Goal: Task Accomplishment & Management: Complete application form

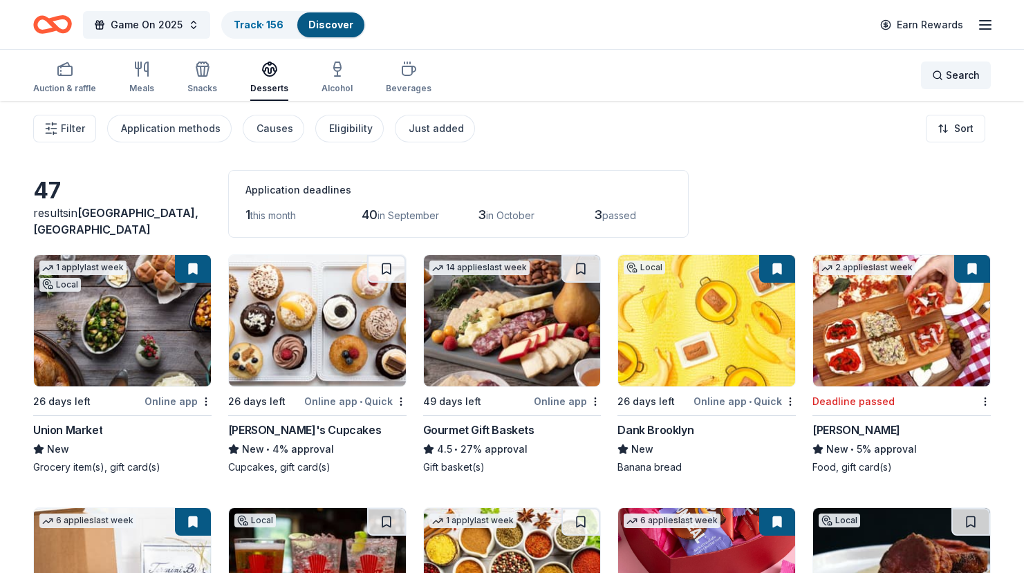
click at [948, 76] on span "Search" at bounding box center [963, 75] width 34 height 17
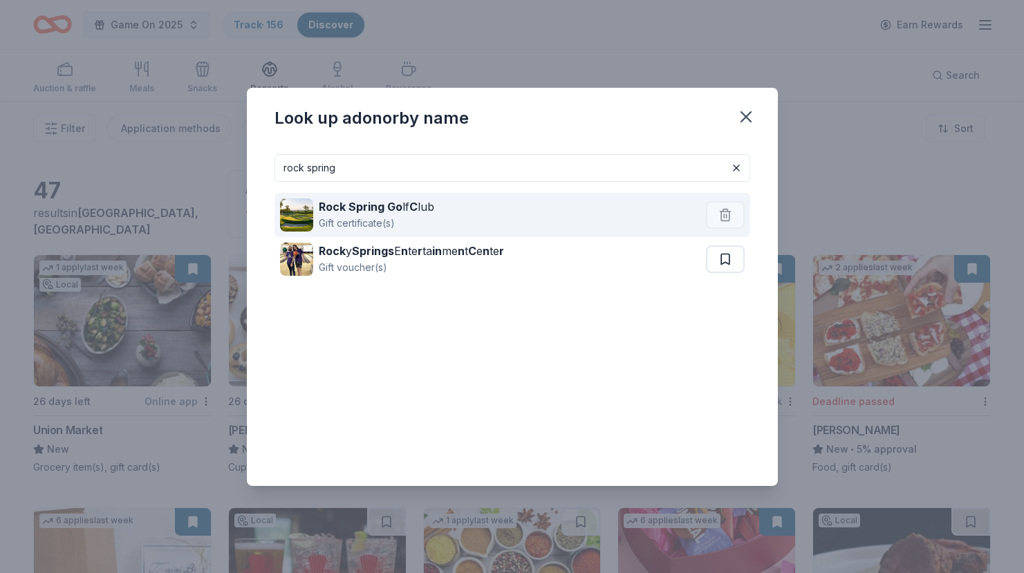
type input "rock spring"
click at [410, 204] on strong "C" at bounding box center [414, 207] width 8 height 14
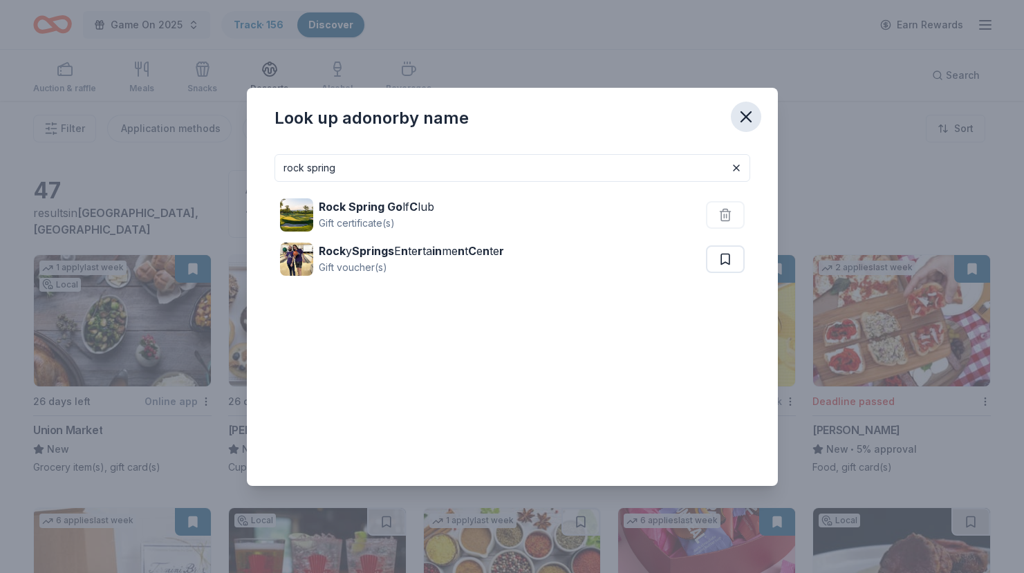
click at [746, 125] on icon "button" at bounding box center [746, 116] width 19 height 19
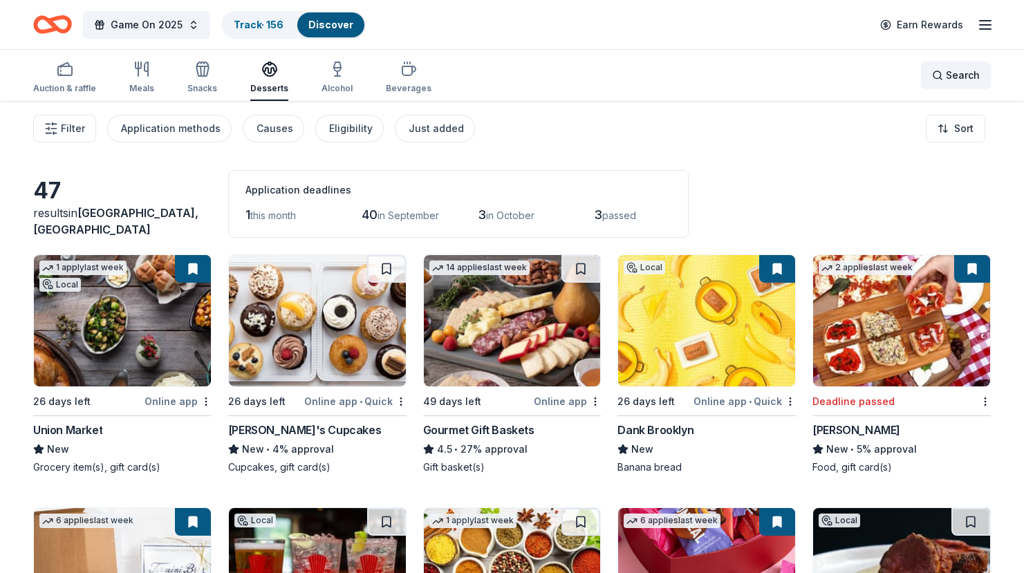
click at [948, 80] on span "Search" at bounding box center [963, 75] width 34 height 17
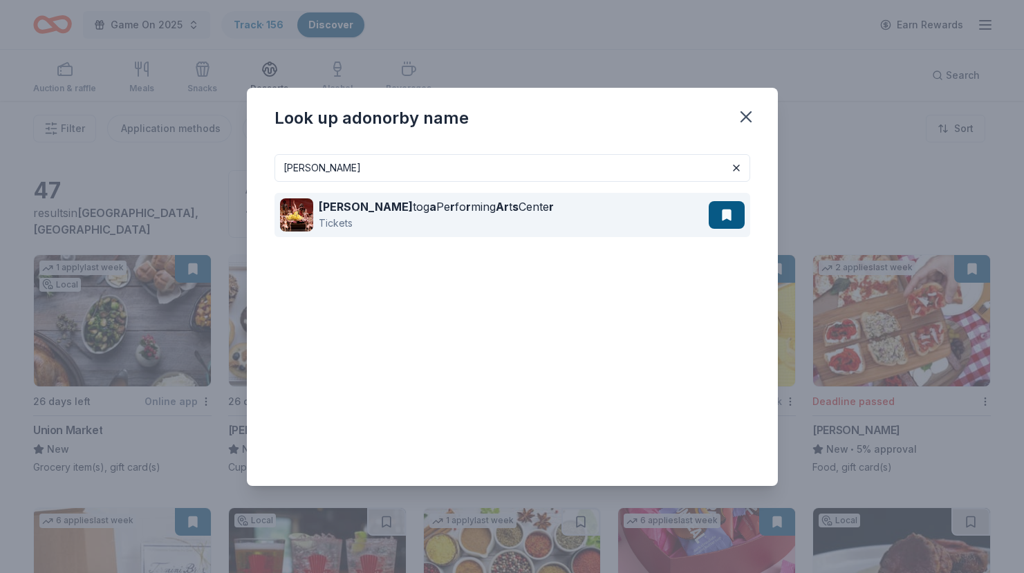
click at [503, 212] on div "Sara tog a Pe r fo r ming Ar t s Cente r Tickets" at bounding box center [494, 215] width 429 height 44
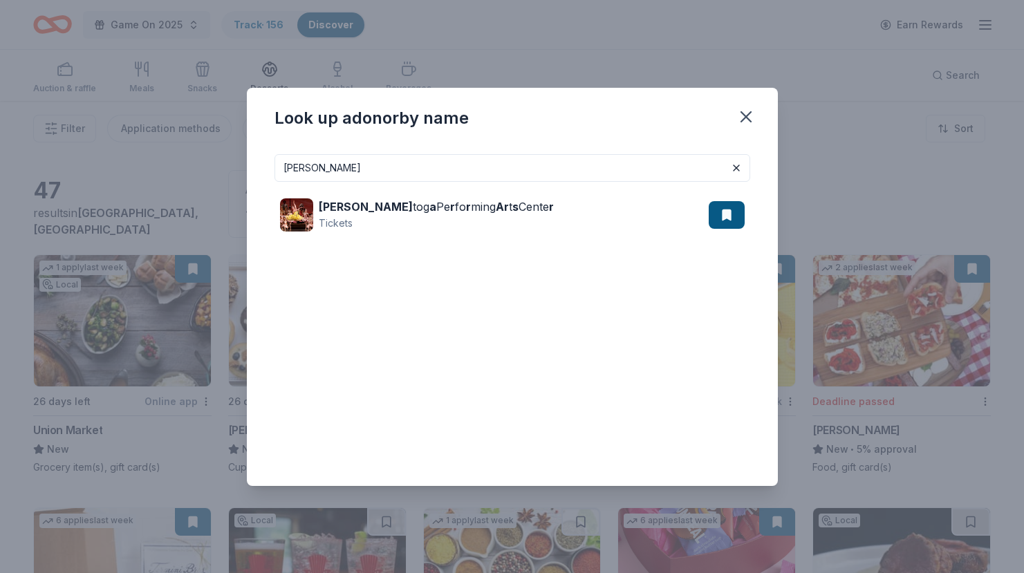
click at [369, 166] on input "sara" at bounding box center [513, 168] width 476 height 28
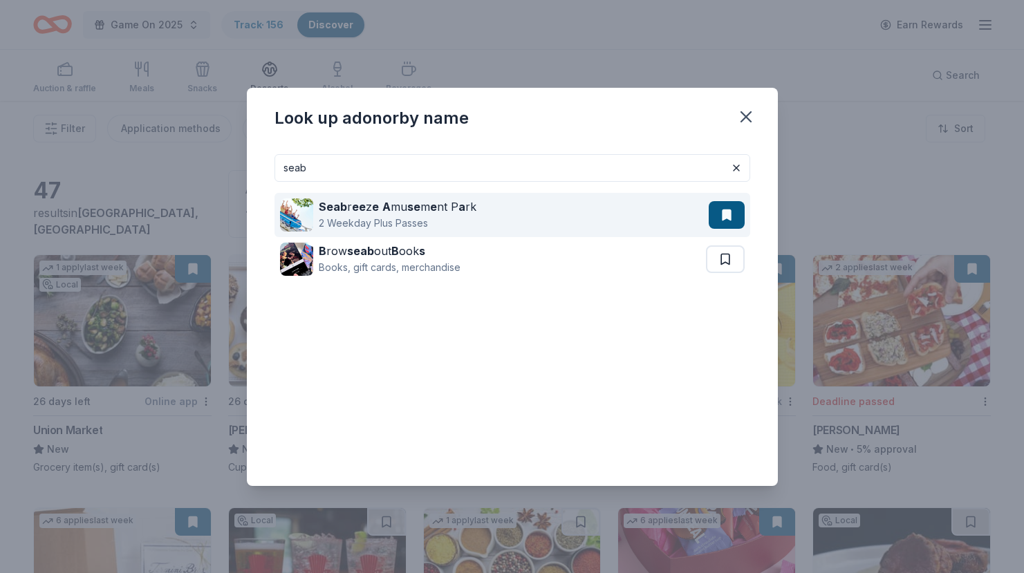
type input "seab"
click at [459, 206] on strong "a" at bounding box center [462, 207] width 7 height 14
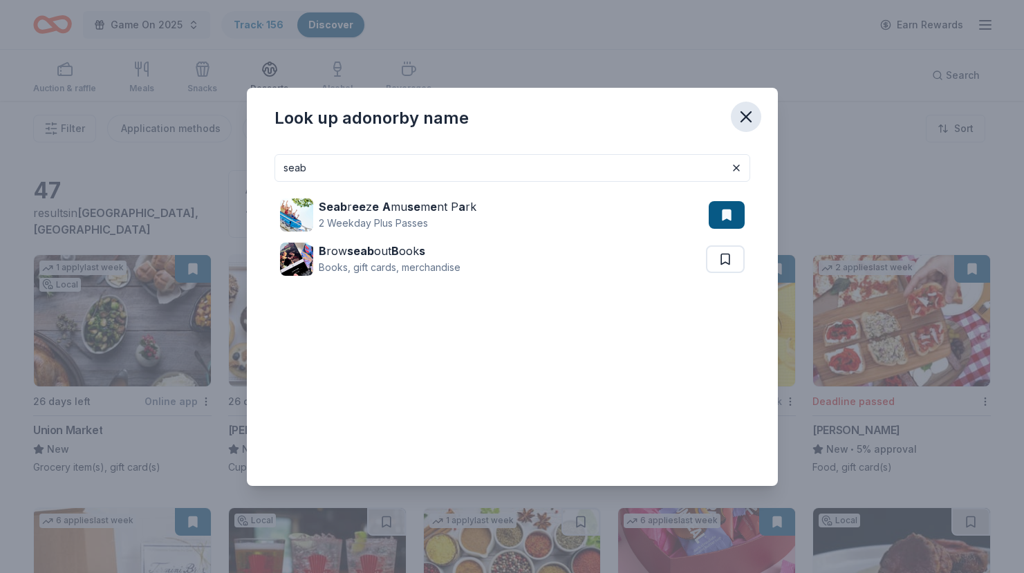
click at [742, 120] on icon "button" at bounding box center [747, 117] width 10 height 10
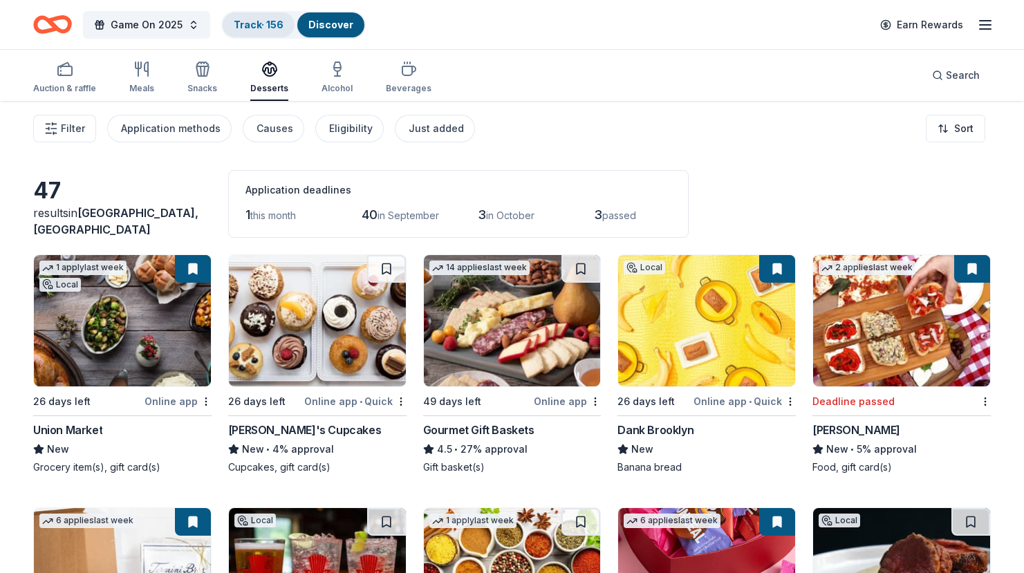
click at [245, 19] on link "Track · 156" at bounding box center [259, 25] width 50 height 12
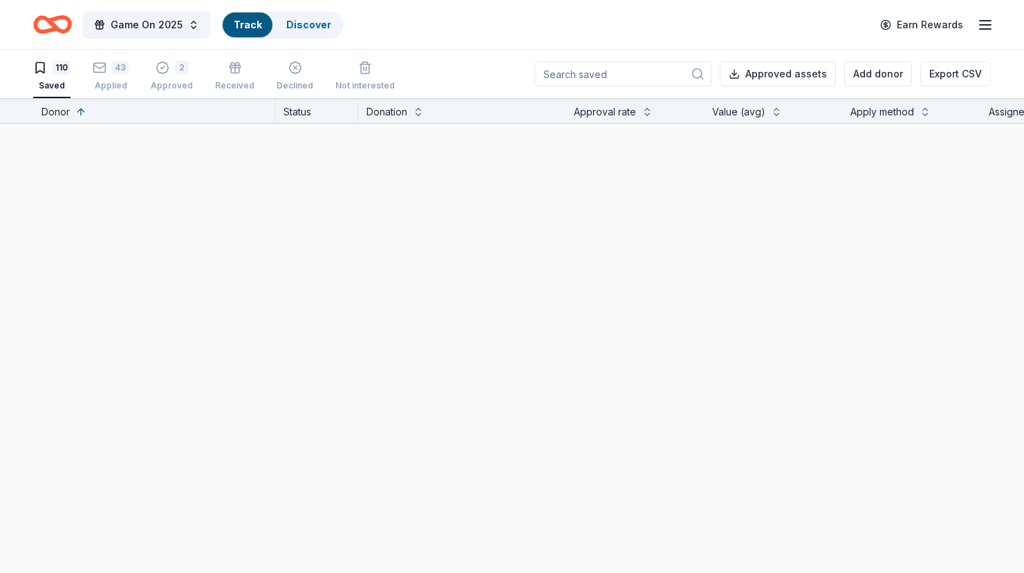
scroll to position [1, 0]
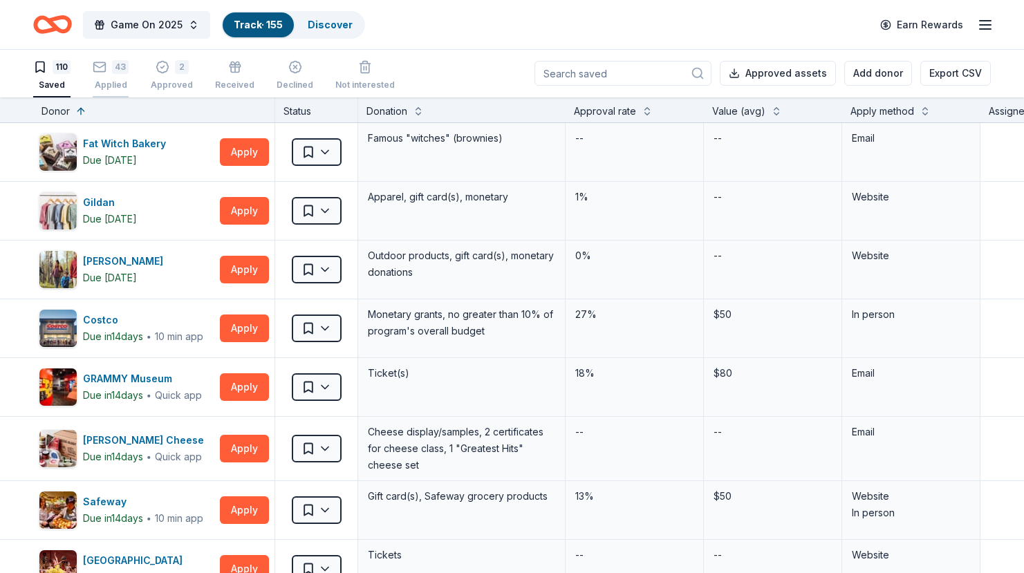
click at [120, 72] on div "43" at bounding box center [120, 67] width 17 height 14
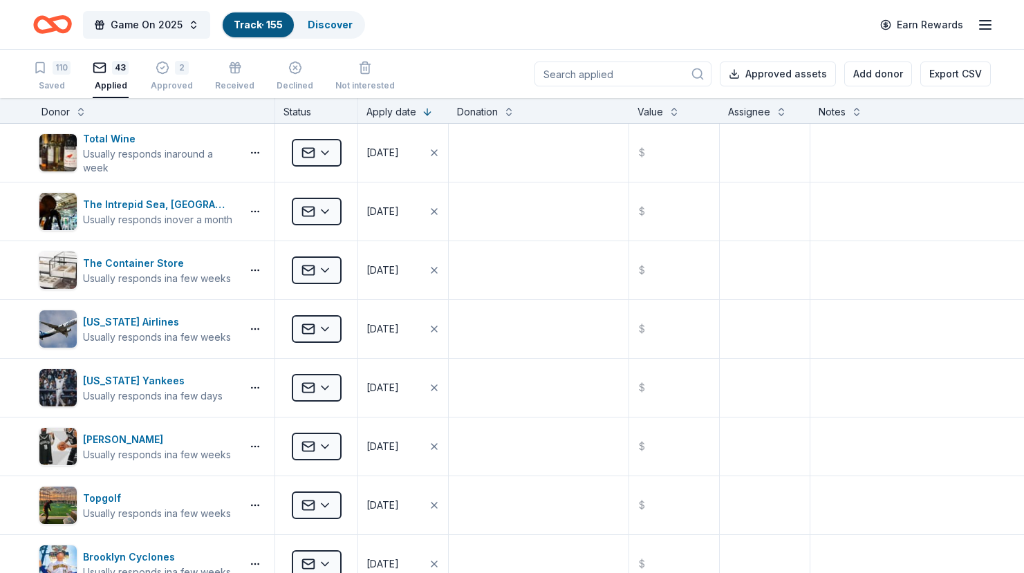
click at [89, 110] on div "Donor" at bounding box center [154, 112] width 225 height 17
click at [79, 111] on button at bounding box center [80, 111] width 11 height 14
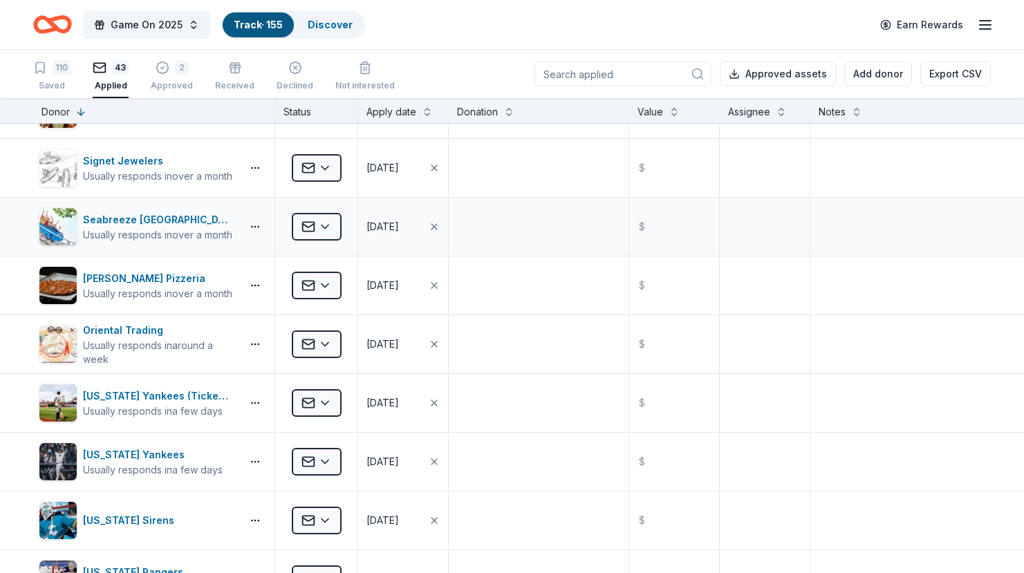
scroll to position [693, 0]
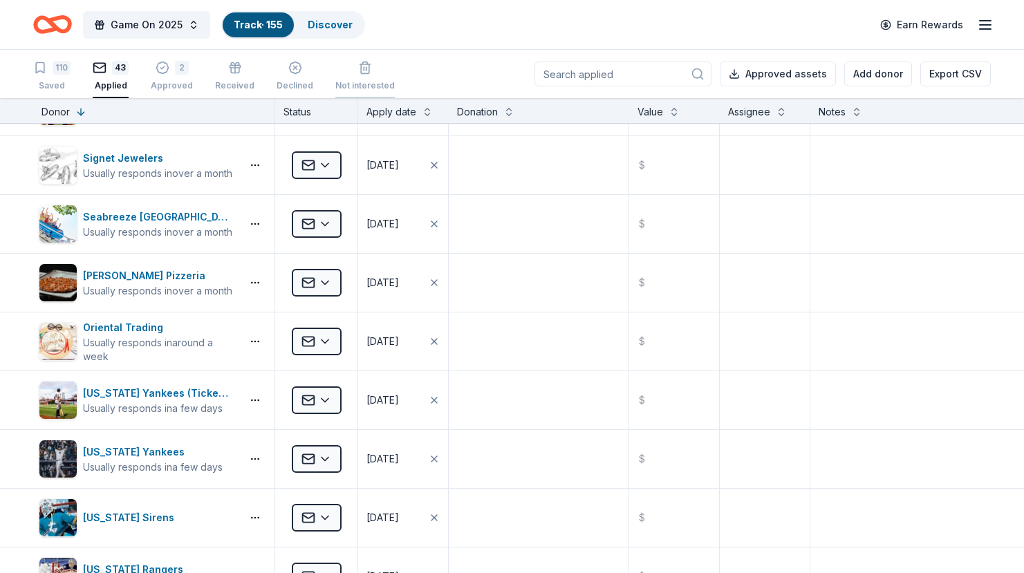
click at [343, 76] on div "Not interested" at bounding box center [364, 76] width 59 height 30
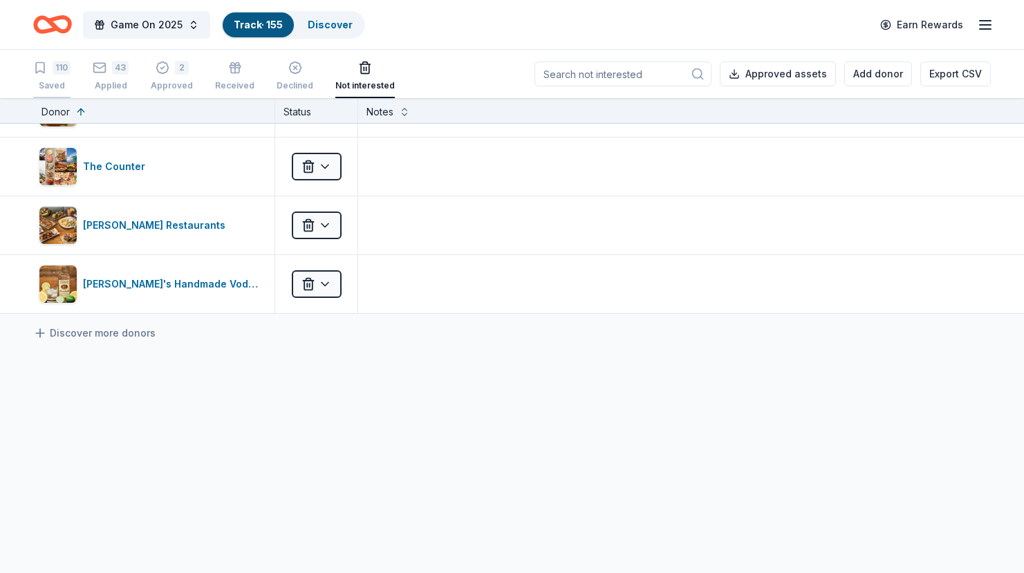
click at [50, 69] on div "110" at bounding box center [51, 68] width 37 height 14
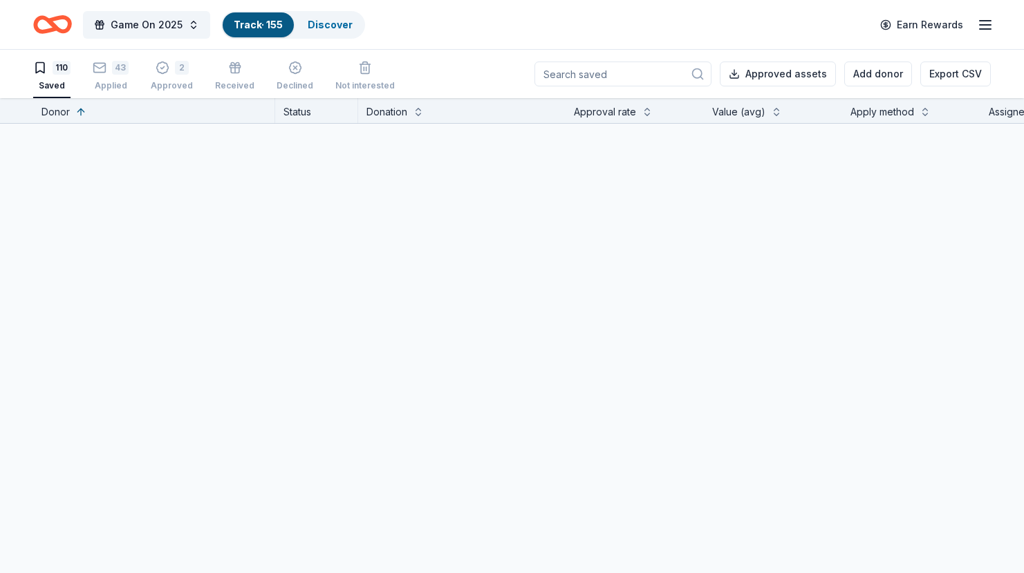
scroll to position [693, 0]
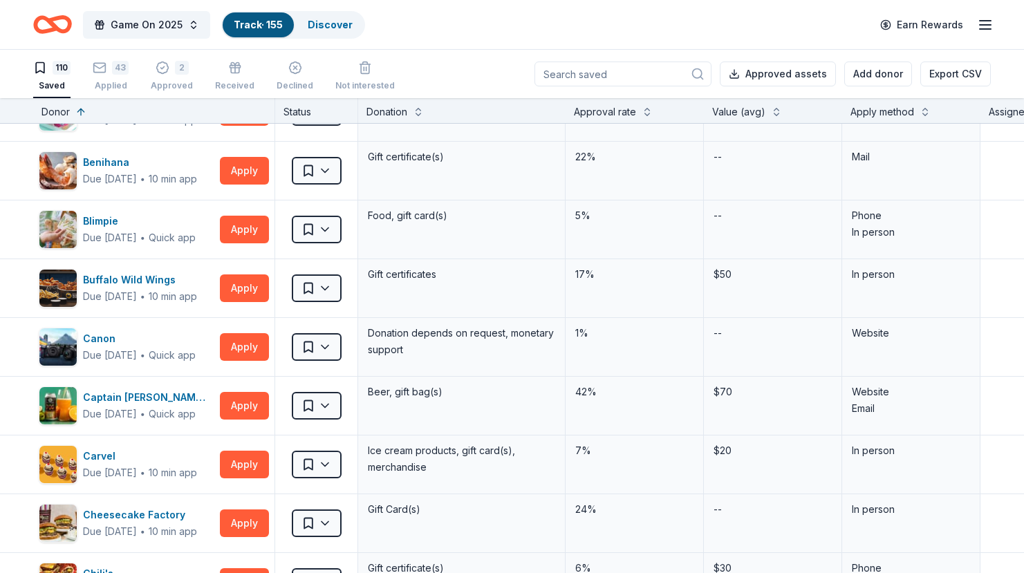
click at [607, 73] on input at bounding box center [623, 74] width 177 height 25
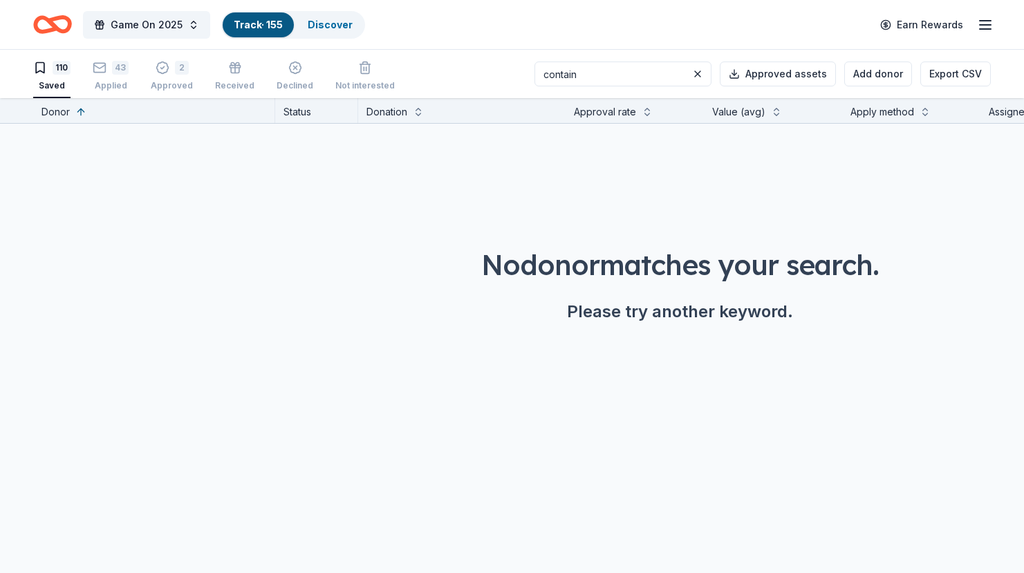
type input "contain"
click at [295, 33] on button "Track · 155 Discover" at bounding box center [293, 25] width 144 height 28
click at [328, 30] on link "Discover" at bounding box center [330, 25] width 45 height 12
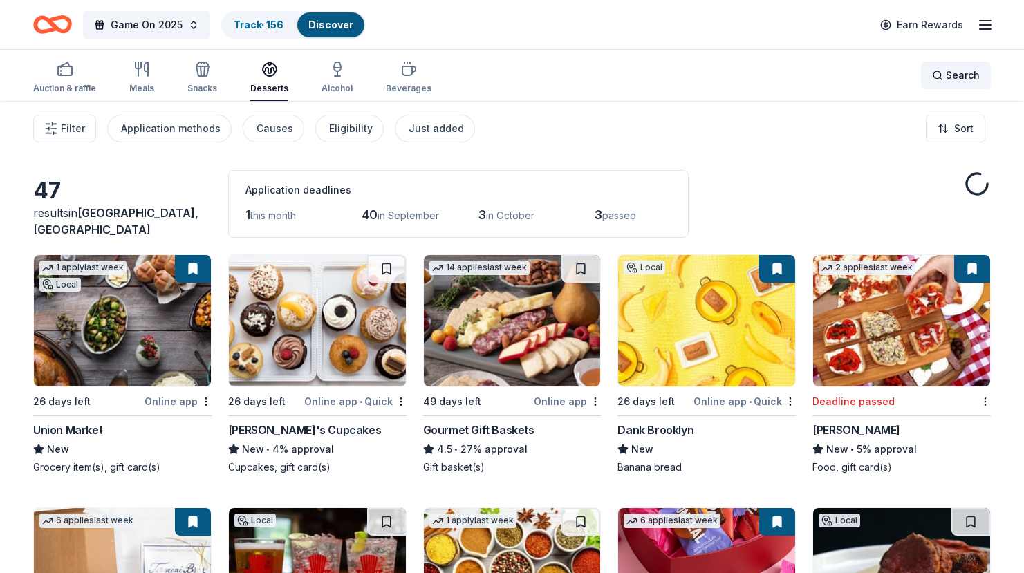
click at [964, 77] on span "Search" at bounding box center [963, 75] width 34 height 17
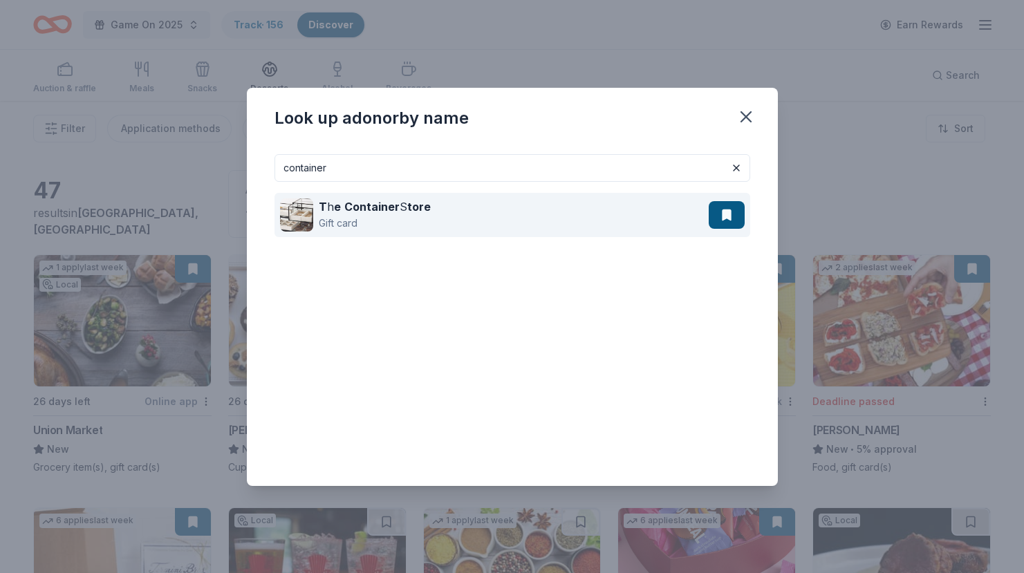
type input "container"
click at [396, 210] on div "T h e Container S tore" at bounding box center [375, 207] width 112 height 17
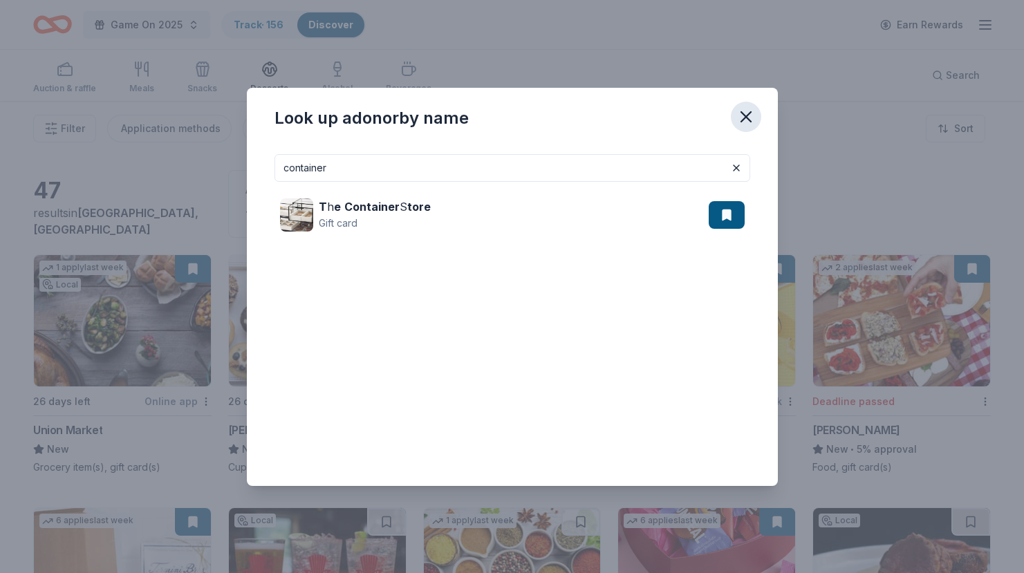
click at [746, 118] on icon "button" at bounding box center [746, 116] width 19 height 19
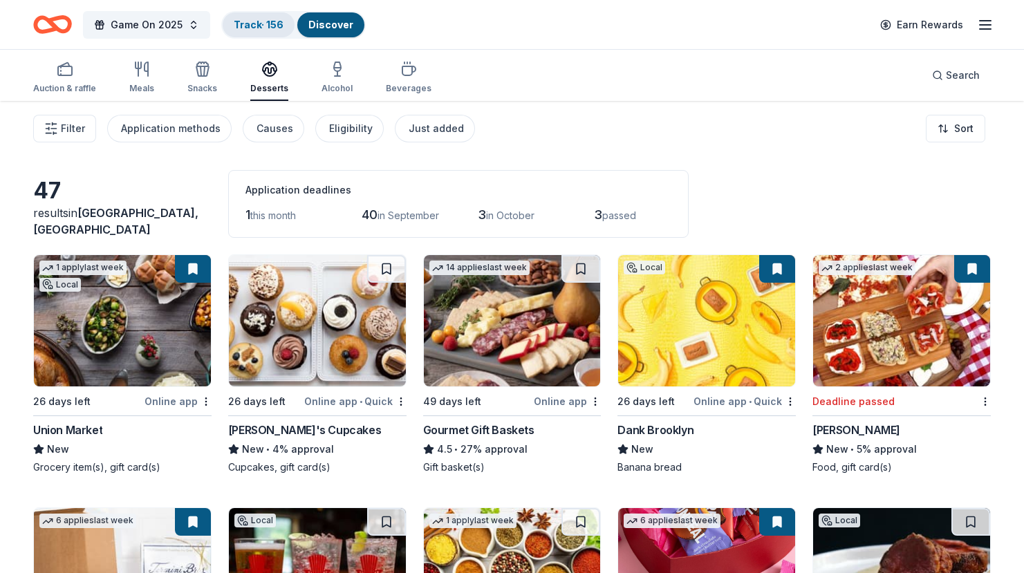
click at [259, 21] on link "Track · 156" at bounding box center [259, 25] width 50 height 12
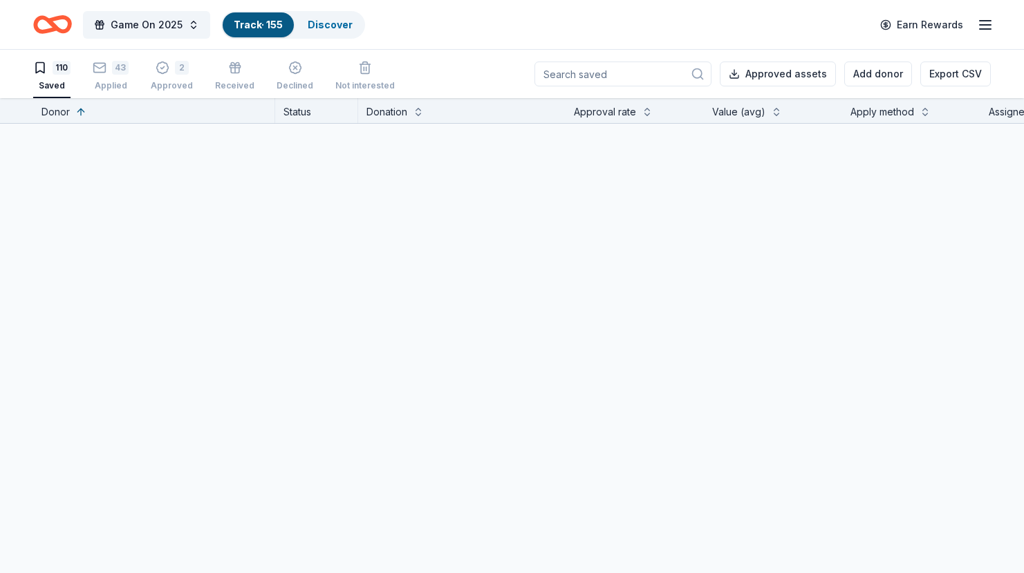
scroll to position [1, 0]
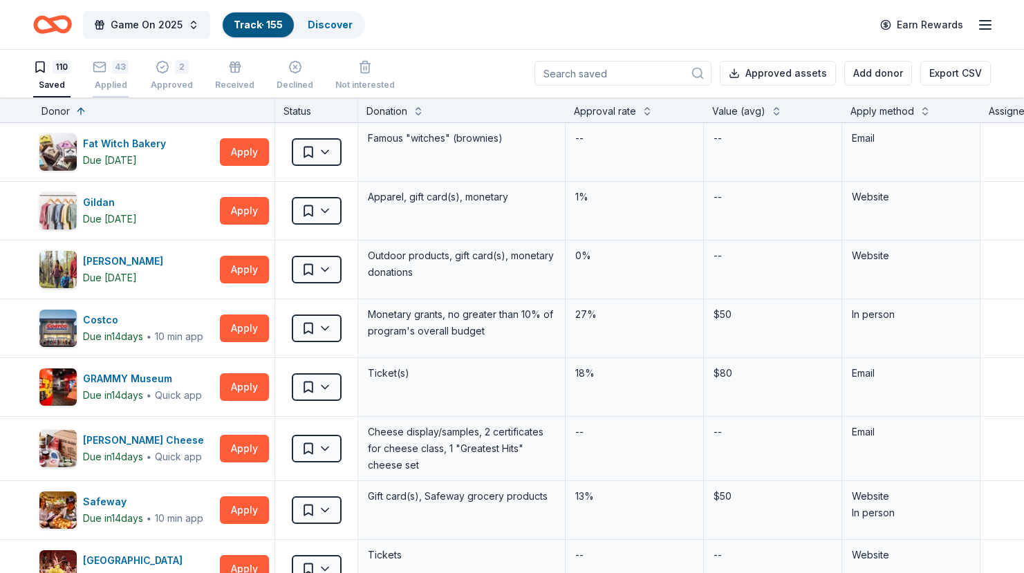
click at [95, 69] on icon "button" at bounding box center [100, 67] width 14 height 14
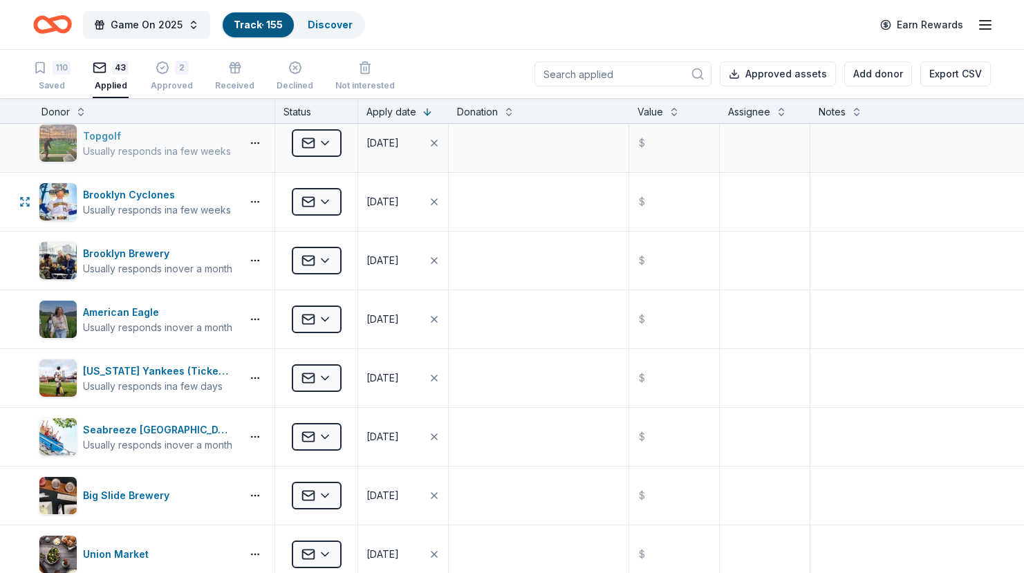
scroll to position [367, 0]
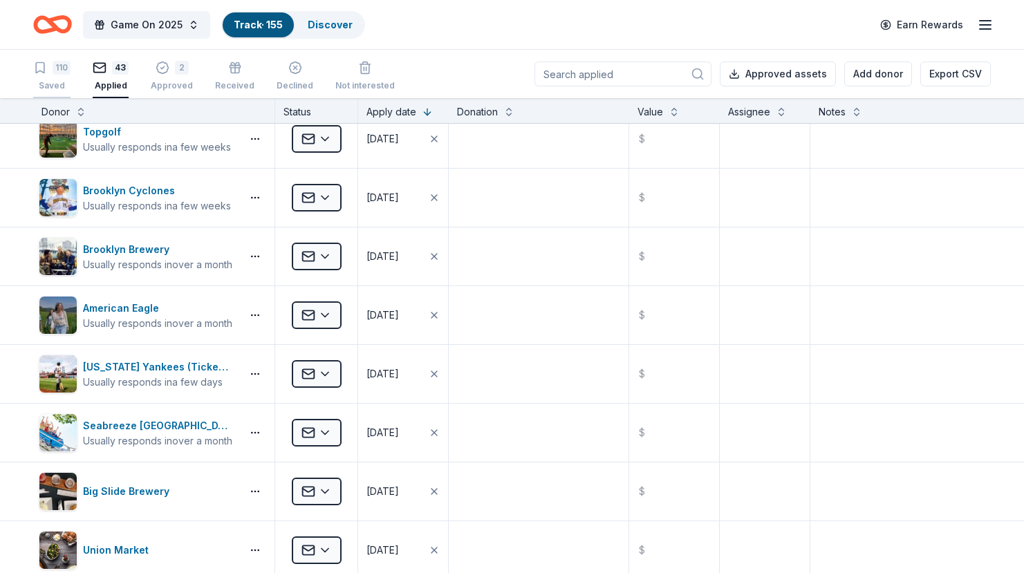
click at [68, 73] on div "110" at bounding box center [62, 68] width 18 height 14
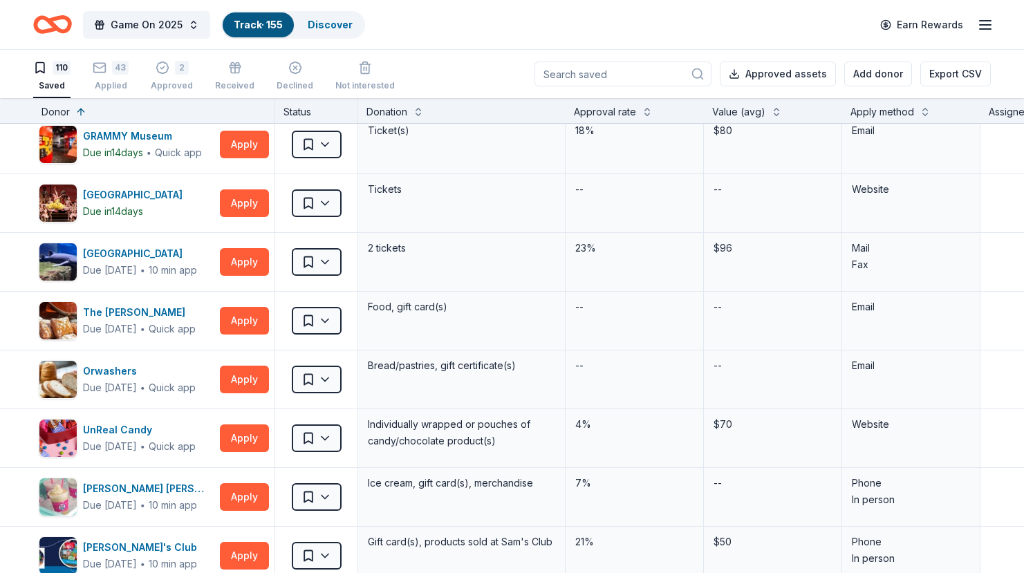
click at [608, 77] on input at bounding box center [623, 74] width 177 height 25
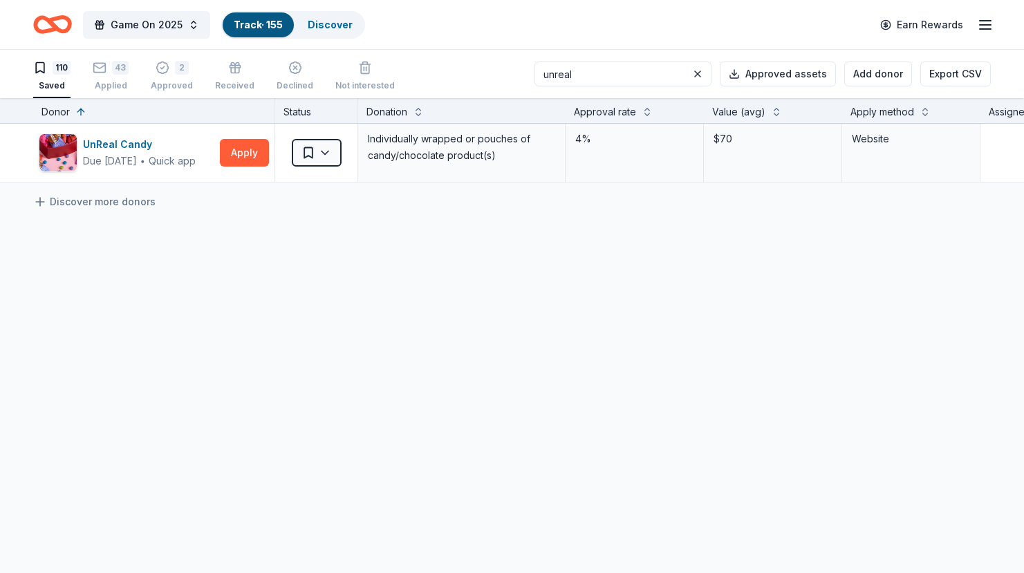
click at [651, 73] on input "unreal" at bounding box center [623, 74] width 177 height 25
click at [605, 82] on input "victo" at bounding box center [623, 74] width 177 height 25
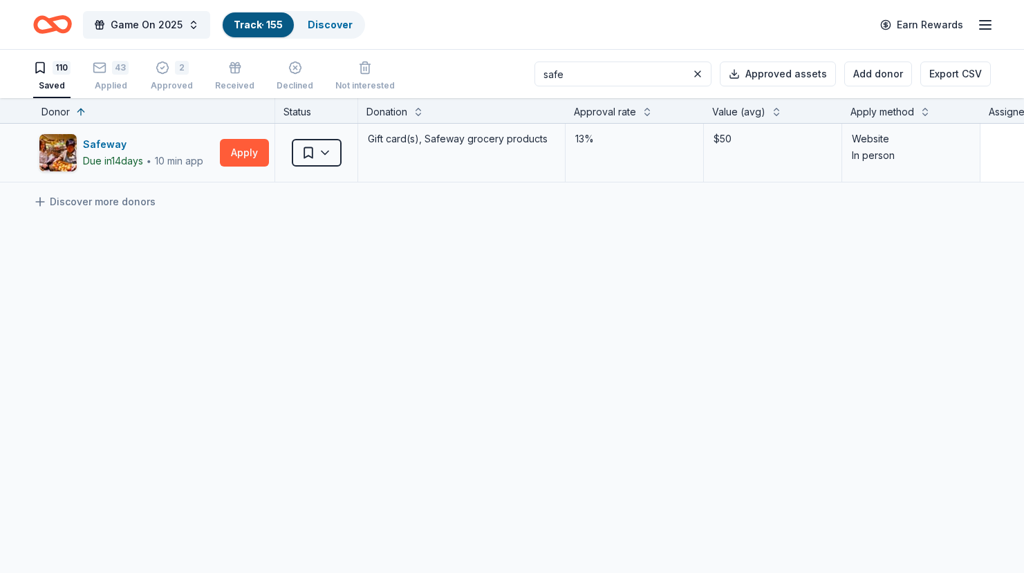
type input "safe"
click at [242, 154] on button "Apply" at bounding box center [244, 153] width 49 height 28
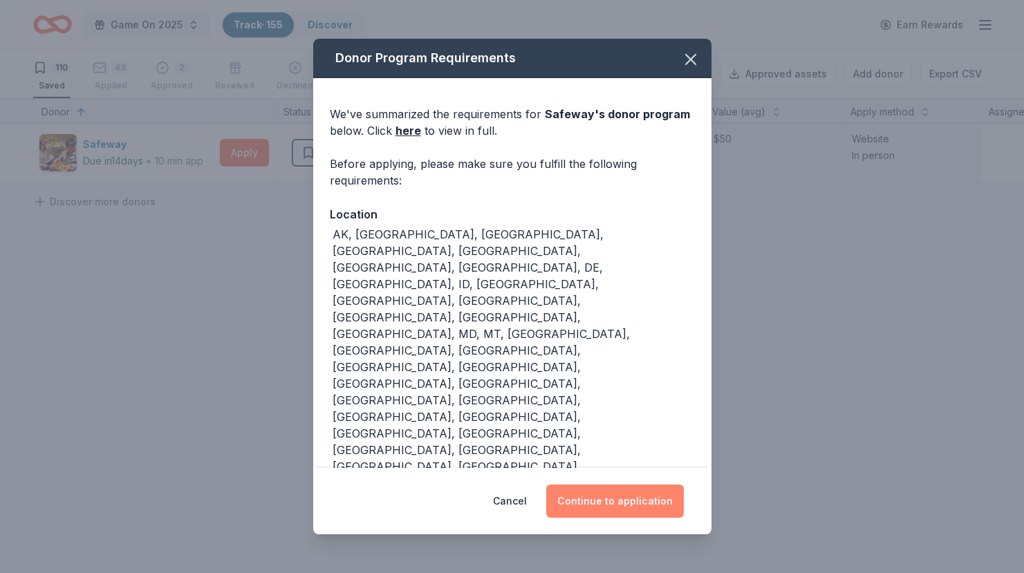
click at [626, 507] on button "Continue to application" at bounding box center [615, 501] width 138 height 33
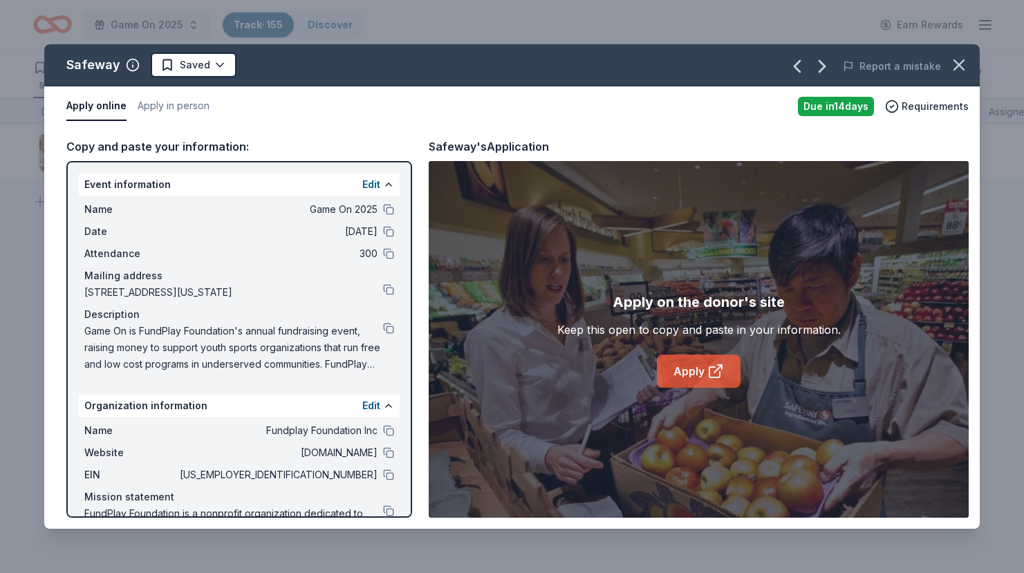
click at [692, 371] on link "Apply" at bounding box center [699, 371] width 84 height 33
click at [389, 28] on div "Safeway Saved Report a mistake Apply online Apply in person Due in 14 days Requ…" at bounding box center [512, 286] width 1024 height 573
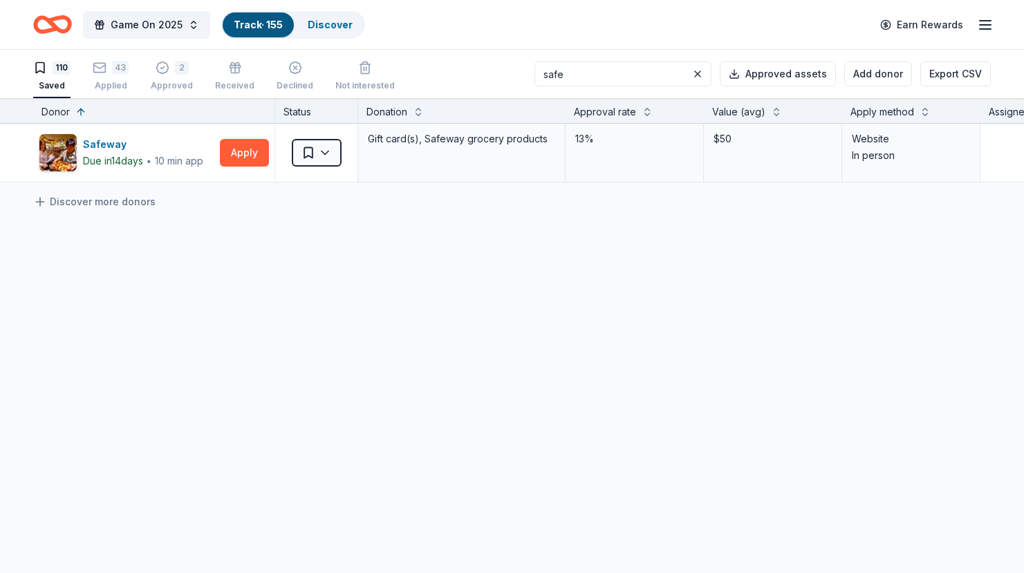
click at [712, 74] on input "safe" at bounding box center [623, 74] width 177 height 25
click at [700, 73] on button at bounding box center [698, 74] width 17 height 17
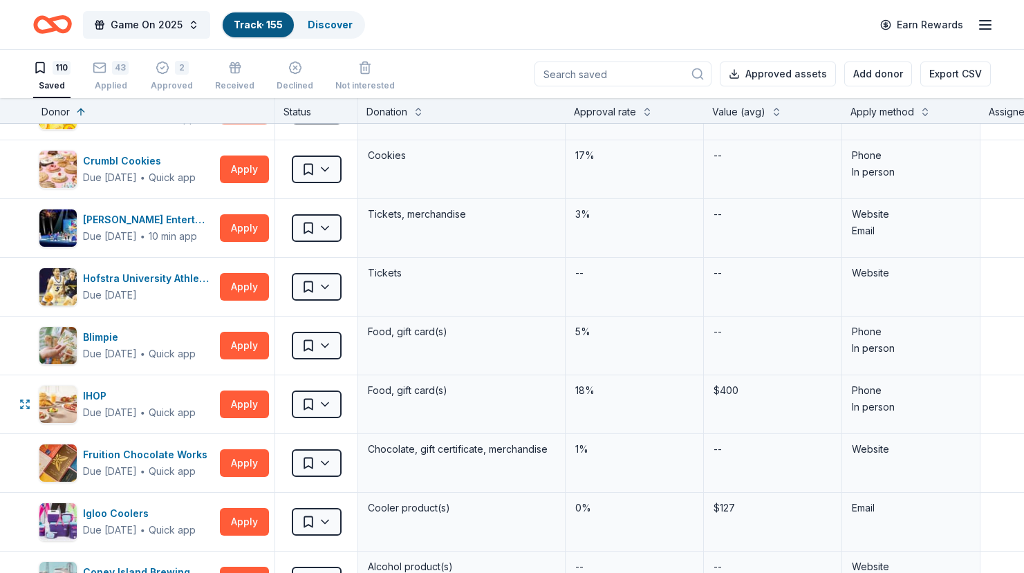
scroll to position [4412, 0]
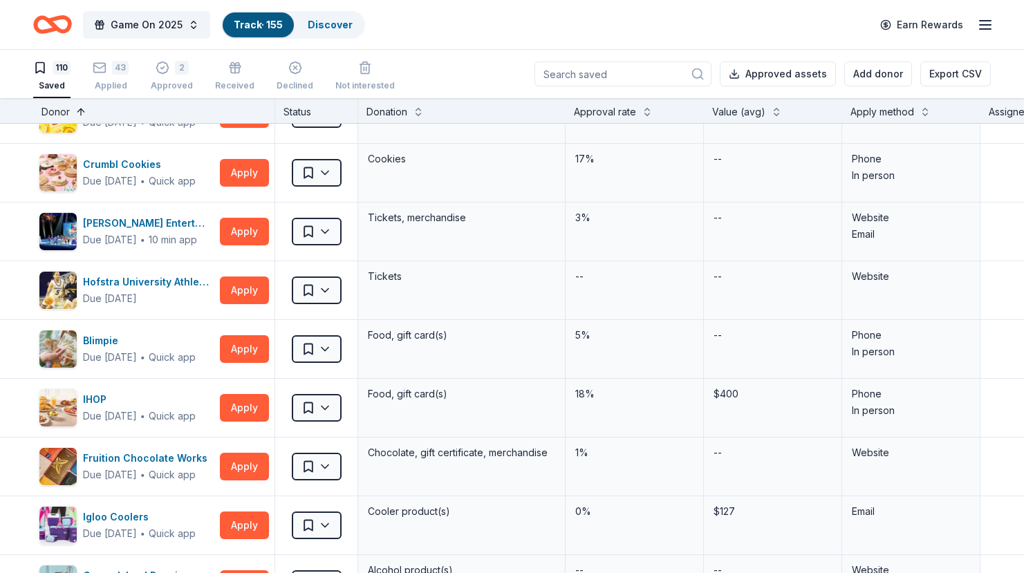
click at [78, 111] on button at bounding box center [80, 111] width 11 height 14
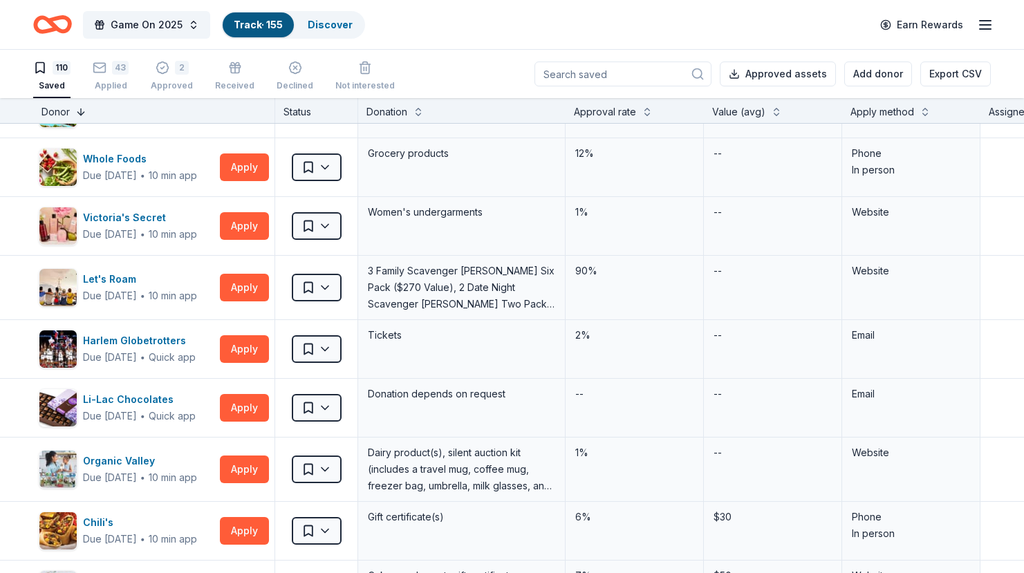
click at [78, 111] on button at bounding box center [80, 111] width 11 height 14
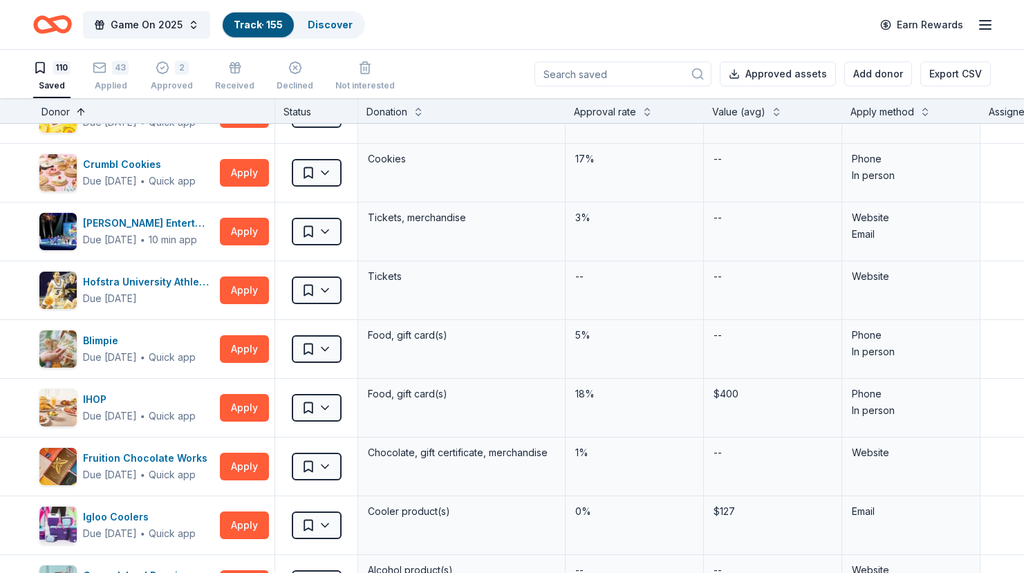
click at [78, 111] on button at bounding box center [80, 111] width 11 height 14
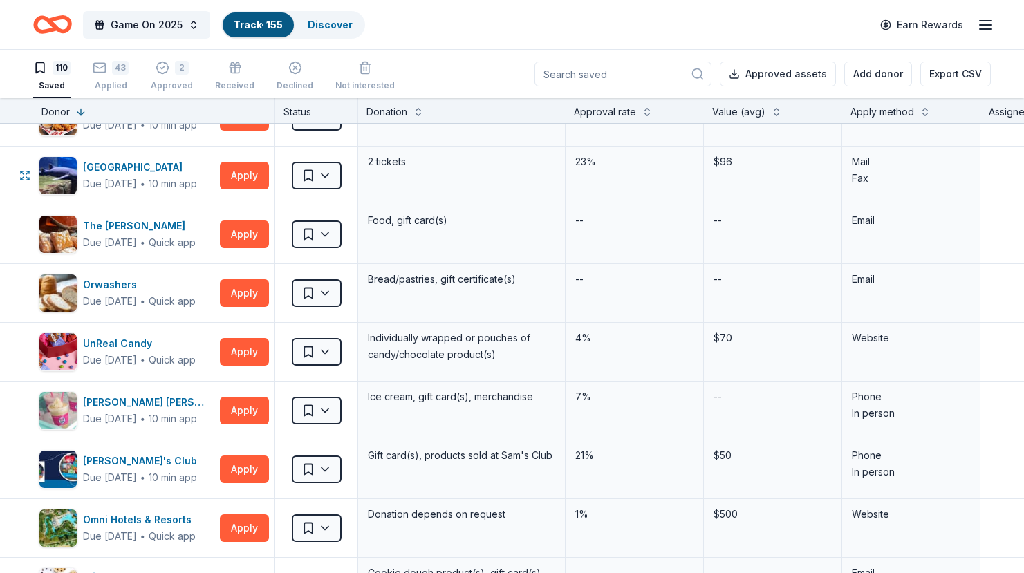
scroll to position [1636, 0]
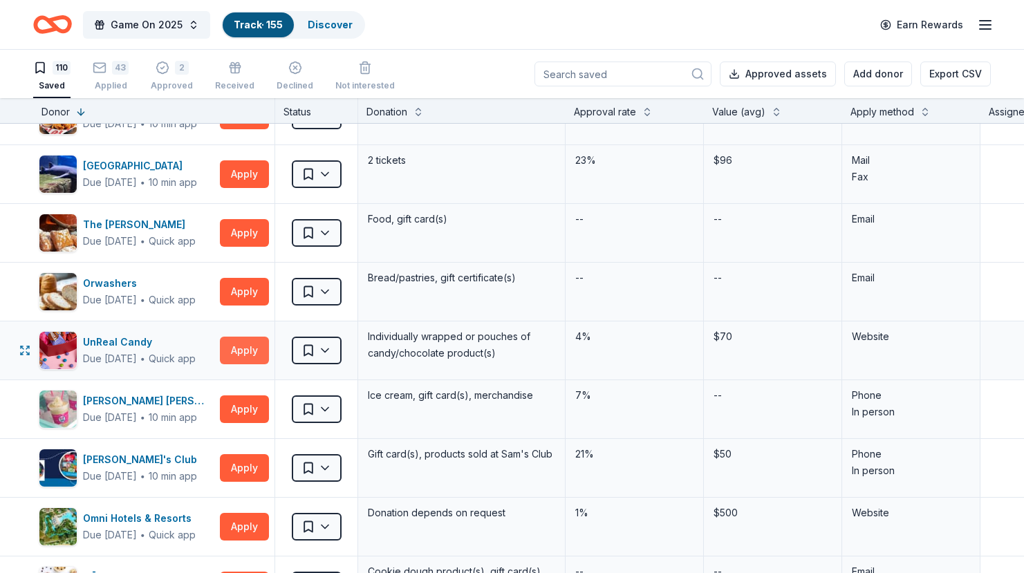
click at [252, 344] on button "Apply" at bounding box center [244, 351] width 49 height 28
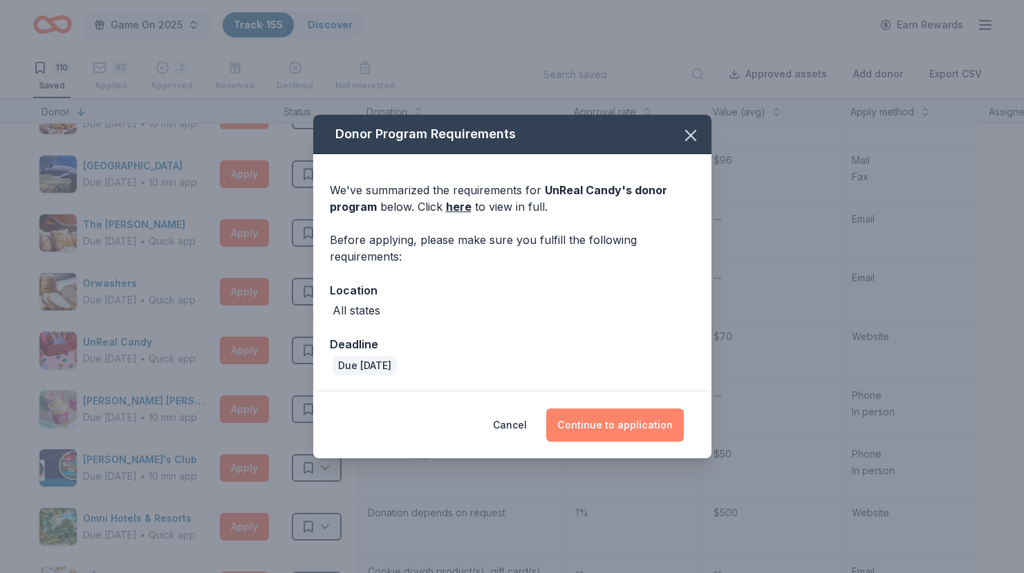
click at [602, 429] on button "Continue to application" at bounding box center [615, 425] width 138 height 33
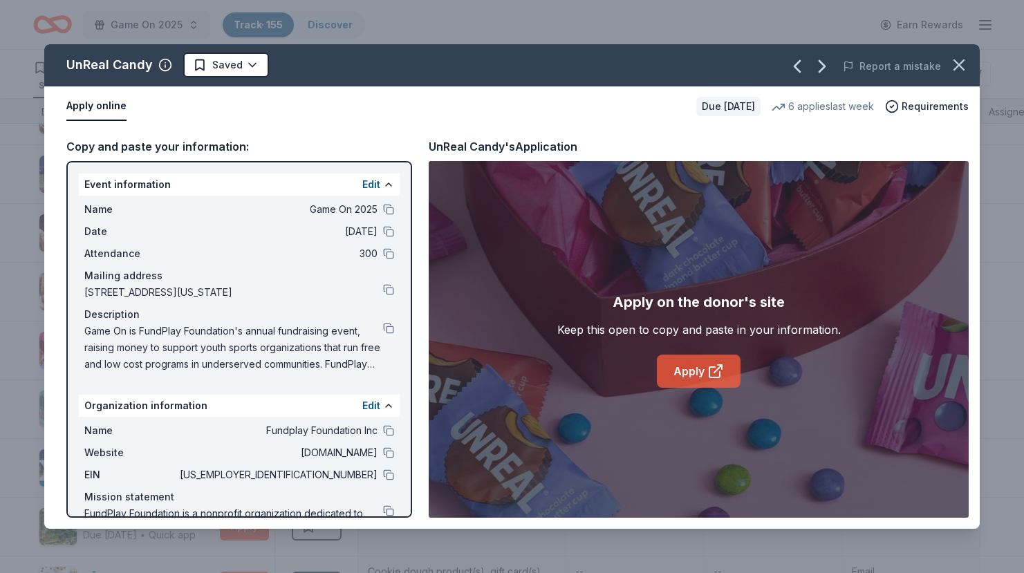
click at [701, 366] on link "Apply" at bounding box center [699, 371] width 84 height 33
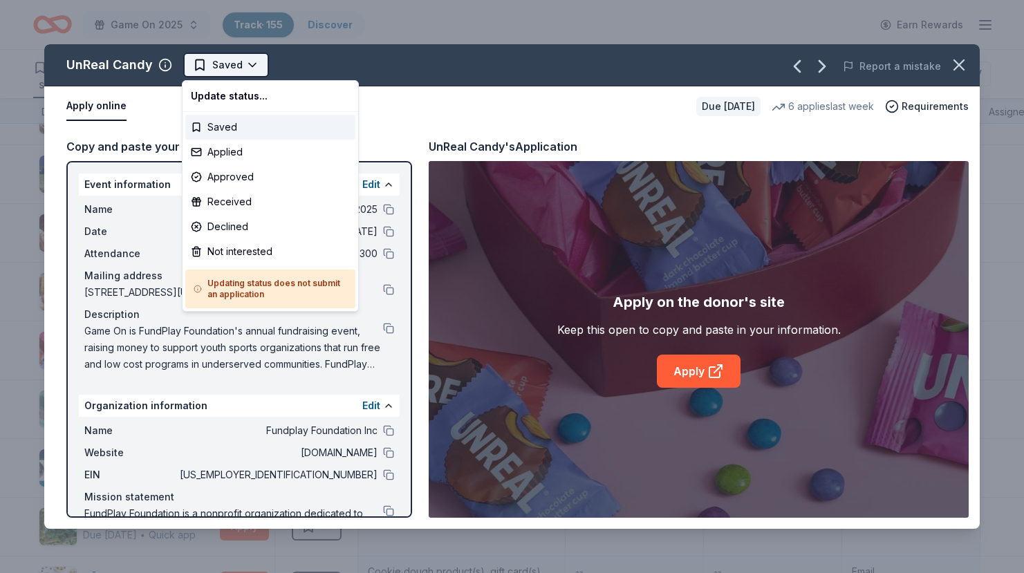
click at [236, 63] on html "Game On 2025 Track · 155 Discover Earn Rewards 110 Saved 43 Applied 2 Approved …" at bounding box center [512, 286] width 1024 height 573
click at [248, 148] on div "Applied" at bounding box center [270, 152] width 170 height 25
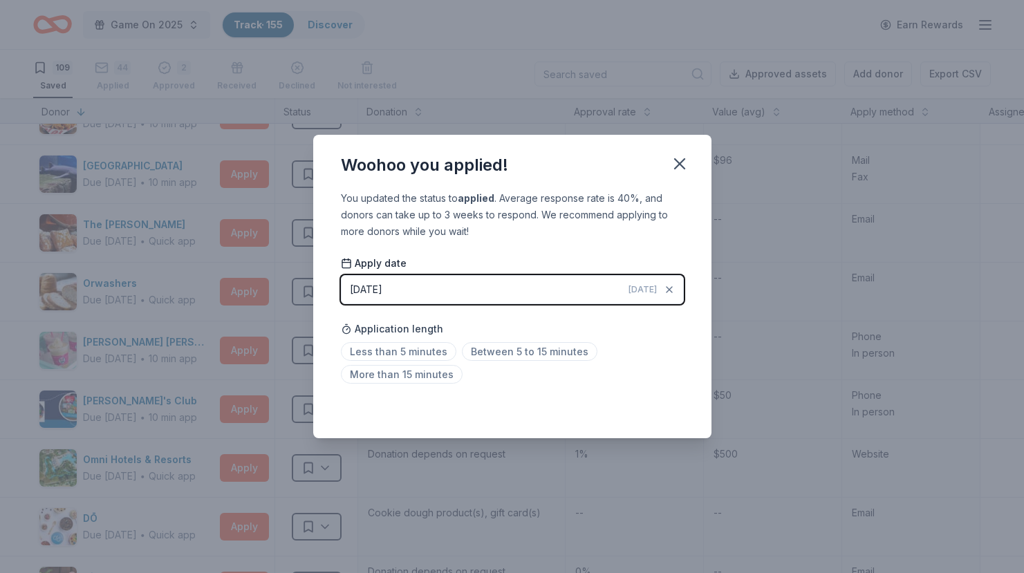
click at [746, 292] on div "Woohoo you applied! You updated the status to applied . Average response rate i…" at bounding box center [512, 286] width 1024 height 573
click at [680, 160] on icon "button" at bounding box center [679, 163] width 19 height 19
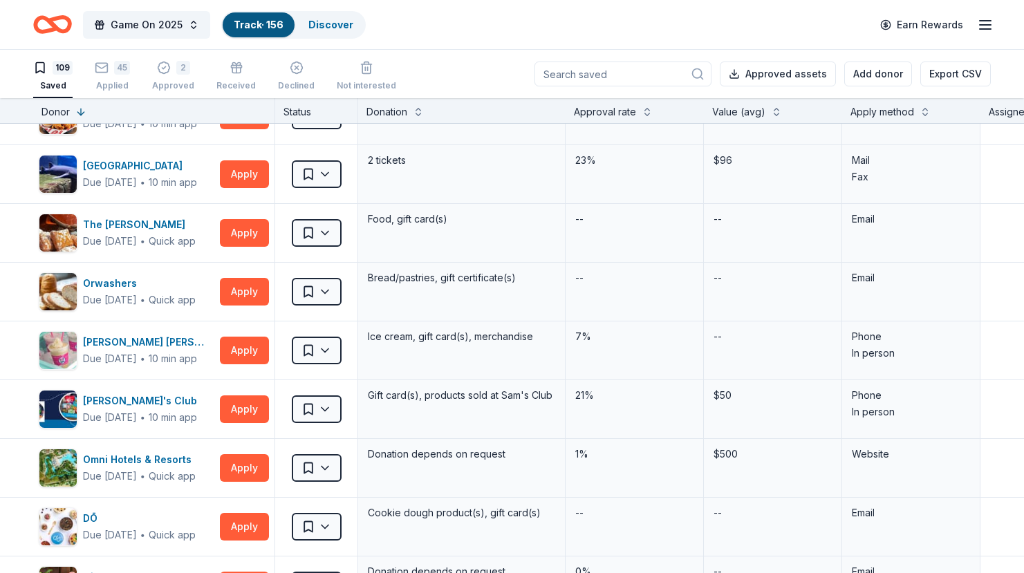
click at [637, 80] on input at bounding box center [623, 74] width 177 height 25
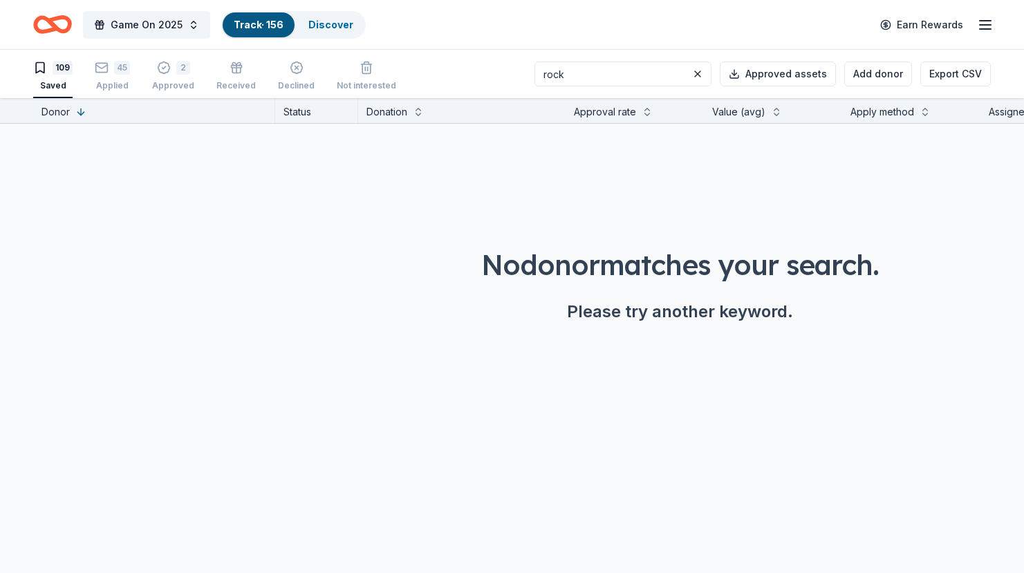
scroll to position [0, 0]
type input "rock"
click at [356, 80] on div "Not interested" at bounding box center [366, 85] width 59 height 11
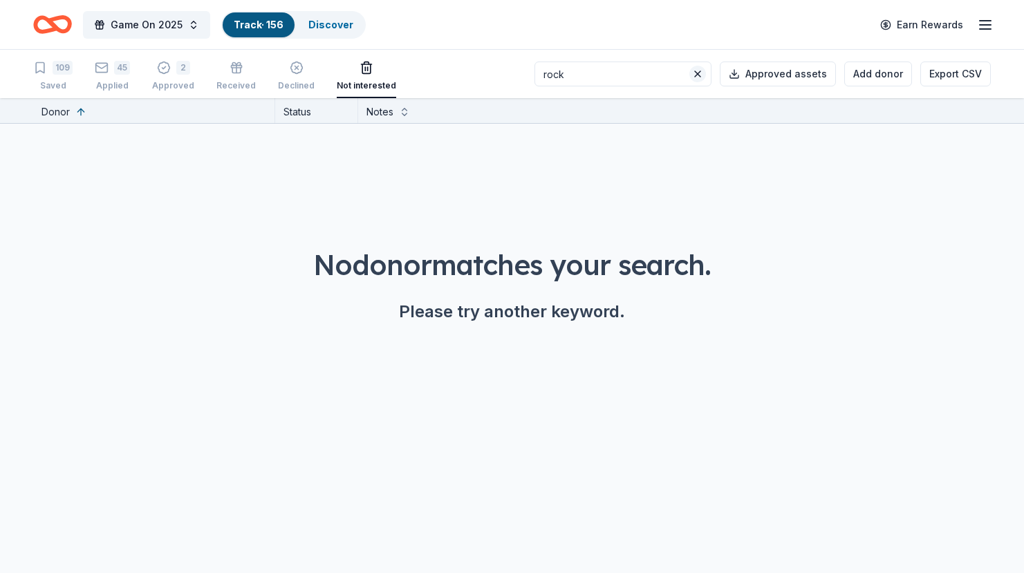
click at [706, 75] on button at bounding box center [698, 74] width 17 height 17
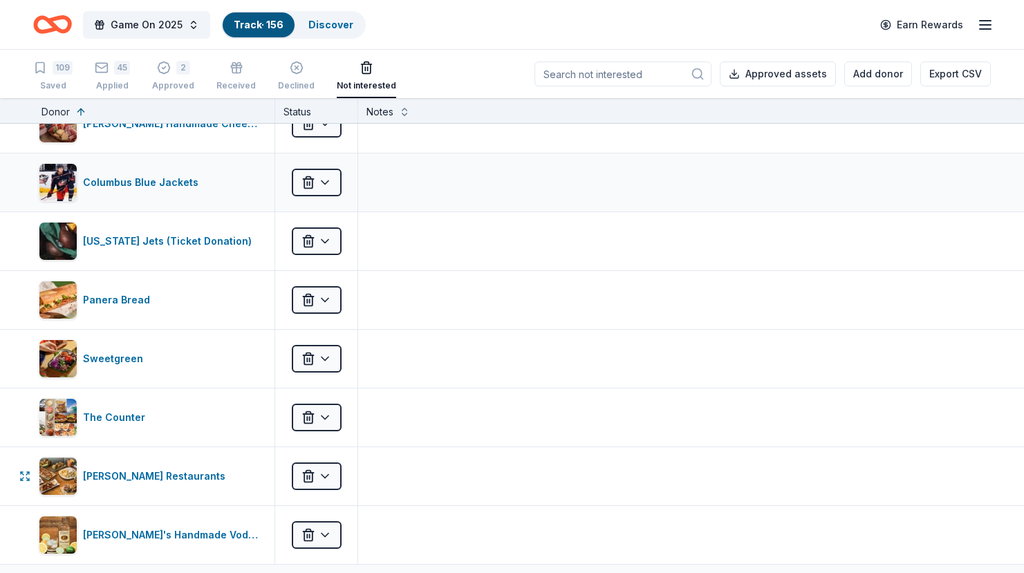
scroll to position [145, 0]
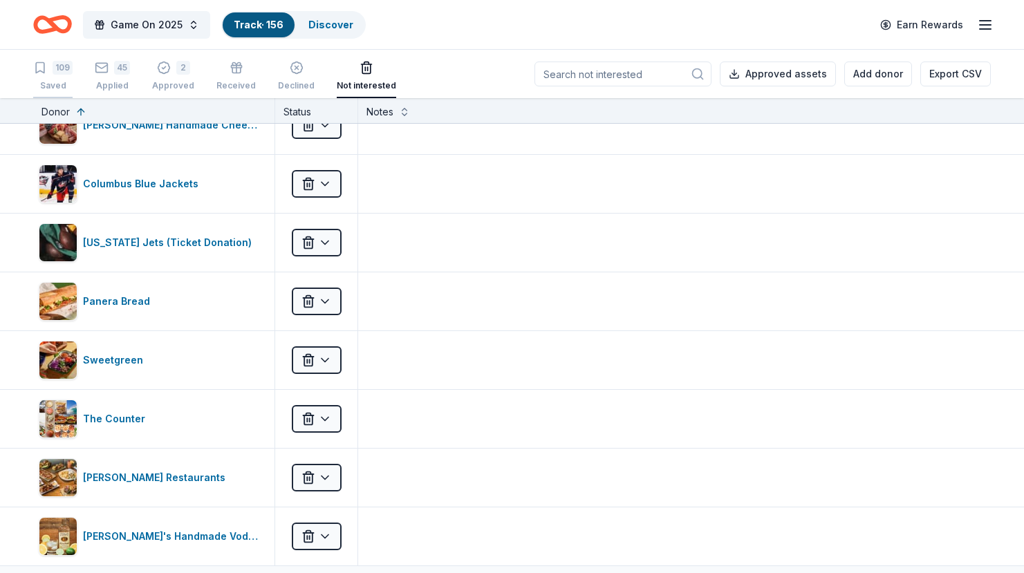
click at [57, 73] on div "109" at bounding box center [63, 68] width 20 height 14
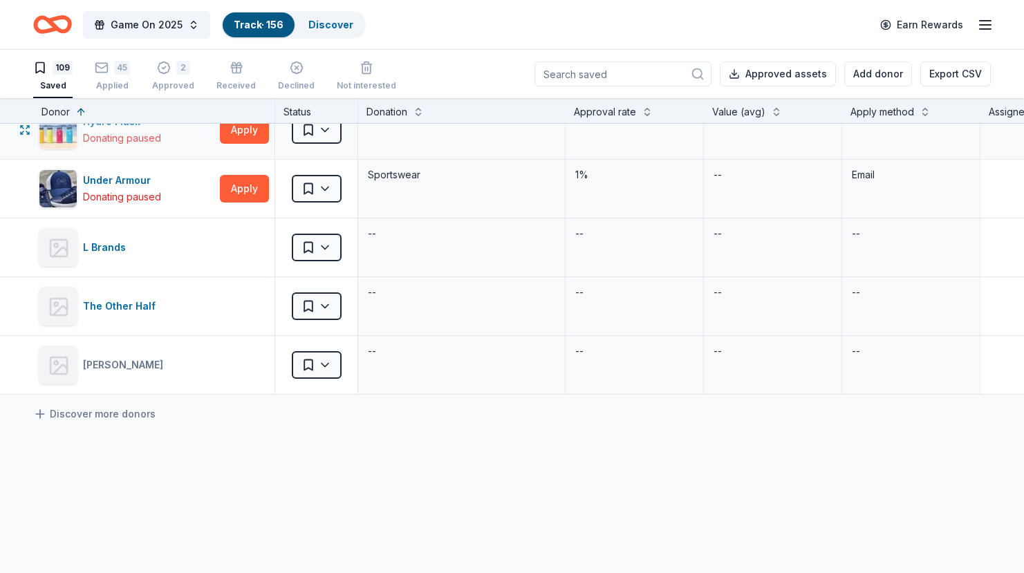
scroll to position [6174, 0]
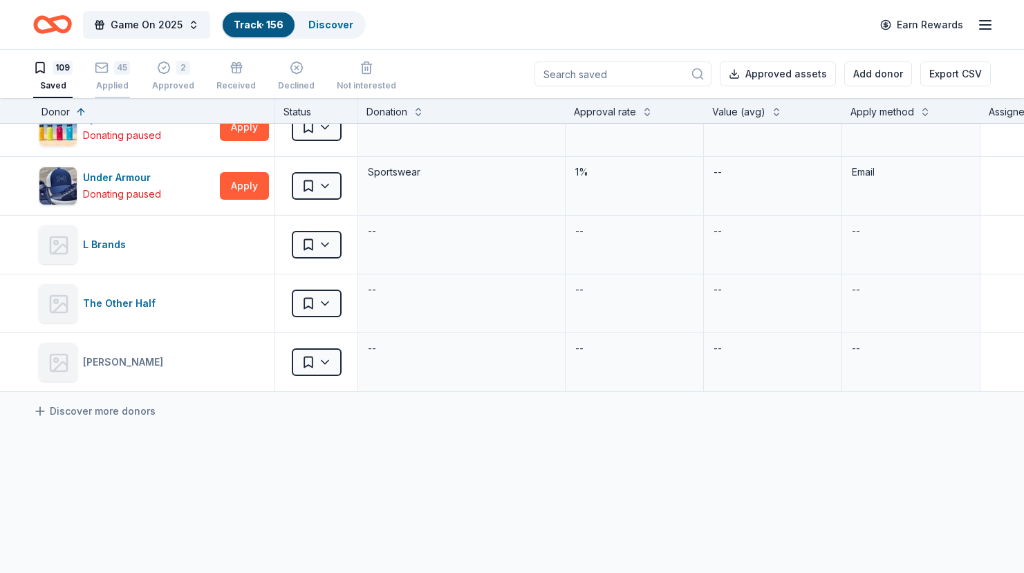
click at [116, 74] on div "45" at bounding box center [122, 68] width 16 height 14
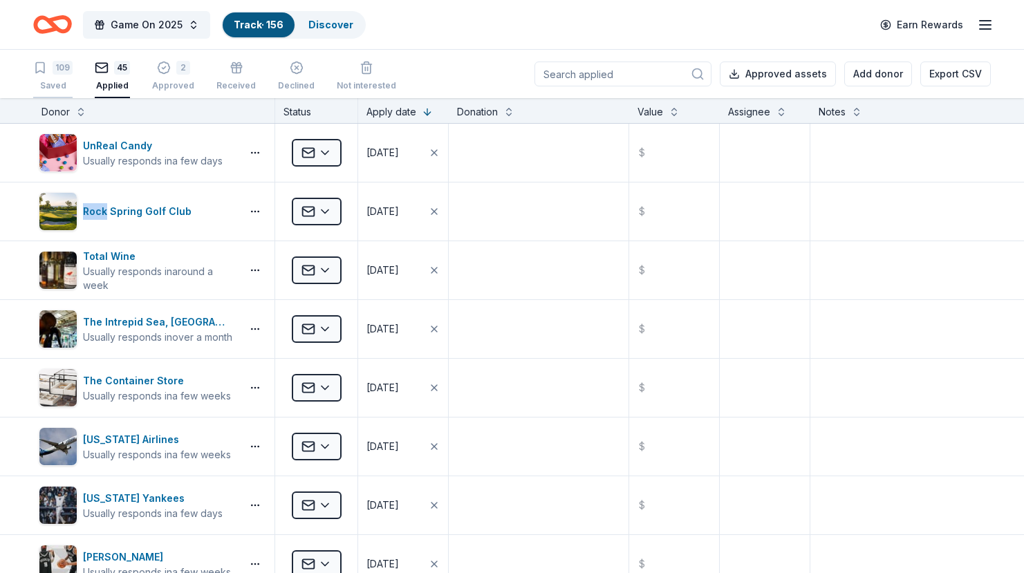
click at [54, 74] on div "109" at bounding box center [63, 68] width 20 height 14
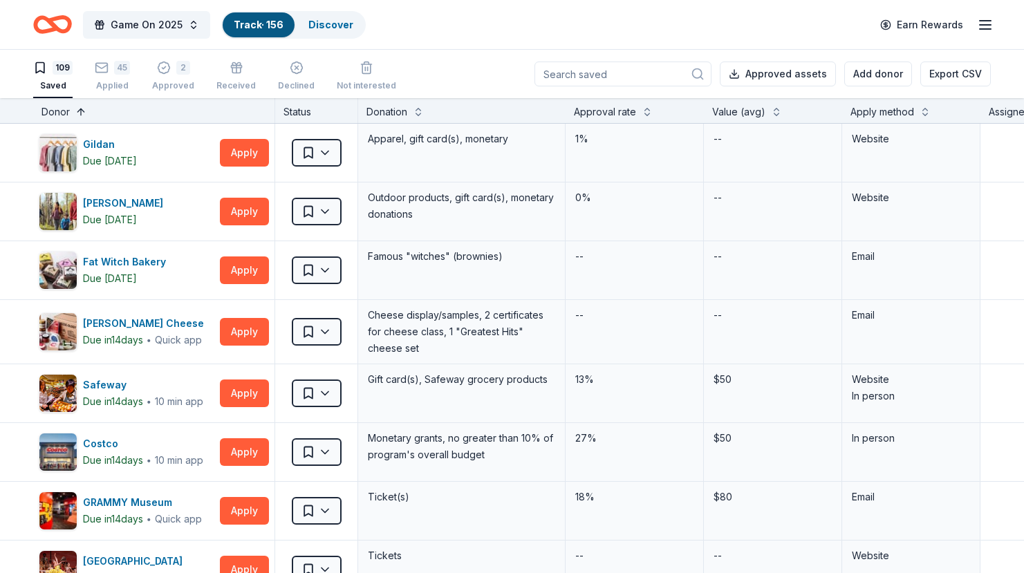
click at [80, 111] on button at bounding box center [80, 111] width 11 height 14
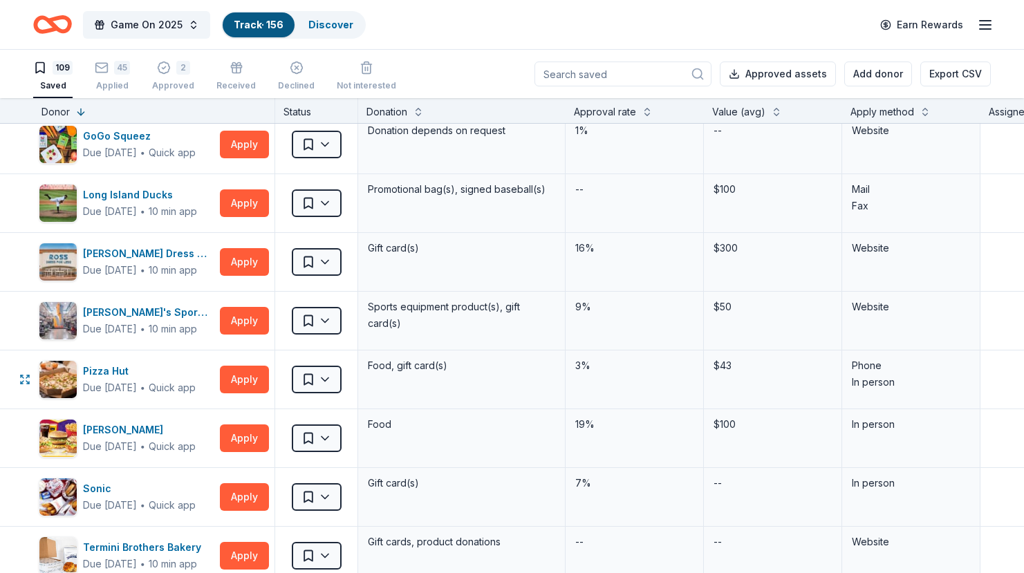
scroll to position [5023, 0]
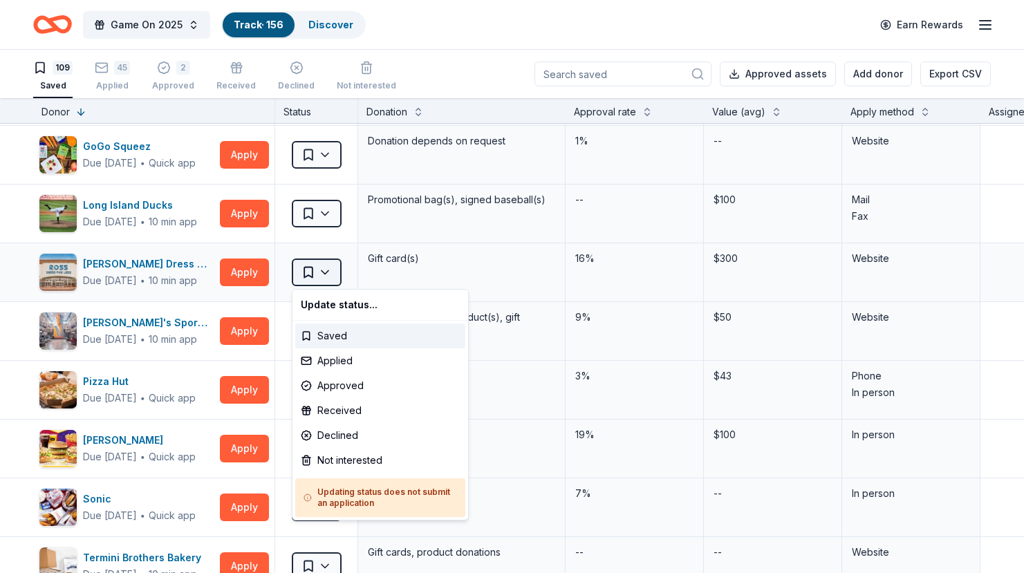
click at [321, 269] on html "Game On 2025 Track · 156 Discover Earn Rewards 109 Saved 45 Applied 2 Approved …" at bounding box center [512, 286] width 1024 height 573
click at [324, 365] on div "Applied" at bounding box center [380, 361] width 170 height 25
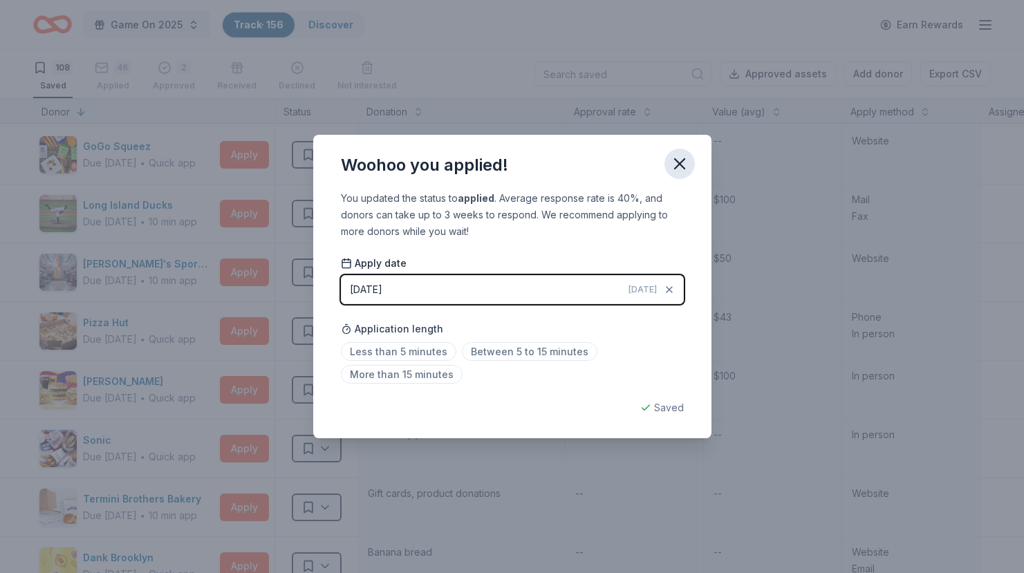
click at [686, 166] on icon "button" at bounding box center [679, 163] width 19 height 19
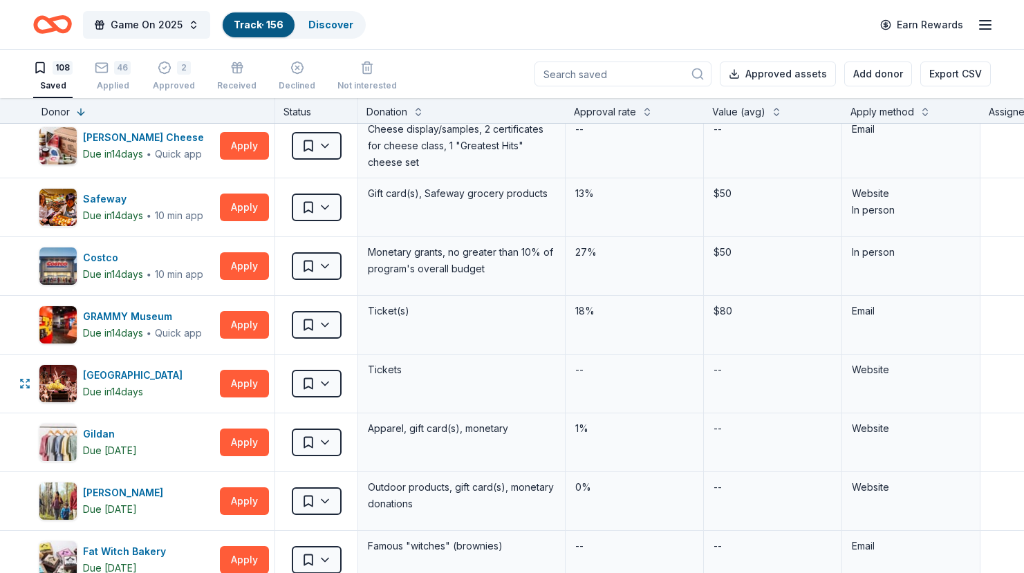
scroll to position [5927, 0]
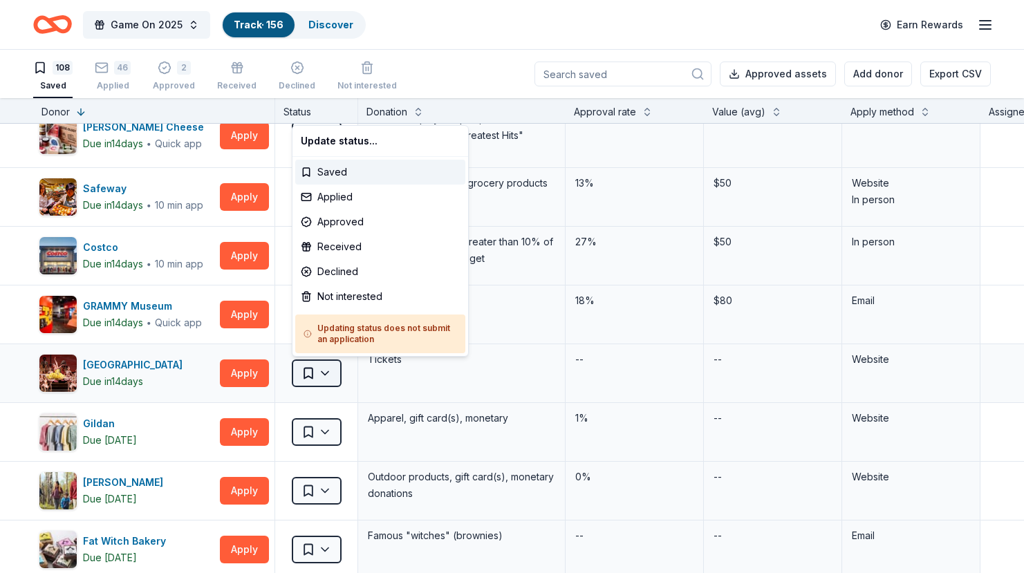
click at [315, 378] on html "Game On 2025 Track · 156 Discover Earn Rewards 108 Saved 46 Applied 2 Approved …" at bounding box center [512, 286] width 1024 height 573
click at [362, 190] on div "Applied" at bounding box center [380, 197] width 170 height 25
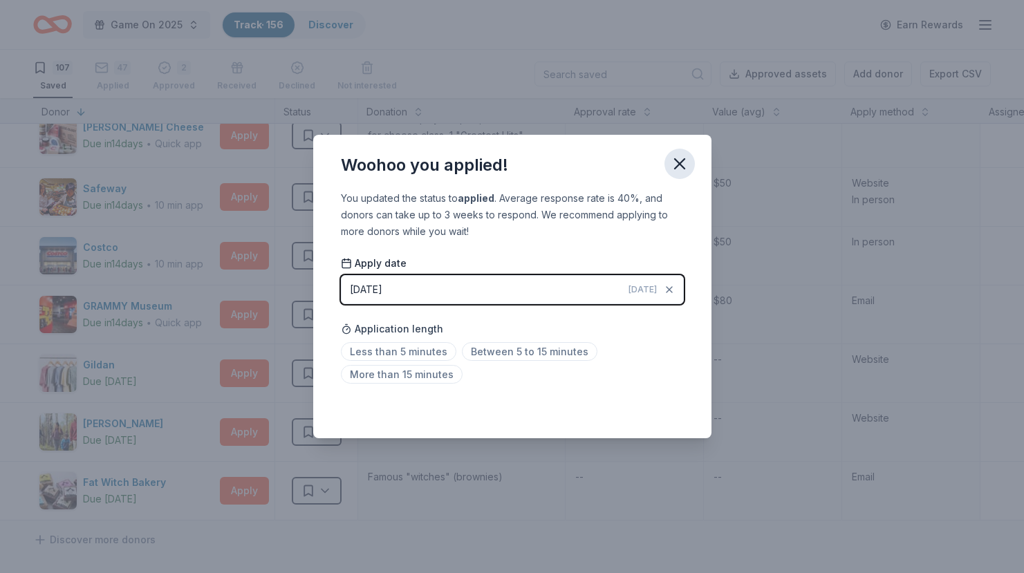
click at [684, 160] on icon "button" at bounding box center [679, 163] width 19 height 19
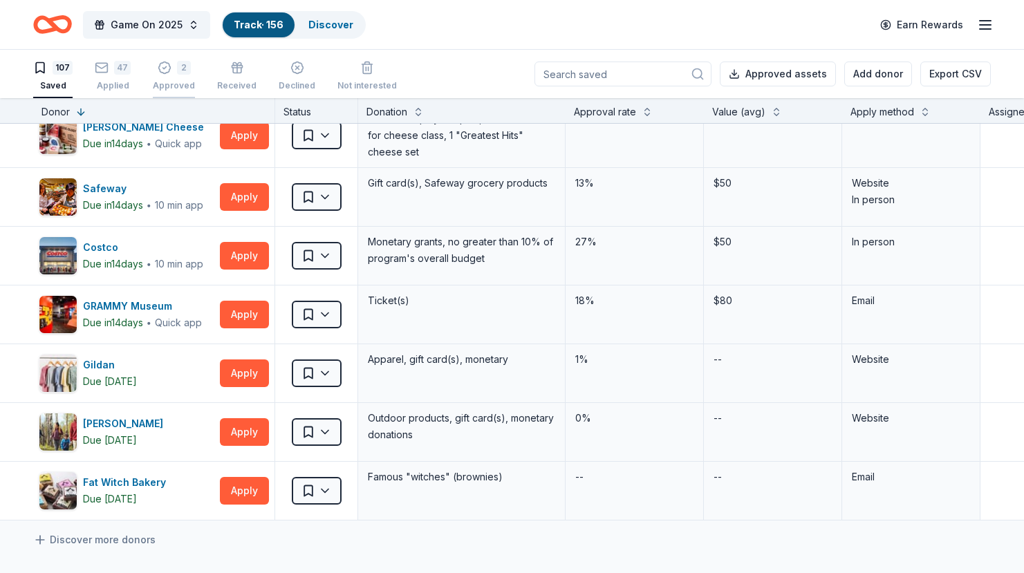
click at [167, 64] on icon "button" at bounding box center [165, 68] width 14 height 14
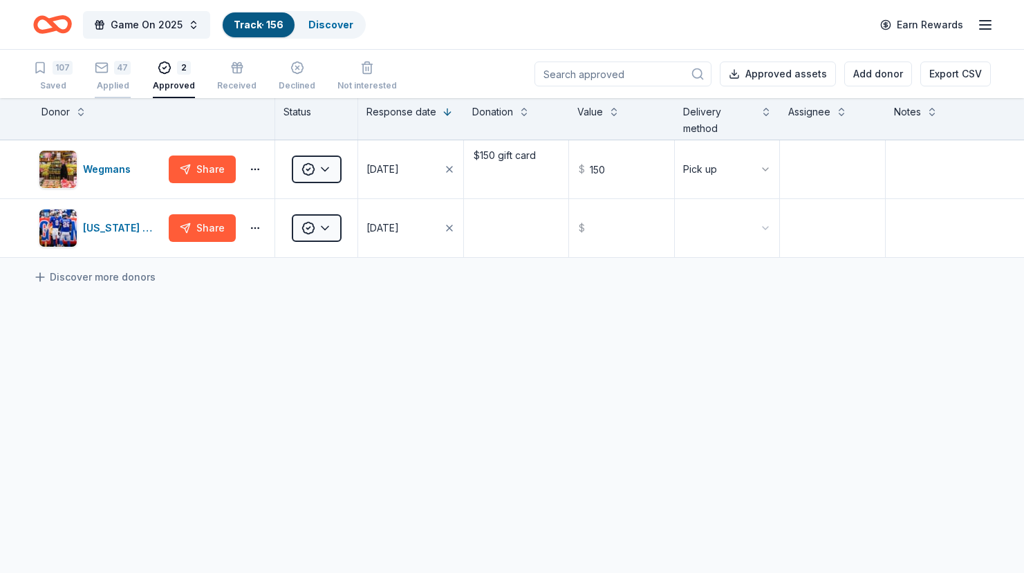
click at [96, 64] on icon "button" at bounding box center [102, 60] width 14 height 14
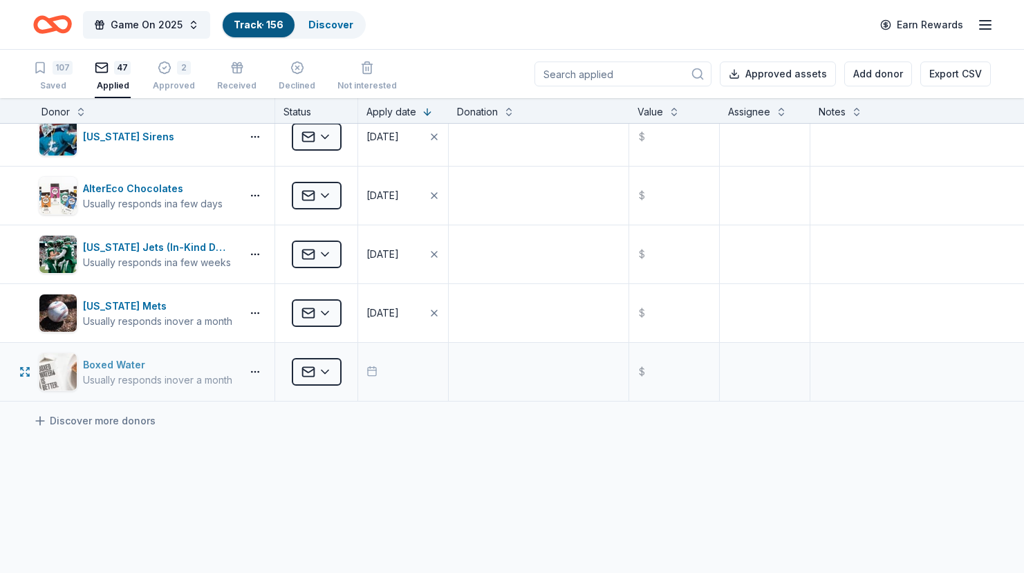
scroll to position [2484, 0]
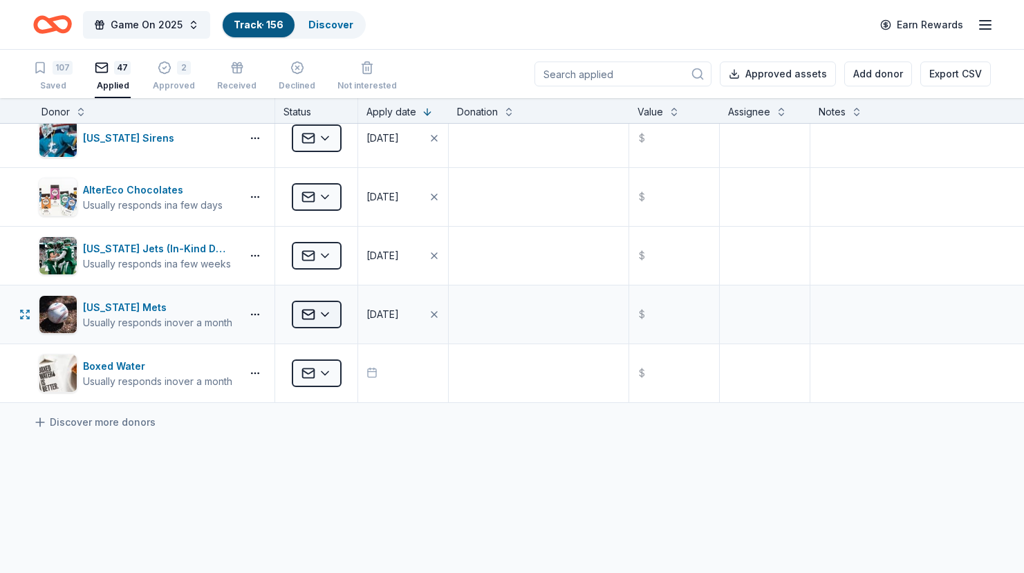
click at [332, 315] on html "Game On 2025 Track · 156 Discover Earn Rewards 107 Saved 47 Applied 2 Approved …" at bounding box center [512, 286] width 1024 height 573
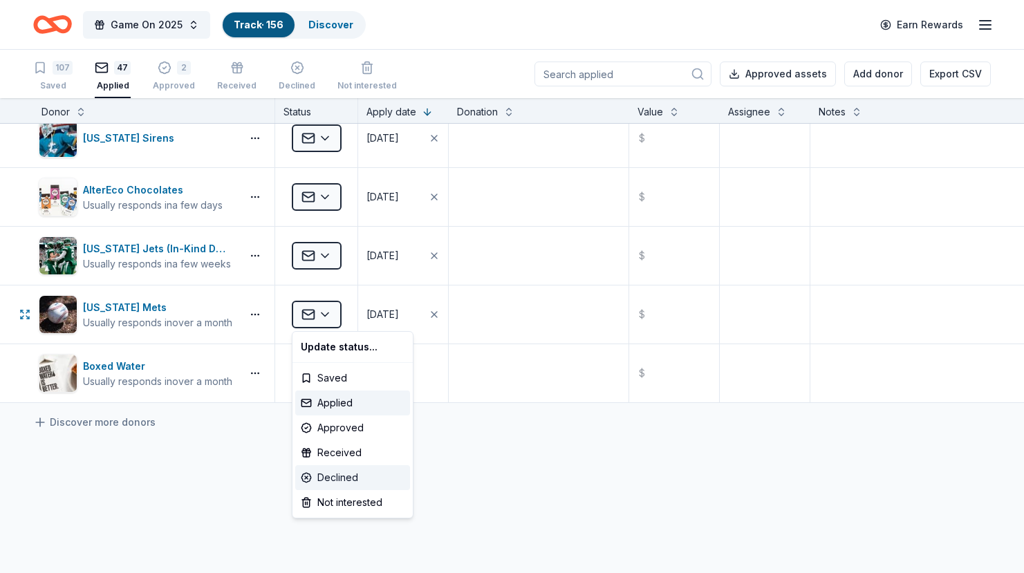
click at [344, 478] on div "Declined" at bounding box center [352, 478] width 115 height 25
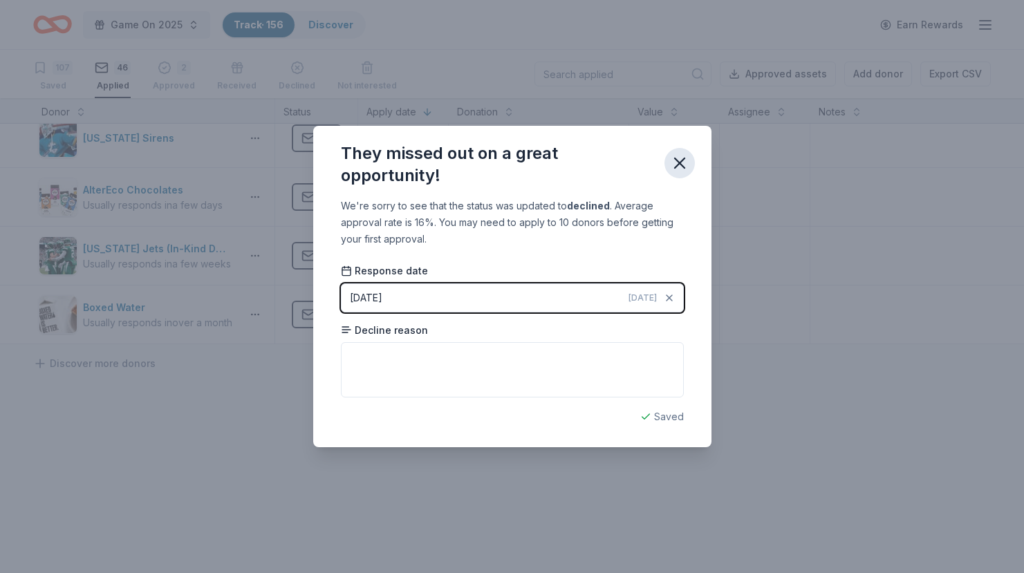
click at [683, 163] on icon "button" at bounding box center [679, 163] width 19 height 19
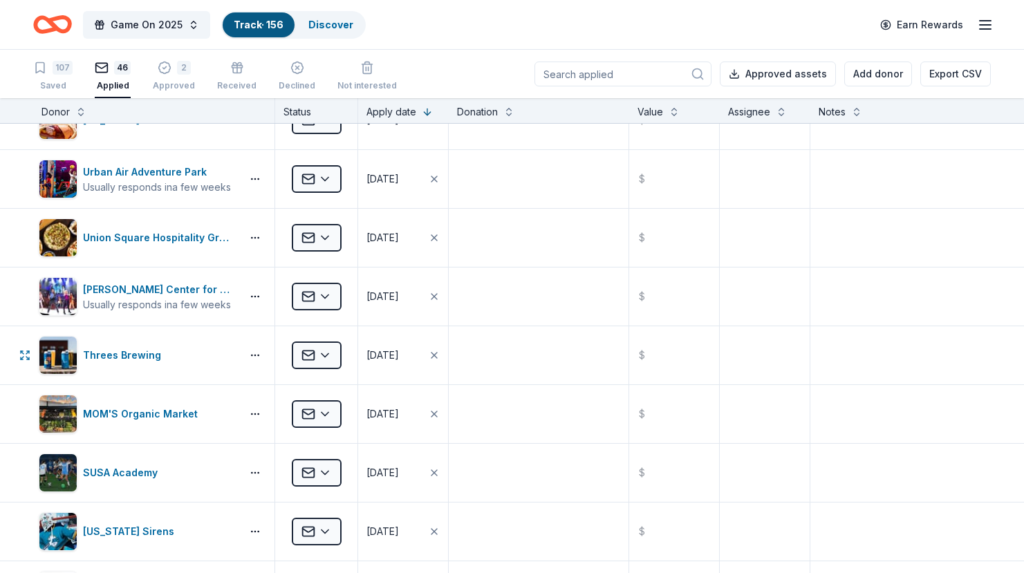
scroll to position [2071, 0]
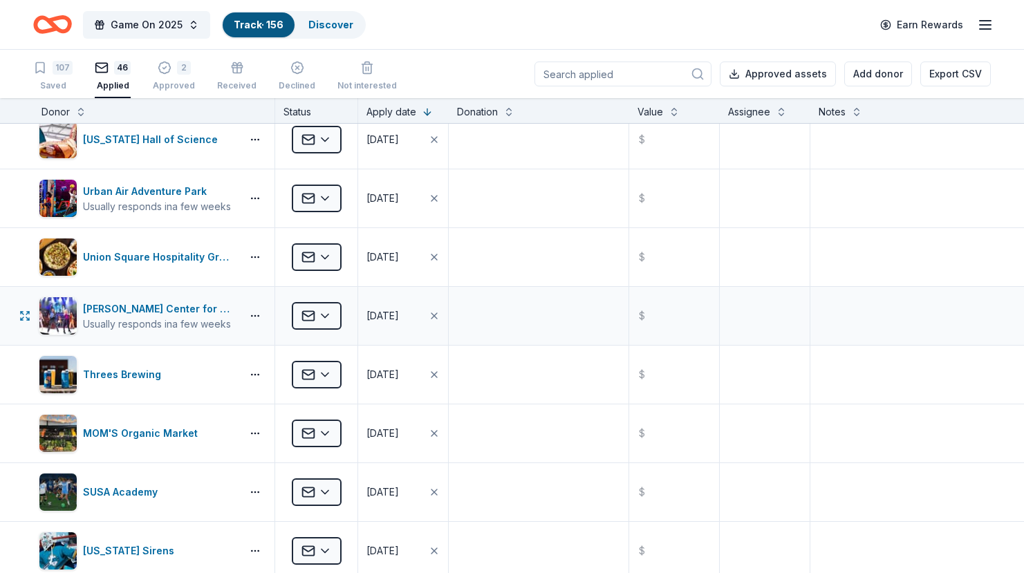
click at [342, 313] on div "Applied" at bounding box center [316, 316] width 82 height 58
click at [326, 316] on html "Game On 2025 Track · 156 Discover Earn Rewards 107 Saved 46 Applied 2 Approved …" at bounding box center [512, 286] width 1024 height 573
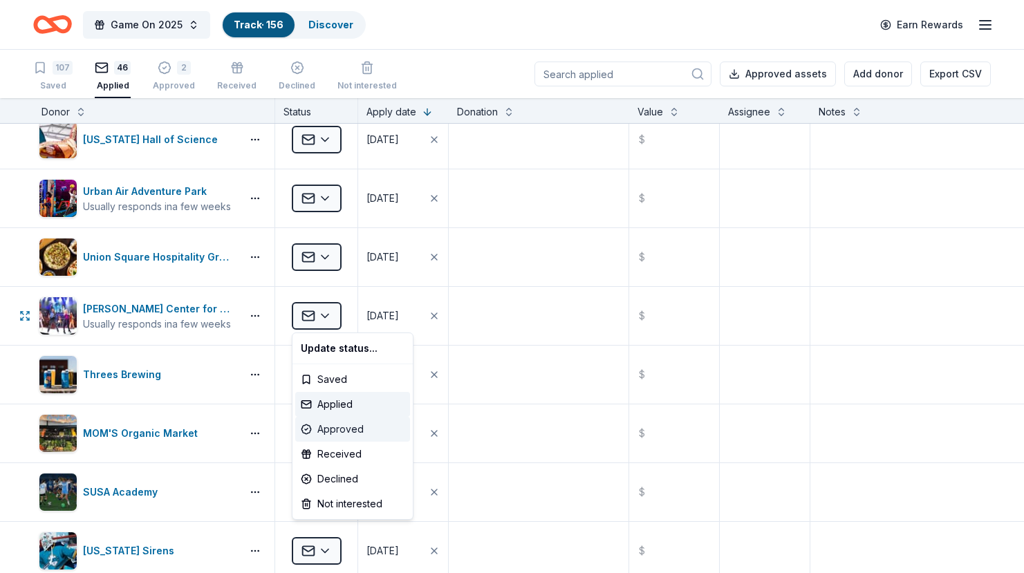
click at [335, 427] on div "Approved" at bounding box center [352, 429] width 115 height 25
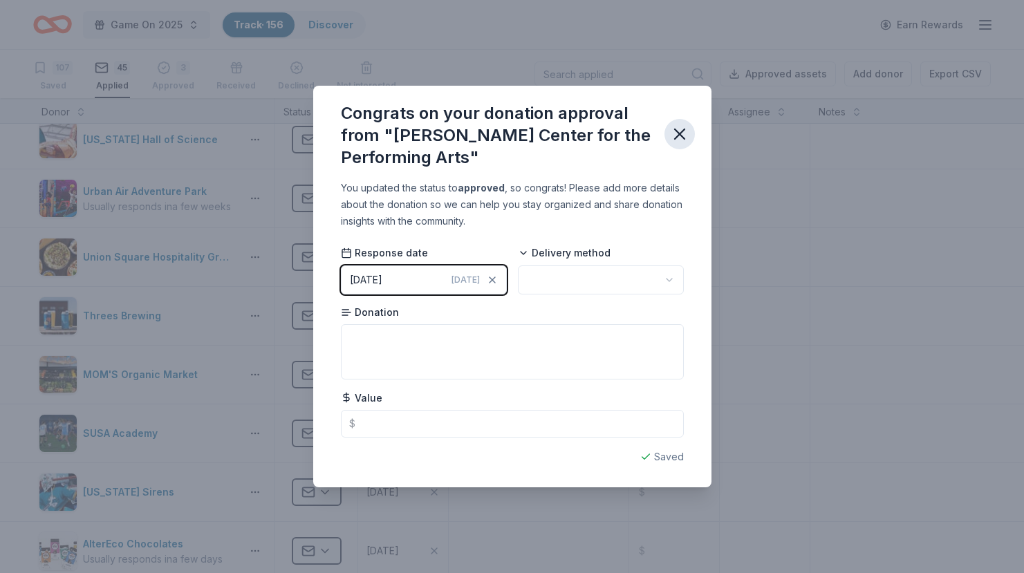
click at [678, 143] on icon "button" at bounding box center [679, 134] width 19 height 19
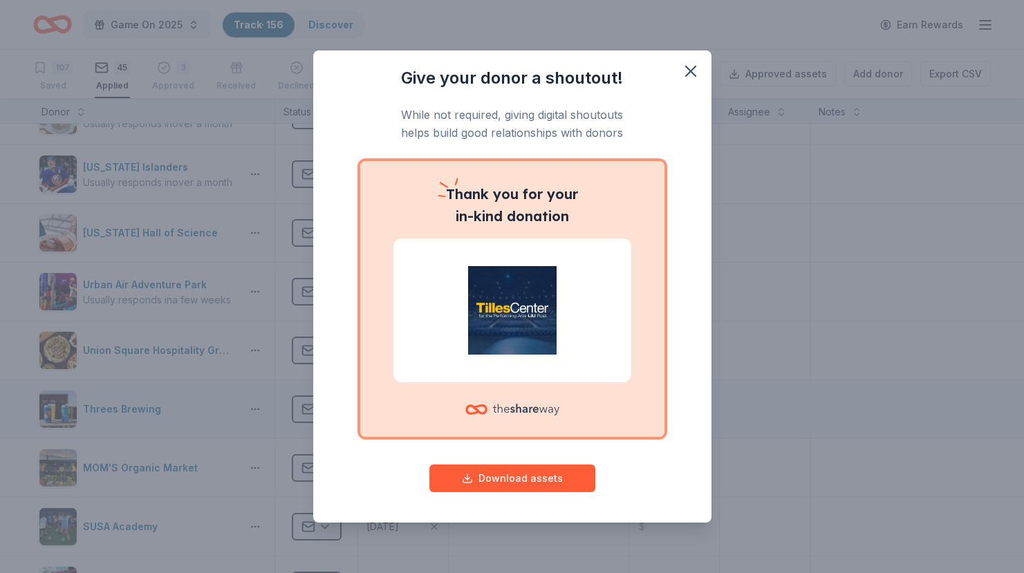
scroll to position [1976, 0]
click at [694, 71] on icon "button" at bounding box center [690, 71] width 19 height 19
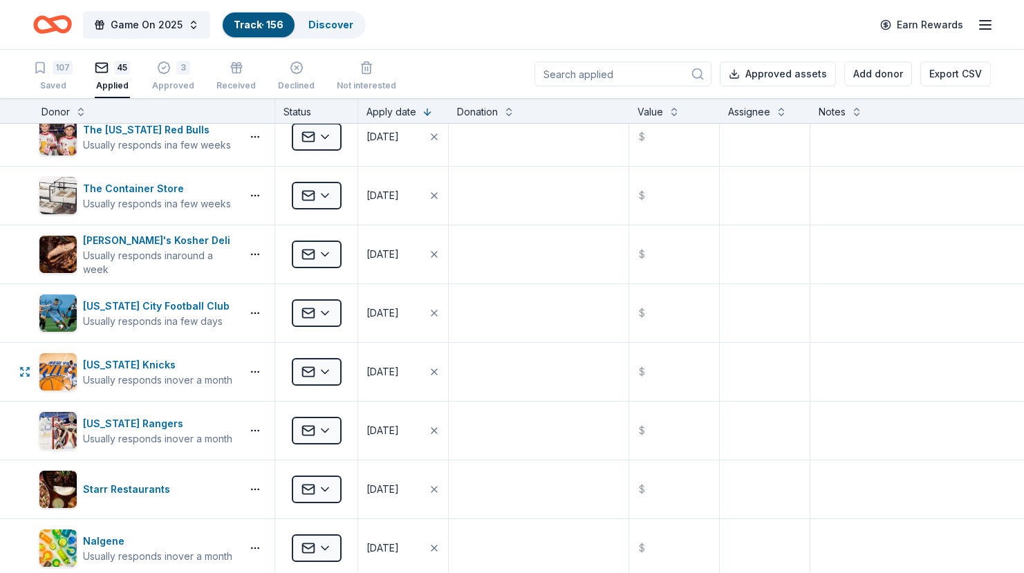
scroll to position [1367, 0]
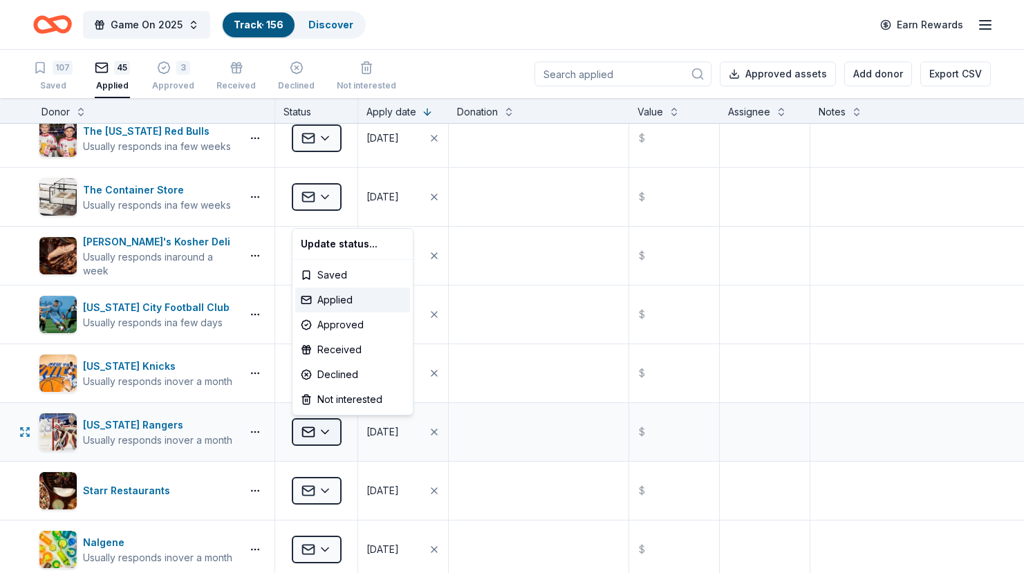
click at [326, 425] on html "Game On 2025 Track · 156 Discover Earn Rewards 107 Saved 45 Applied 3 Approved …" at bounding box center [512, 286] width 1024 height 573
click at [352, 325] on div "Approved" at bounding box center [352, 325] width 115 height 25
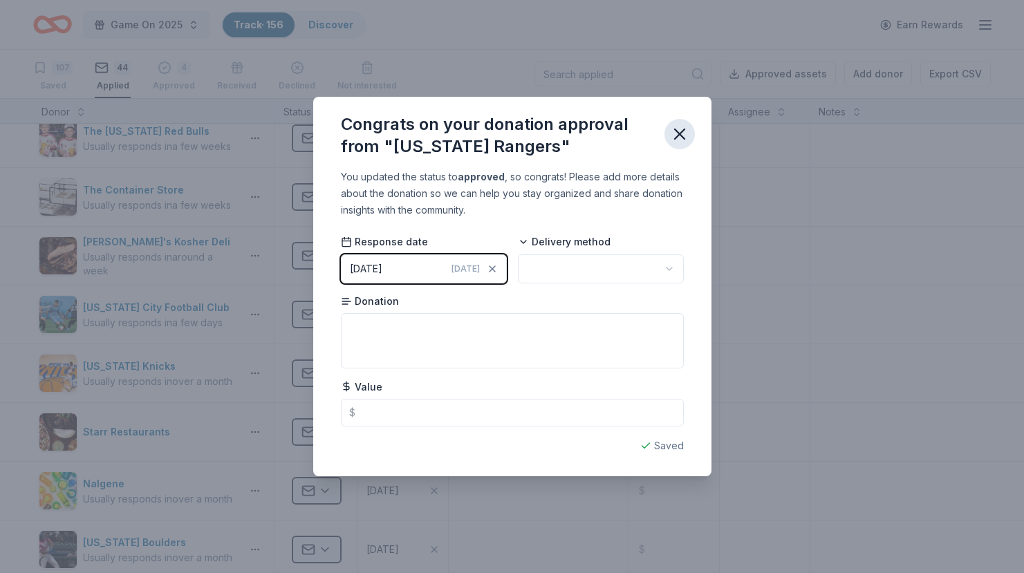
click at [679, 137] on icon "button" at bounding box center [679, 134] width 19 height 19
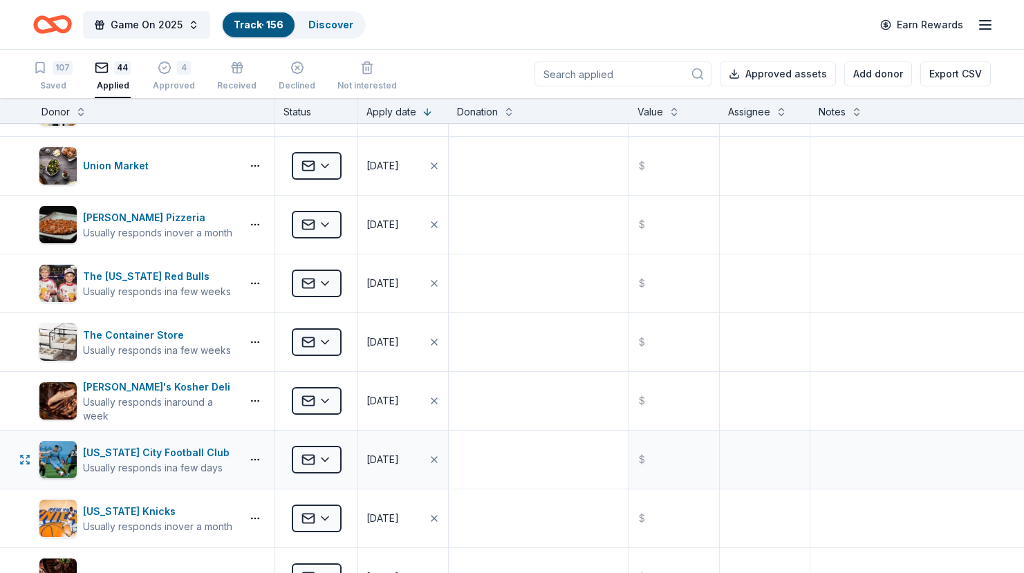
scroll to position [1219, 0]
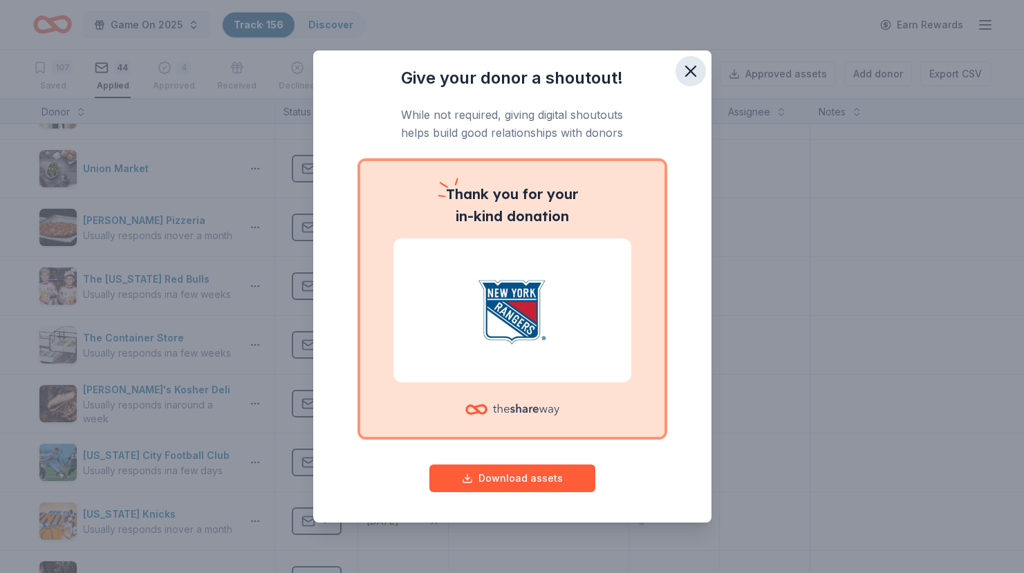
click at [692, 66] on icon "button" at bounding box center [690, 71] width 19 height 19
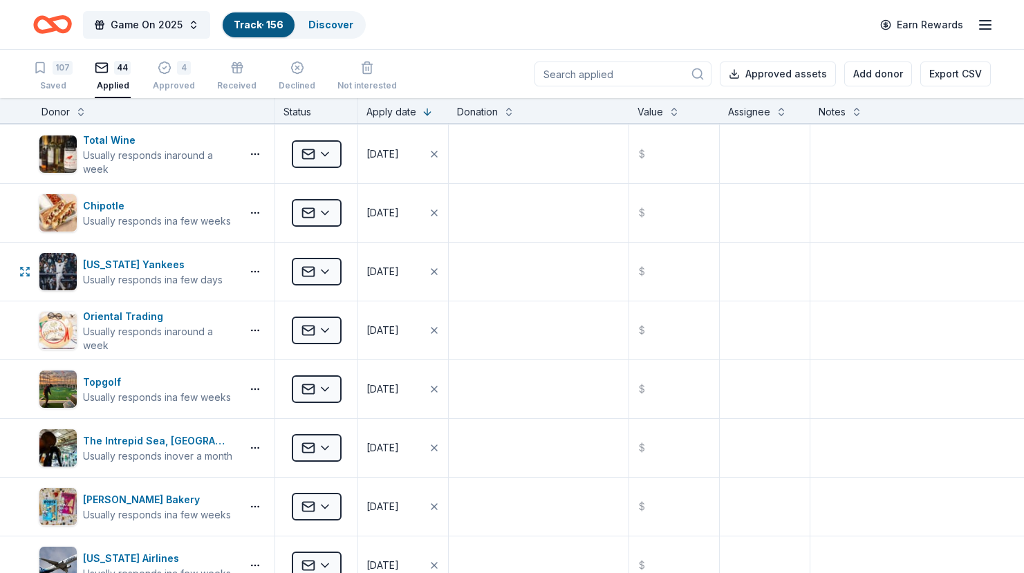
scroll to position [232, 0]
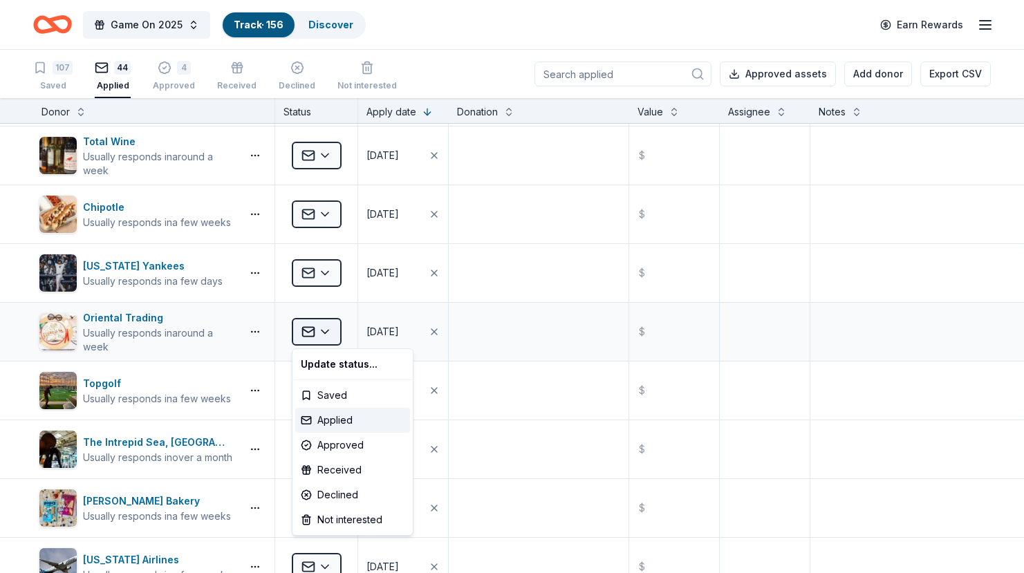
click at [326, 326] on html "Game On 2025 Track · 156 Discover Earn Rewards 107 Saved 44 Applied 4 Approved …" at bounding box center [512, 286] width 1024 height 573
click at [341, 443] on div "Approved" at bounding box center [352, 445] width 115 height 25
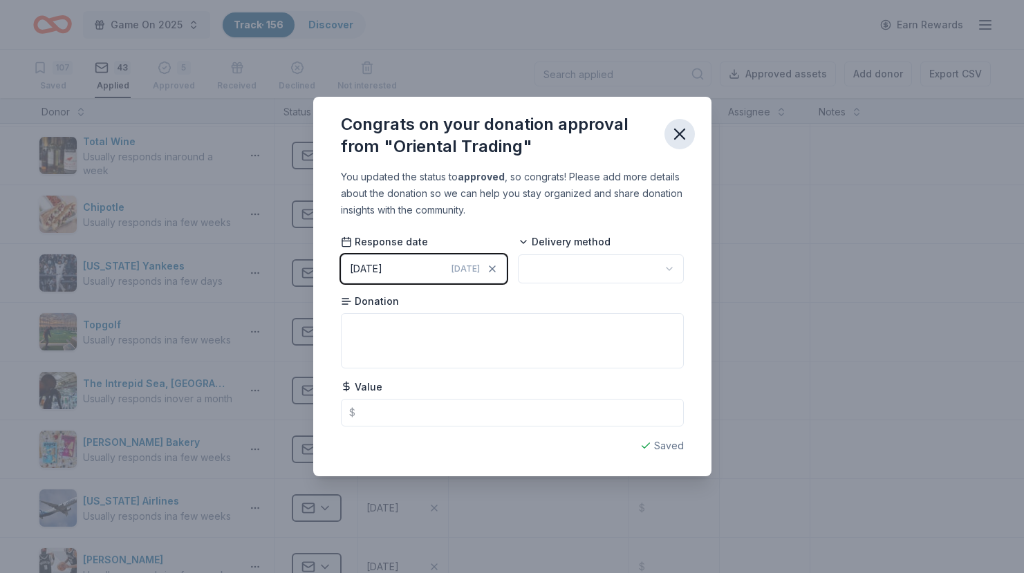
click at [672, 137] on icon "button" at bounding box center [679, 134] width 19 height 19
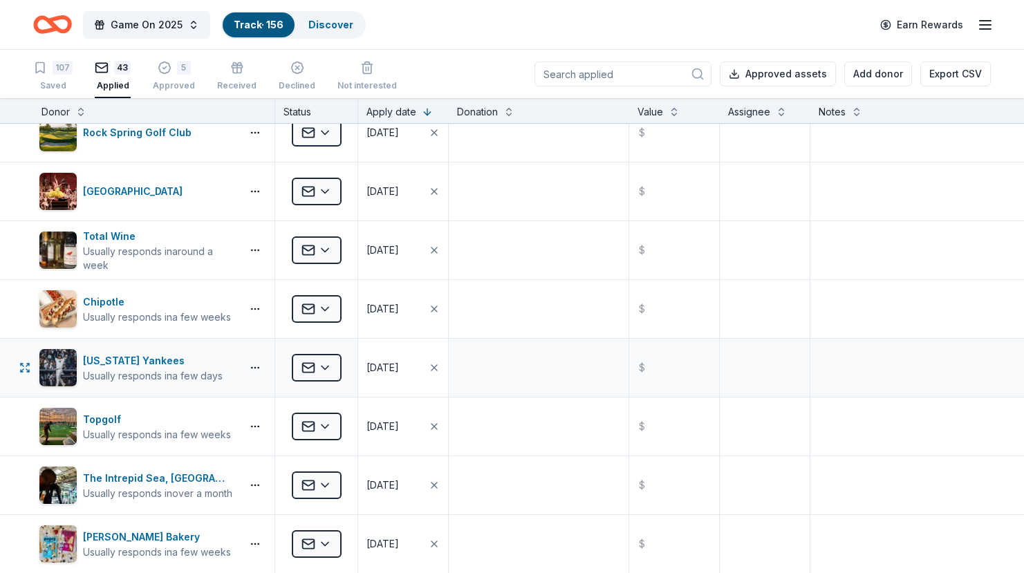
scroll to position [135, 0]
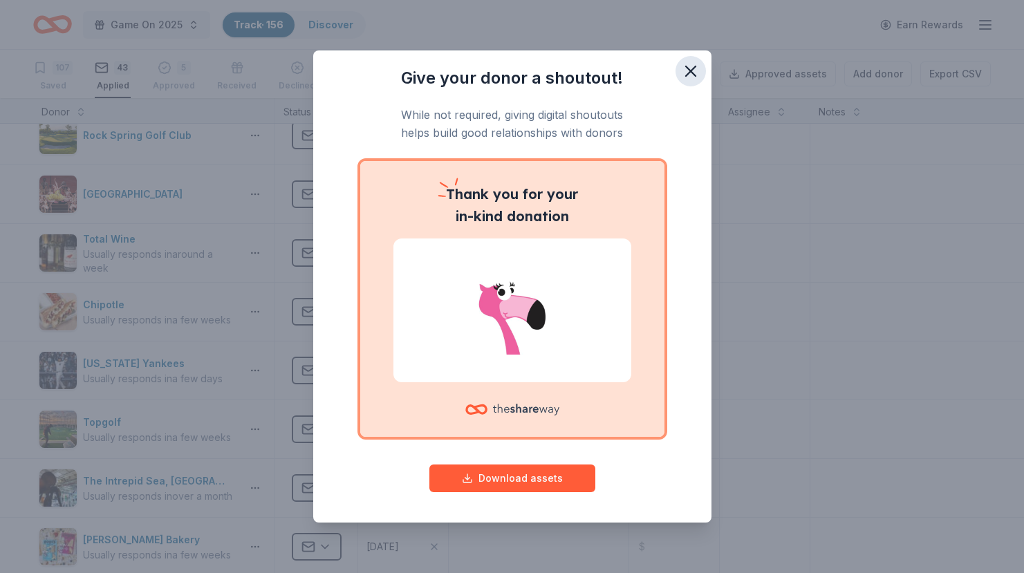
click at [690, 70] on icon "button" at bounding box center [691, 71] width 10 height 10
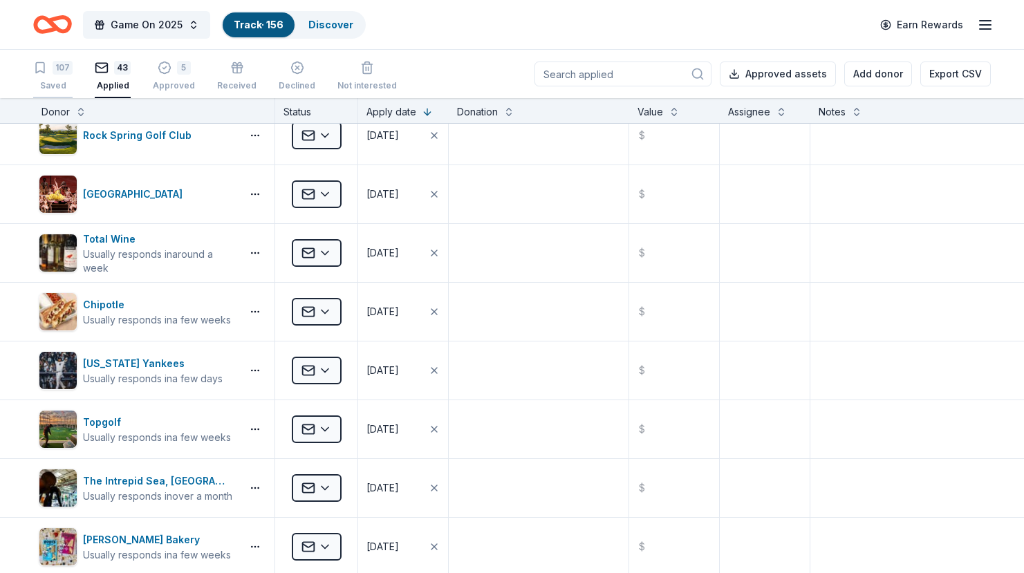
click at [52, 77] on div "107 Saved" at bounding box center [52, 76] width 39 height 30
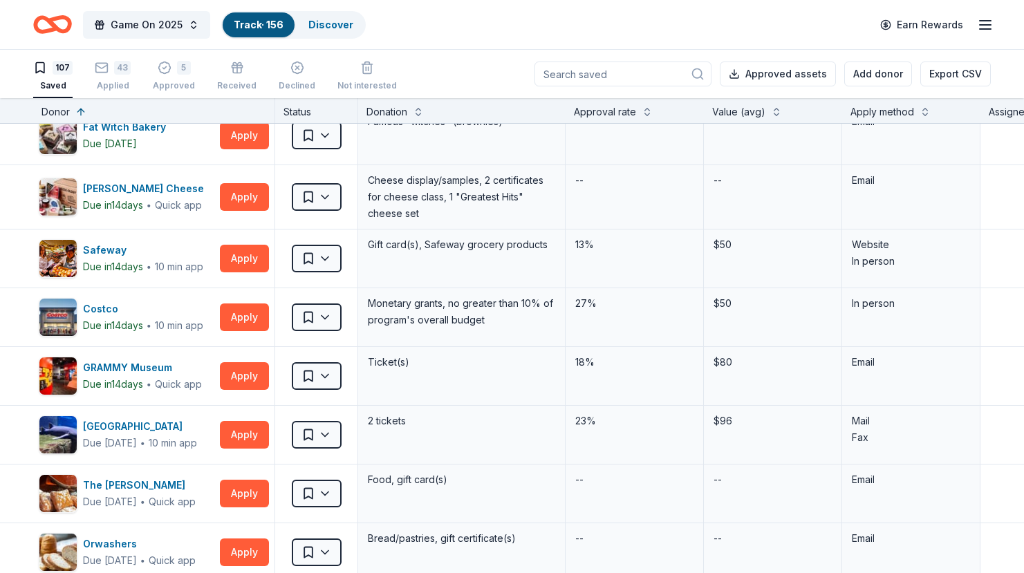
click at [616, 75] on input at bounding box center [623, 74] width 177 height 25
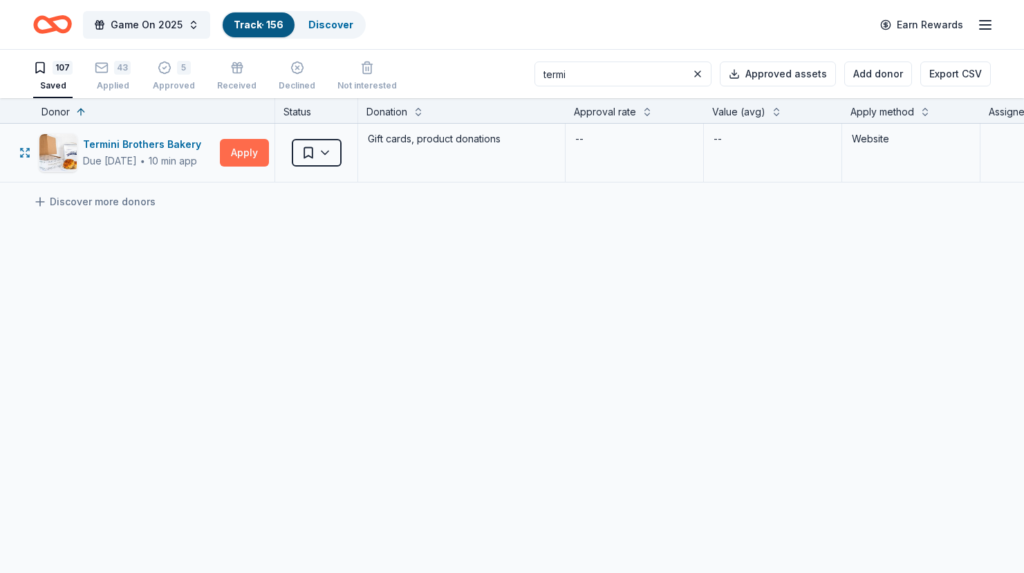
type input "termi"
click at [240, 154] on button "Apply" at bounding box center [244, 153] width 49 height 28
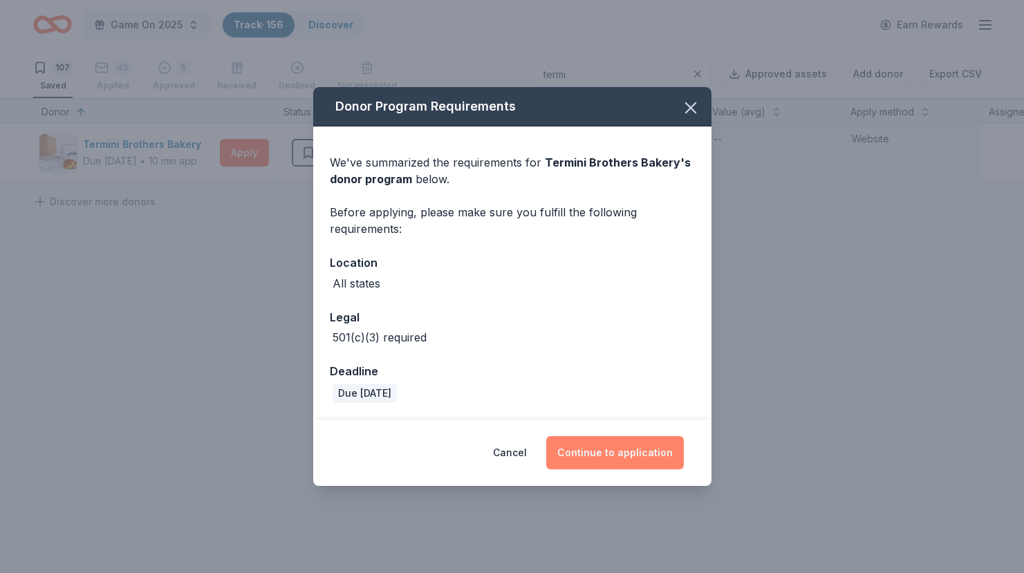
click at [600, 448] on button "Continue to application" at bounding box center [615, 452] width 138 height 33
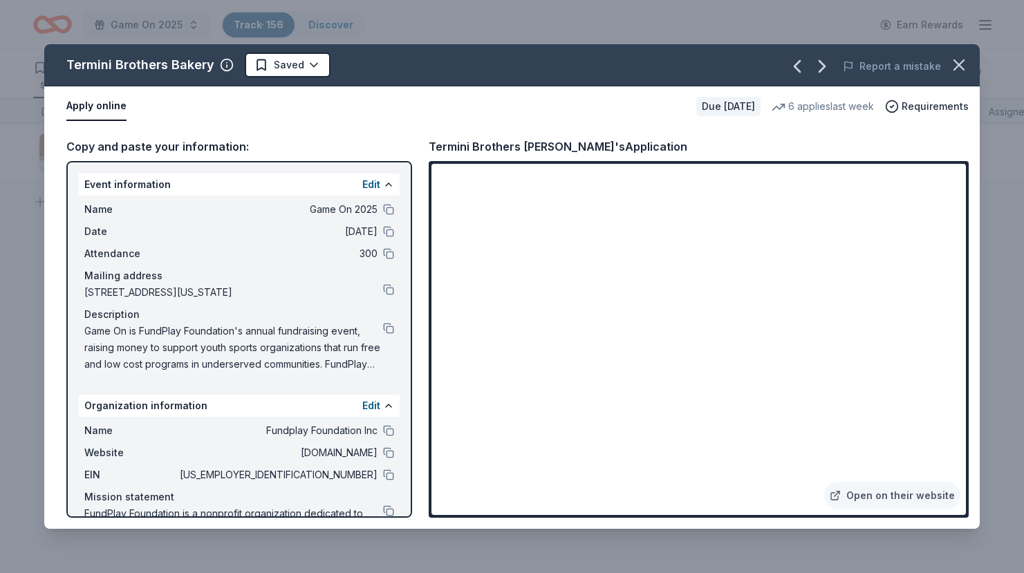
scroll to position [55, 0]
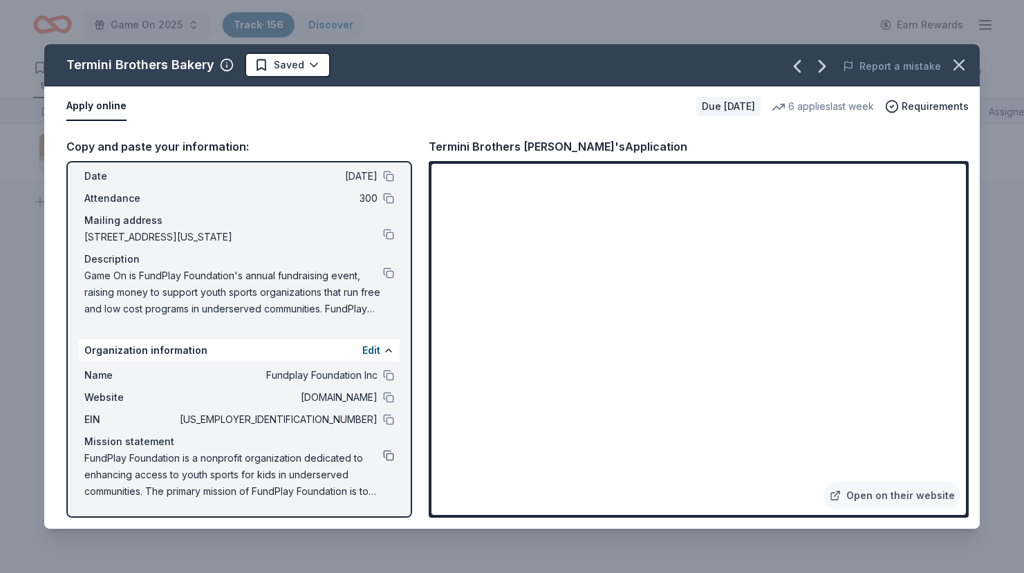
click at [393, 454] on button at bounding box center [388, 455] width 11 height 11
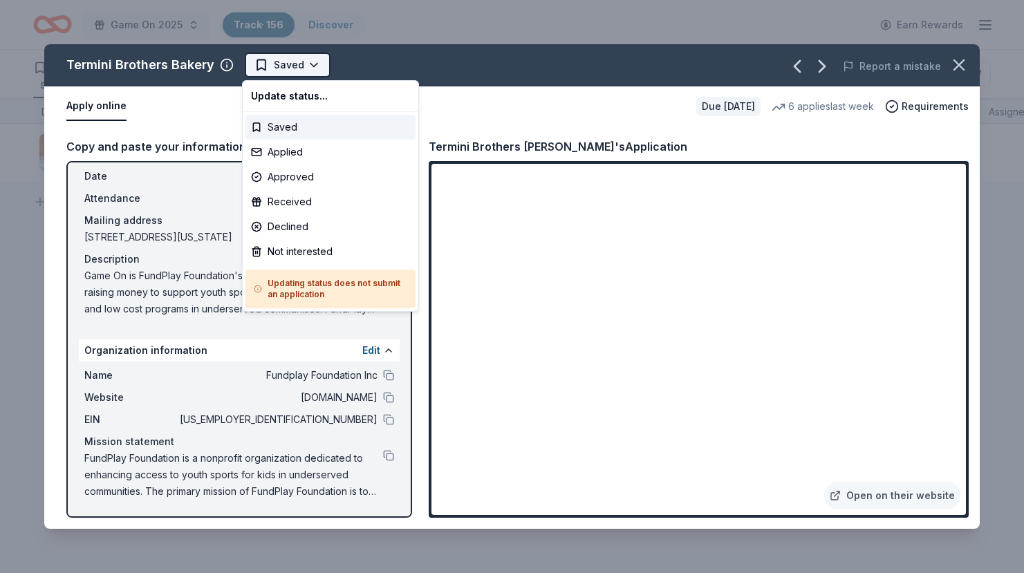
click at [289, 68] on html "Game On 2025 Track · 156 Discover Earn Rewards 107 Saved 43 Applied 5 Approved …" at bounding box center [512, 286] width 1024 height 573
click at [297, 154] on div "Applied" at bounding box center [331, 152] width 170 height 25
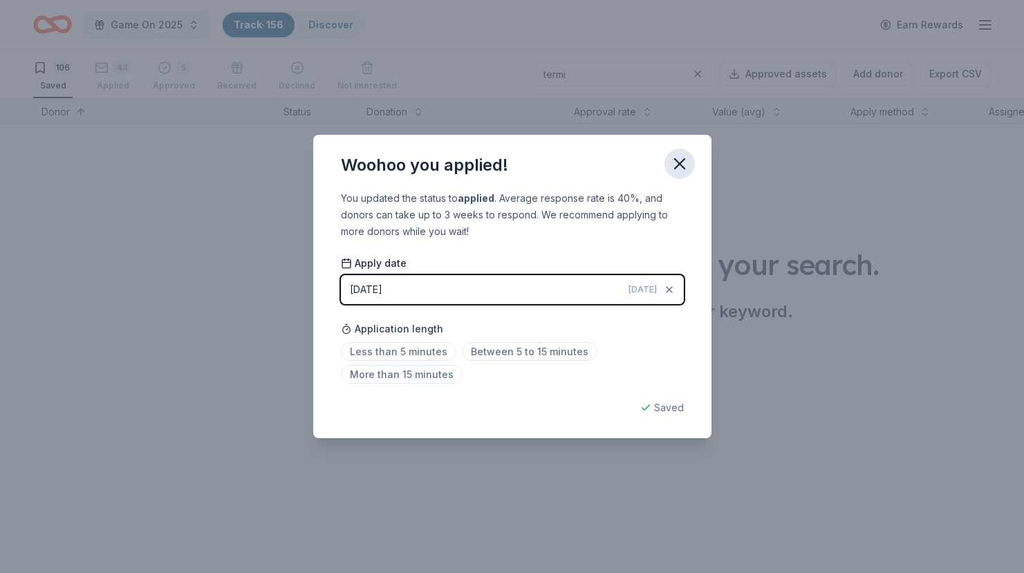
click at [690, 164] on button "button" at bounding box center [680, 164] width 30 height 30
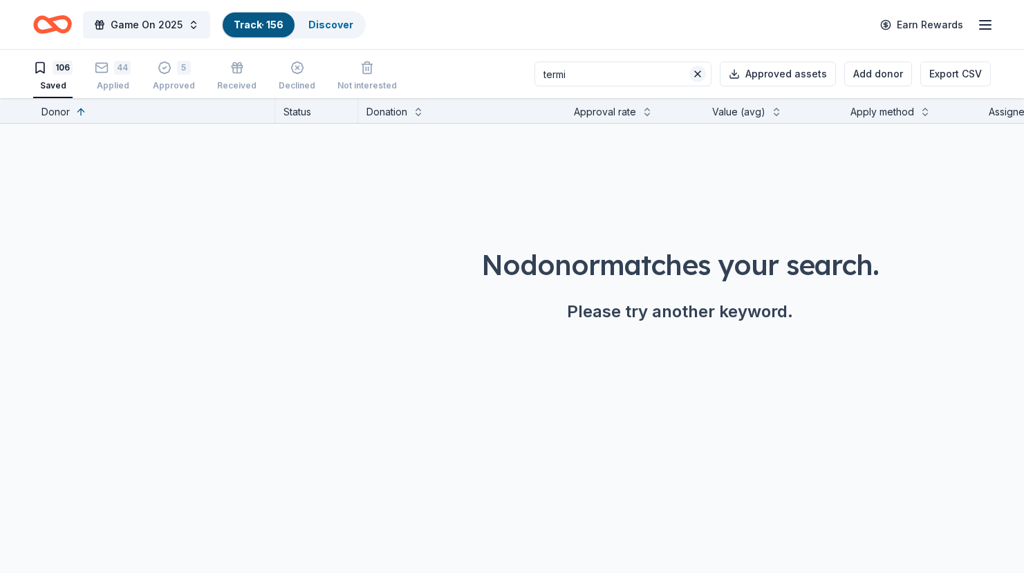
click at [704, 78] on button at bounding box center [698, 74] width 17 height 17
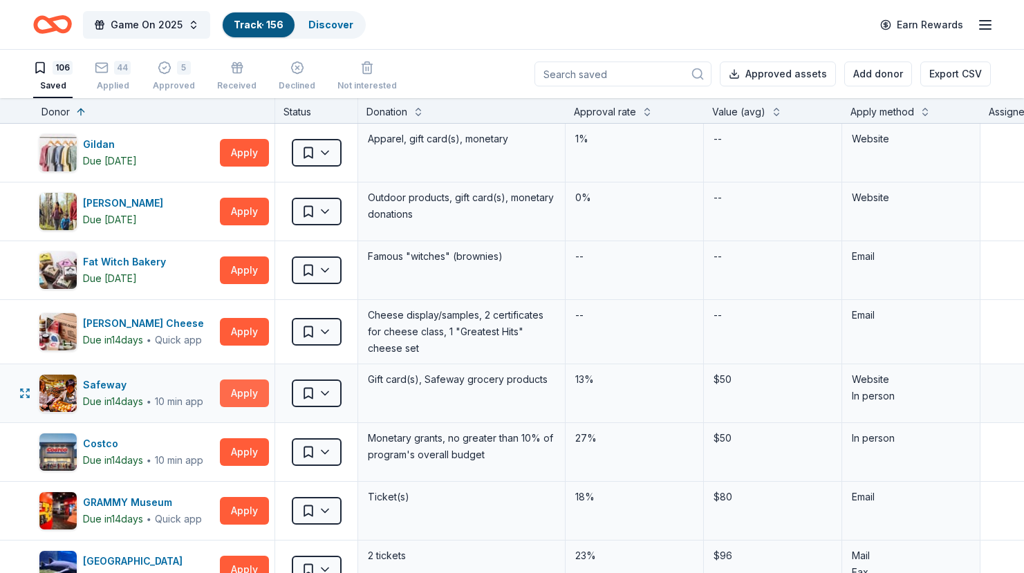
click at [239, 393] on button "Apply" at bounding box center [244, 394] width 49 height 28
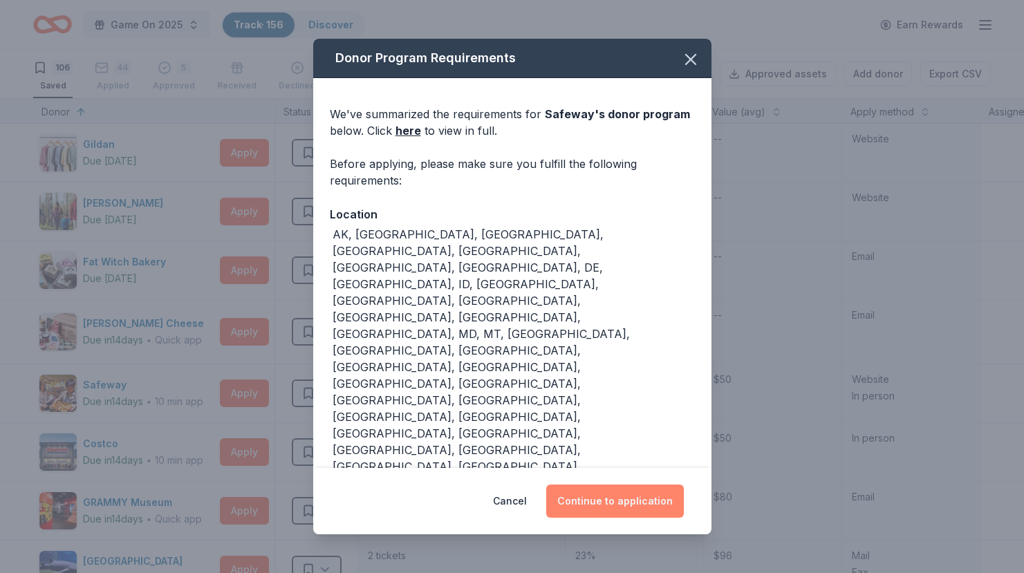
click at [614, 500] on button "Continue to application" at bounding box center [615, 501] width 138 height 33
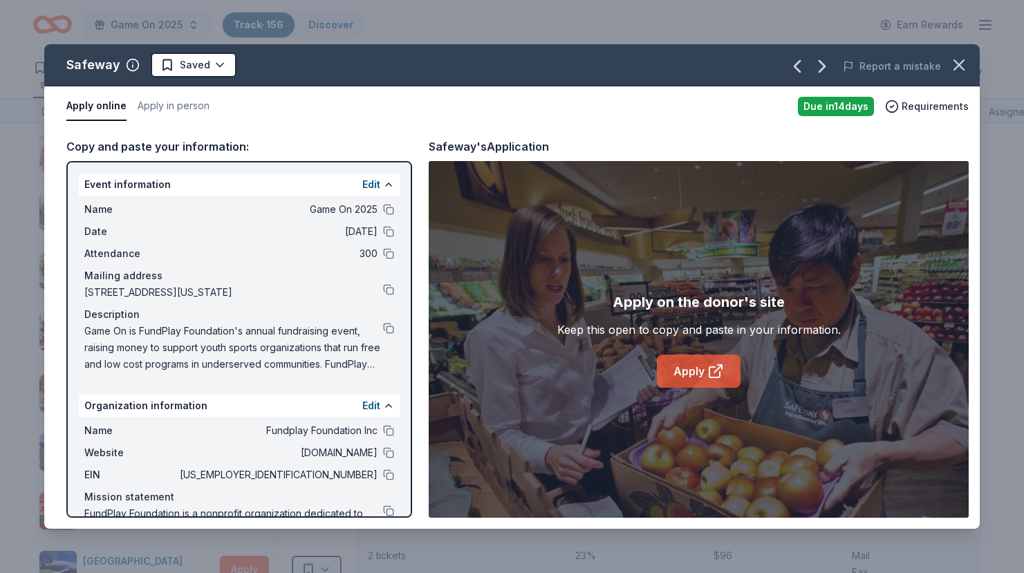
click at [695, 371] on link "Apply" at bounding box center [699, 371] width 84 height 33
click at [966, 70] on icon "button" at bounding box center [959, 64] width 19 height 19
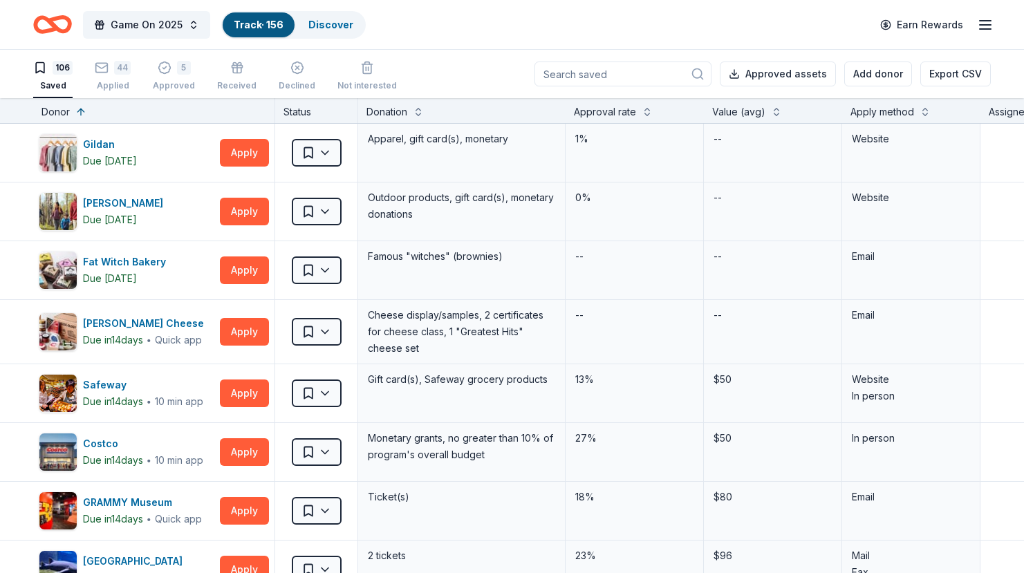
click at [643, 76] on input at bounding box center [623, 74] width 177 height 25
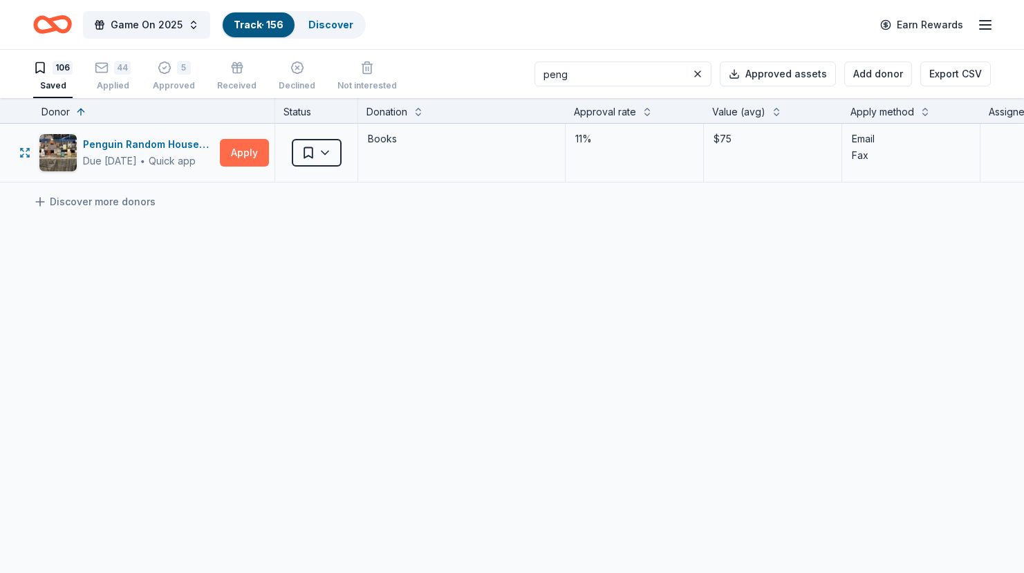
type input "peng"
click at [237, 155] on button "Apply" at bounding box center [244, 153] width 49 height 28
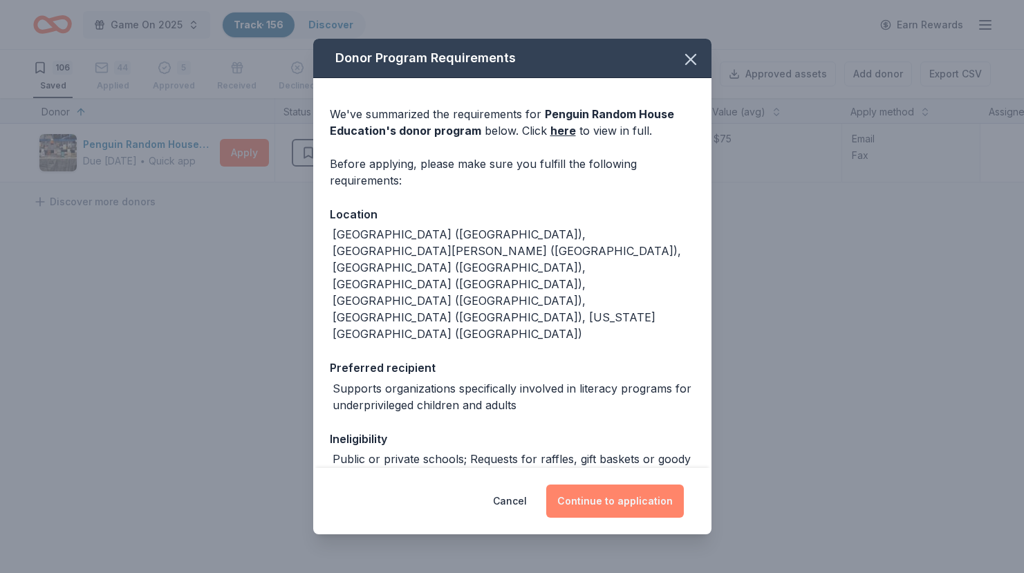
click at [600, 504] on button "Continue to application" at bounding box center [615, 501] width 138 height 33
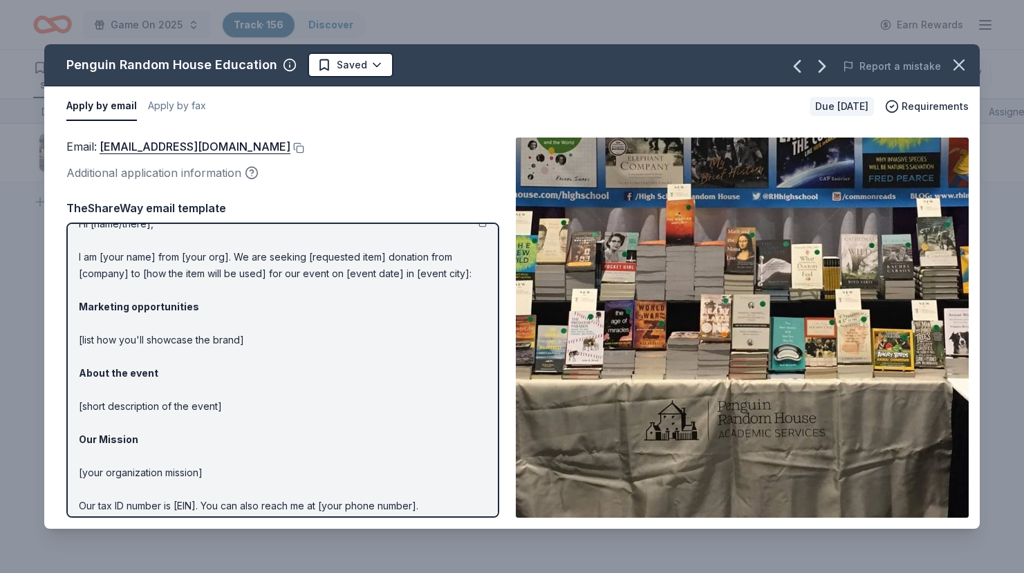
scroll to position [78, 0]
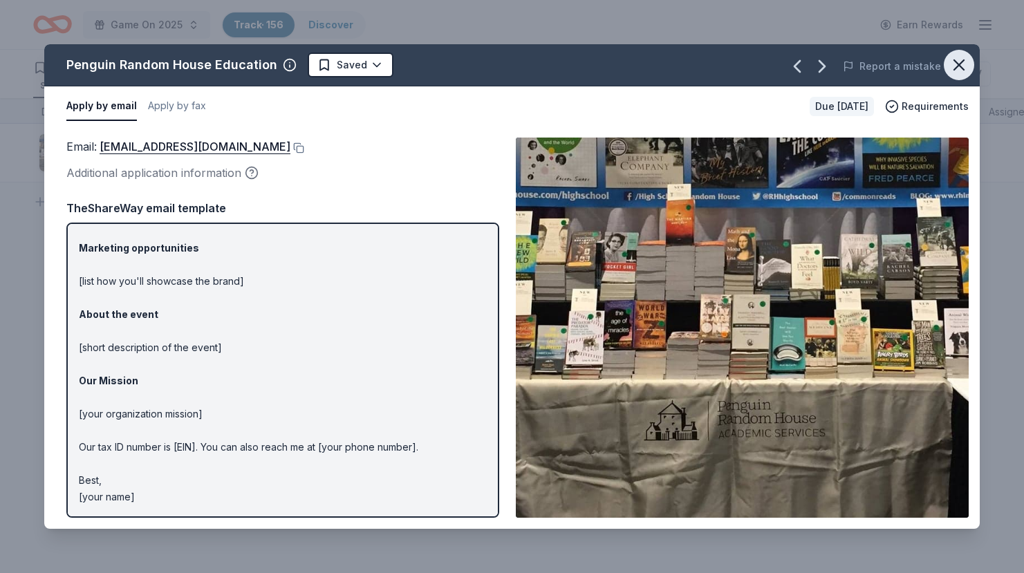
click at [955, 60] on icon "button" at bounding box center [960, 65] width 10 height 10
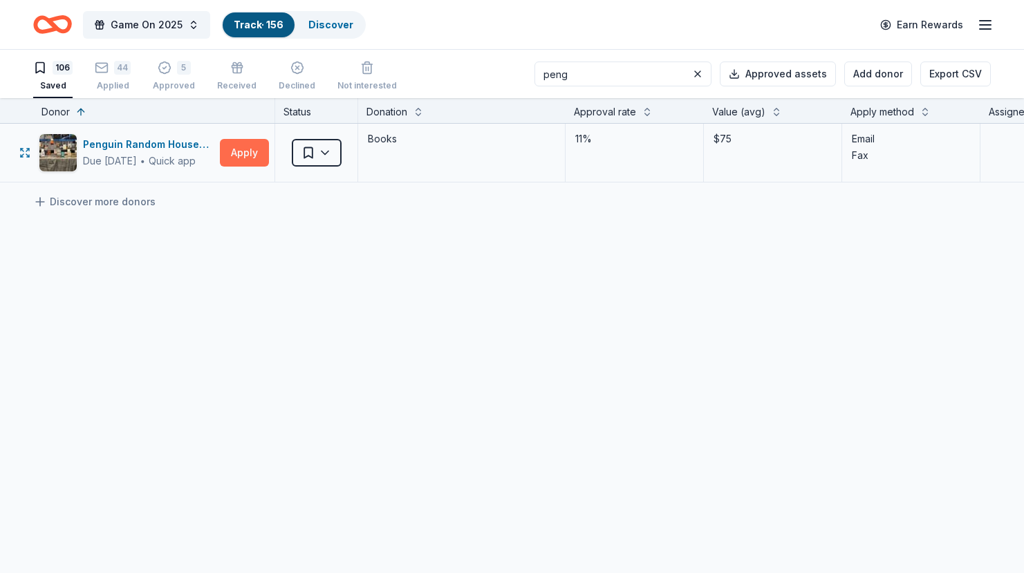
click at [250, 157] on button "Apply" at bounding box center [244, 153] width 49 height 28
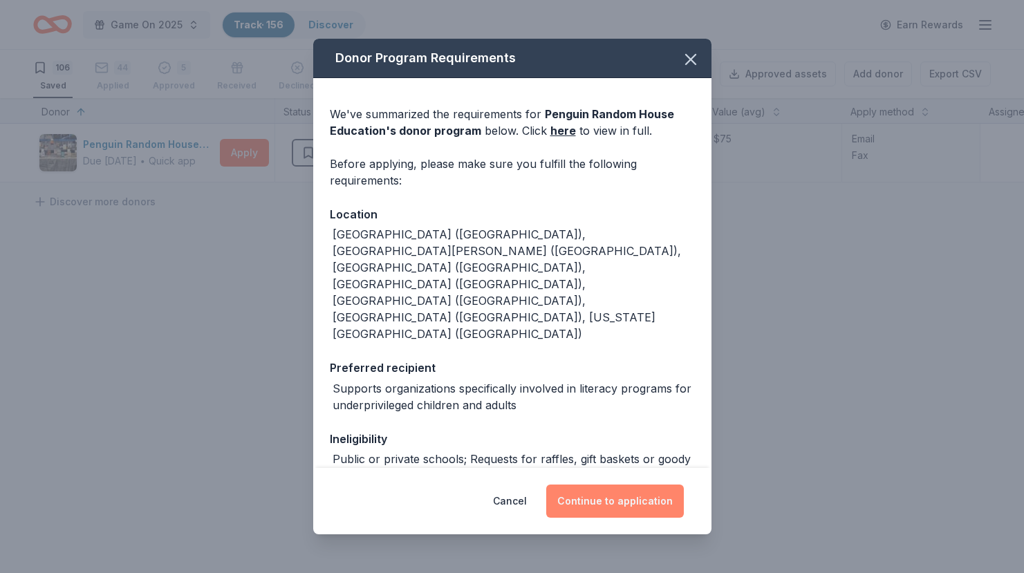
click at [607, 499] on button "Continue to application" at bounding box center [615, 501] width 138 height 33
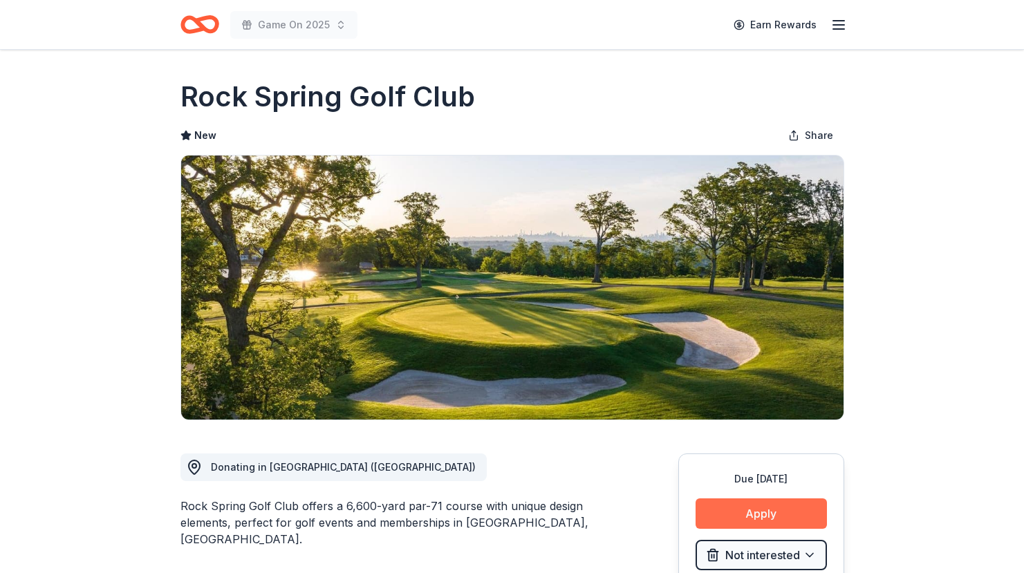
click at [749, 518] on button "Apply" at bounding box center [761, 514] width 131 height 30
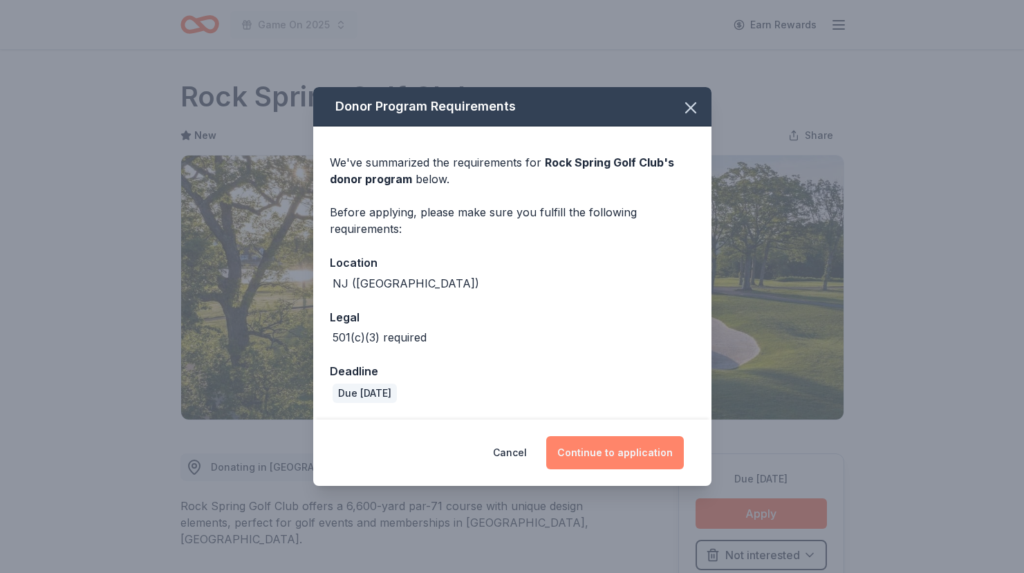
click at [637, 459] on button "Continue to application" at bounding box center [615, 452] width 138 height 33
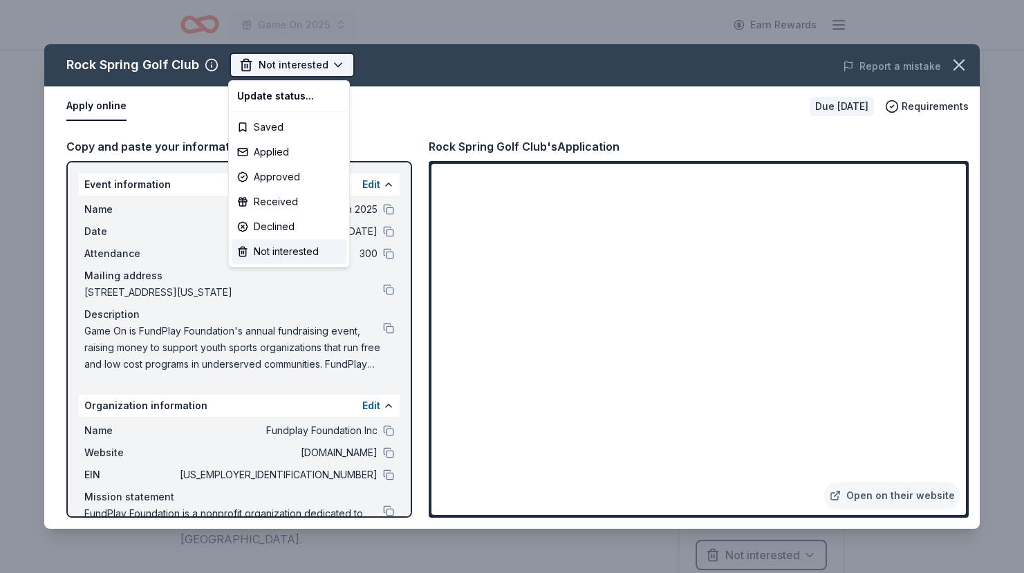
click at [297, 70] on html "Game On 2025 Earn Rewards Due in 26 days Share Rock Spring Golf Club New Share …" at bounding box center [512, 286] width 1024 height 573
click at [282, 132] on div "Saved" at bounding box center [289, 127] width 115 height 25
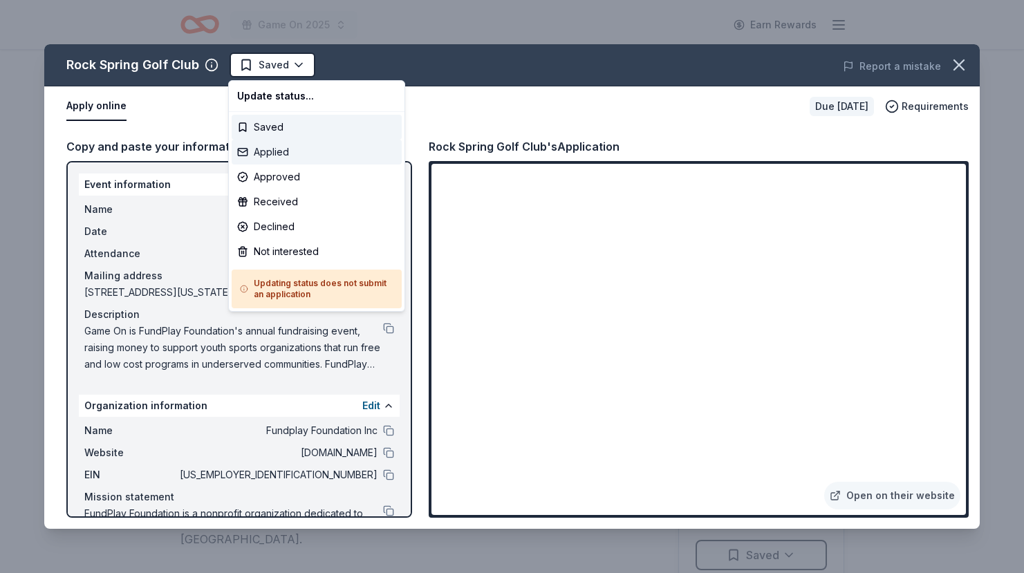
click at [278, 151] on div "Applied" at bounding box center [317, 152] width 170 height 25
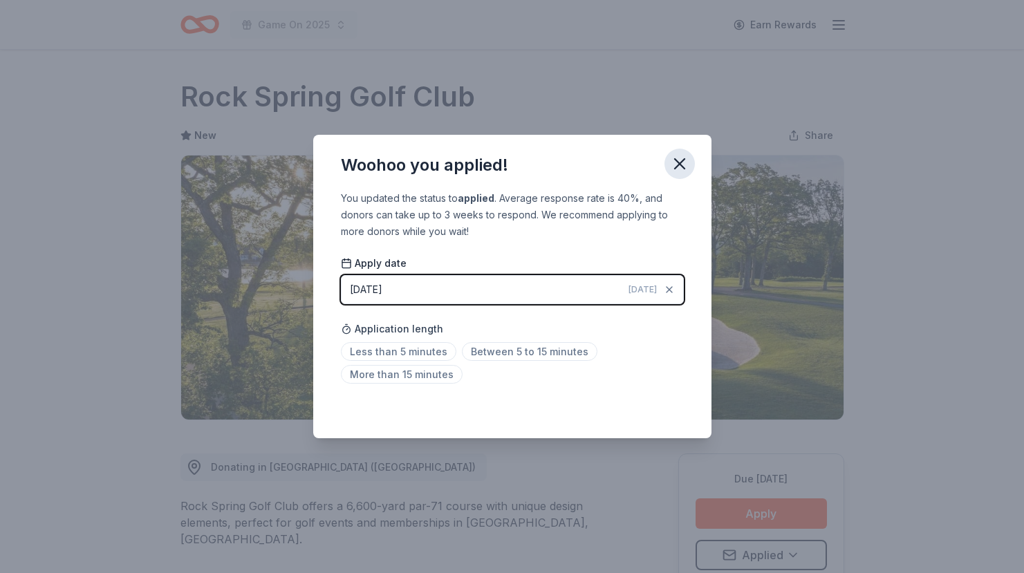
click at [679, 163] on icon "button" at bounding box center [680, 164] width 10 height 10
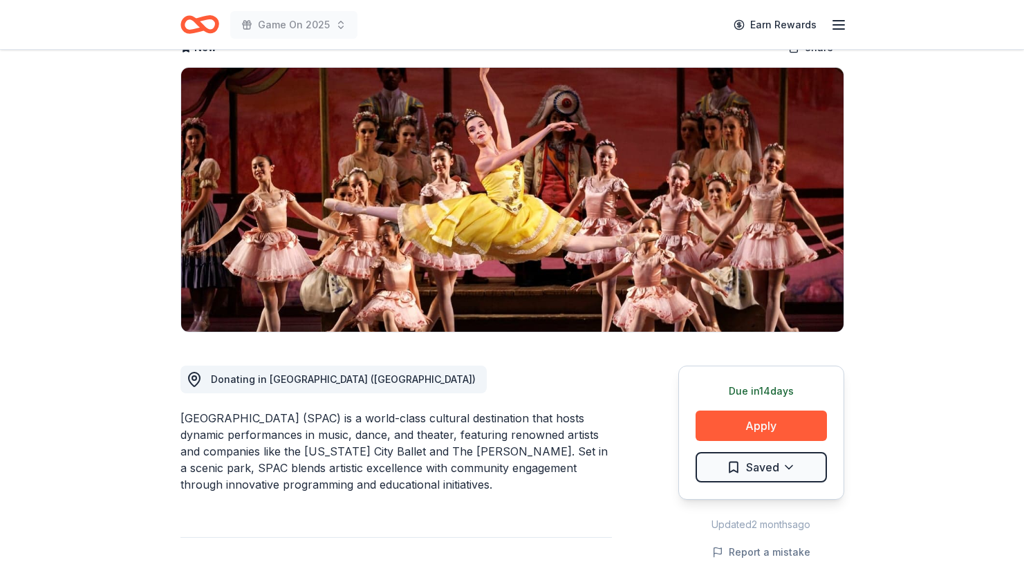
scroll to position [89, 0]
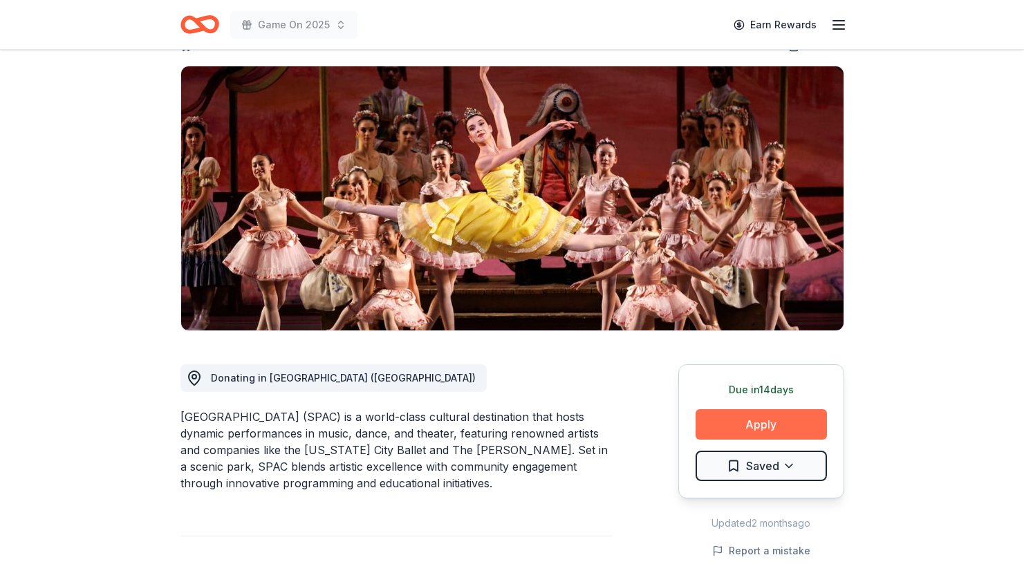
click at [743, 418] on button "Apply" at bounding box center [761, 425] width 131 height 30
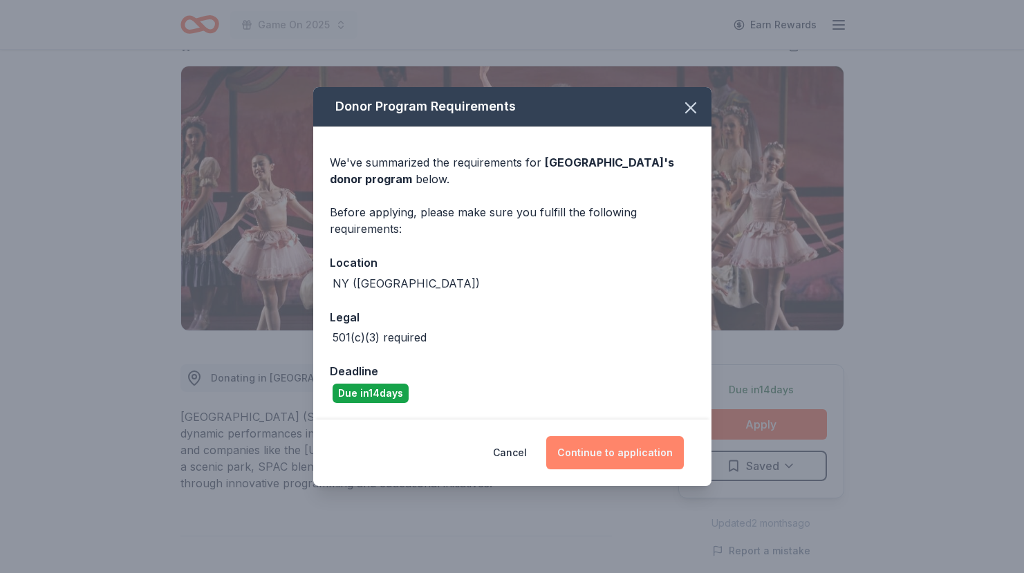
click at [645, 449] on button "Continue to application" at bounding box center [615, 452] width 138 height 33
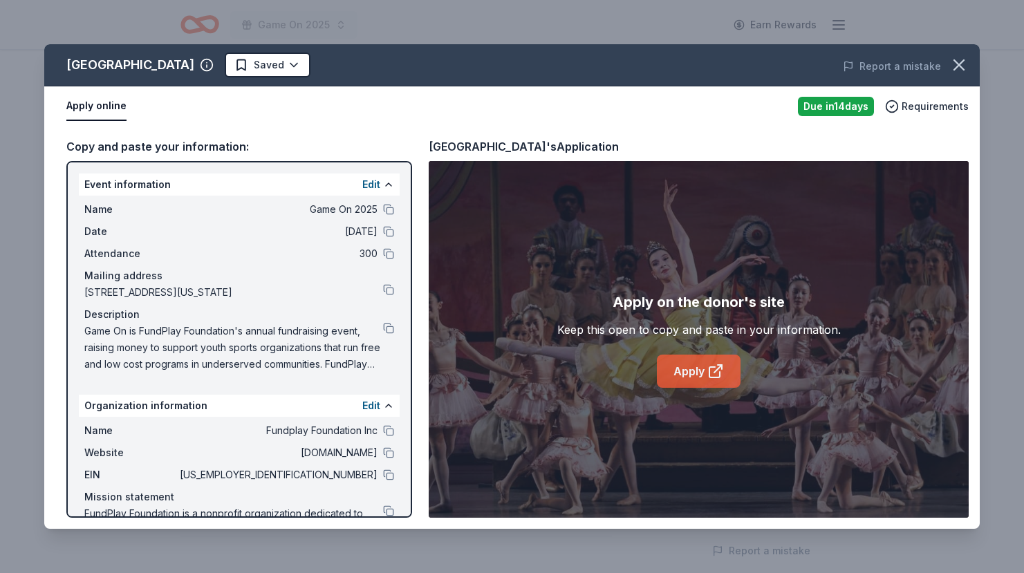
click at [689, 376] on link "Apply" at bounding box center [699, 371] width 84 height 33
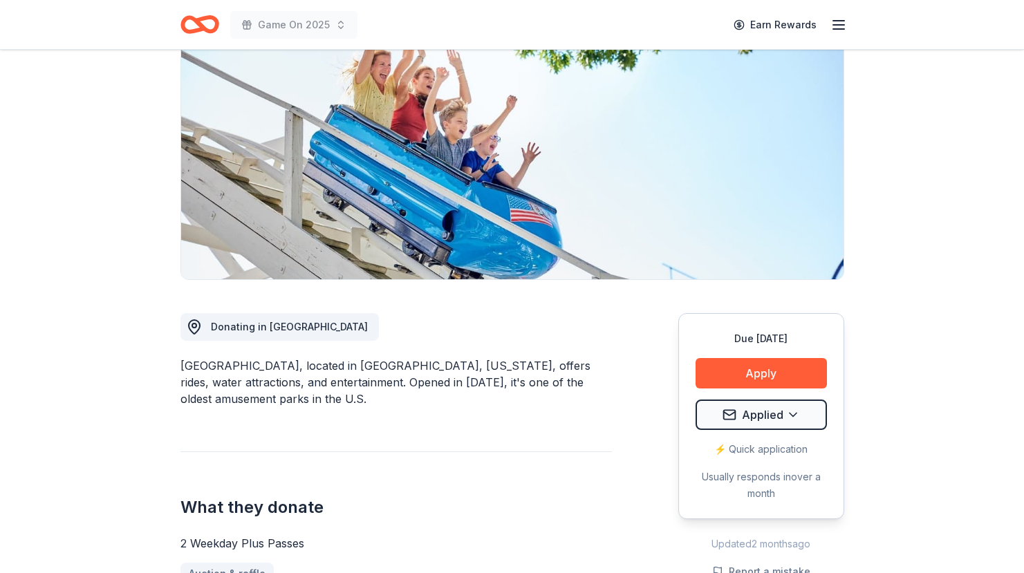
scroll to position [141, 0]
click at [722, 369] on button "Apply" at bounding box center [761, 373] width 131 height 30
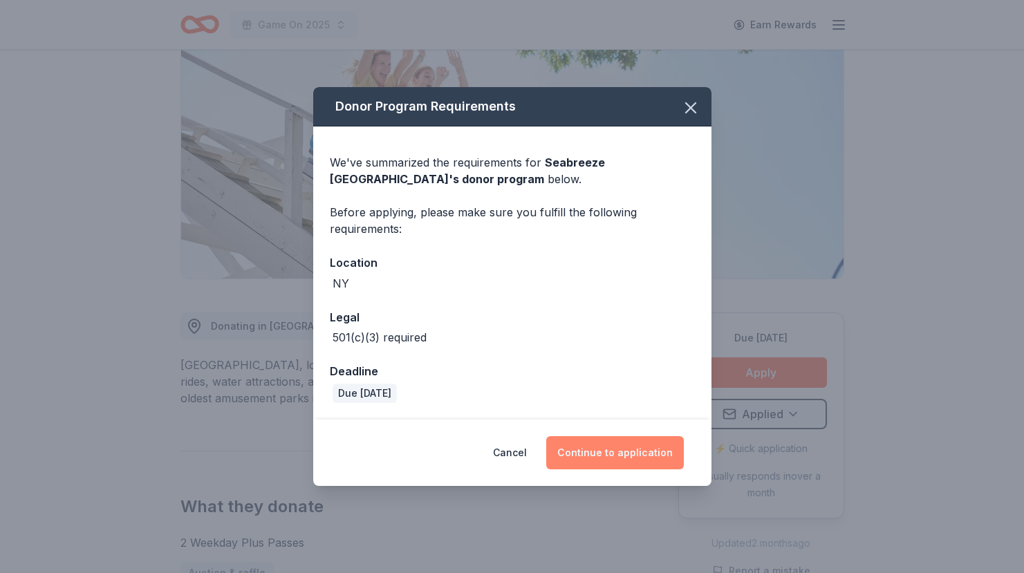
click at [589, 448] on button "Continue to application" at bounding box center [615, 452] width 138 height 33
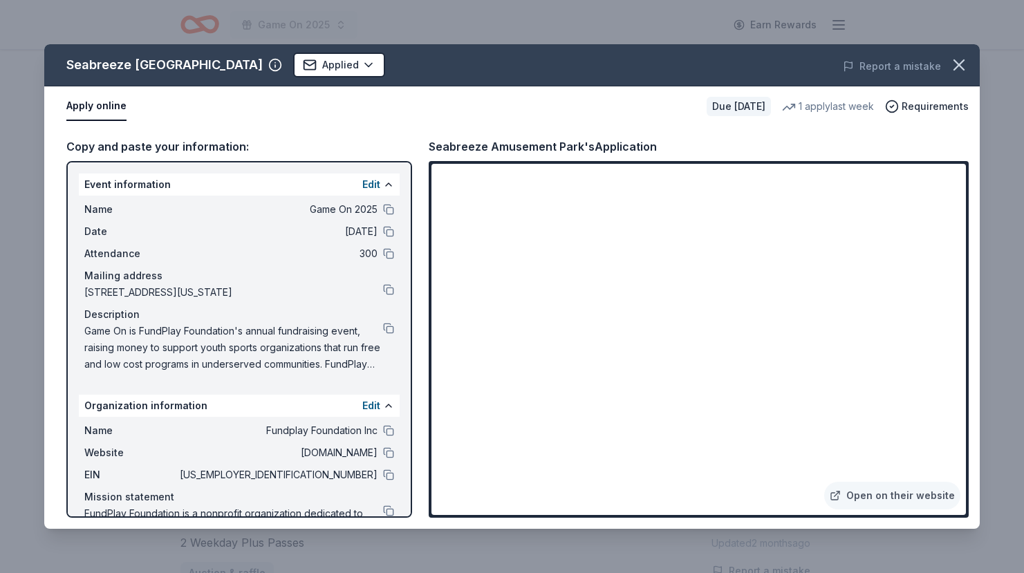
click at [940, 18] on div "Seabreeze Amusement Park Applied Report a mistake Apply online Due [DATE] 1 app…" at bounding box center [512, 286] width 1024 height 573
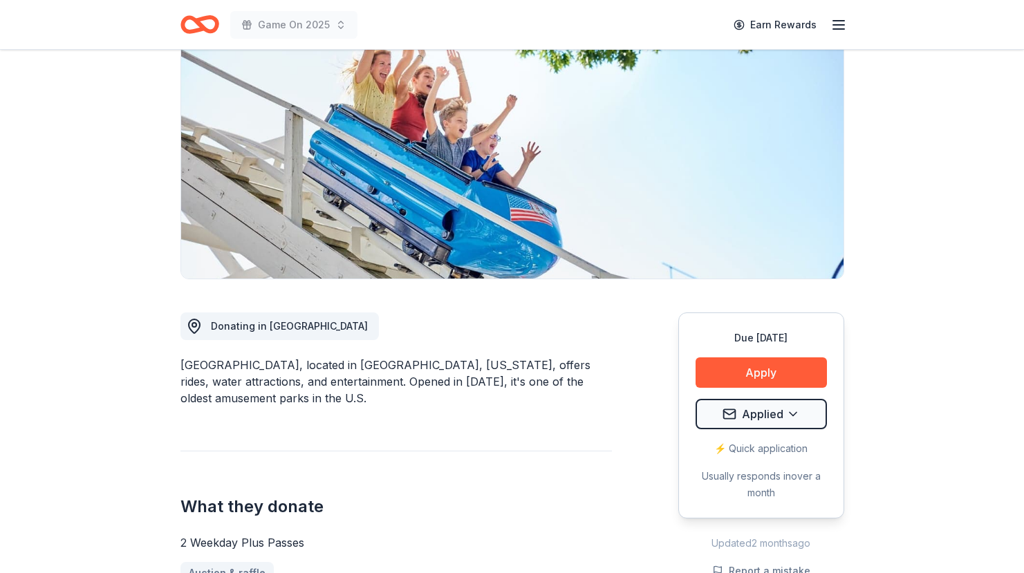
scroll to position [0, 0]
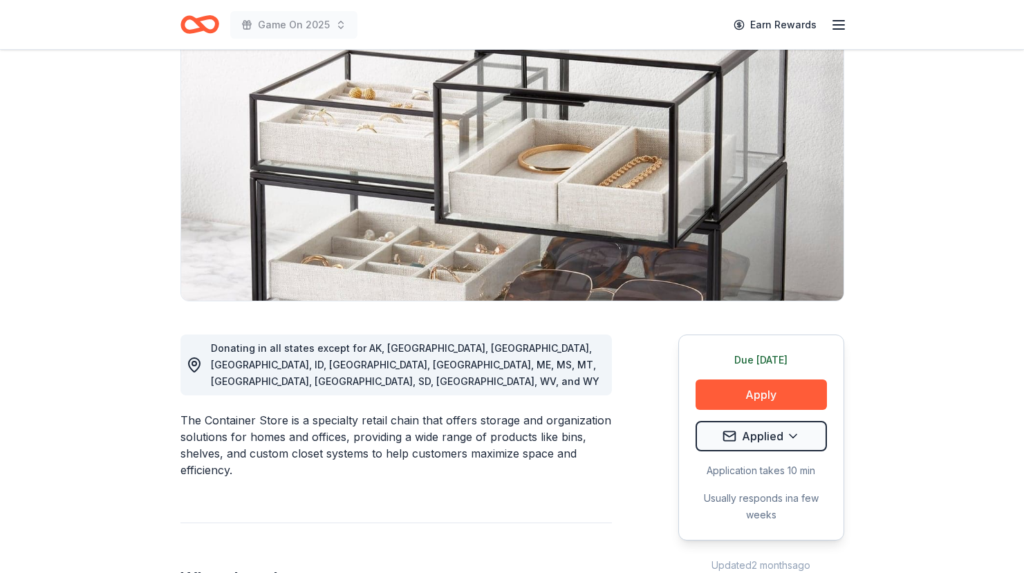
scroll to position [120, 0]
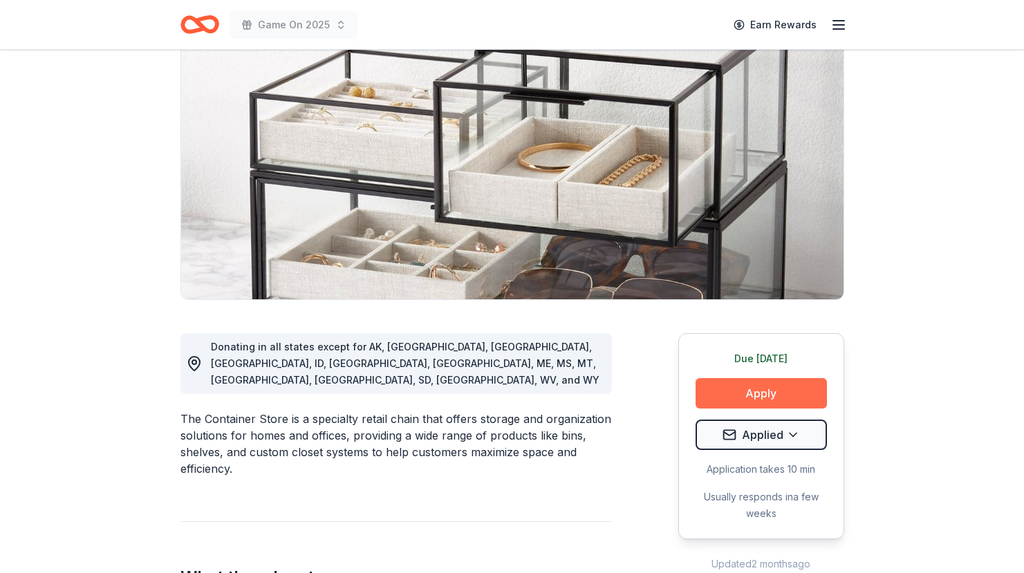
click at [783, 394] on button "Apply" at bounding box center [761, 393] width 131 height 30
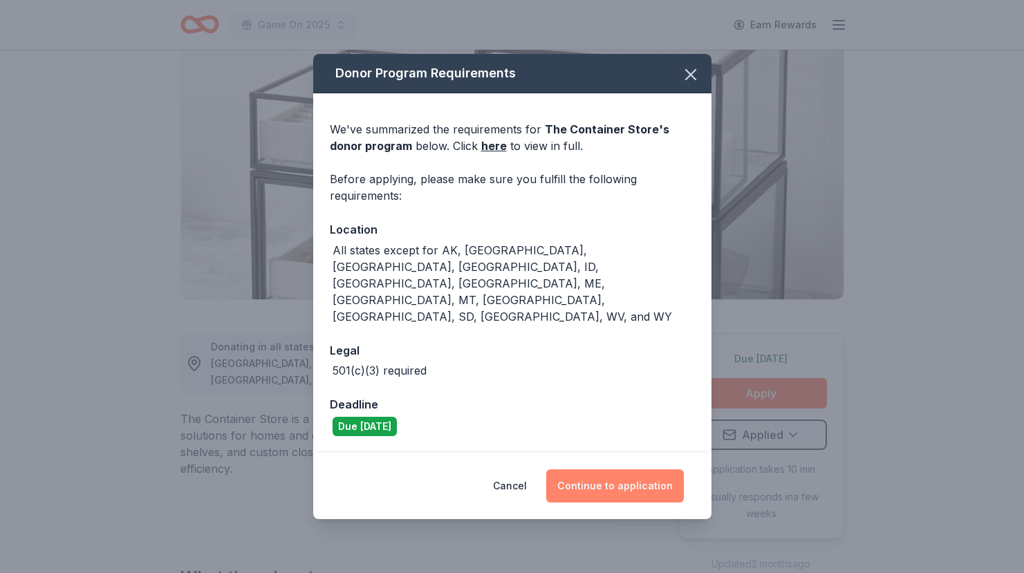
click at [605, 470] on button "Continue to application" at bounding box center [615, 486] width 138 height 33
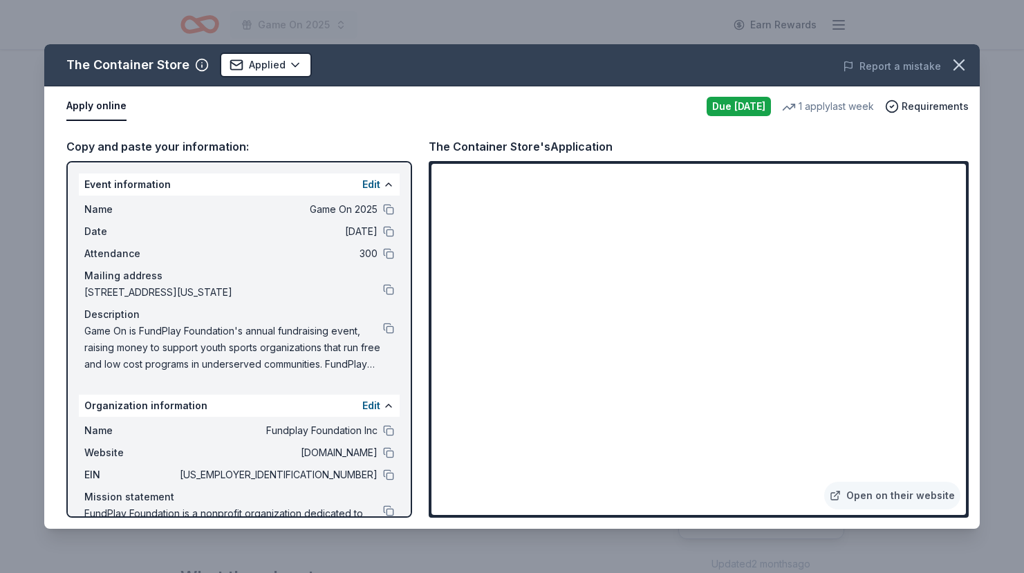
click at [402, 35] on div "The Container Store Applied Report a mistake Apply online Due today 1 apply las…" at bounding box center [512, 286] width 1024 height 573
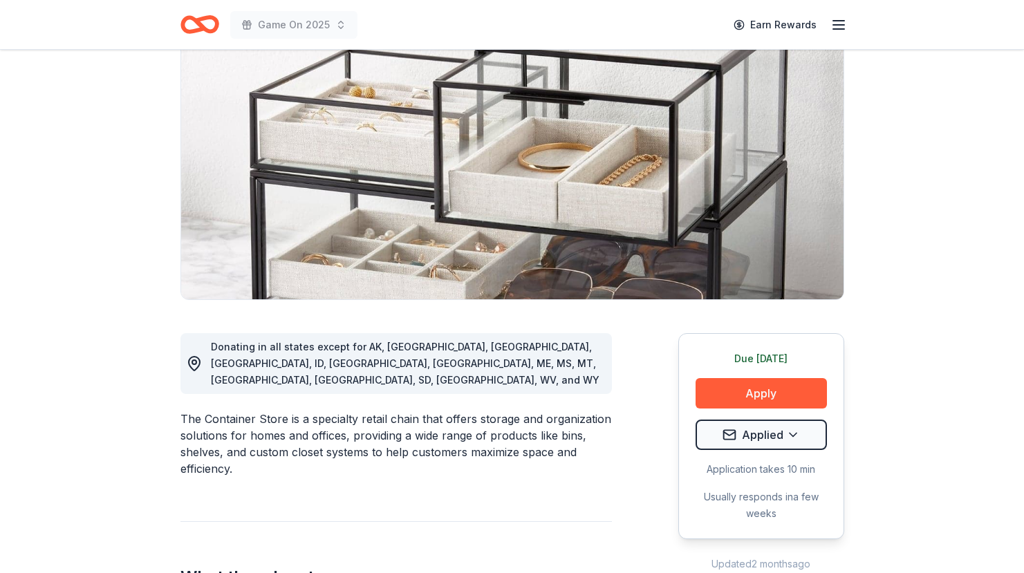
scroll to position [0, 0]
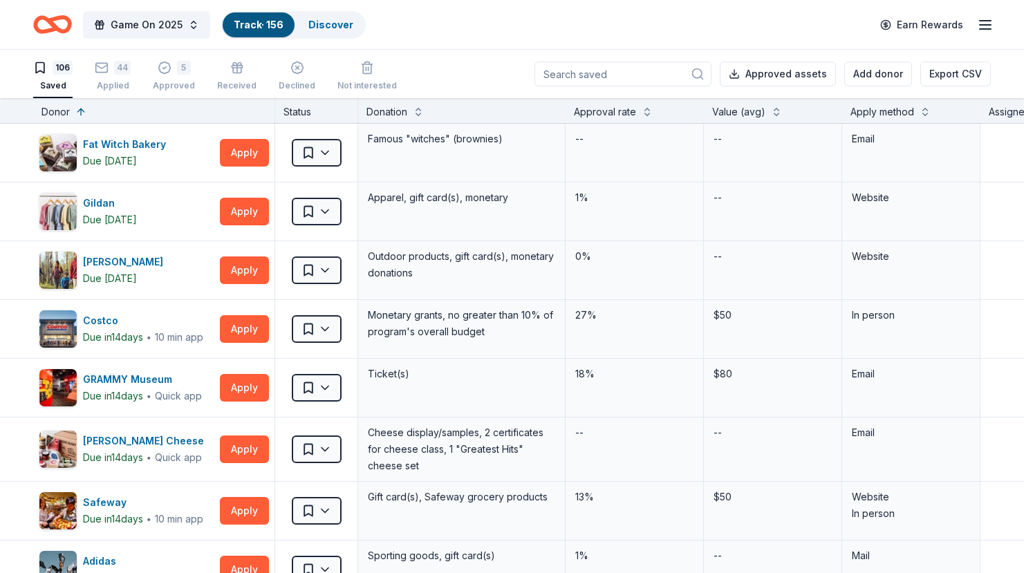
click at [620, 71] on input at bounding box center [623, 74] width 177 height 25
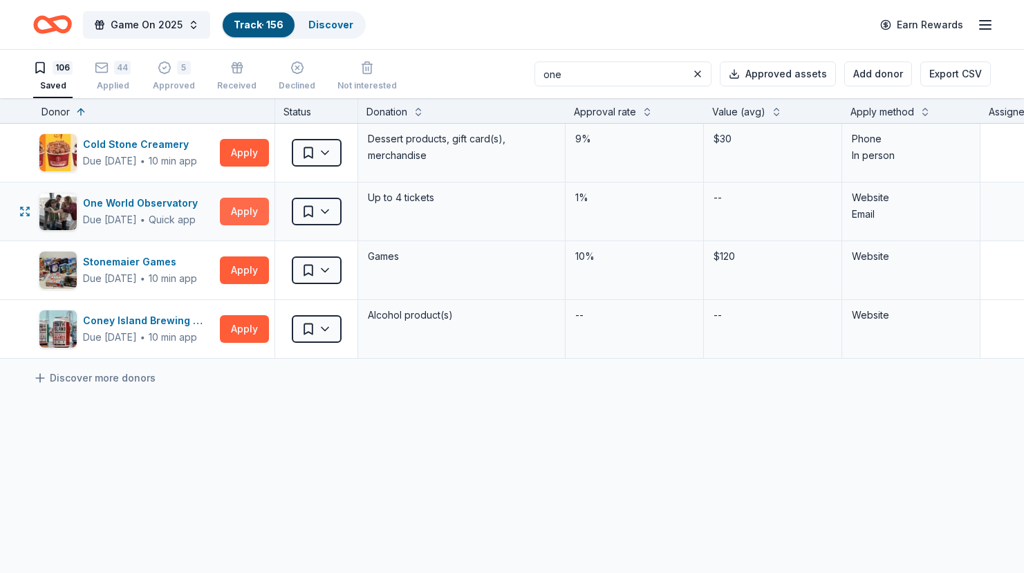
click at [246, 212] on button "Apply" at bounding box center [244, 212] width 49 height 28
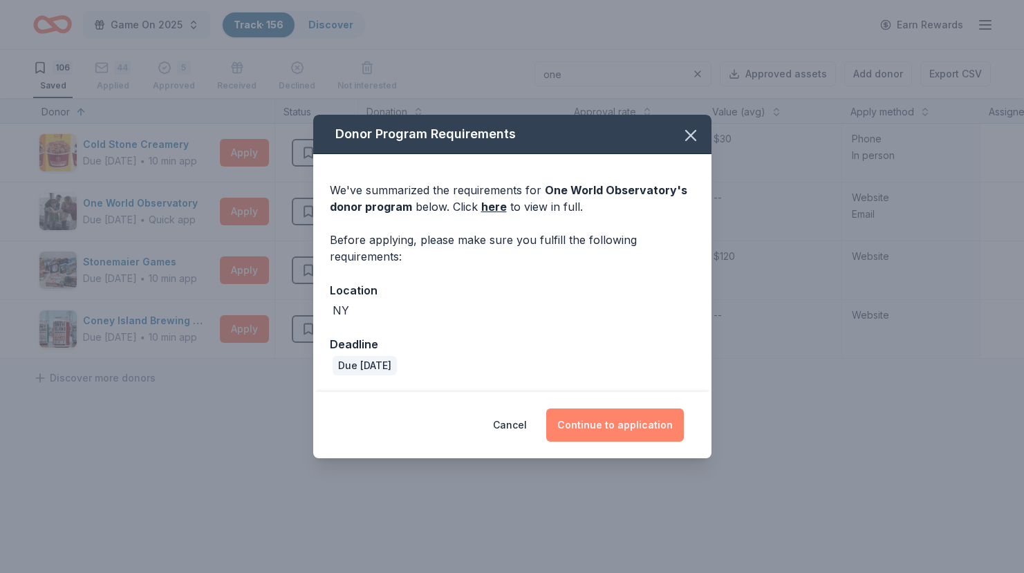
click at [594, 422] on button "Continue to application" at bounding box center [615, 425] width 138 height 33
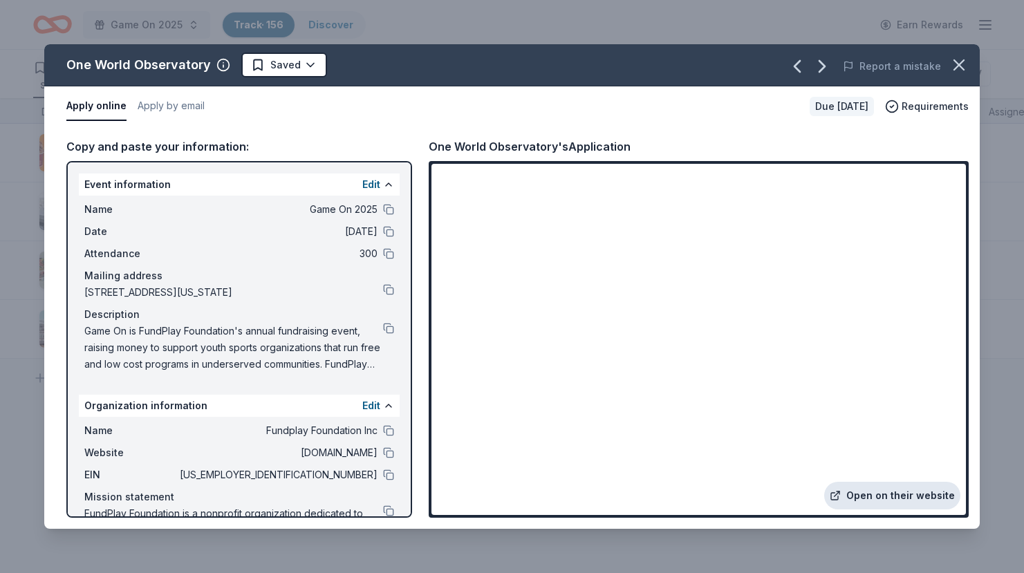
click at [887, 497] on link "Open on their website" at bounding box center [893, 496] width 136 height 28
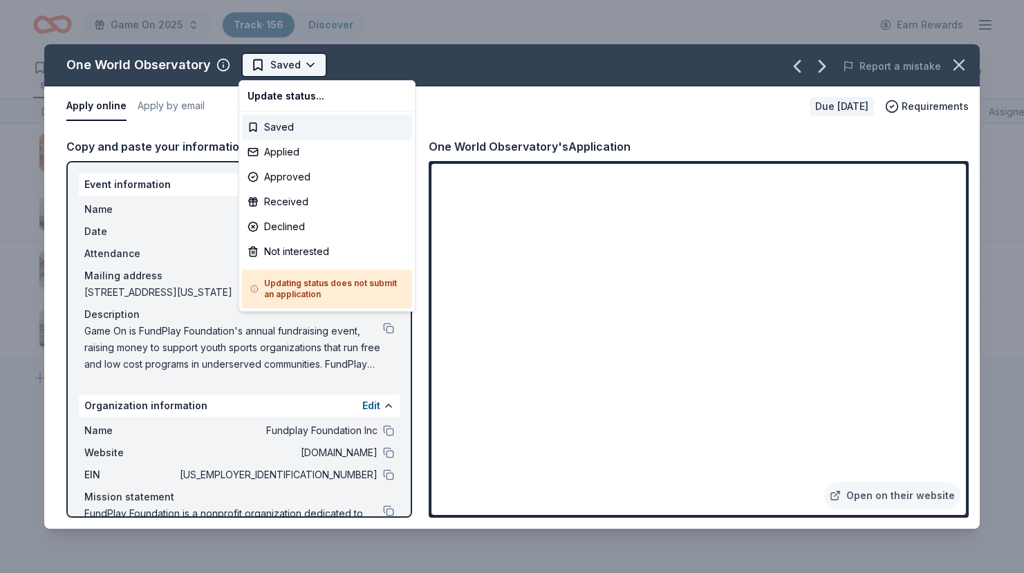
click at [288, 69] on html "Game On 2025 Track · 156 Discover Earn Rewards 106 Saved 44 Applied 5 Approved …" at bounding box center [512, 286] width 1024 height 573
click at [285, 145] on div "Applied" at bounding box center [327, 152] width 170 height 25
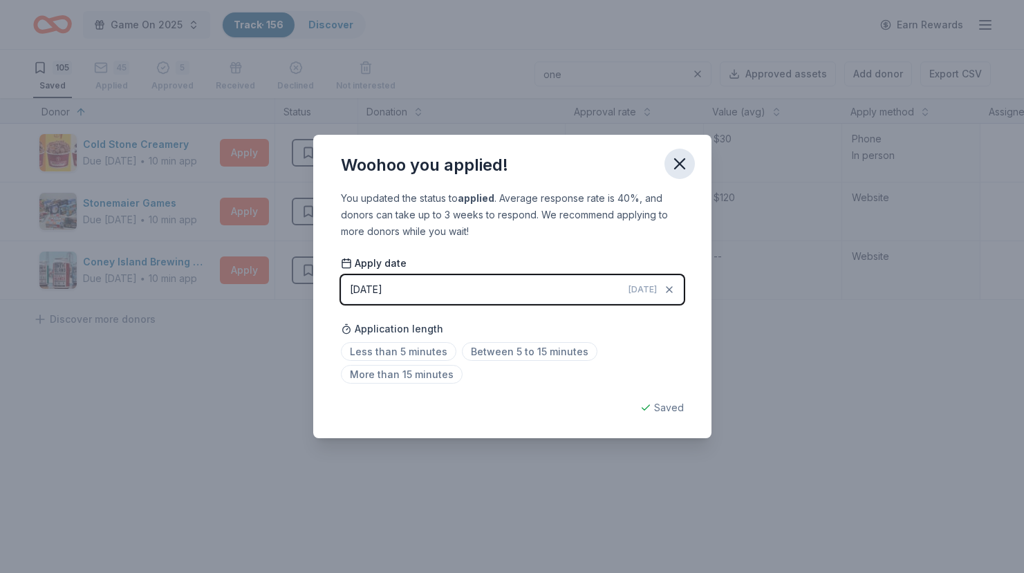
click at [685, 167] on icon "button" at bounding box center [679, 163] width 19 height 19
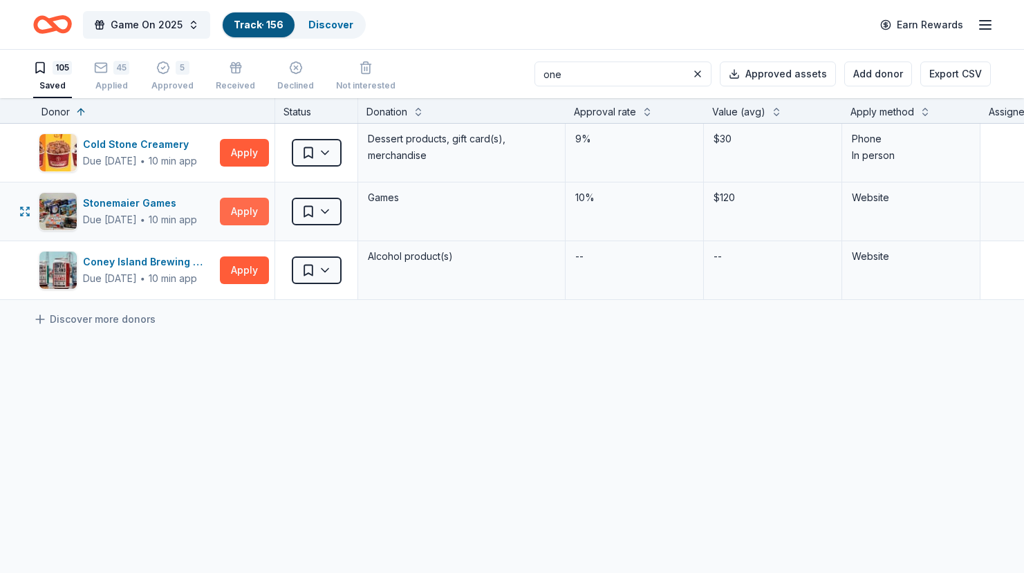
click at [248, 214] on button "Apply" at bounding box center [244, 212] width 49 height 28
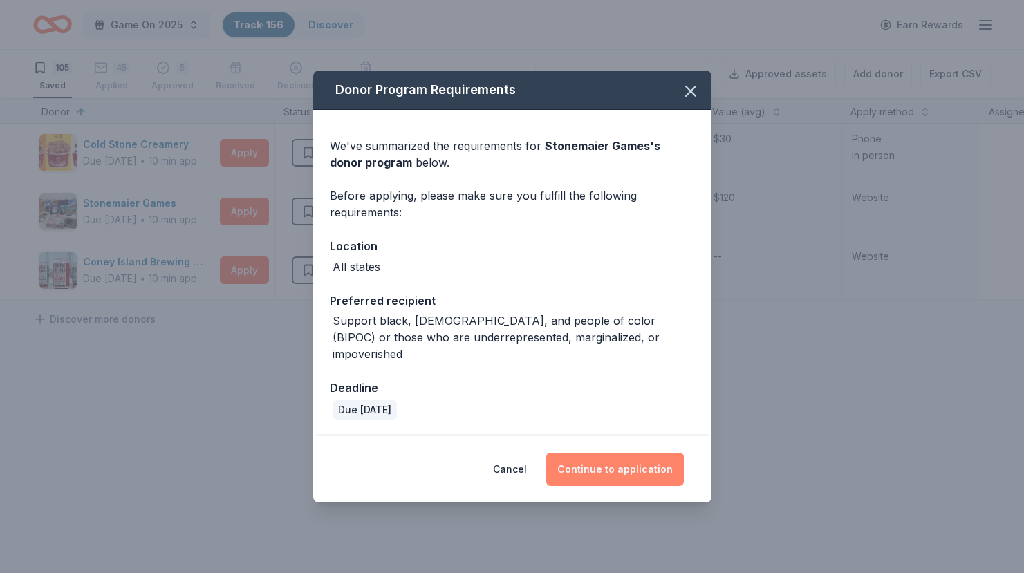
click at [595, 462] on button "Continue to application" at bounding box center [615, 469] width 138 height 33
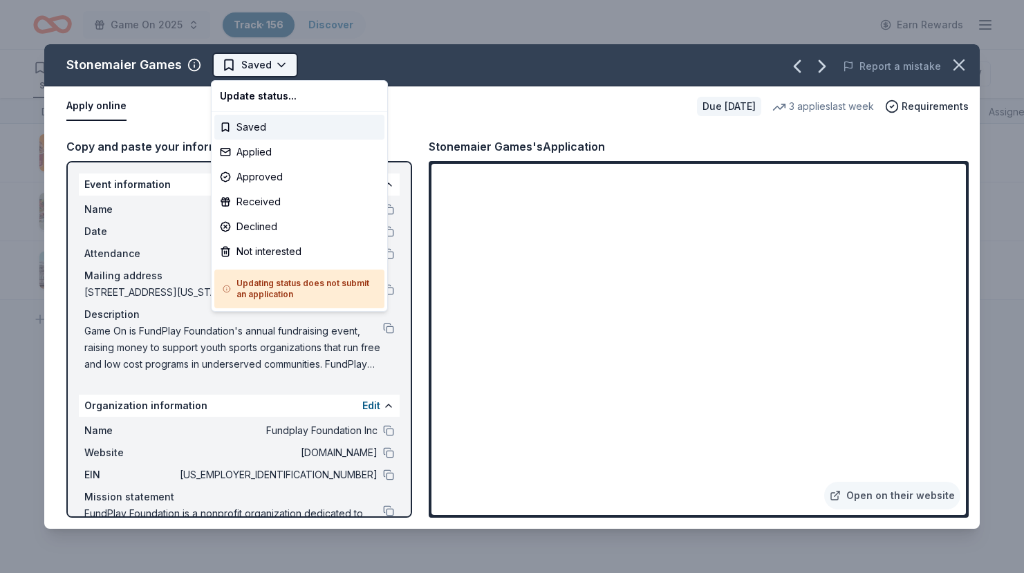
click at [248, 62] on html "Game On 2025 Track · 156 Discover Earn Rewards 105 Saved 45 Applied 5 Approved …" at bounding box center [512, 286] width 1024 height 573
click at [281, 252] on div "Not interested" at bounding box center [299, 251] width 170 height 25
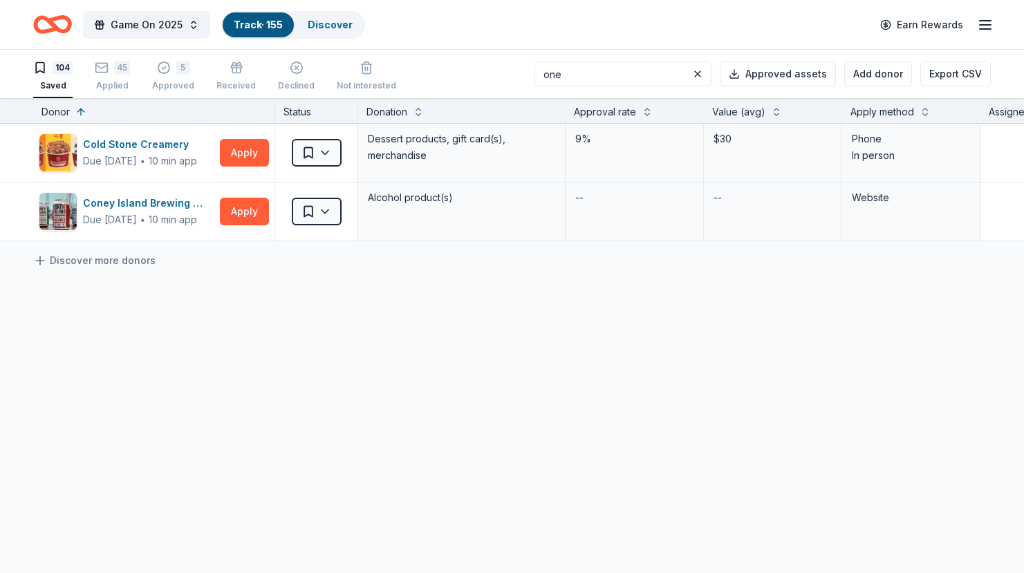
click at [618, 71] on input "one" at bounding box center [623, 74] width 177 height 25
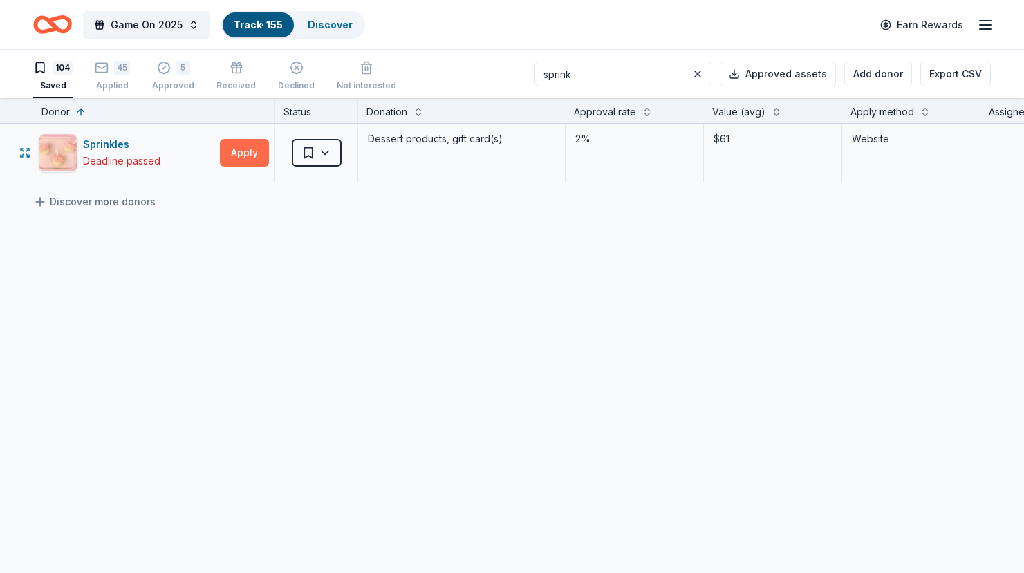
click at [245, 154] on button "Apply" at bounding box center [244, 153] width 49 height 28
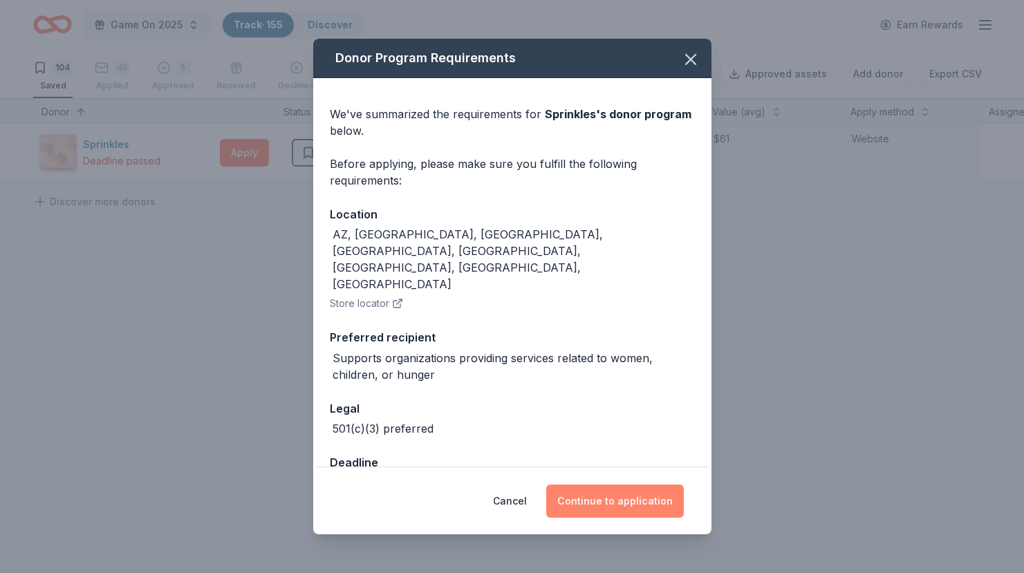
click at [592, 488] on button "Continue to application" at bounding box center [615, 501] width 138 height 33
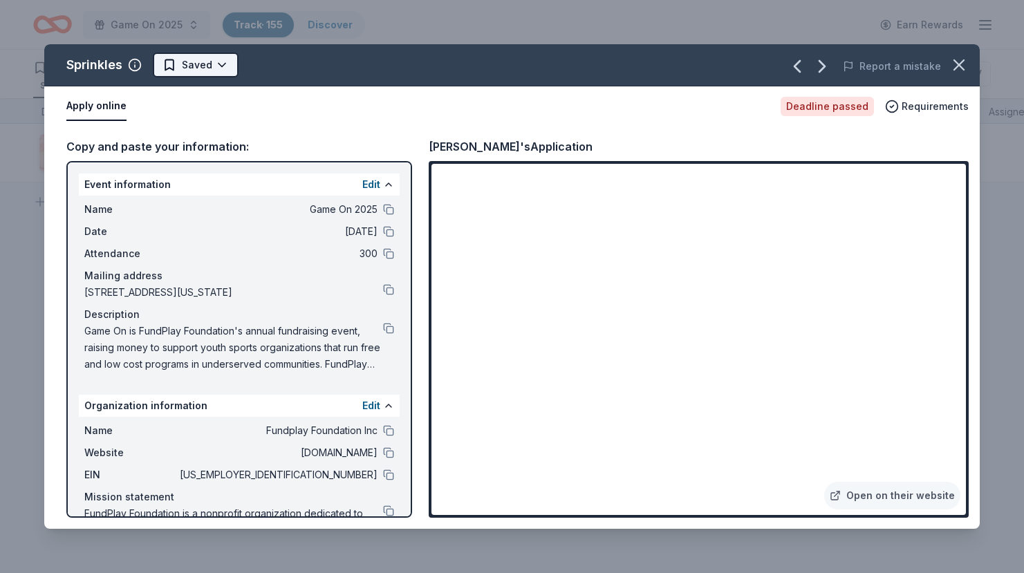
click at [178, 61] on html "Game On 2025 Track · 155 Discover Earn Rewards 104 Saved 45 Applied 5 Approved …" at bounding box center [512, 286] width 1024 height 573
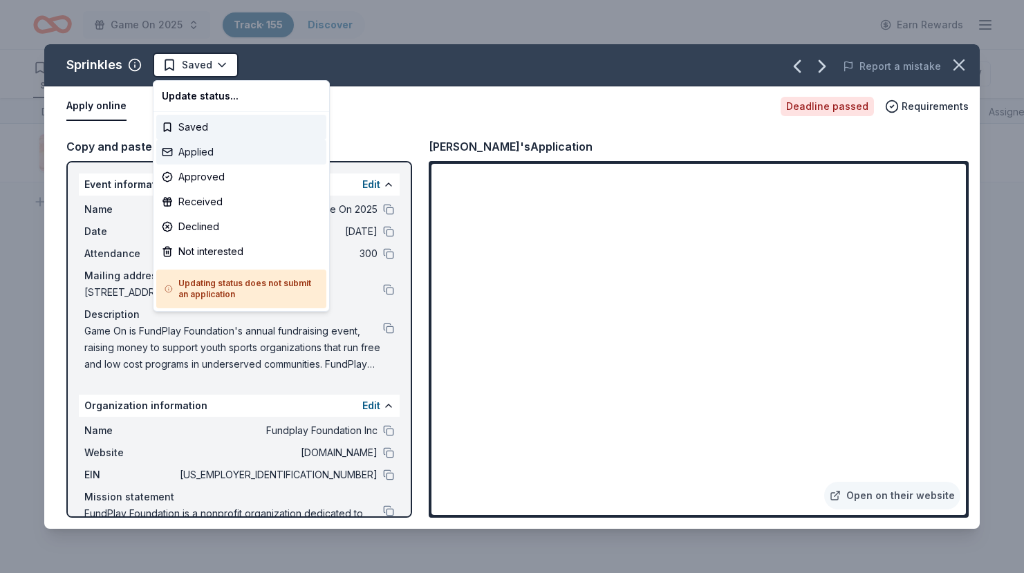
click at [196, 148] on div "Applied" at bounding box center [241, 152] width 170 height 25
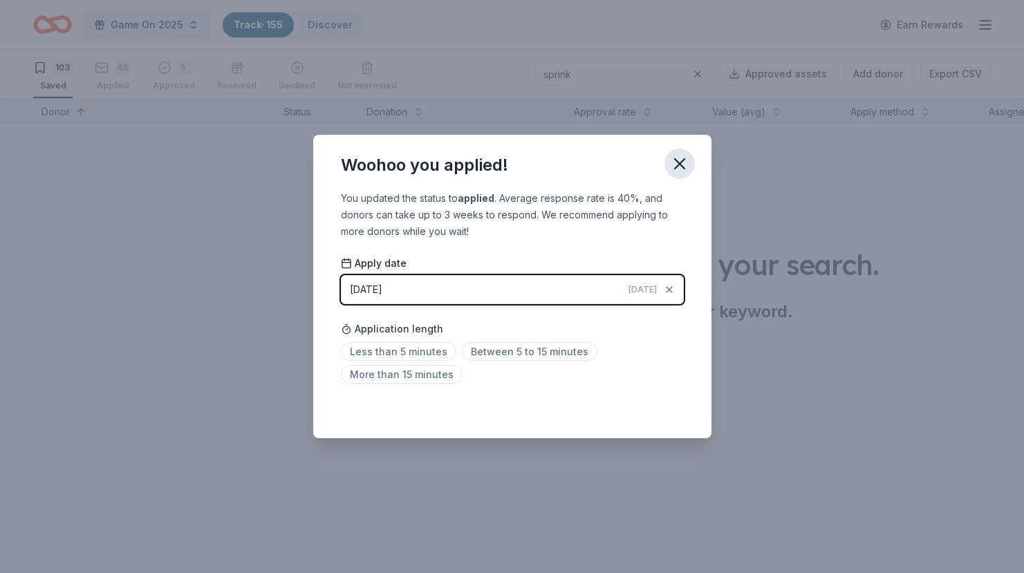
click at [678, 163] on icon "button" at bounding box center [680, 164] width 10 height 10
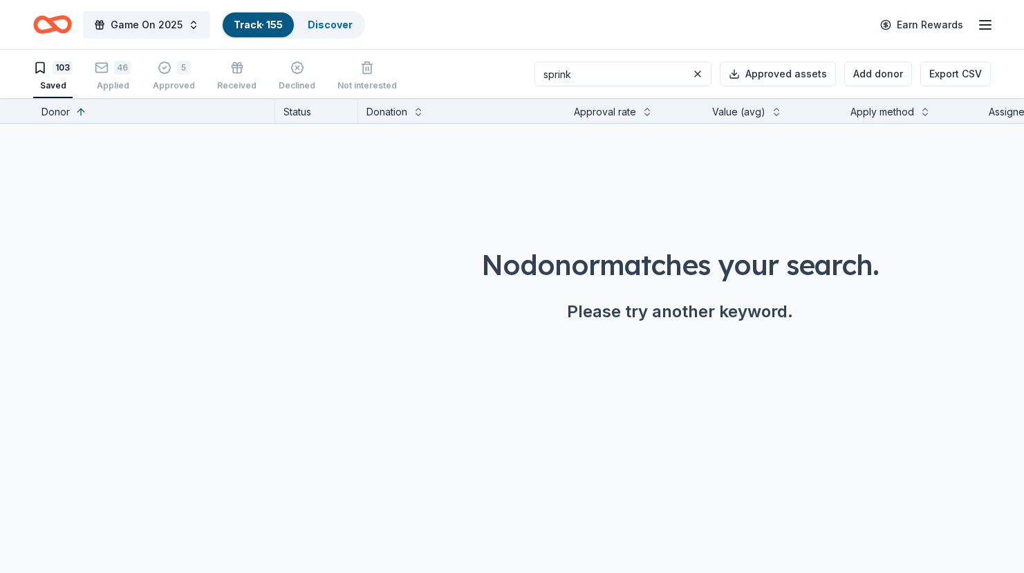
click at [597, 79] on input "sprink" at bounding box center [623, 74] width 177 height 25
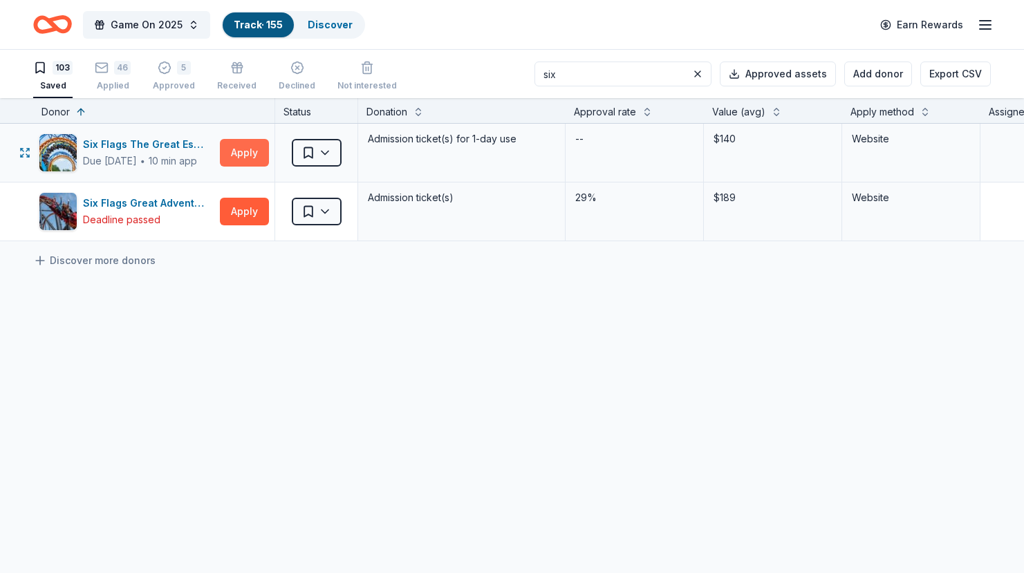
click at [232, 156] on button "Apply" at bounding box center [244, 153] width 49 height 28
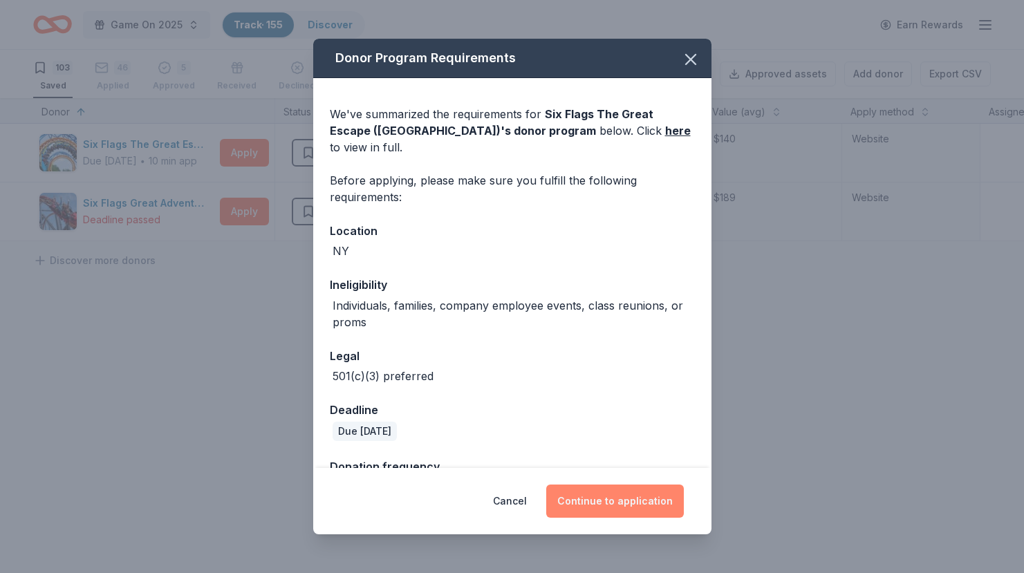
click at [600, 497] on button "Continue to application" at bounding box center [615, 501] width 138 height 33
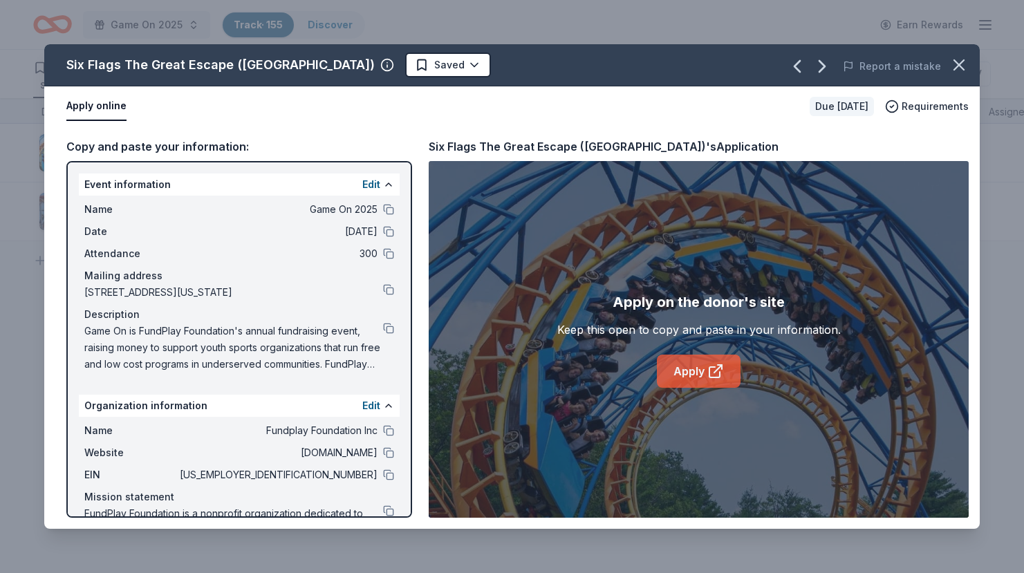
click at [697, 364] on link "Apply" at bounding box center [699, 371] width 84 height 33
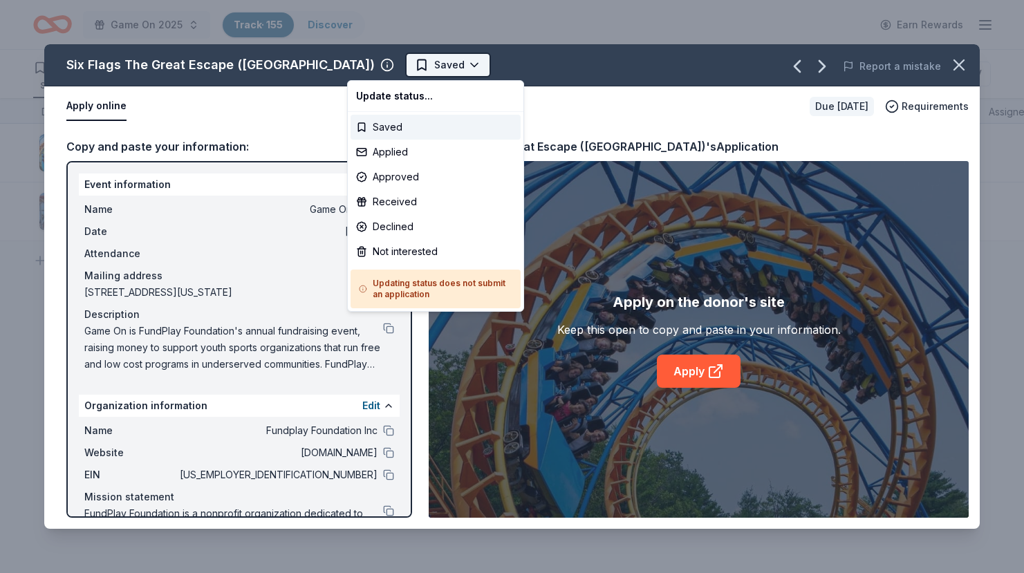
click at [414, 65] on html "Game On 2025 Track · 155 Discover Earn Rewards 103 Saved 46 Applied 5 Approved …" at bounding box center [512, 286] width 1024 height 573
click at [420, 246] on div "Not interested" at bounding box center [436, 251] width 170 height 25
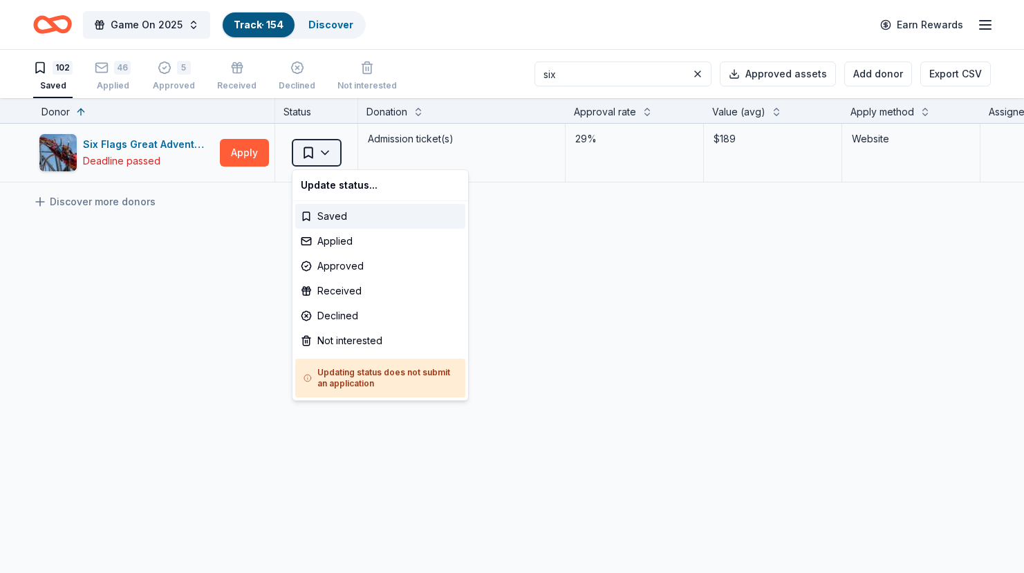
click at [339, 153] on html "Game On 2025 Track · 154 Discover Earn Rewards 102 Saved 46 Applied 5 Approved …" at bounding box center [512, 286] width 1024 height 573
click at [331, 242] on div "Applied" at bounding box center [380, 241] width 170 height 25
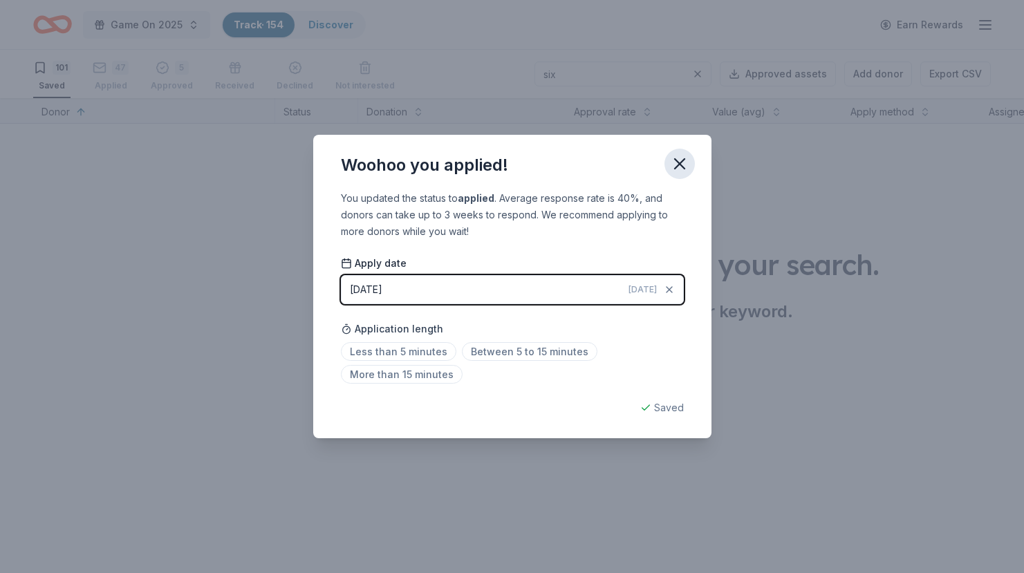
click at [683, 164] on icon "button" at bounding box center [679, 163] width 19 height 19
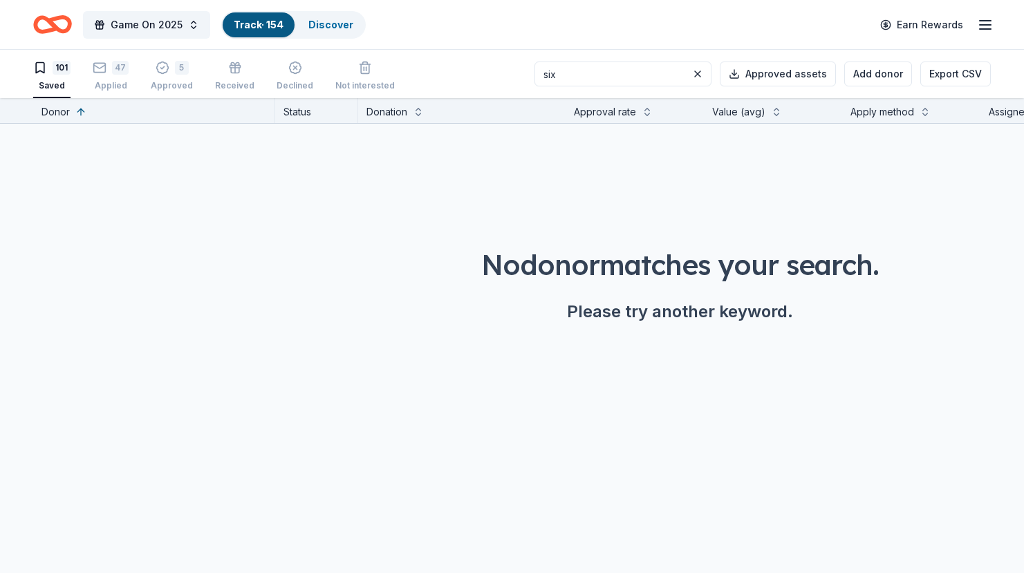
click at [612, 71] on input "six" at bounding box center [623, 74] width 177 height 25
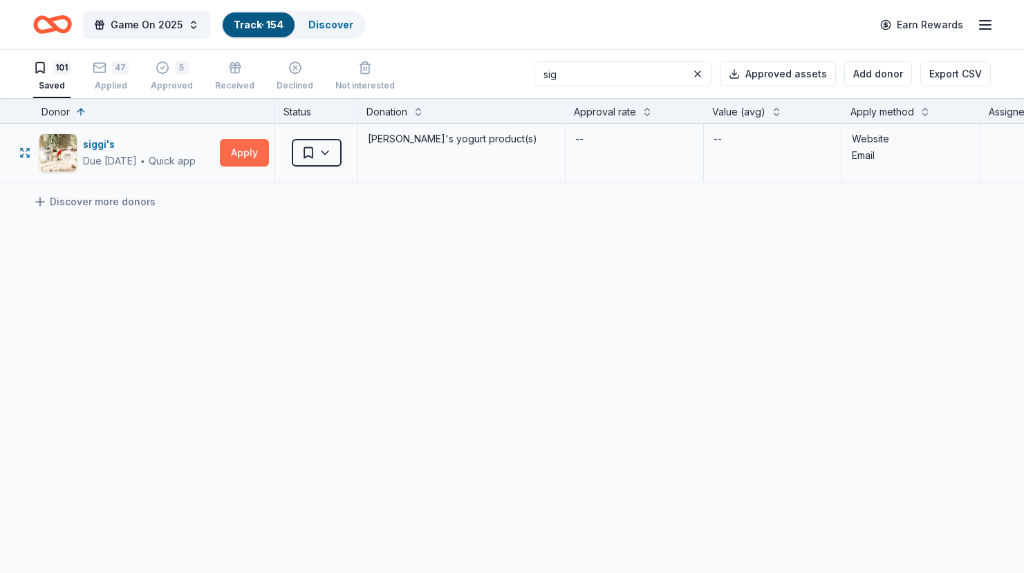
click at [230, 156] on button "Apply" at bounding box center [244, 153] width 49 height 28
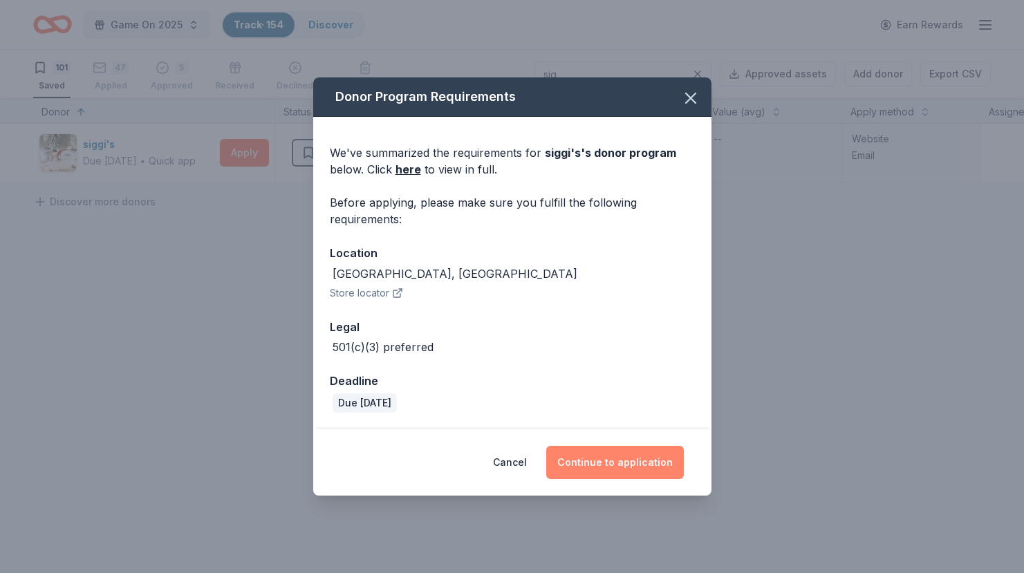
click at [587, 468] on button "Continue to application" at bounding box center [615, 462] width 138 height 33
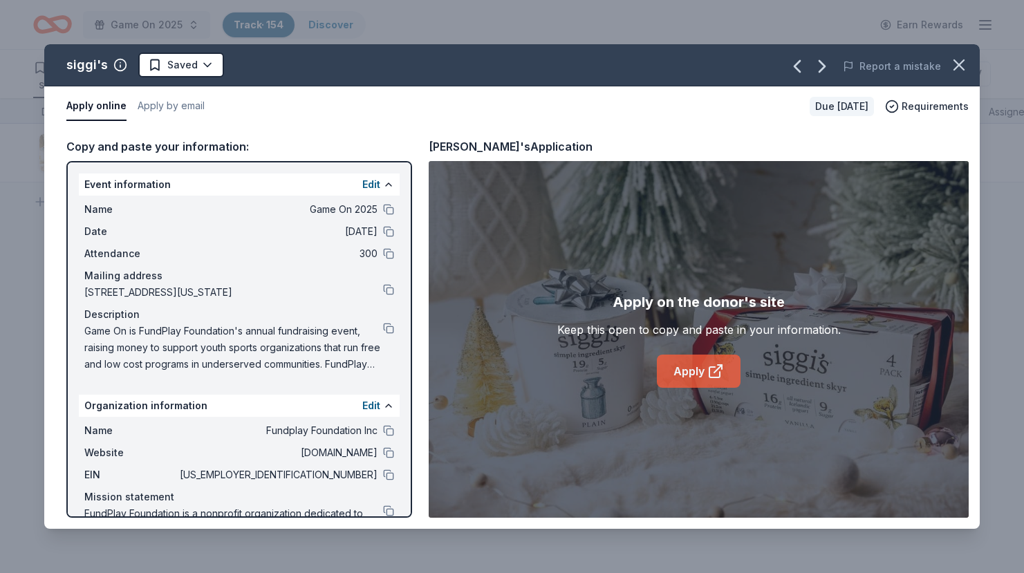
click at [677, 374] on link "Apply" at bounding box center [699, 371] width 84 height 33
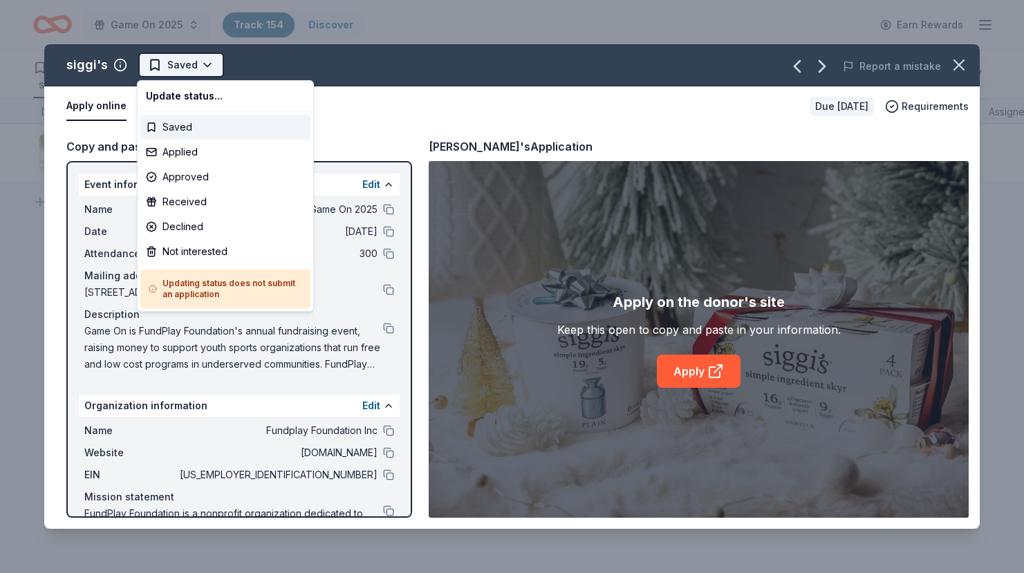
click at [176, 68] on html "Game On 2025 Track · 154 Discover Earn Rewards 101 Saved 47 Applied 5 Approved …" at bounding box center [512, 286] width 1024 height 573
click at [176, 151] on div "Applied" at bounding box center [225, 152] width 170 height 25
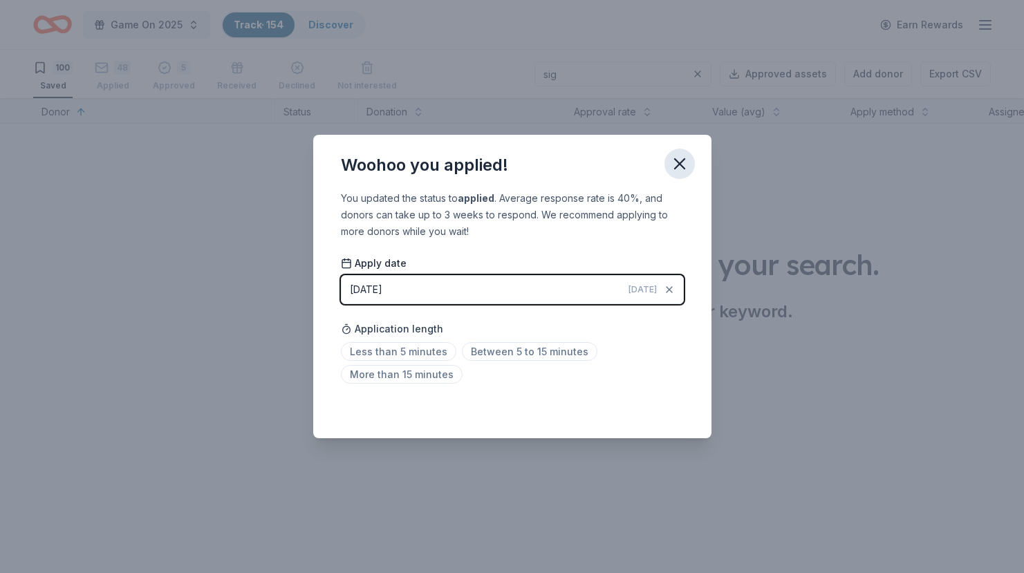
click at [687, 160] on icon "button" at bounding box center [679, 163] width 19 height 19
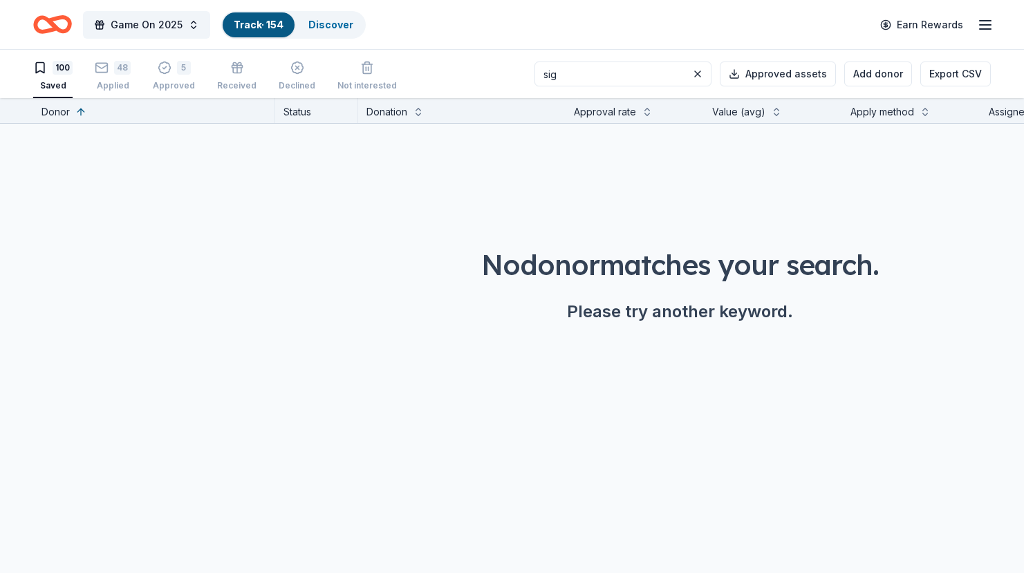
click at [619, 76] on input "sig" at bounding box center [623, 74] width 177 height 25
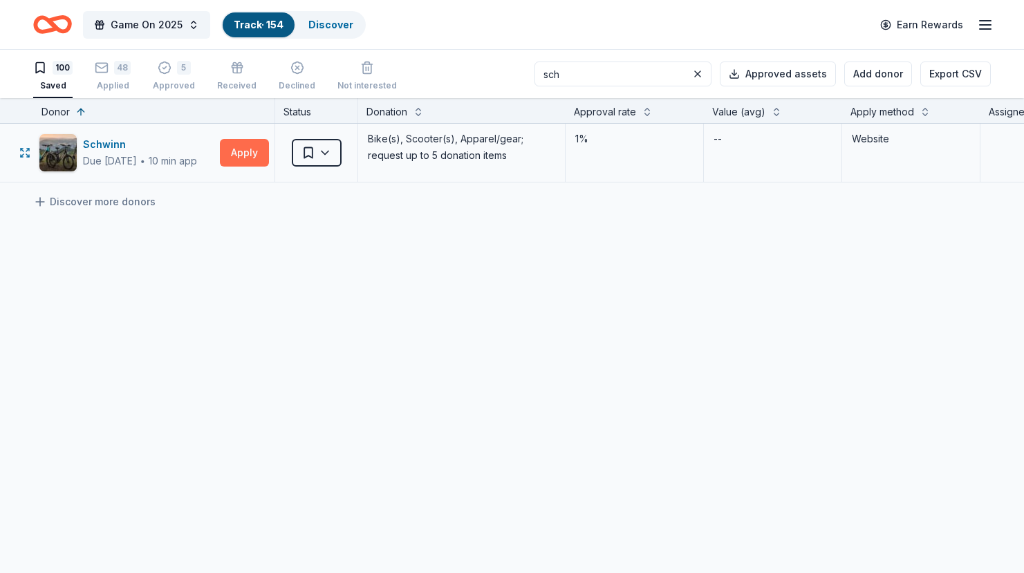
click at [244, 153] on button "Apply" at bounding box center [244, 153] width 49 height 28
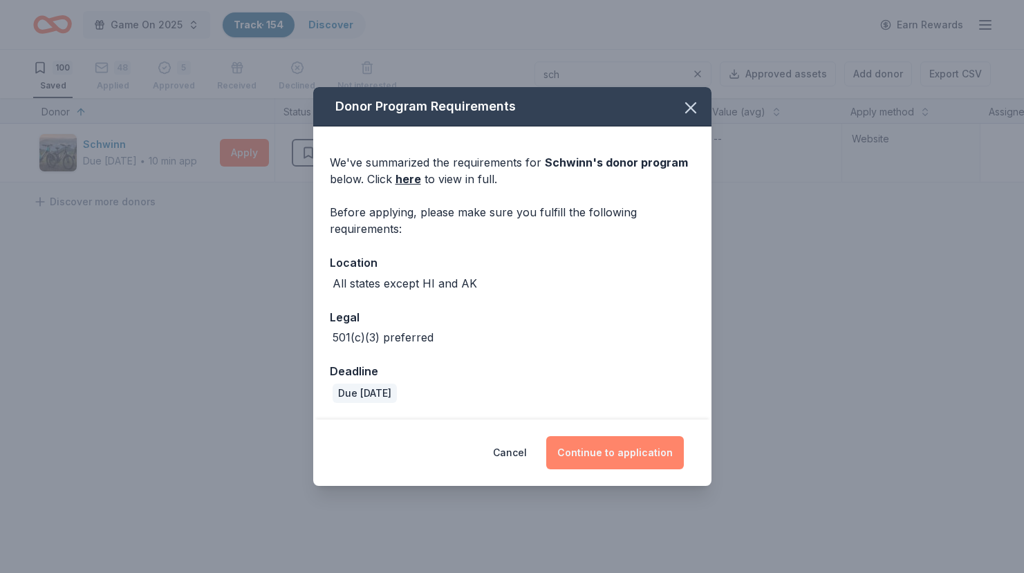
click at [607, 447] on button "Continue to application" at bounding box center [615, 452] width 138 height 33
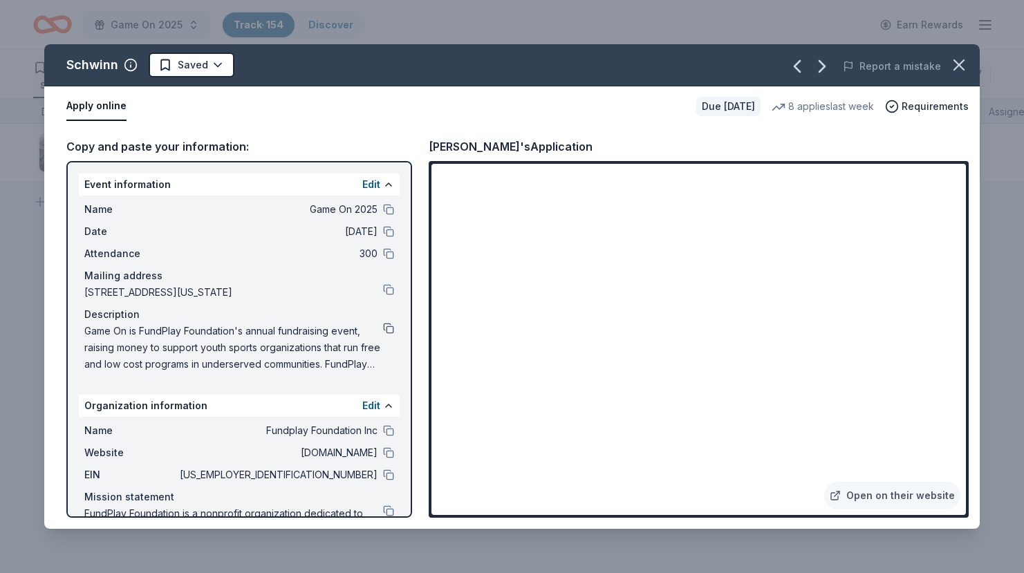
click at [391, 330] on button at bounding box center [388, 328] width 11 height 11
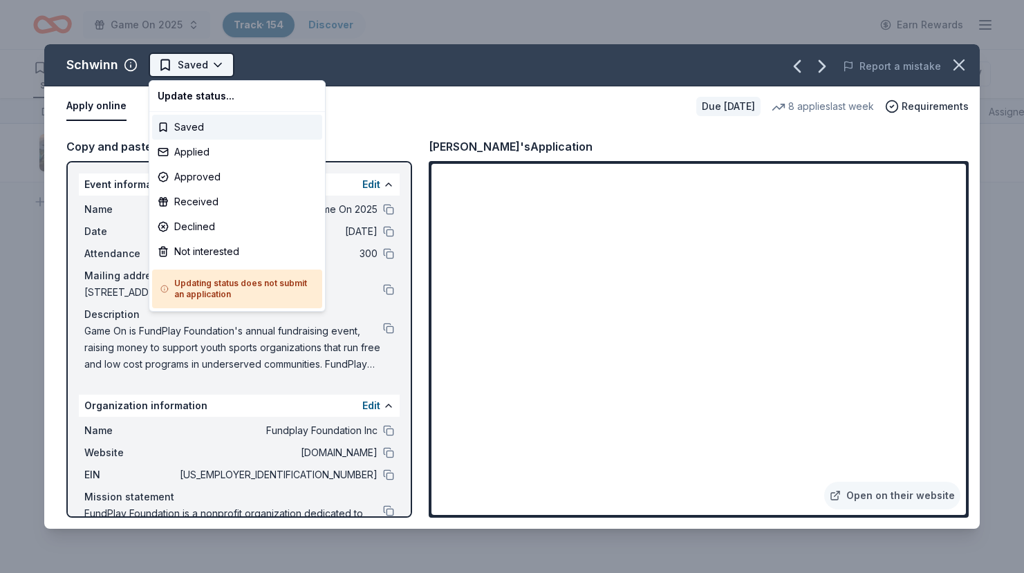
click at [185, 69] on html "Game On 2025 Track · 154 Discover Earn Rewards 100 Saved 48 Applied 5 Approved …" at bounding box center [512, 286] width 1024 height 573
click at [194, 149] on div "Applied" at bounding box center [237, 152] width 170 height 25
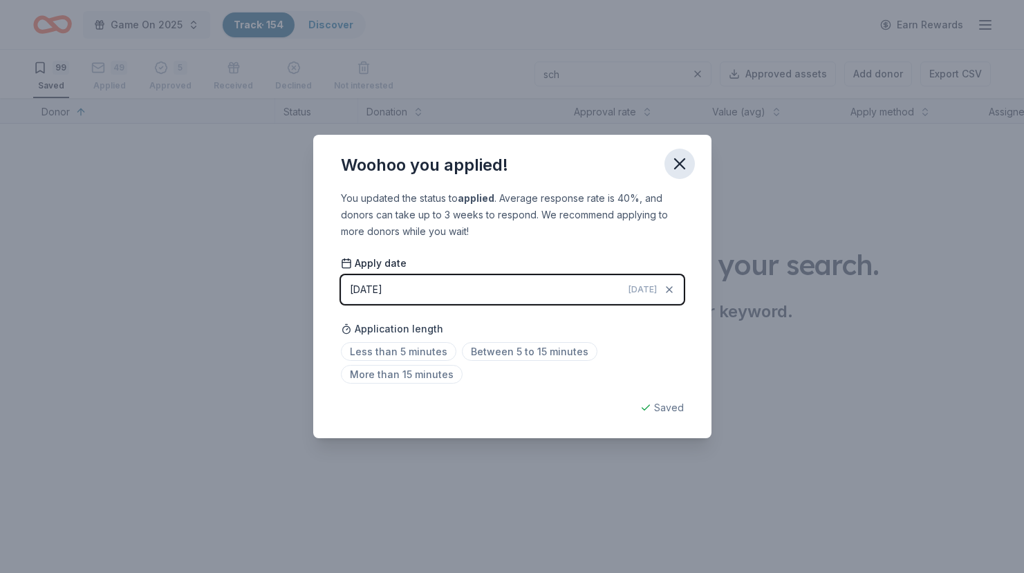
click at [681, 162] on icon "button" at bounding box center [680, 164] width 10 height 10
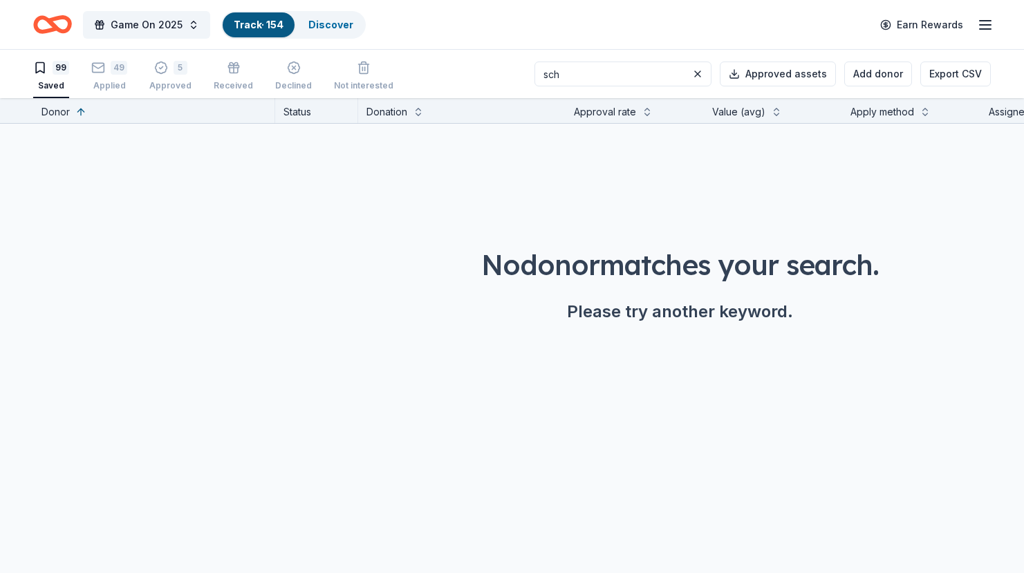
click at [611, 77] on input "sch" at bounding box center [623, 74] width 177 height 25
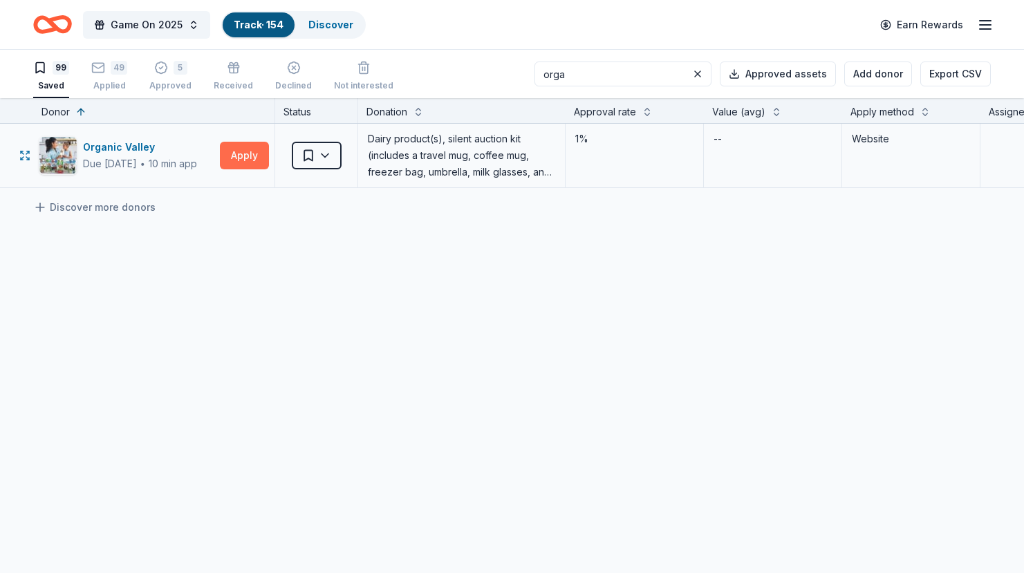
click at [240, 156] on button "Apply" at bounding box center [244, 156] width 49 height 28
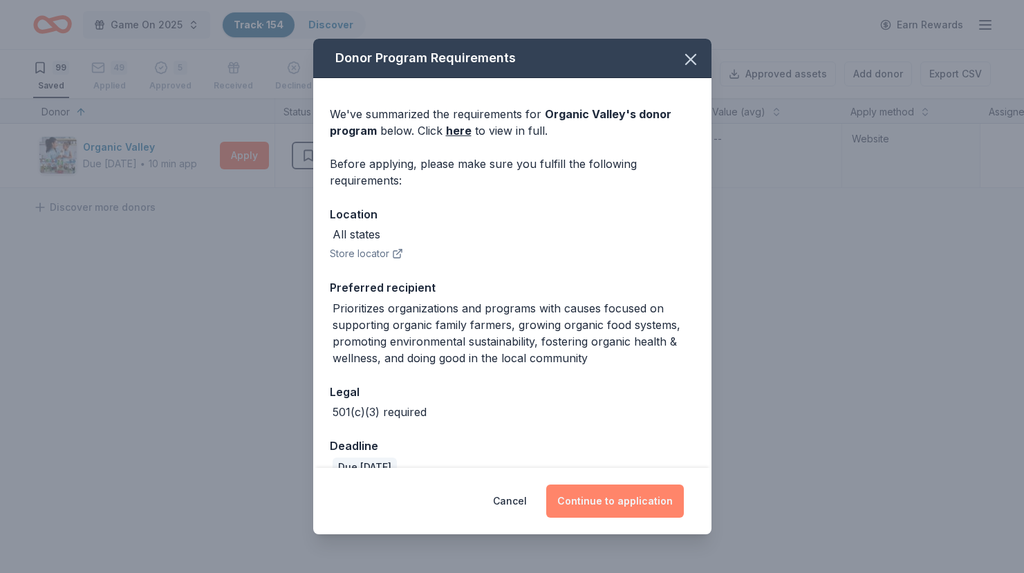
click at [597, 493] on button "Continue to application" at bounding box center [615, 501] width 138 height 33
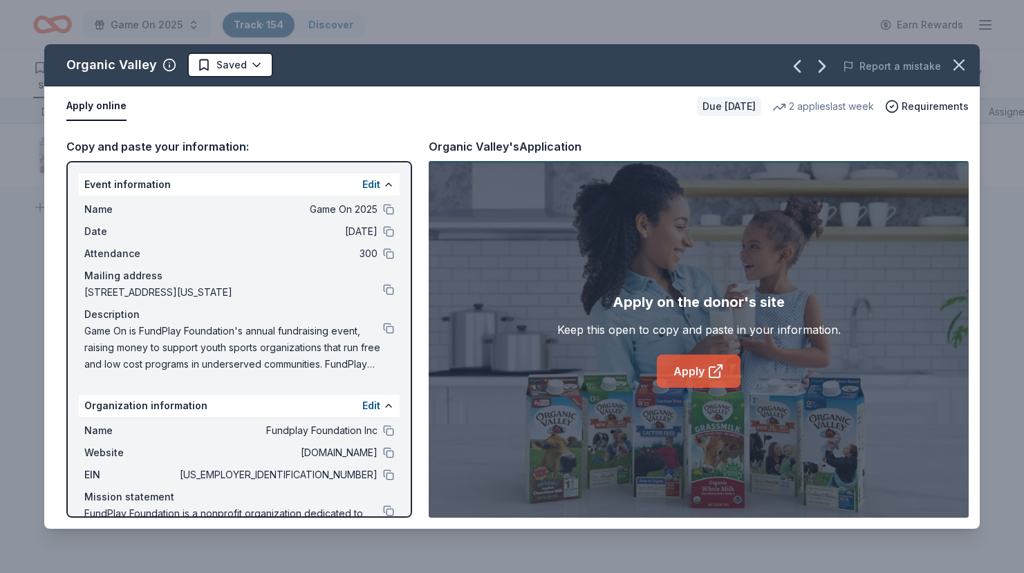
click at [719, 369] on icon at bounding box center [719, 369] width 8 height 8
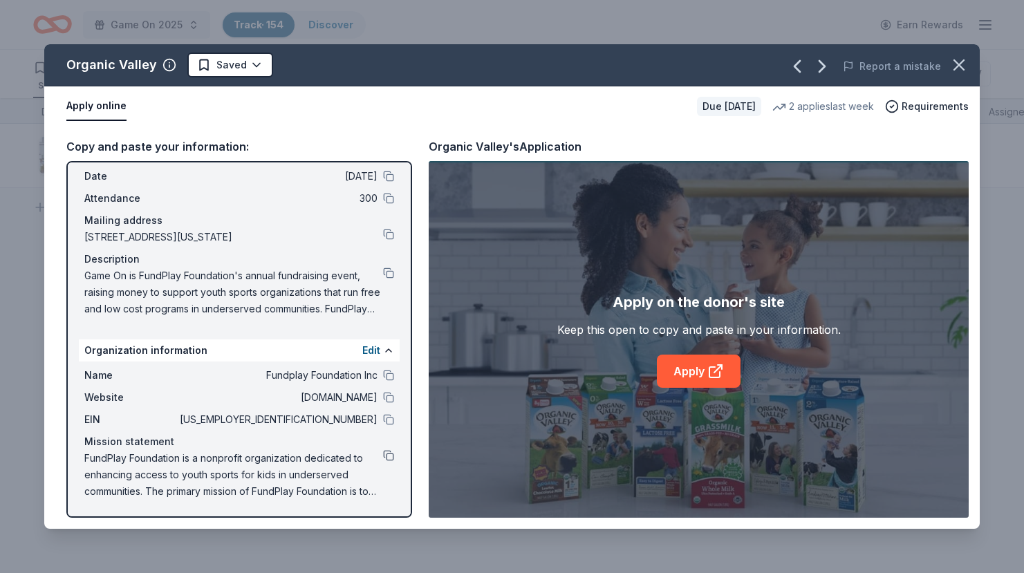
click at [387, 456] on button at bounding box center [388, 455] width 11 height 11
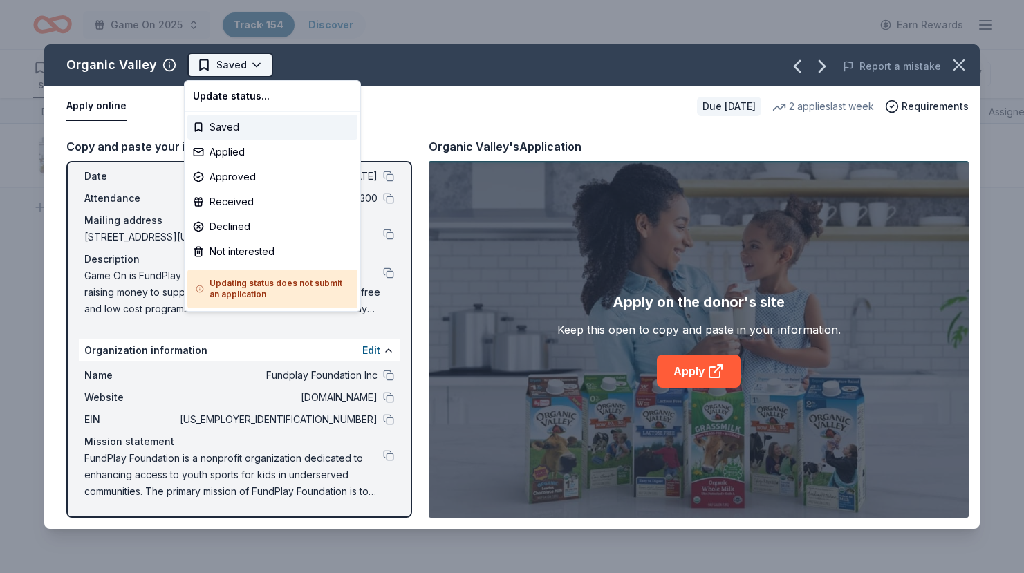
click at [225, 71] on html "Game On 2025 Track · 154 Discover Earn Rewards 99 Saved 49 Applied 5 Approved R…" at bounding box center [512, 286] width 1024 height 573
click at [228, 156] on div "Applied" at bounding box center [272, 152] width 170 height 25
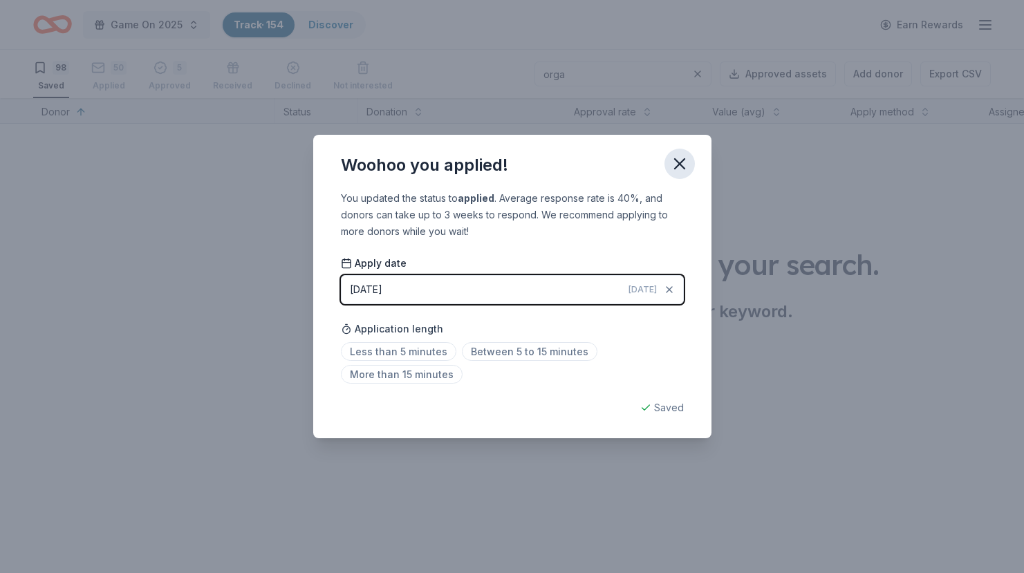
click at [678, 166] on icon "button" at bounding box center [680, 164] width 10 height 10
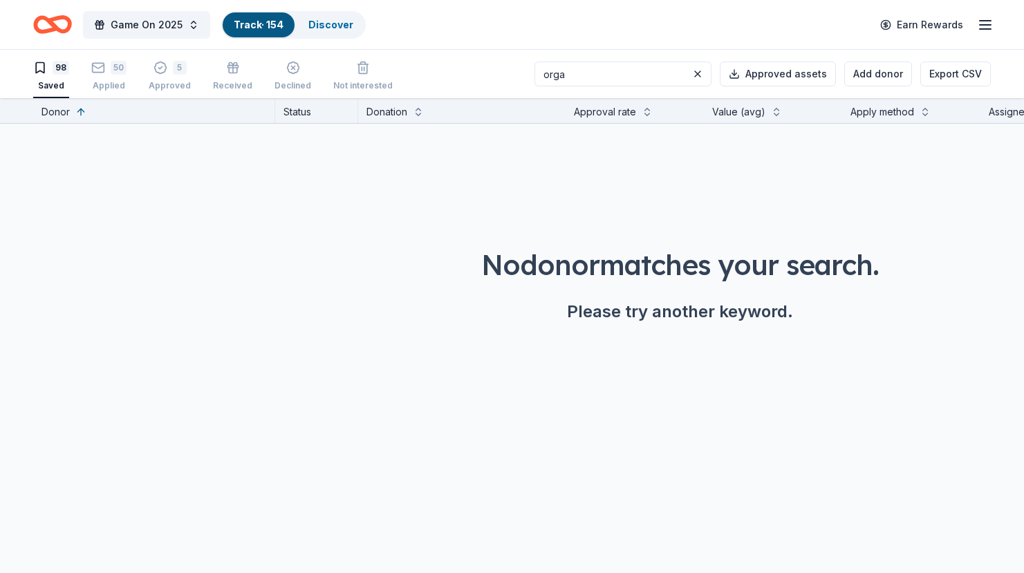
click at [619, 73] on input "orga" at bounding box center [623, 74] width 177 height 25
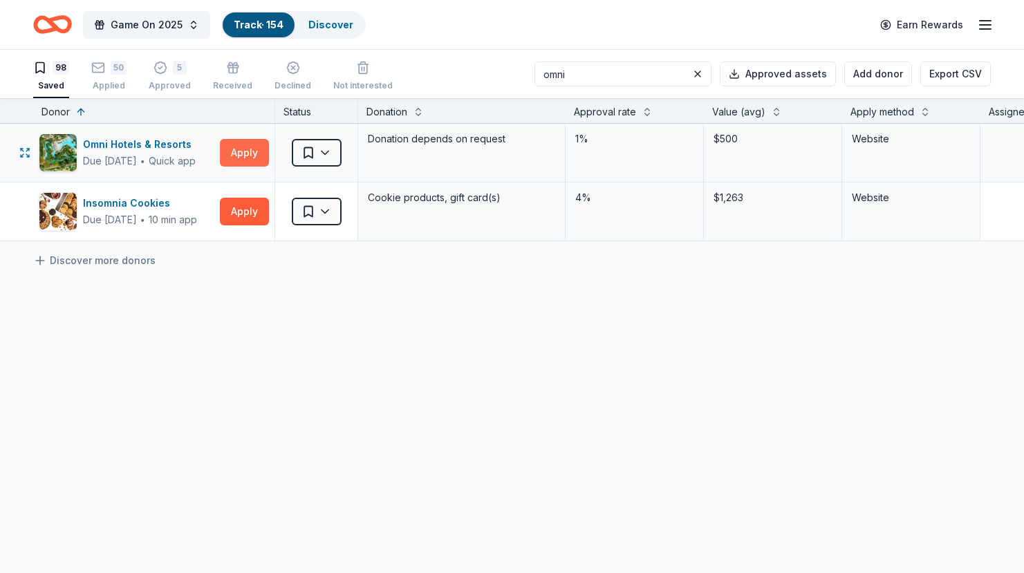
type input "omni"
click at [257, 154] on button "Apply" at bounding box center [244, 153] width 49 height 28
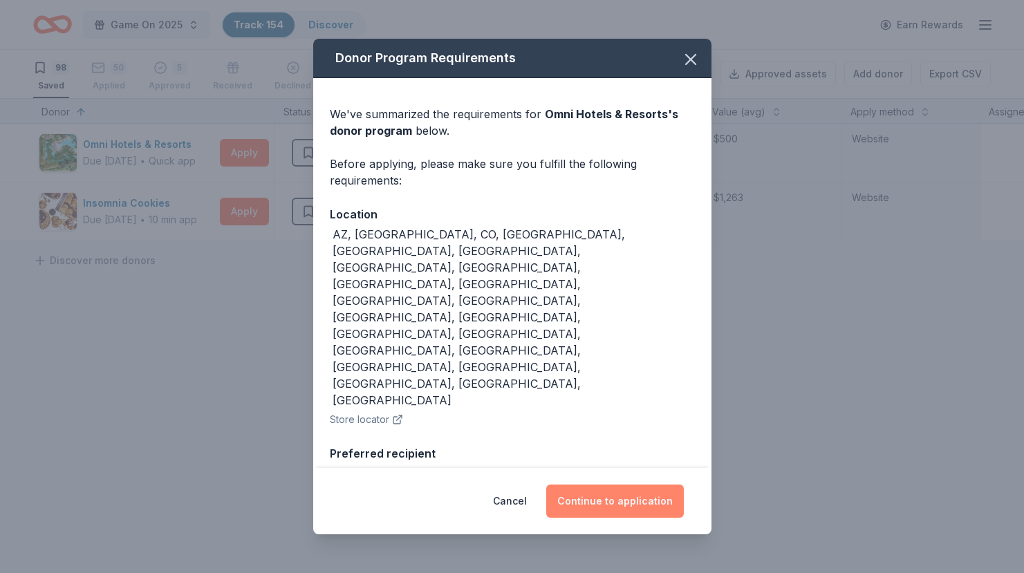
click at [593, 485] on button "Continue to application" at bounding box center [615, 501] width 138 height 33
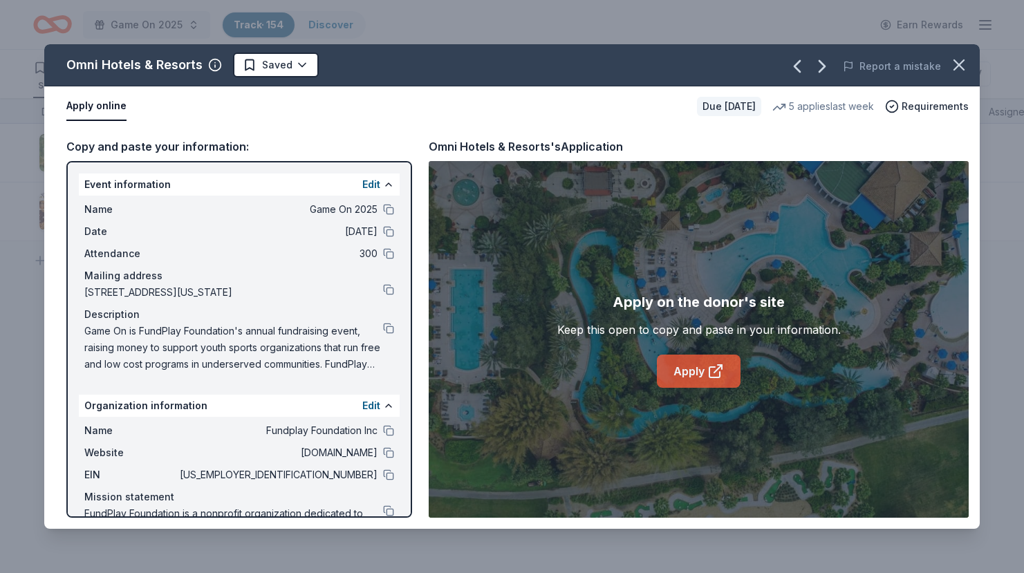
click at [698, 378] on link "Apply" at bounding box center [699, 371] width 84 height 33
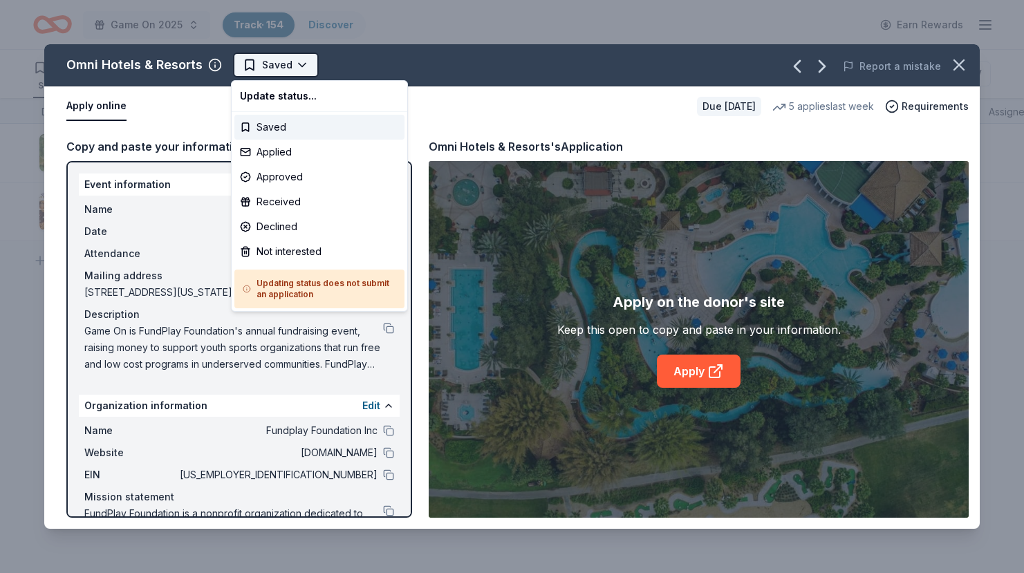
click at [273, 70] on html "Game On 2025 Track · 154 Discover Earn Rewards 98 Saved 50 Applied 5 Approved R…" at bounding box center [512, 286] width 1024 height 573
click at [288, 156] on div "Applied" at bounding box center [319, 152] width 170 height 25
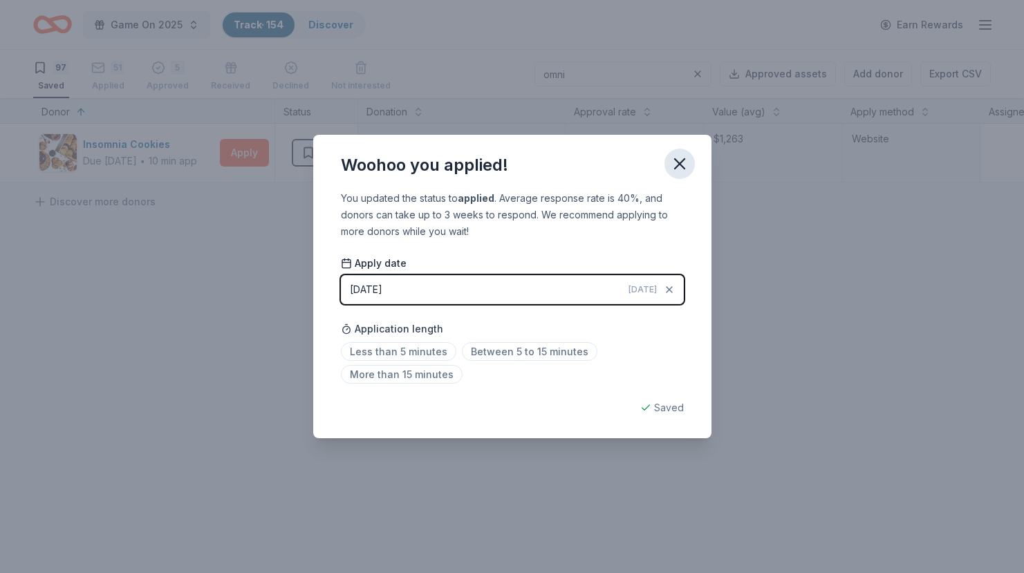
click at [686, 158] on icon "button" at bounding box center [679, 163] width 19 height 19
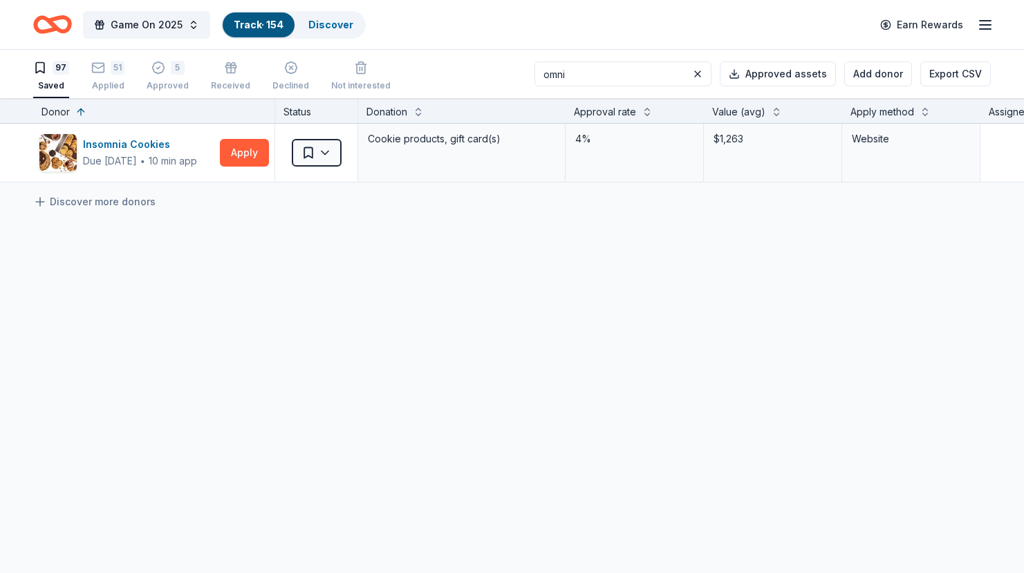
click at [47, 79] on div "97 Saved" at bounding box center [51, 76] width 36 height 30
click at [701, 73] on button at bounding box center [698, 74] width 17 height 17
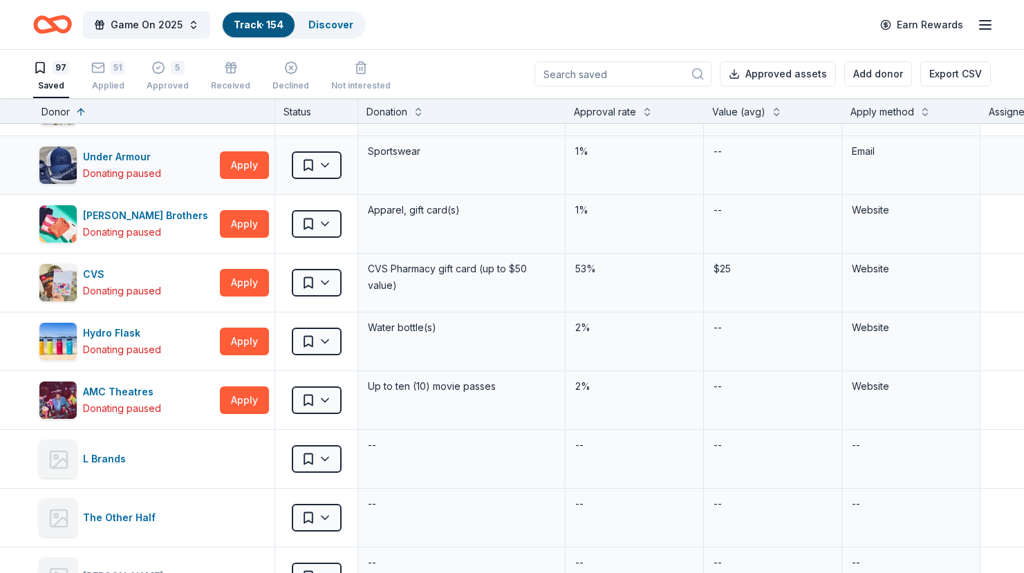
scroll to position [5257, 0]
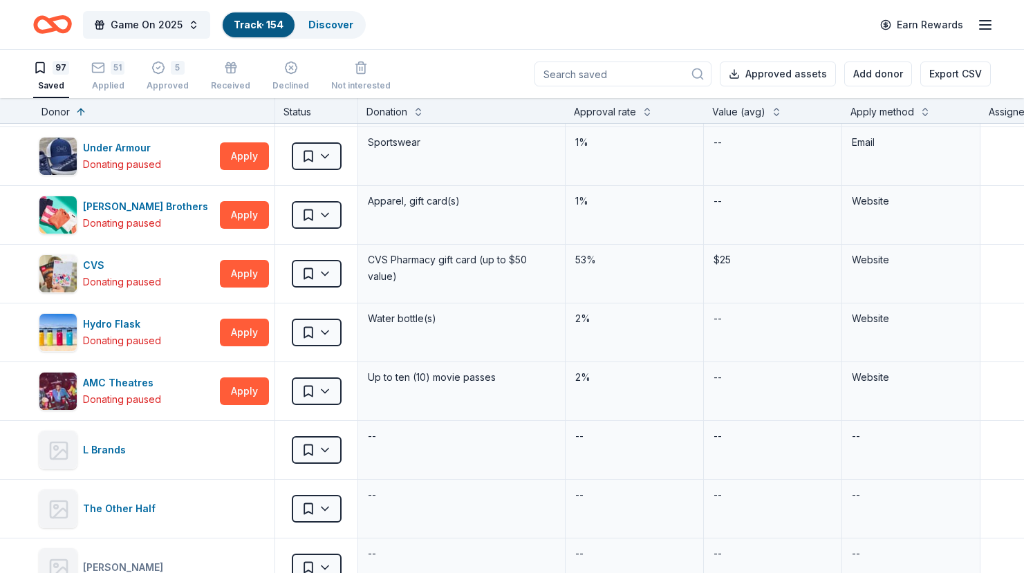
click at [614, 75] on input at bounding box center [623, 74] width 177 height 25
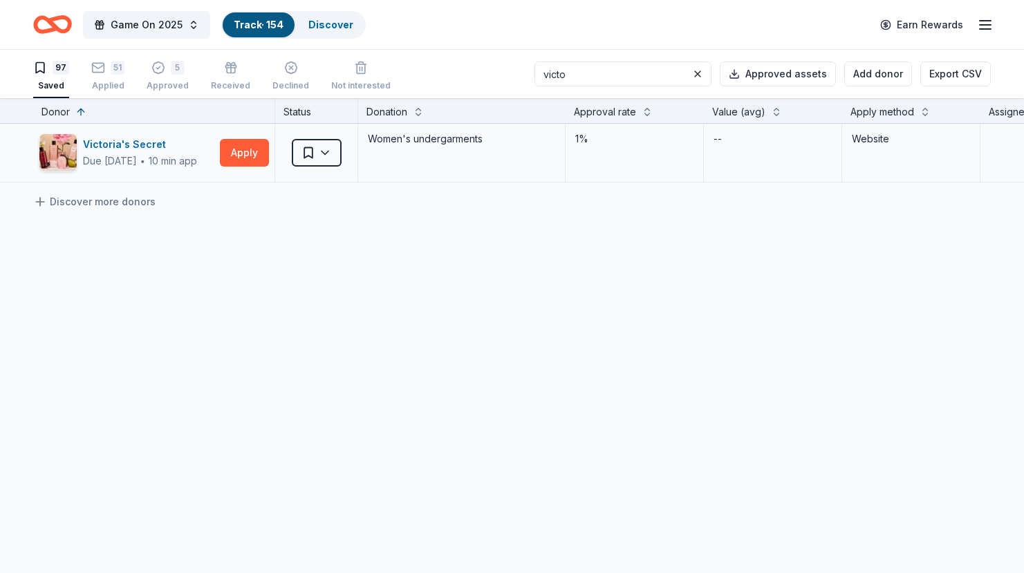
scroll to position [0, 0]
click at [255, 156] on button "Apply" at bounding box center [244, 153] width 49 height 28
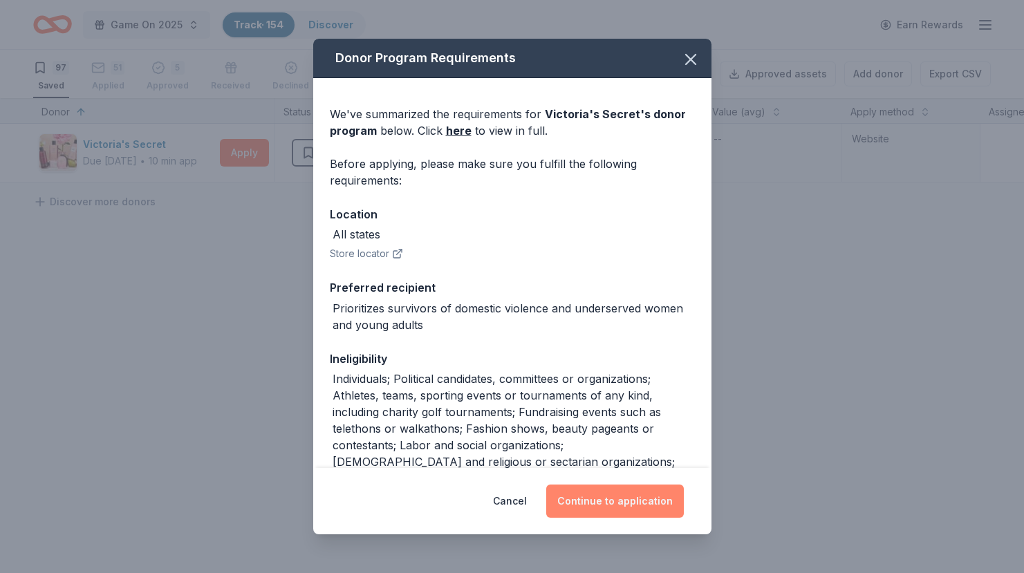
click at [613, 506] on button "Continue to application" at bounding box center [615, 501] width 138 height 33
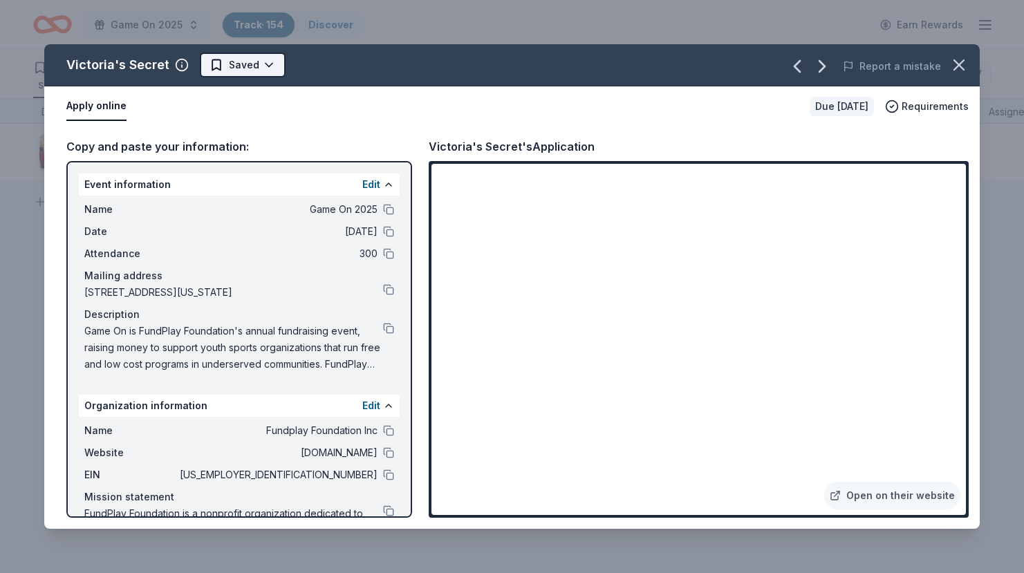
click at [235, 68] on html "Game On 2025 Track · 154 Discover Earn Rewards 97 Saved 51 Applied 5 Approved R…" at bounding box center [512, 286] width 1024 height 573
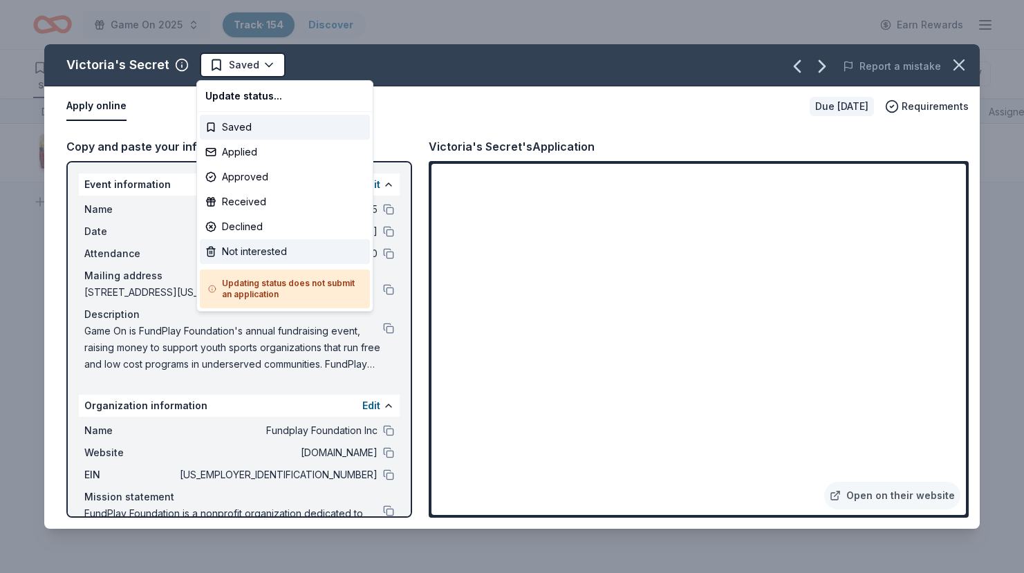
click at [257, 247] on div "Not interested" at bounding box center [285, 251] width 170 height 25
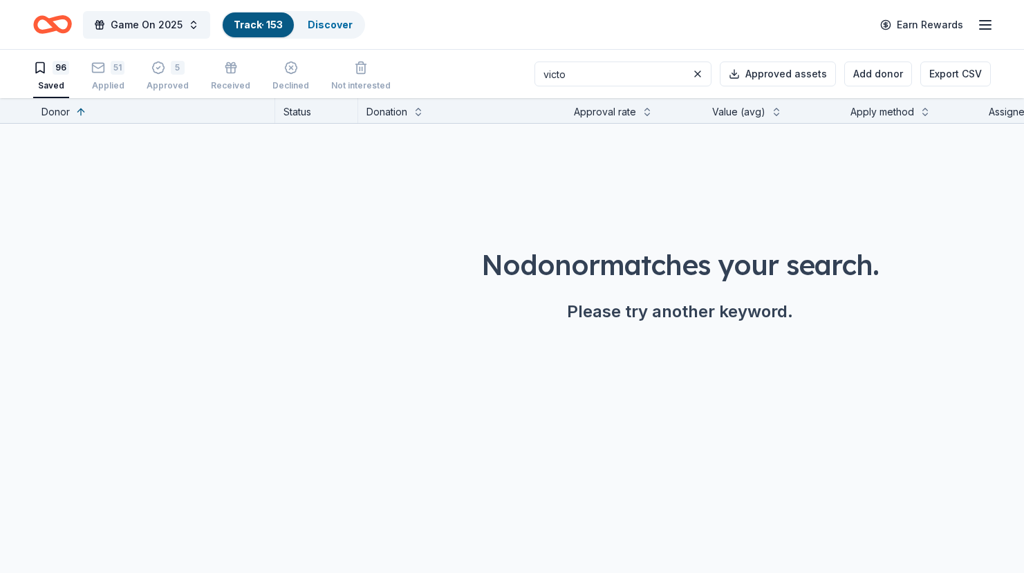
click at [608, 71] on input "victo" at bounding box center [623, 74] width 177 height 25
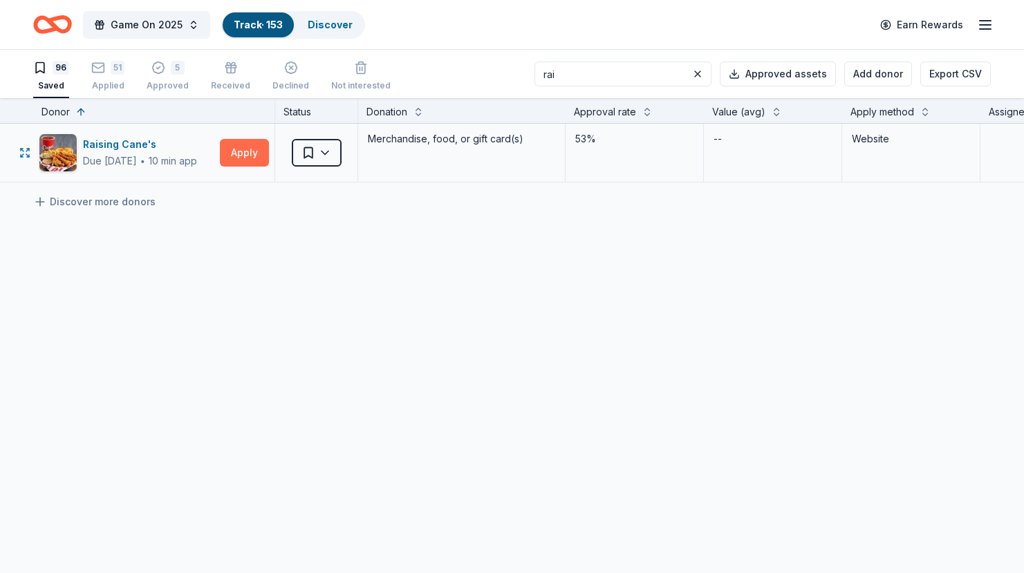
type input "rai"
click at [243, 152] on button "Apply" at bounding box center [244, 153] width 49 height 28
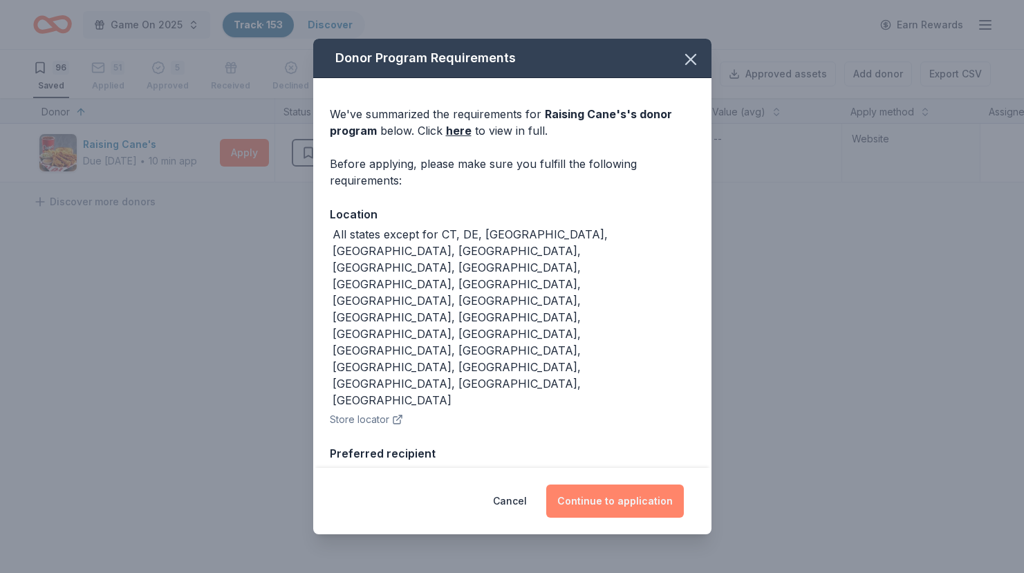
click at [607, 505] on button "Continue to application" at bounding box center [615, 501] width 138 height 33
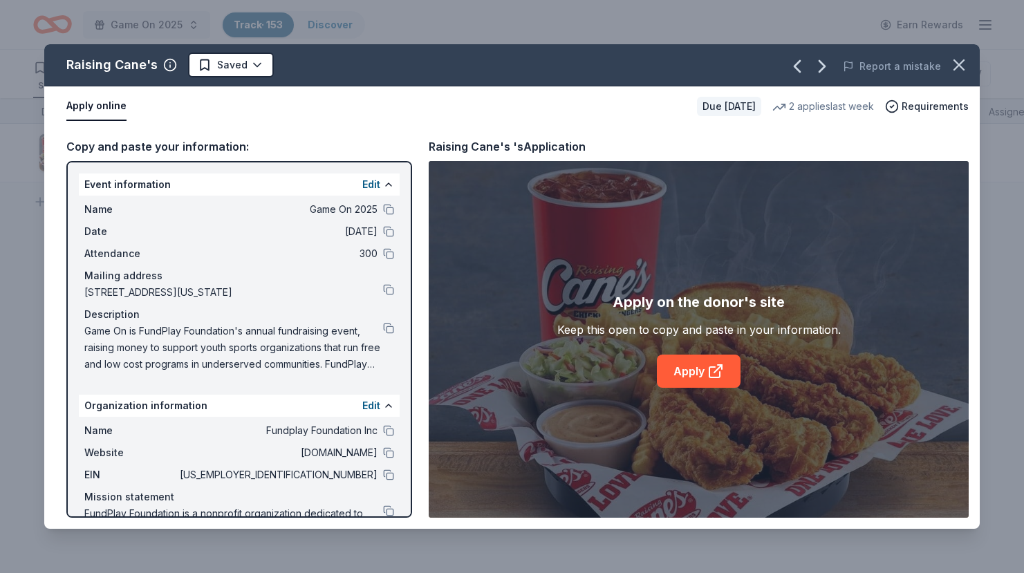
click at [690, 396] on div "Apply on the donor's site Keep this open to copy and paste in your information.…" at bounding box center [699, 339] width 540 height 357
click at [690, 384] on link "Apply" at bounding box center [699, 371] width 84 height 33
click at [236, 69] on html "Game On 2025 Track · 153 Discover Earn Rewards 96 Saved 51 Applied 5 Approved R…" at bounding box center [512, 286] width 1024 height 573
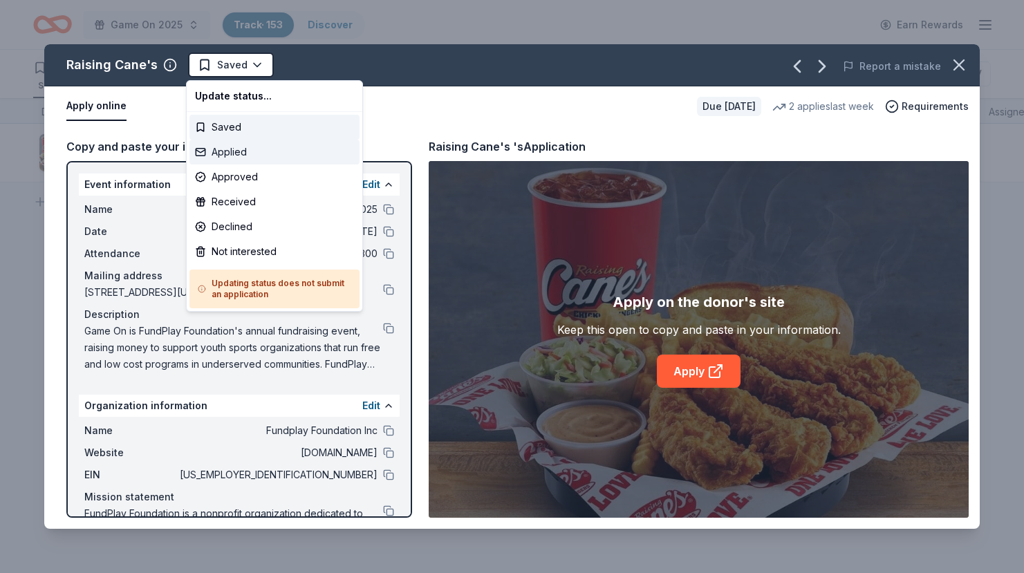
click at [237, 147] on div "Applied" at bounding box center [275, 152] width 170 height 25
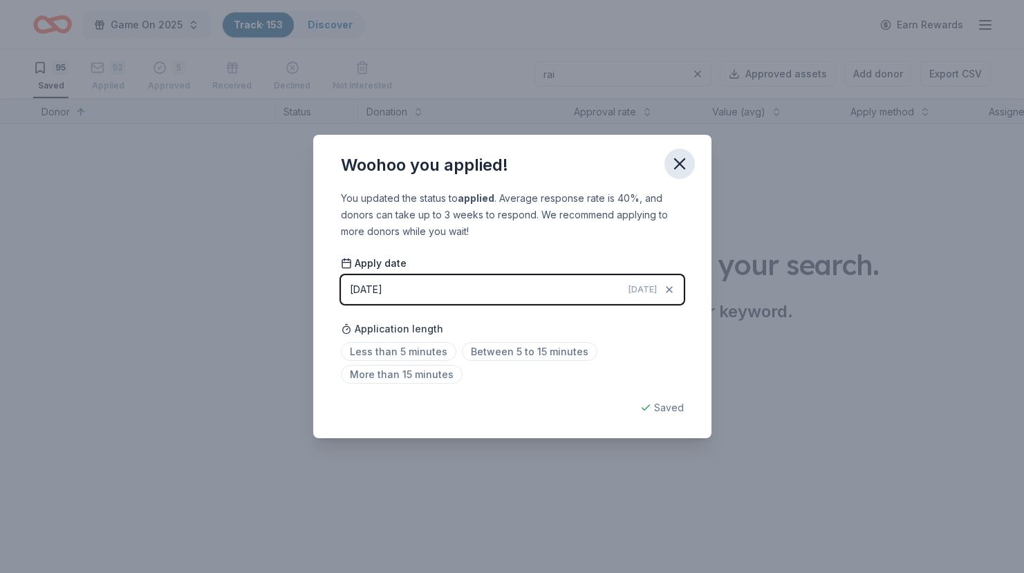
click at [681, 170] on icon "button" at bounding box center [679, 163] width 19 height 19
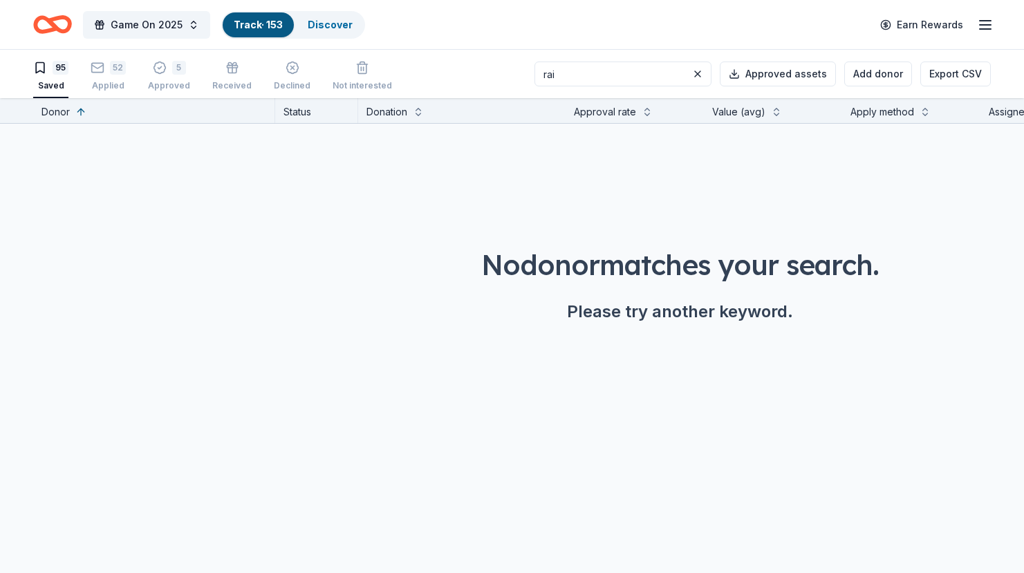
click at [49, 74] on div "95" at bounding box center [50, 68] width 35 height 14
click at [319, 26] on link "Discover" at bounding box center [330, 25] width 45 height 12
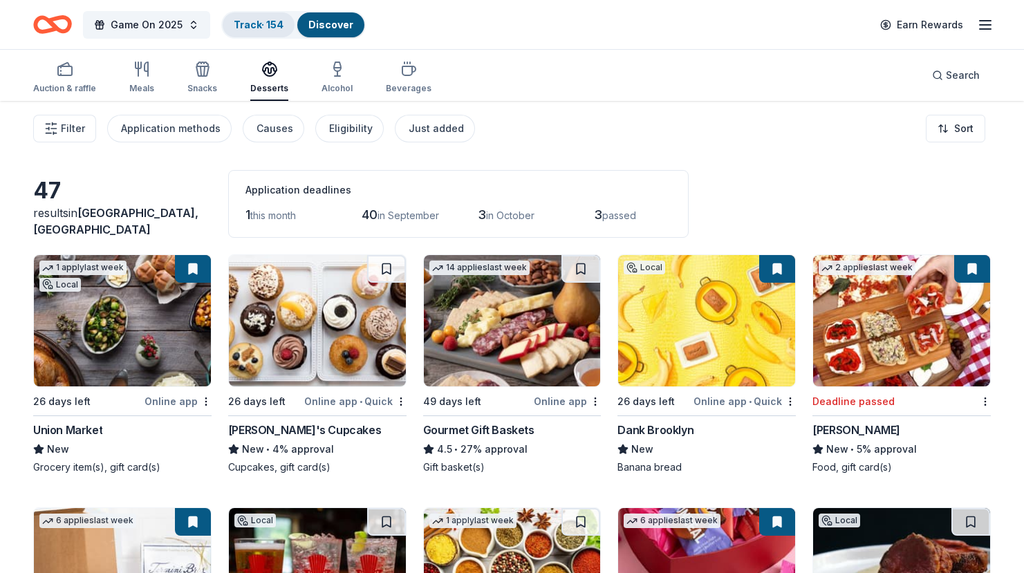
click at [260, 30] on div "Track · 154" at bounding box center [259, 24] width 72 height 25
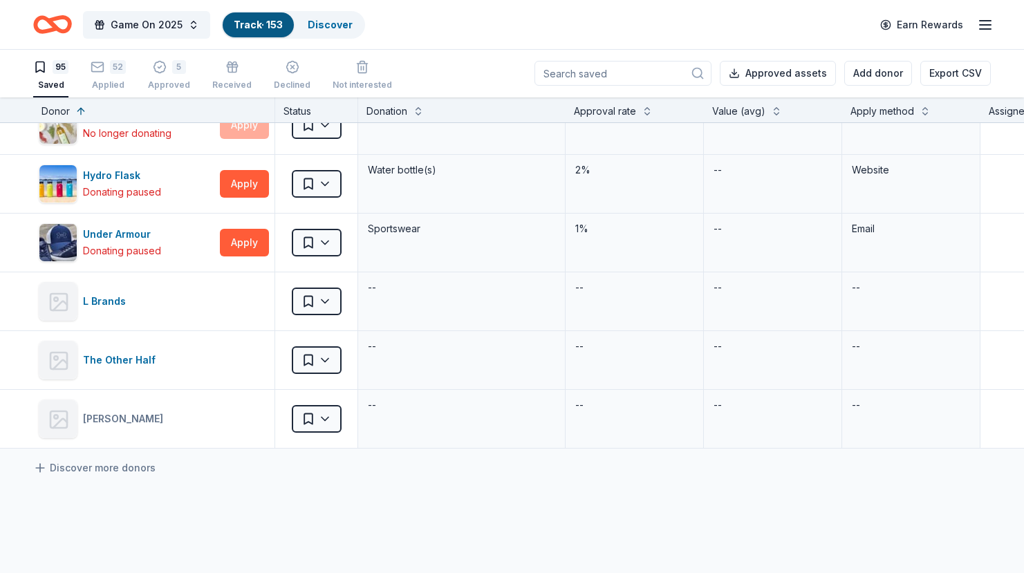
scroll to position [5287, 0]
click at [100, 300] on div "L Brands" at bounding box center [107, 302] width 48 height 17
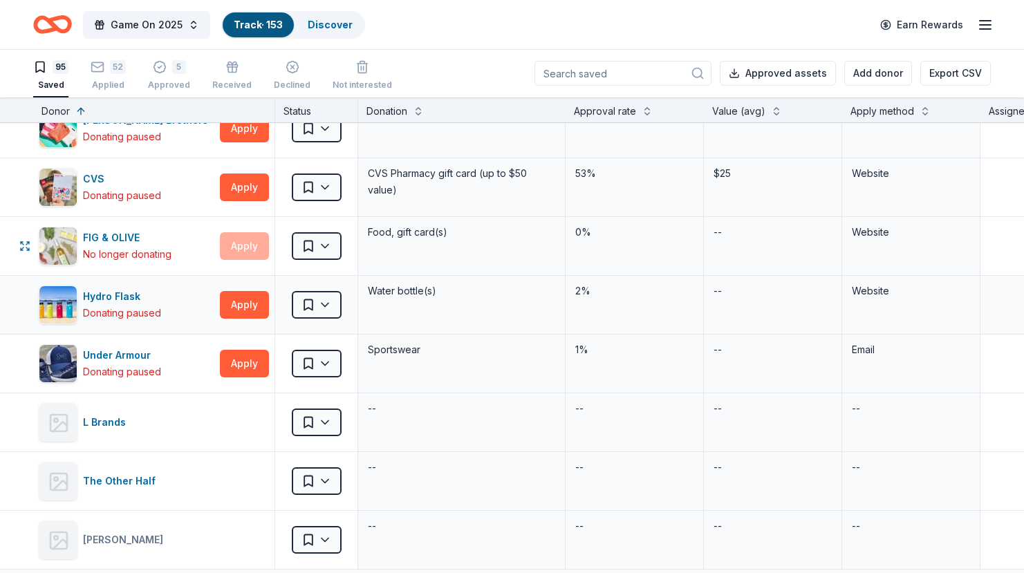
scroll to position [5164, 0]
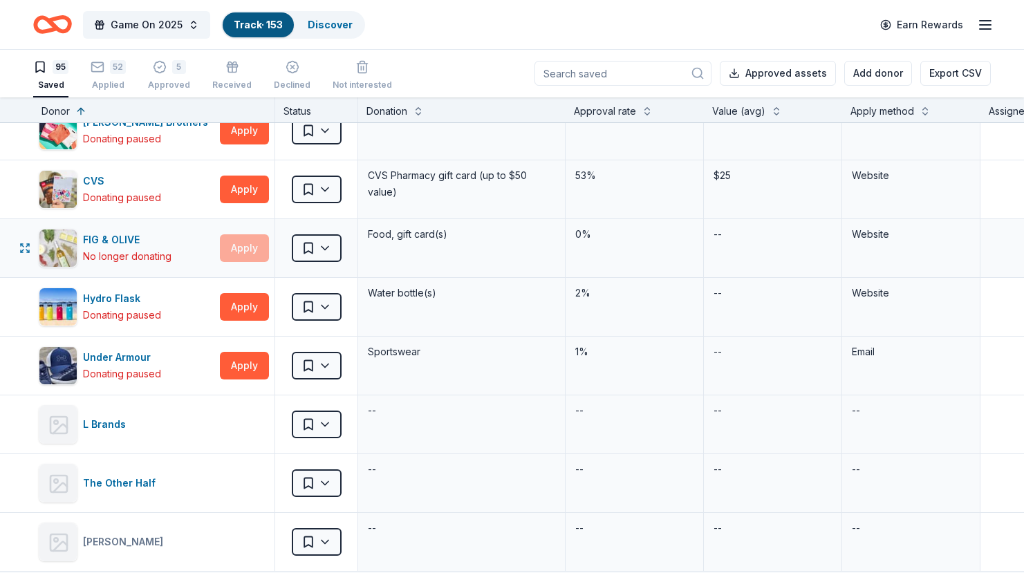
click at [251, 256] on div "Apply" at bounding box center [244, 248] width 49 height 28
click at [113, 242] on div "FIG & OLIVE" at bounding box center [127, 240] width 89 height 17
click at [916, 110] on div "Apply method" at bounding box center [912, 111] width 122 height 17
click at [923, 114] on button at bounding box center [925, 110] width 11 height 14
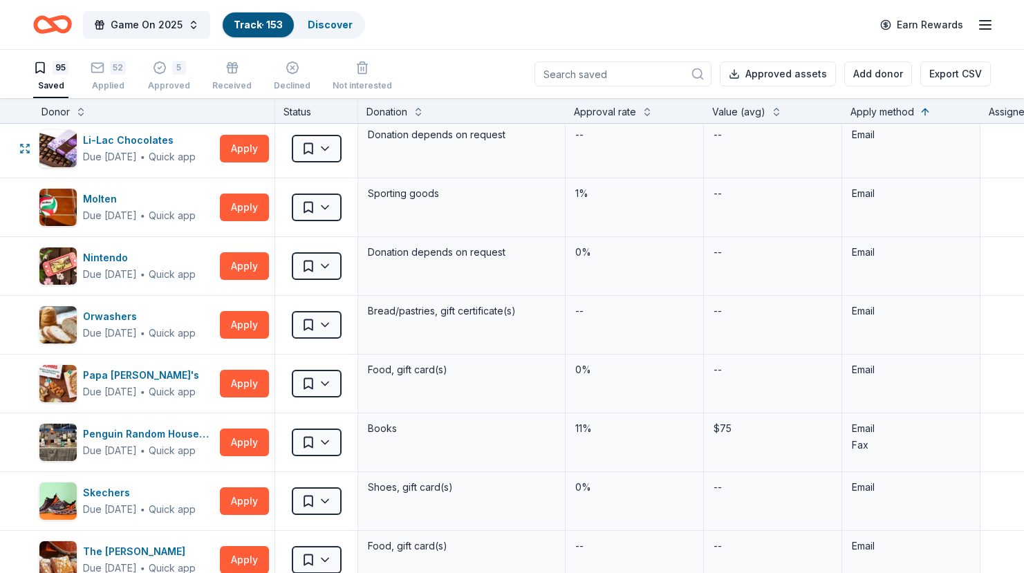
scroll to position [2721, 0]
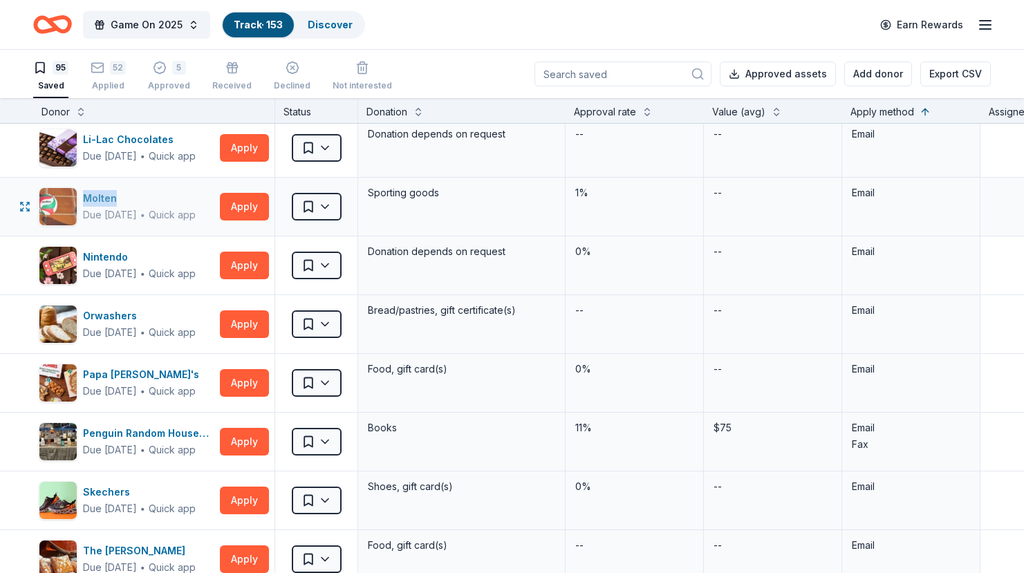
click at [102, 199] on div "Molten" at bounding box center [139, 198] width 113 height 17
click at [244, 266] on button "Apply" at bounding box center [244, 266] width 49 height 28
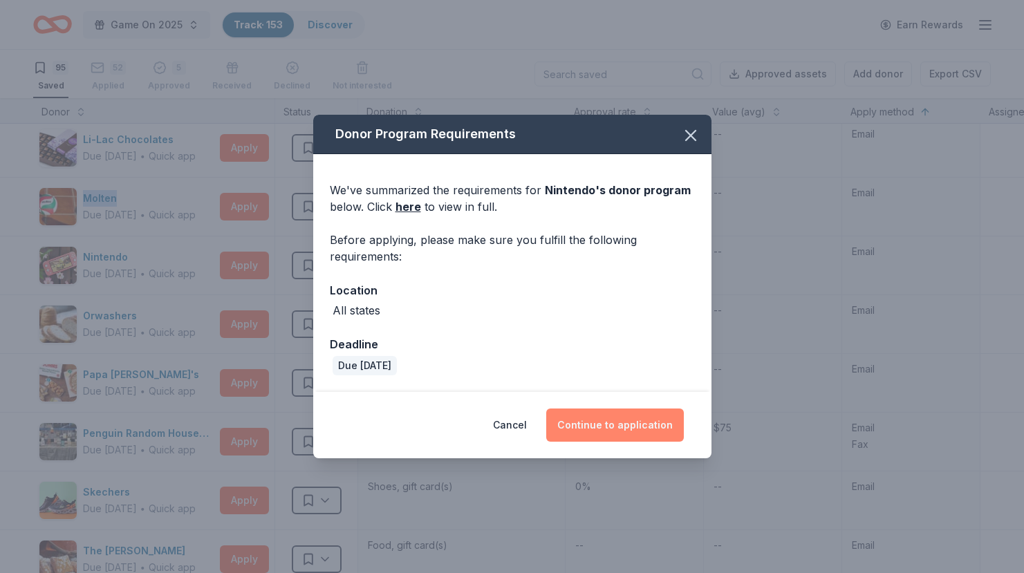
click at [612, 421] on button "Continue to application" at bounding box center [615, 425] width 138 height 33
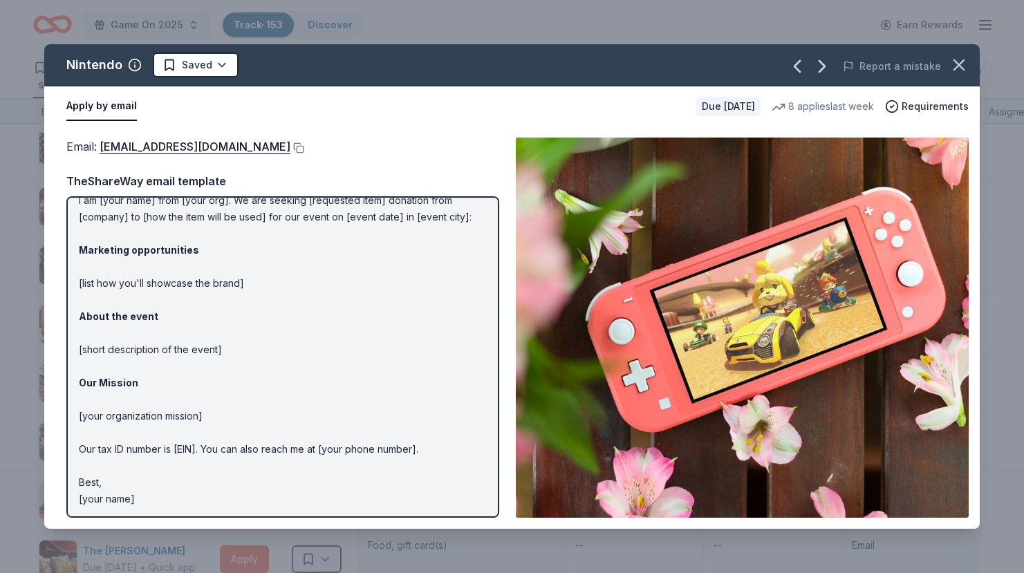
scroll to position [52, 0]
click at [304, 152] on button at bounding box center [298, 147] width 14 height 11
click at [195, 66] on html "Game On 2025 Track · 153 Discover Earn Rewards 95 Saved 52 Applied 5 Approved R…" at bounding box center [512, 286] width 1024 height 573
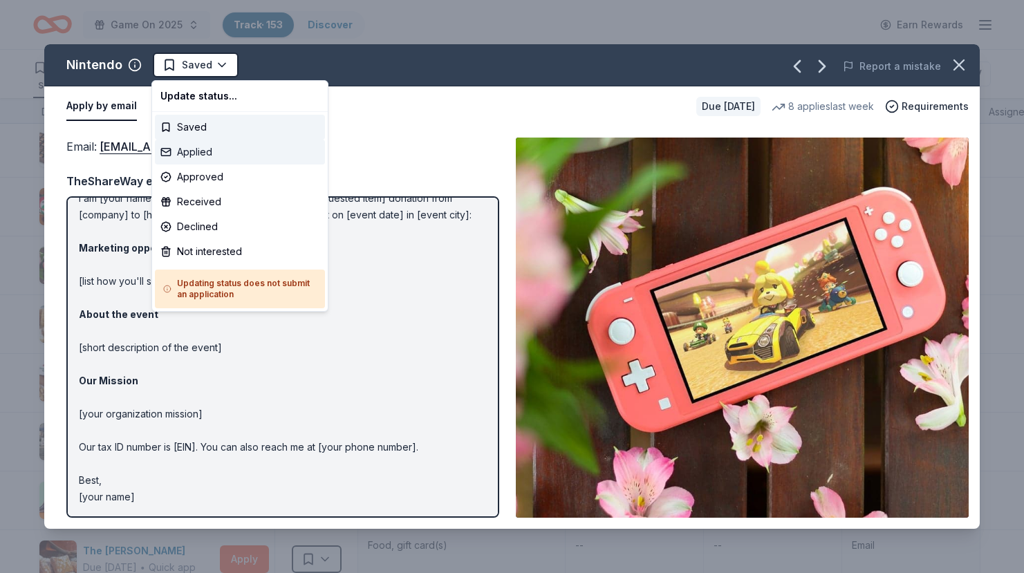
click at [204, 150] on div "Applied" at bounding box center [240, 152] width 170 height 25
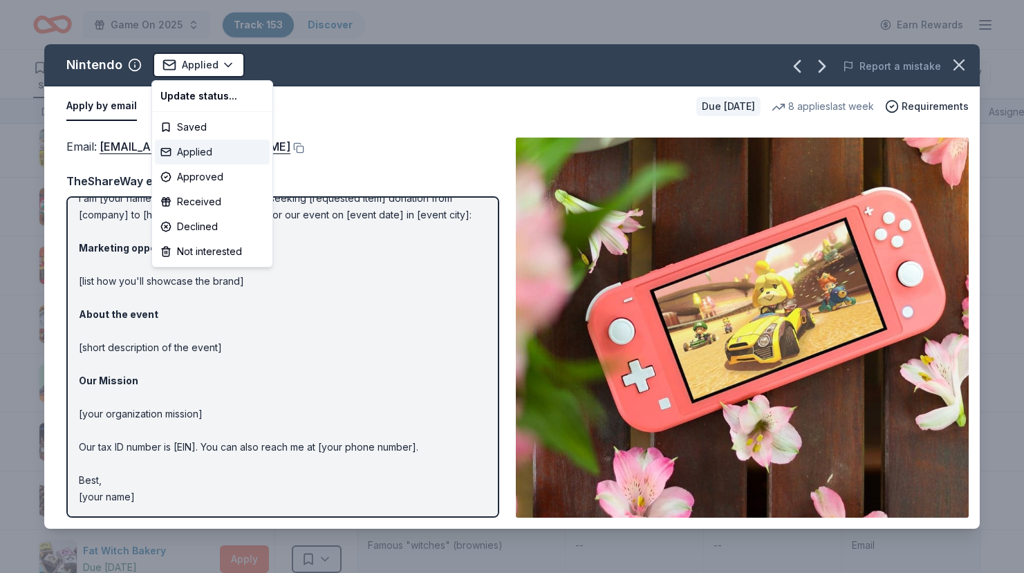
scroll to position [1774, 0]
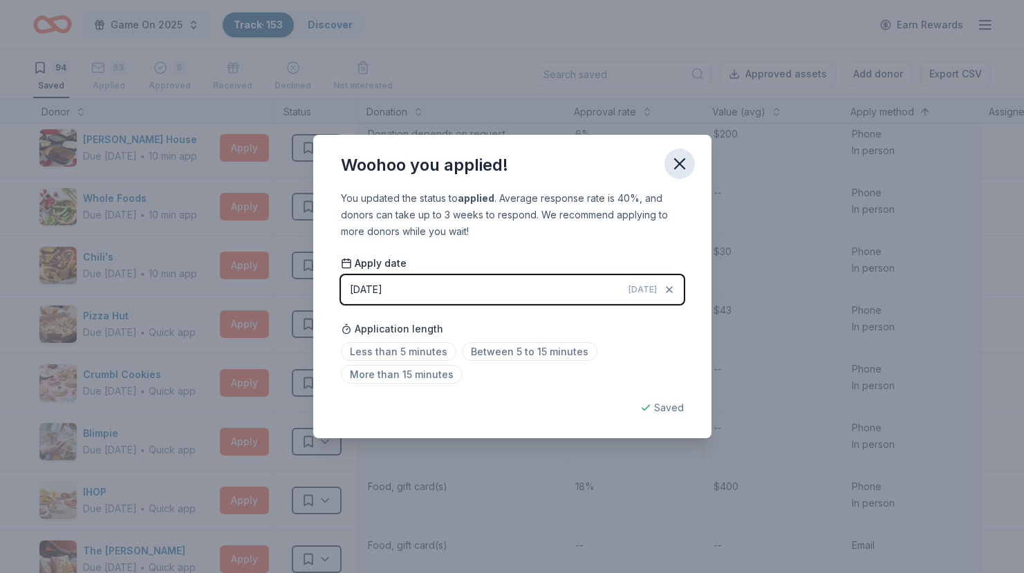
click at [681, 163] on icon "button" at bounding box center [679, 163] width 19 height 19
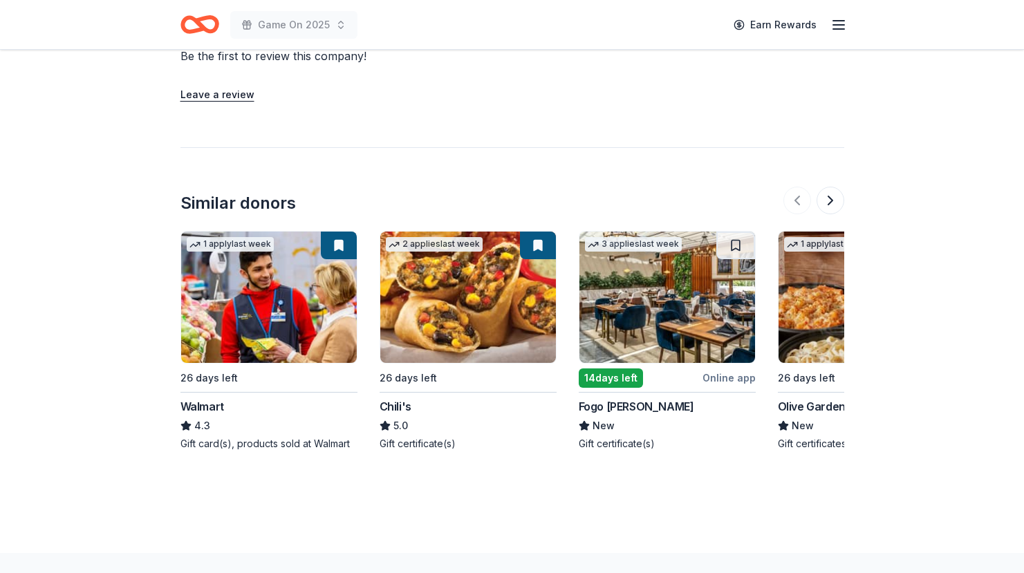
scroll to position [1005, 0]
click at [459, 275] on img at bounding box center [468, 297] width 176 height 131
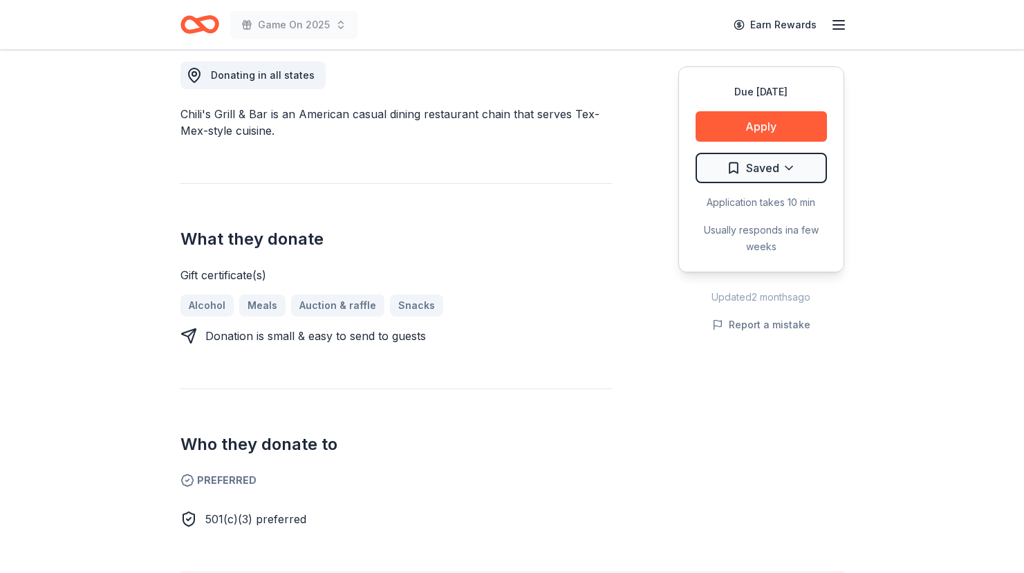
scroll to position [396, 0]
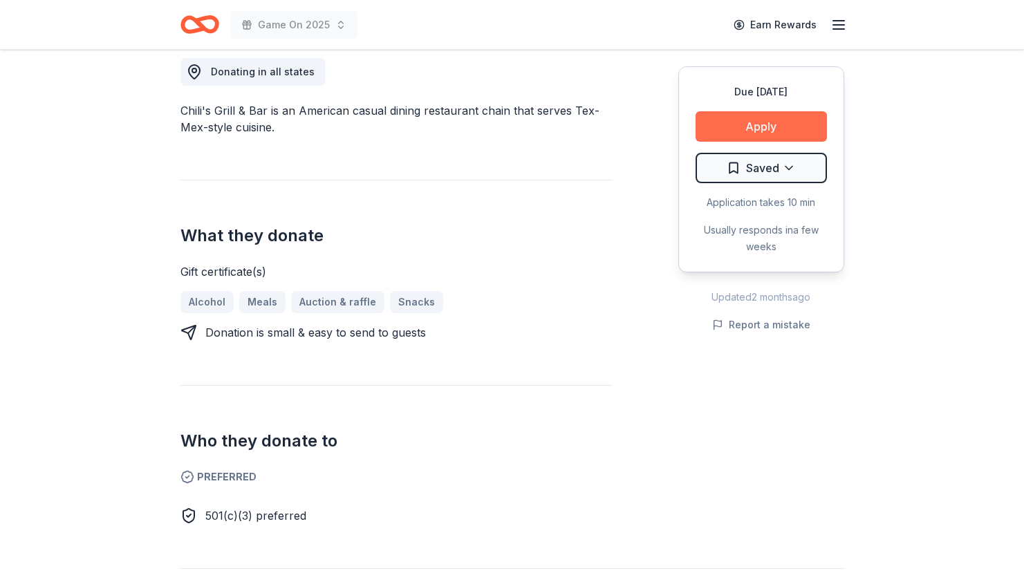
click at [737, 125] on button "Apply" at bounding box center [761, 126] width 131 height 30
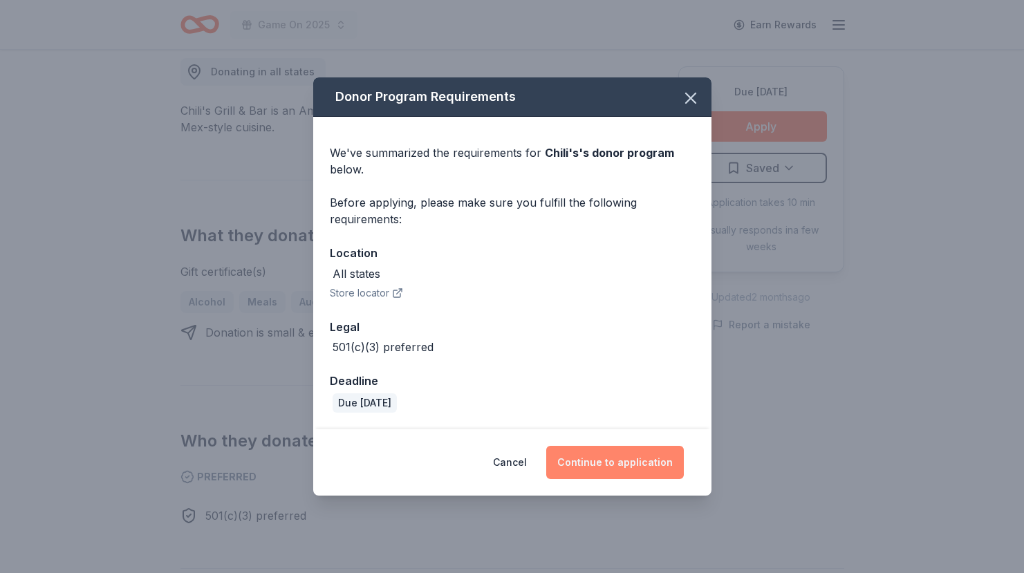
click at [602, 472] on button "Continue to application" at bounding box center [615, 462] width 138 height 33
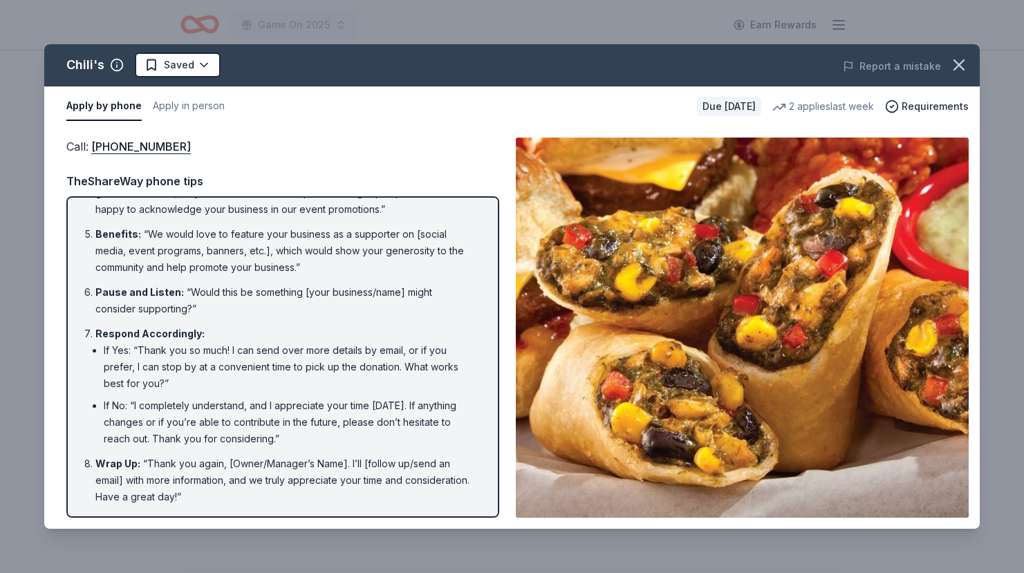
scroll to position [0, 0]
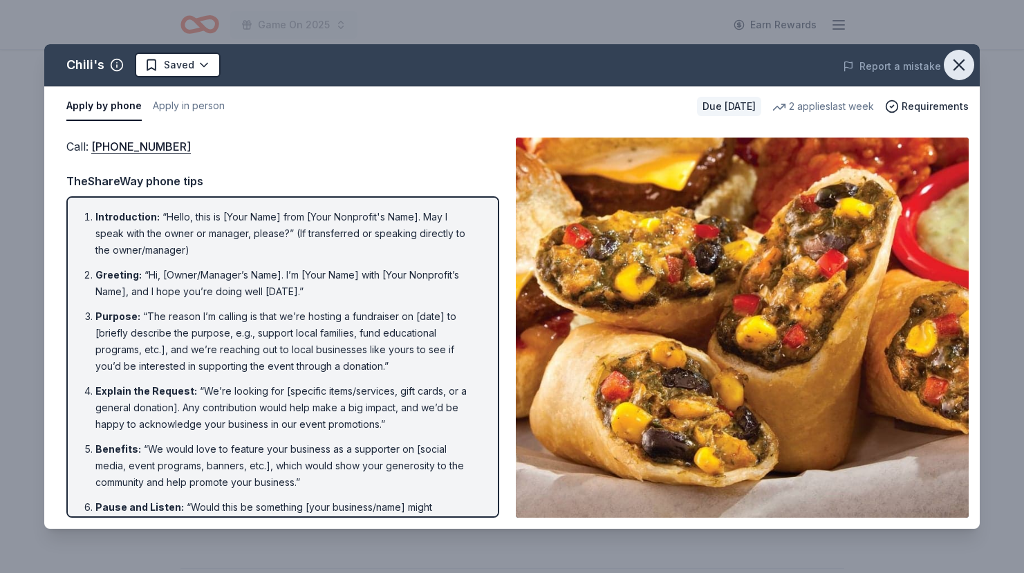
click at [959, 66] on icon "button" at bounding box center [959, 64] width 19 height 19
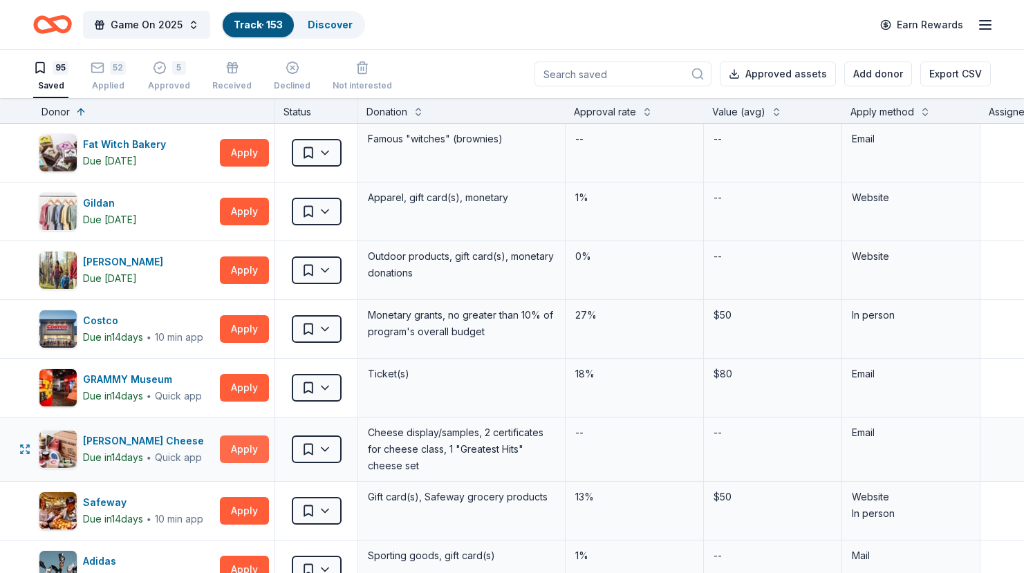
click at [230, 459] on button "Apply" at bounding box center [244, 450] width 49 height 28
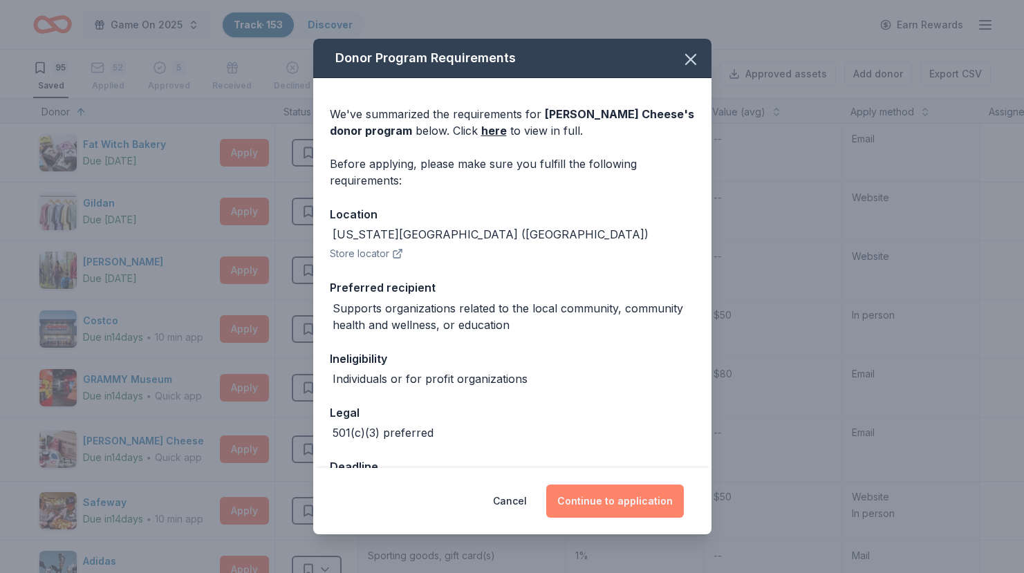
click at [602, 499] on button "Continue to application" at bounding box center [615, 501] width 138 height 33
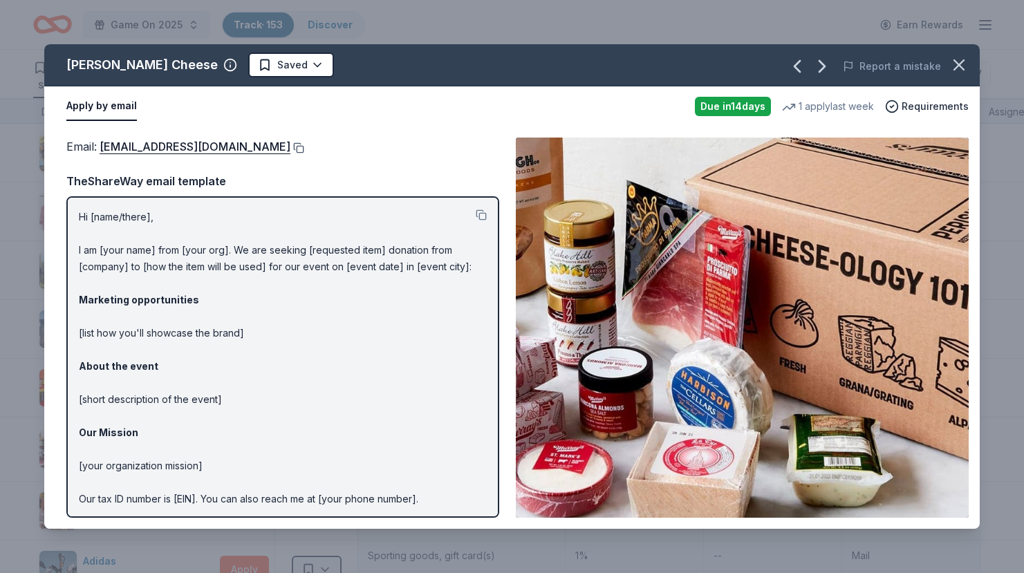
click at [291, 149] on button at bounding box center [298, 147] width 14 height 11
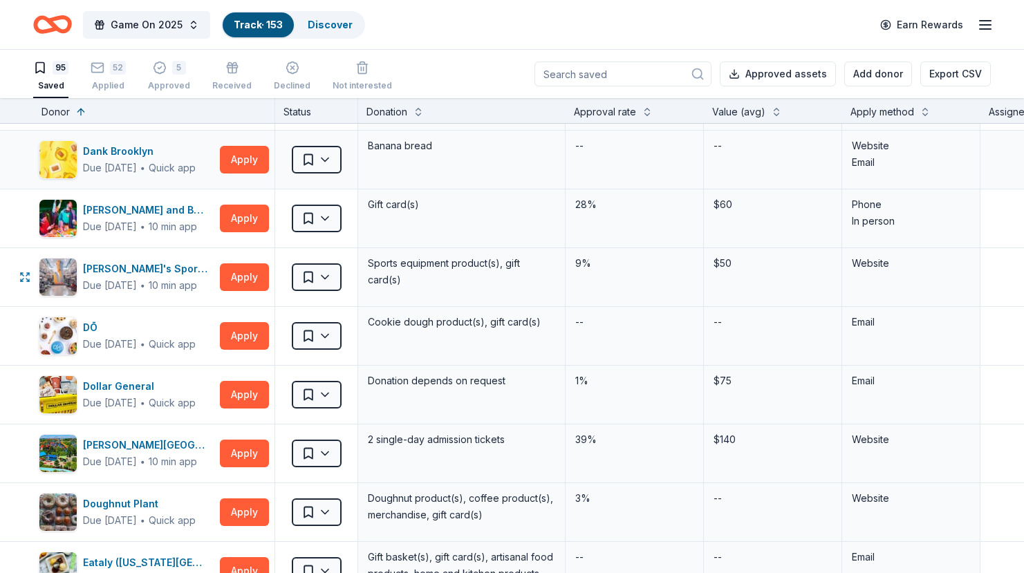
scroll to position [1299, 0]
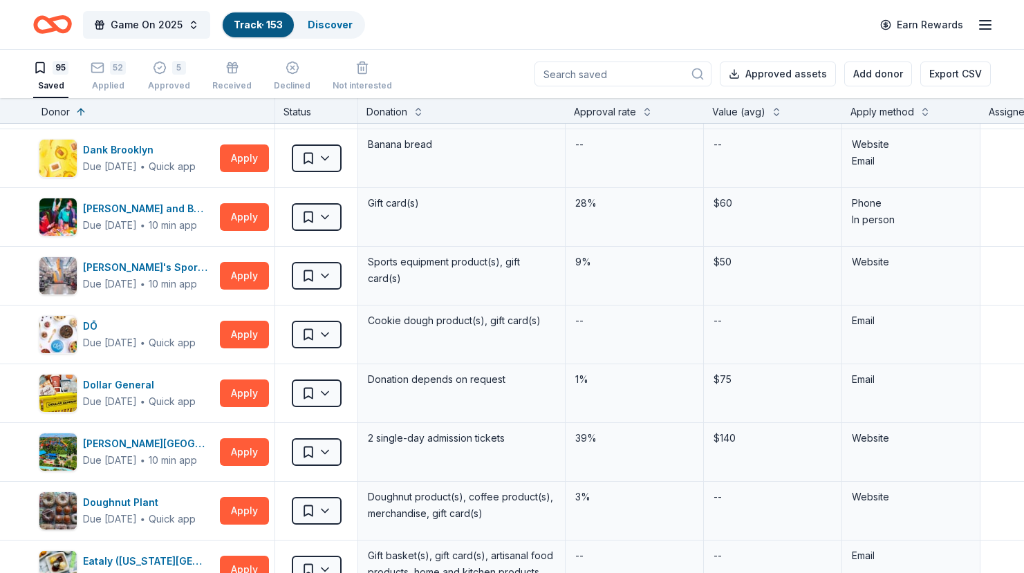
click at [643, 64] on input at bounding box center [623, 74] width 177 height 25
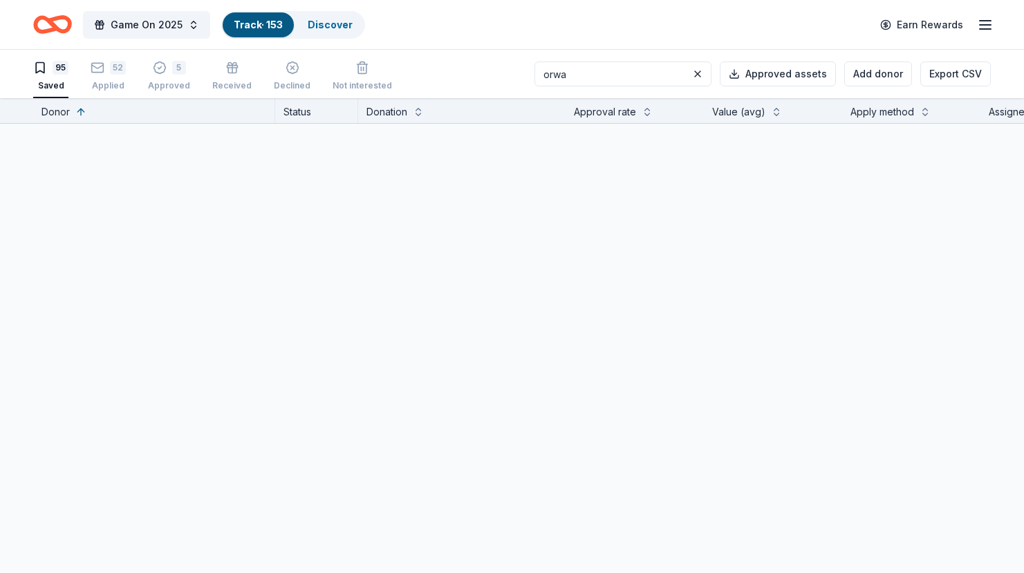
scroll to position [0, 0]
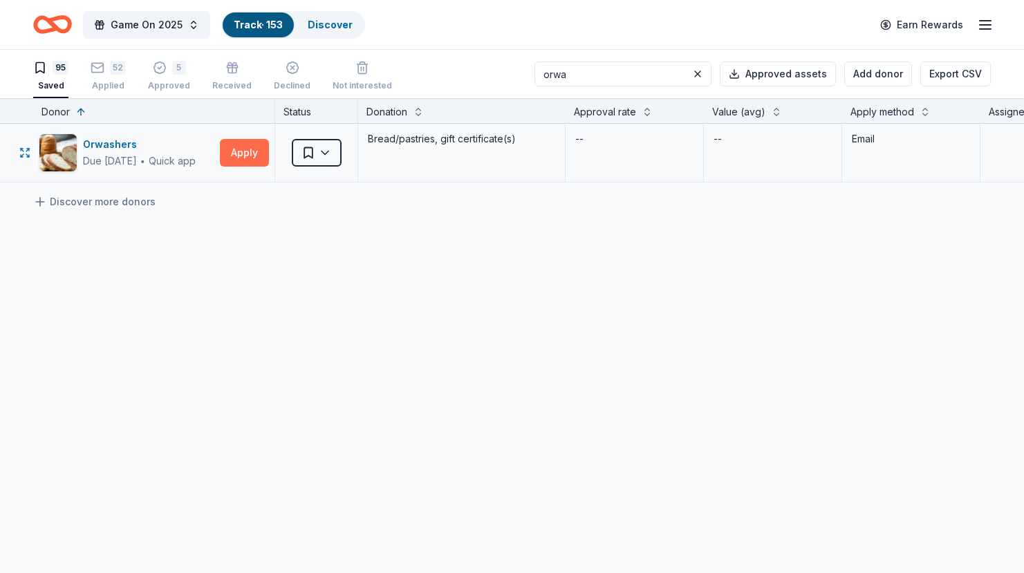
type input "orwa"
click at [243, 156] on button "Apply" at bounding box center [244, 153] width 49 height 28
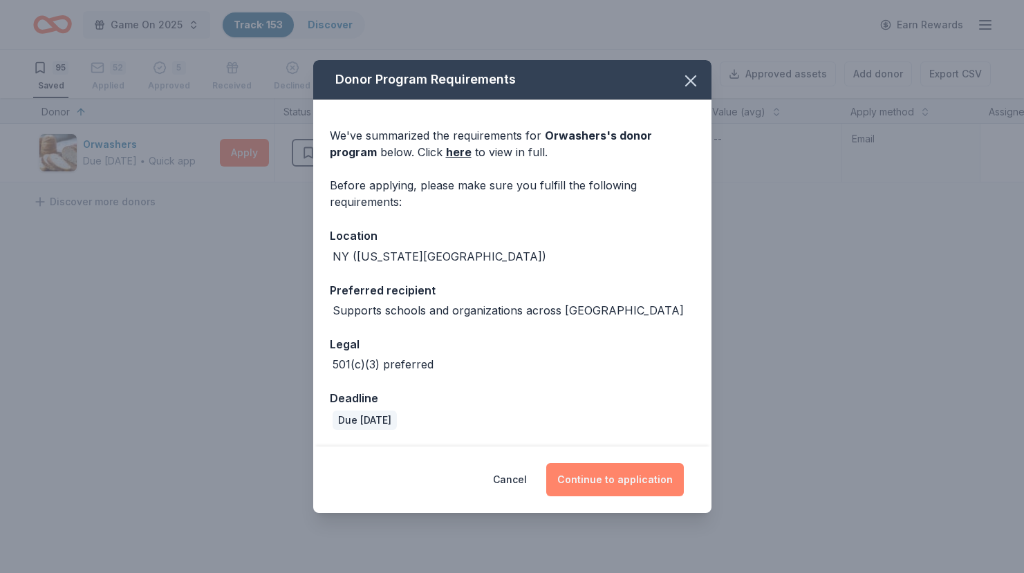
click at [609, 481] on button "Continue to application" at bounding box center [615, 479] width 138 height 33
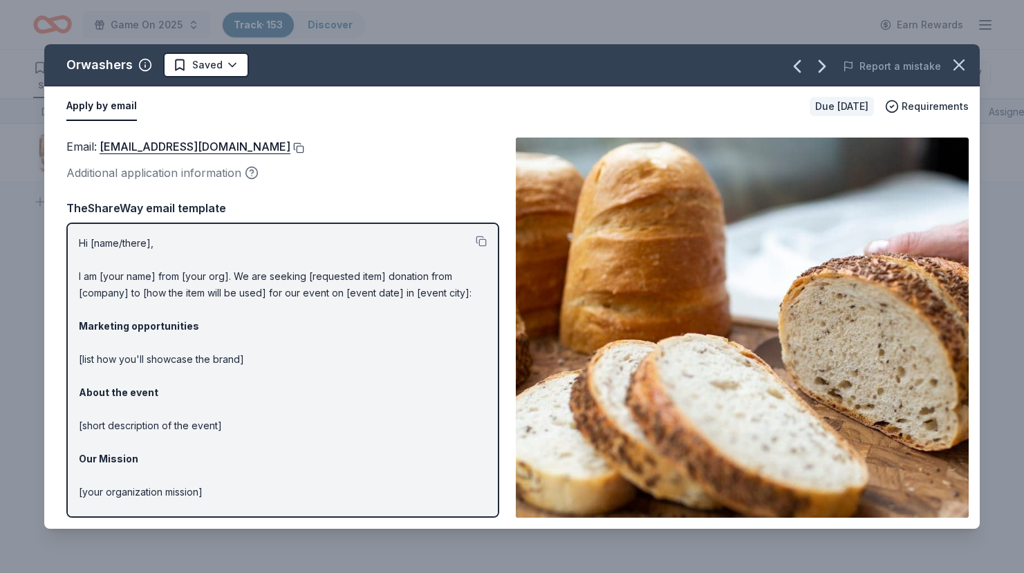
click at [291, 148] on button at bounding box center [298, 147] width 14 height 11
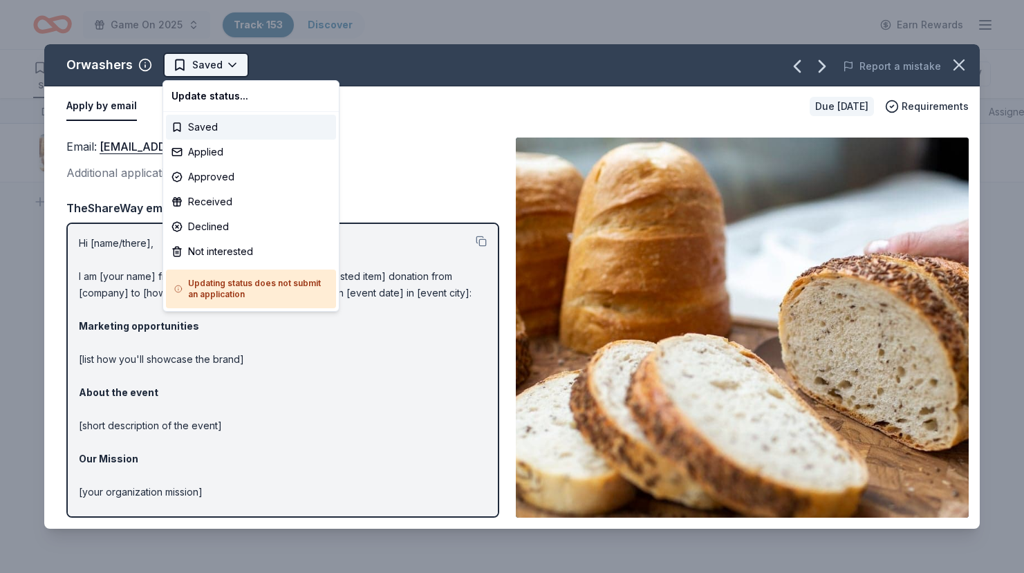
click at [223, 70] on html "Game On 2025 Track · 153 Discover Earn Rewards 89 Saved 58 Applied 5 Approved R…" at bounding box center [512, 286] width 1024 height 573
click at [226, 152] on div "Applied" at bounding box center [251, 152] width 170 height 25
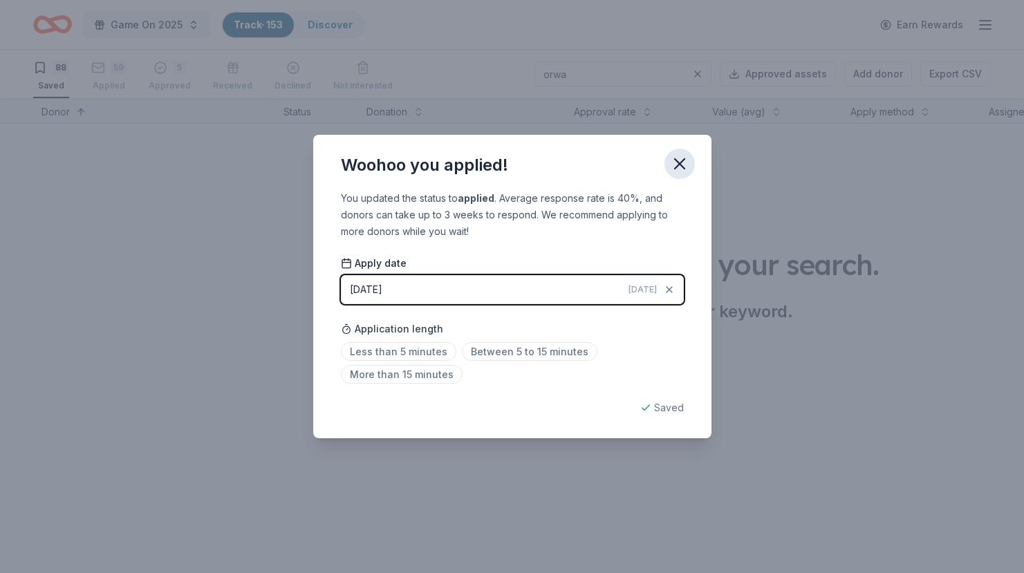
click at [681, 160] on icon "button" at bounding box center [679, 163] width 19 height 19
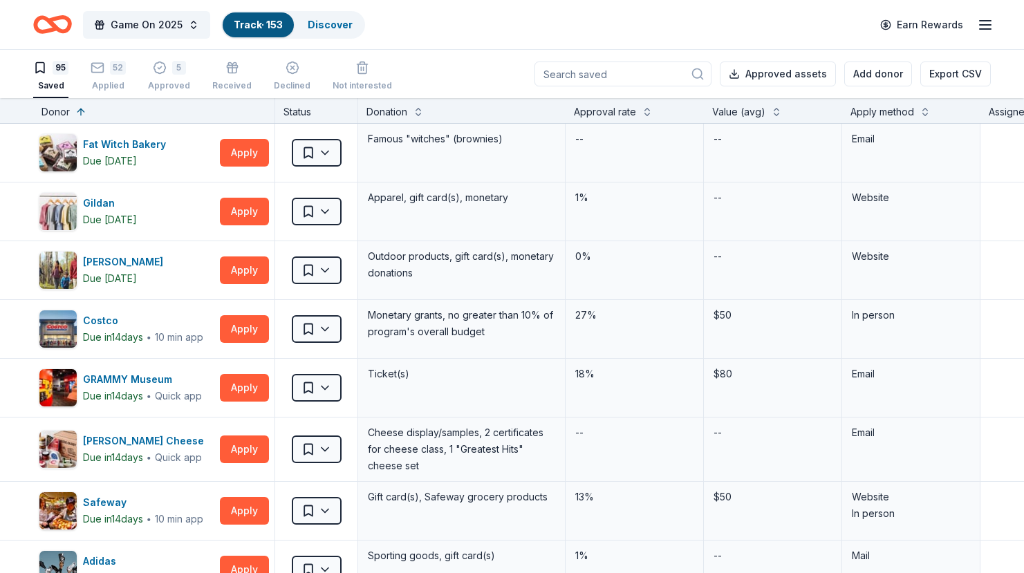
click at [609, 74] on input at bounding box center [623, 74] width 177 height 25
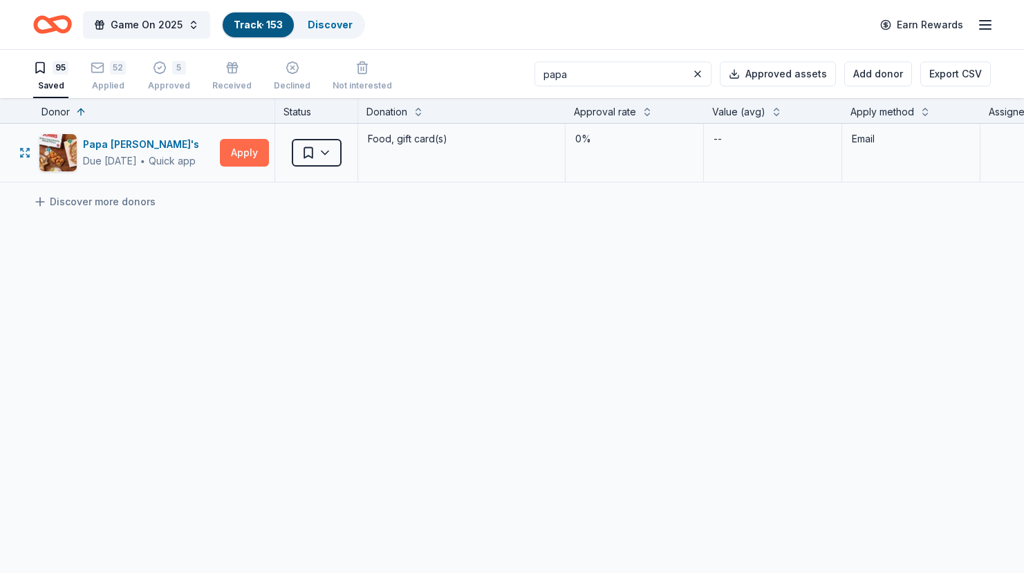
type input "papa"
click at [256, 160] on button "Apply" at bounding box center [244, 153] width 49 height 28
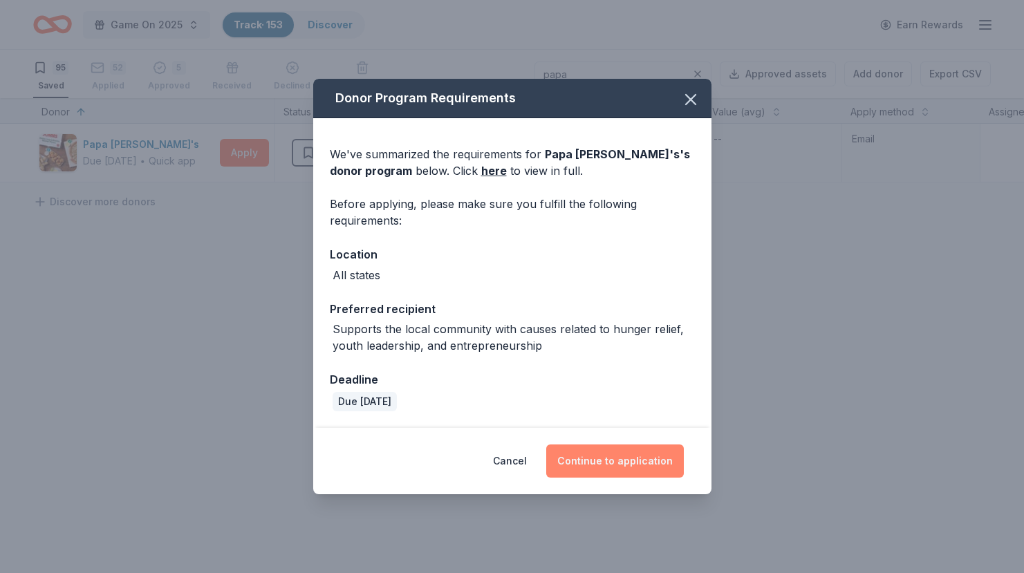
click at [584, 468] on button "Continue to application" at bounding box center [615, 461] width 138 height 33
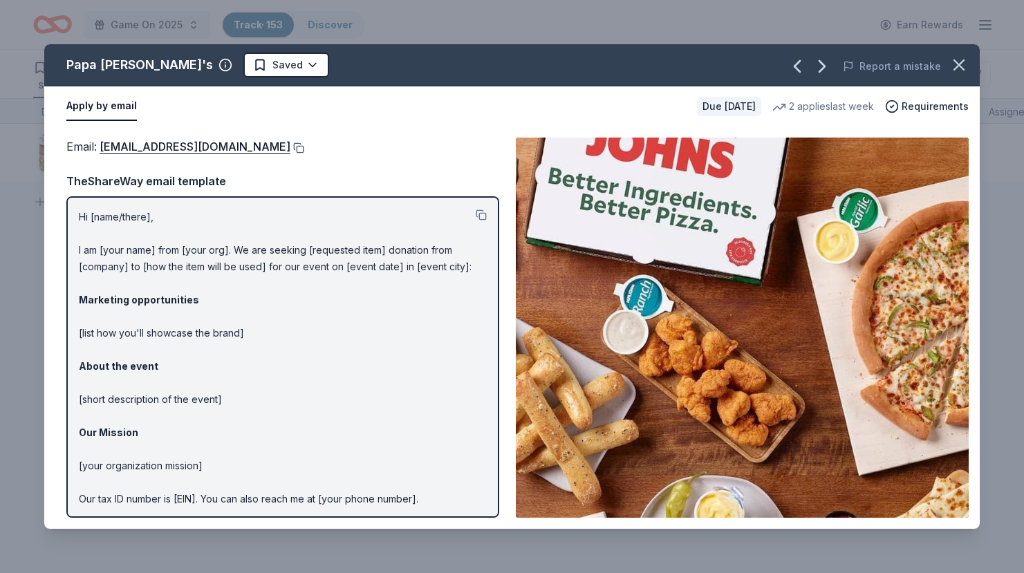
click at [291, 149] on button at bounding box center [298, 147] width 14 height 11
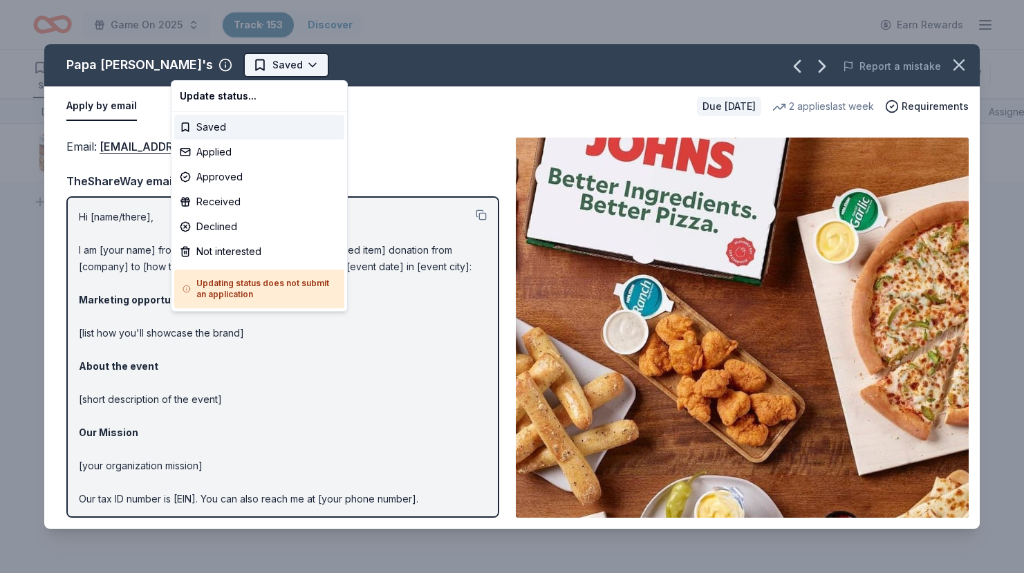
click at [212, 67] on html "Game On 2025 Track · 153 Discover Earn Rewards 90 Saved 57 Applied 5 Approved R…" at bounding box center [512, 286] width 1024 height 573
click at [215, 150] on div "Applied" at bounding box center [259, 152] width 170 height 25
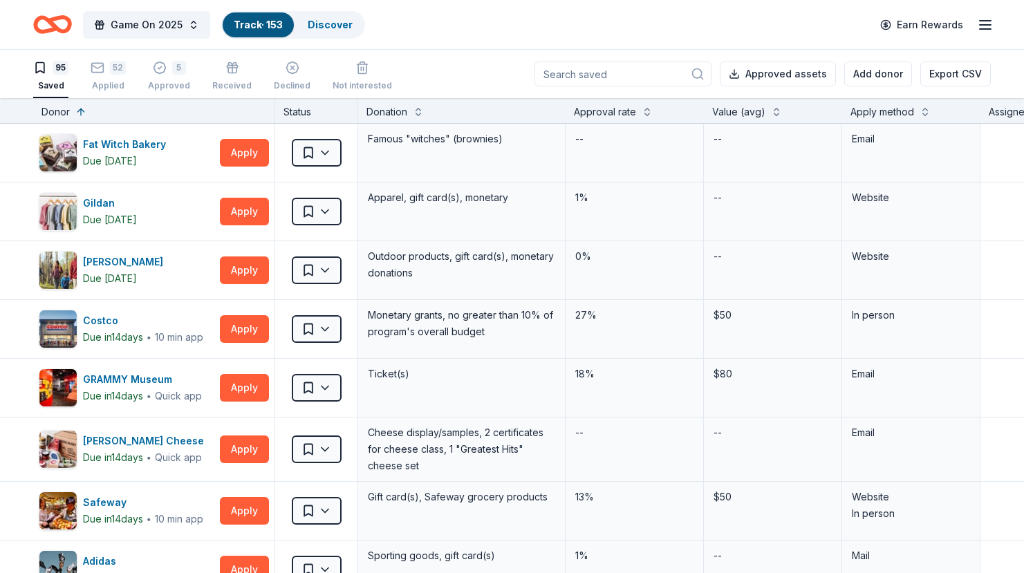
click at [608, 82] on input at bounding box center [623, 74] width 177 height 25
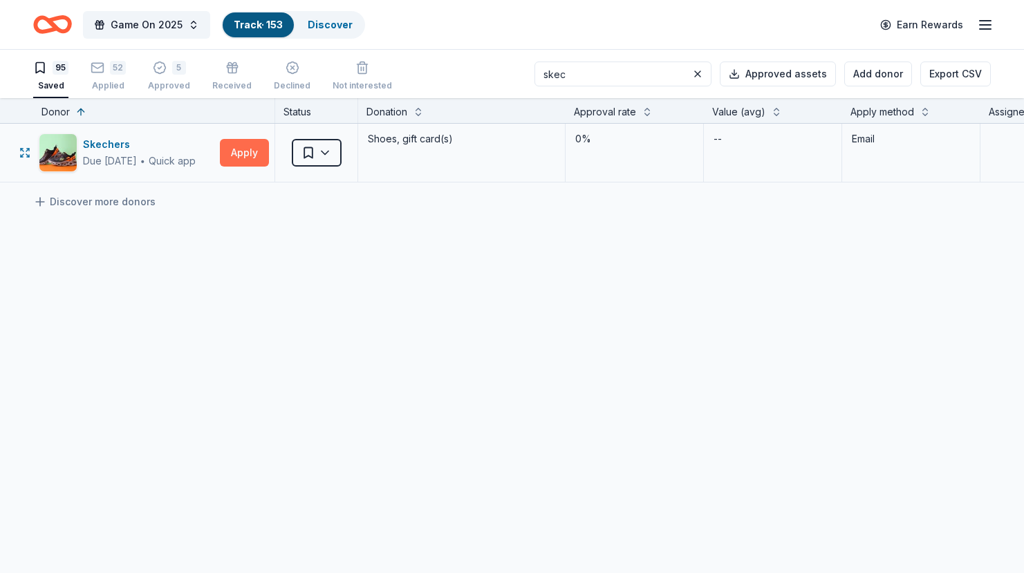
type input "skec"
click at [237, 152] on button "Apply" at bounding box center [244, 153] width 49 height 28
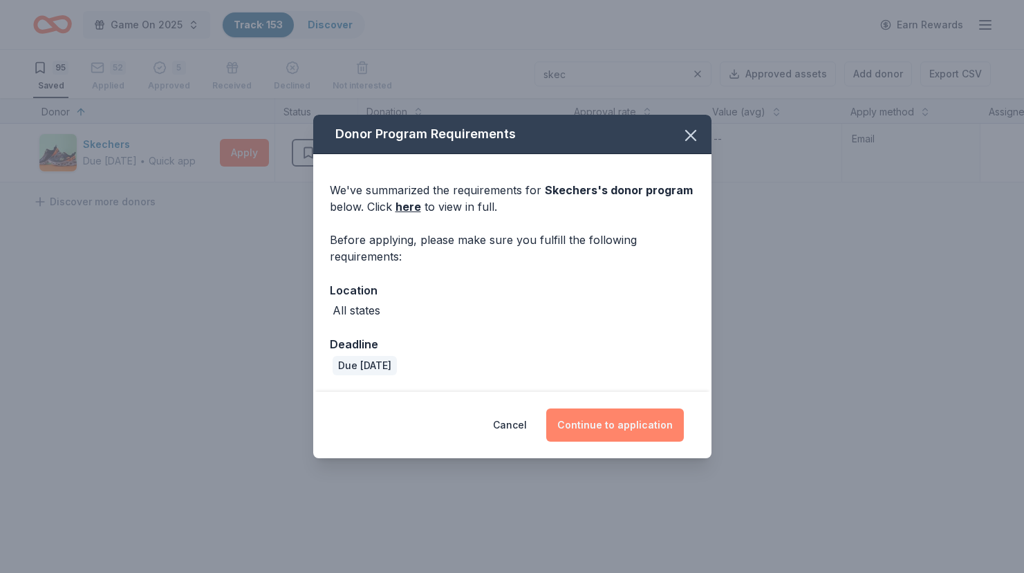
click at [616, 423] on button "Continue to application" at bounding box center [615, 425] width 138 height 33
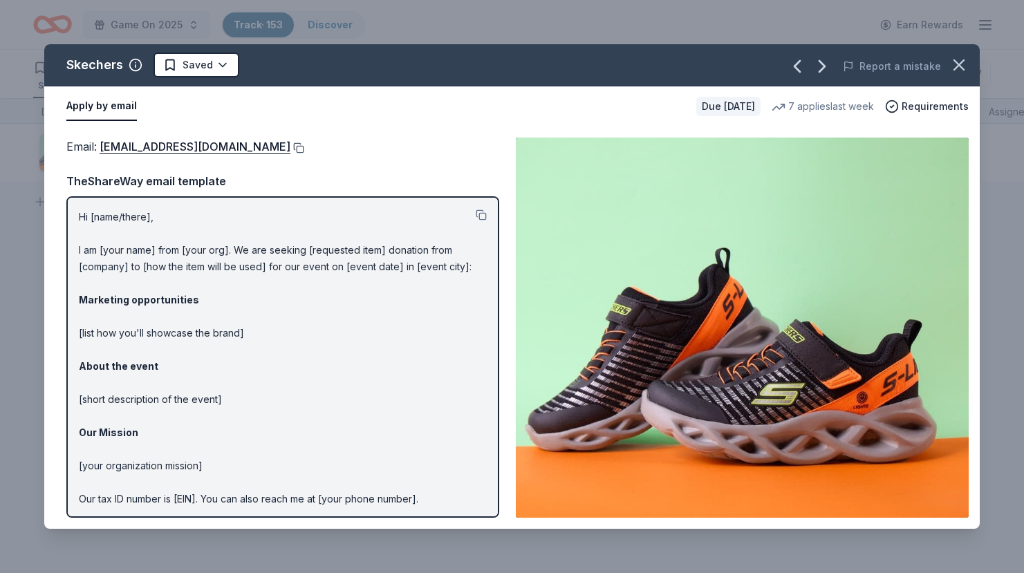
click at [291, 149] on button at bounding box center [298, 147] width 14 height 11
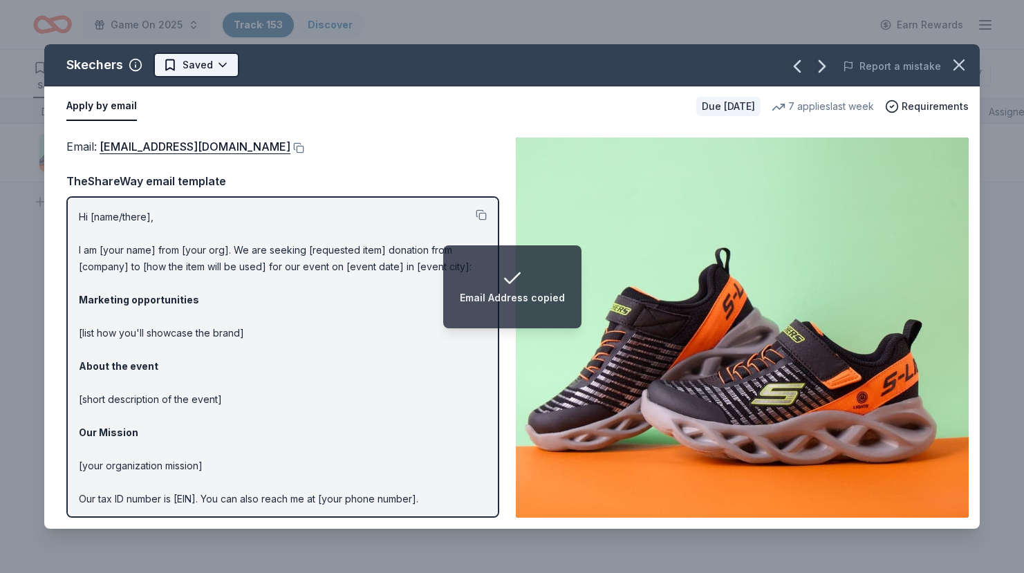
click at [194, 68] on html "Email Address copied Game On 2025 Track · 153 Discover Earn Rewards 91 Saved 56…" at bounding box center [512, 286] width 1024 height 573
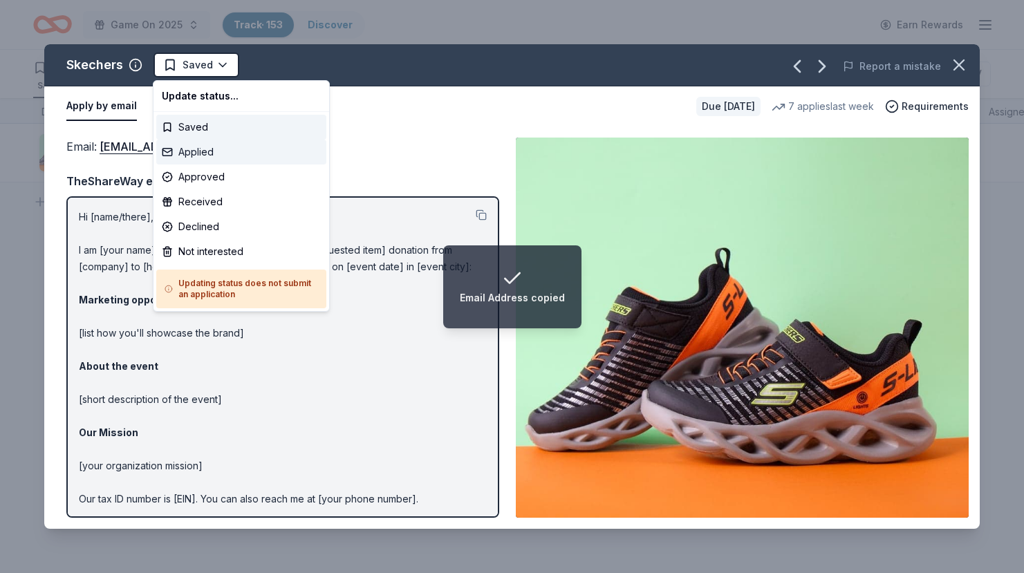
click at [194, 151] on div "Applied" at bounding box center [241, 152] width 170 height 25
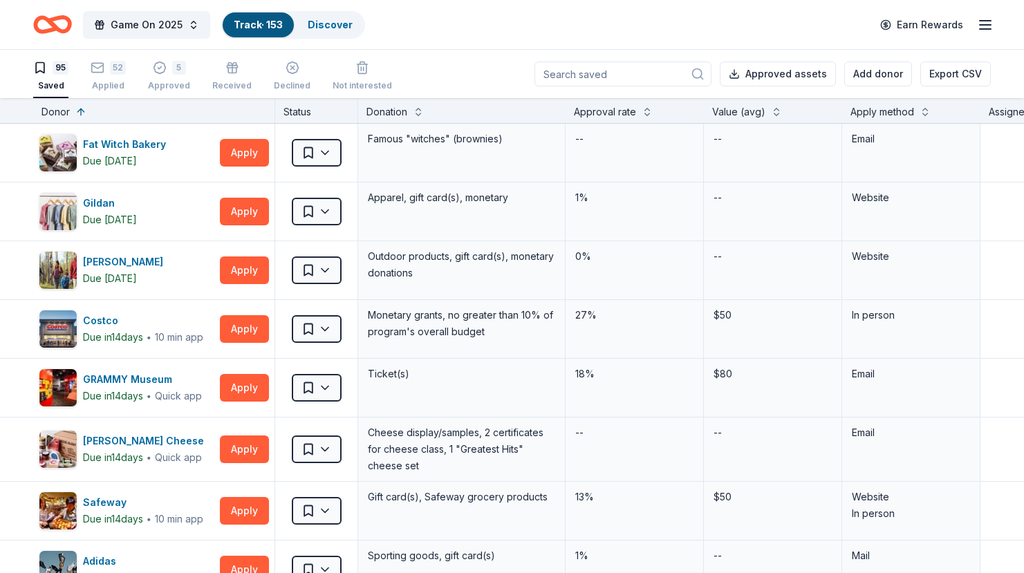
click at [615, 73] on input at bounding box center [623, 74] width 177 height 25
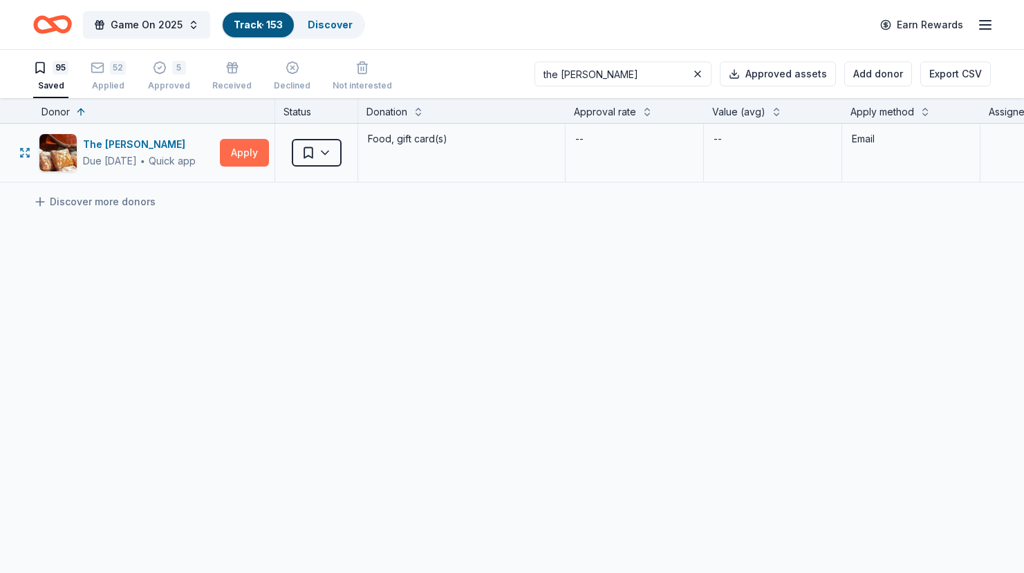
type input "the [PERSON_NAME]"
click at [250, 156] on button "Apply" at bounding box center [244, 153] width 49 height 28
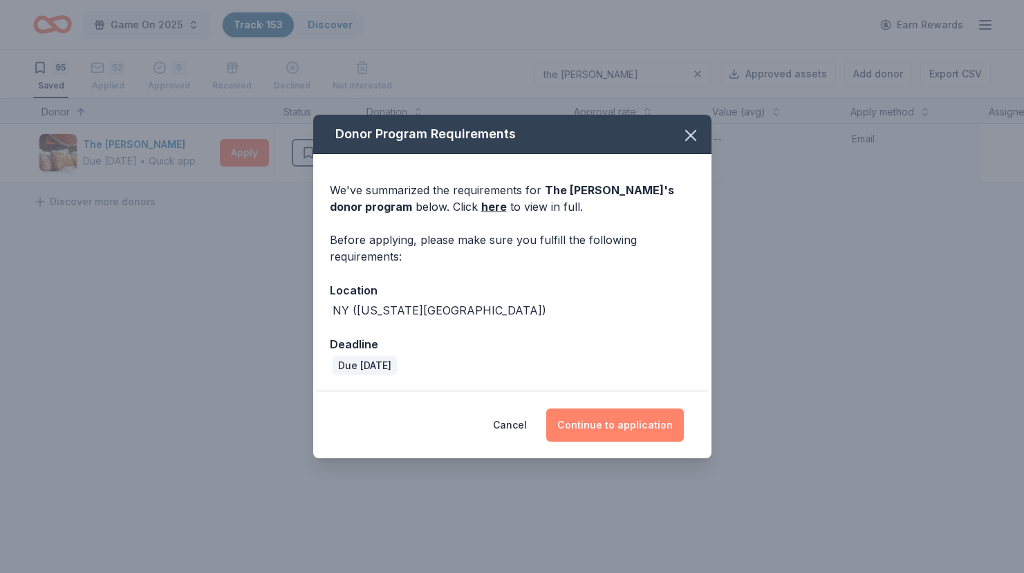
click at [607, 430] on button "Continue to application" at bounding box center [615, 425] width 138 height 33
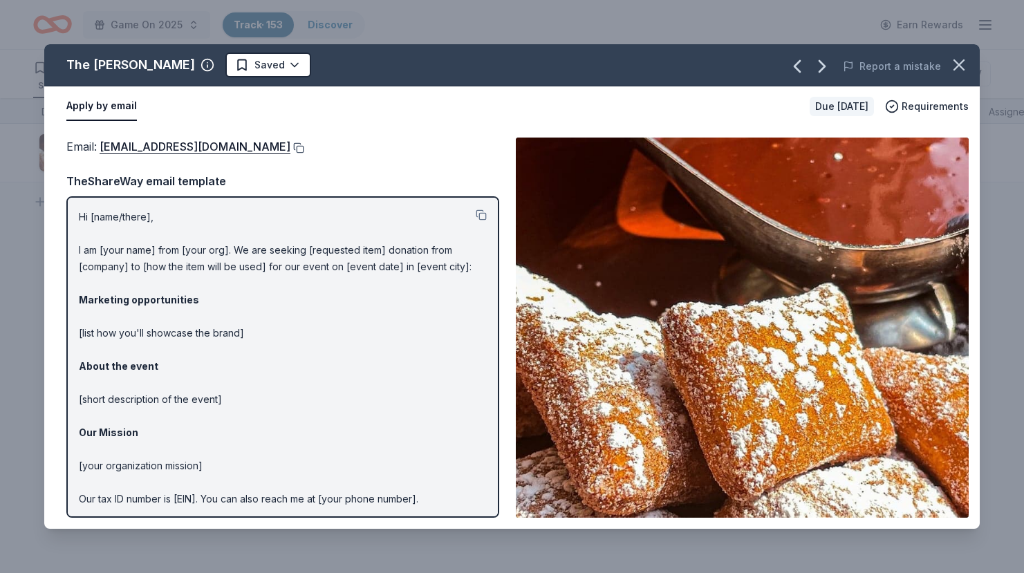
click at [291, 149] on button at bounding box center [298, 147] width 14 height 11
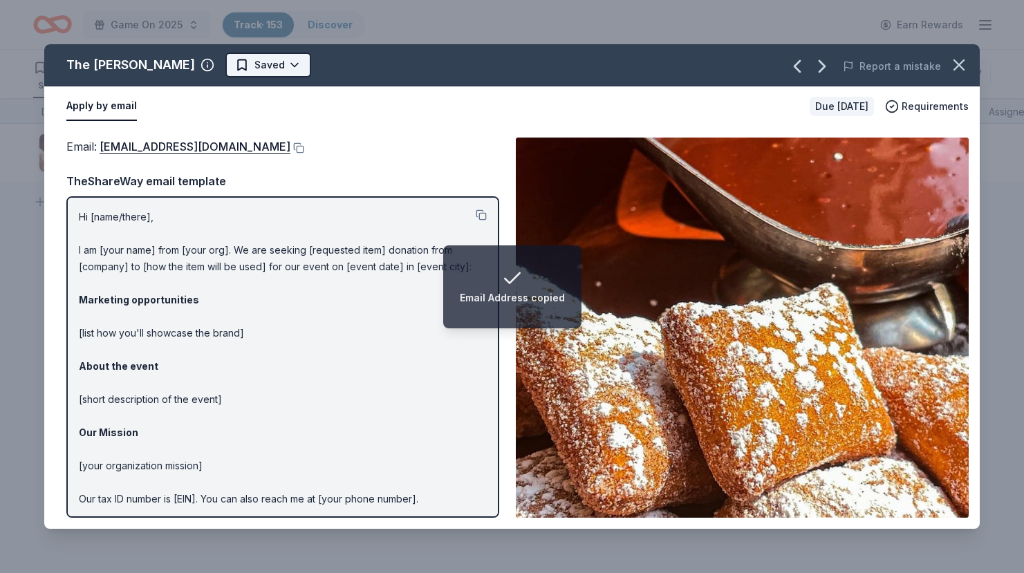
click at [212, 65] on html "Email Address copied Game On 2025 Track · 153 Discover Earn Rewards 92 Saved 55…" at bounding box center [512, 286] width 1024 height 573
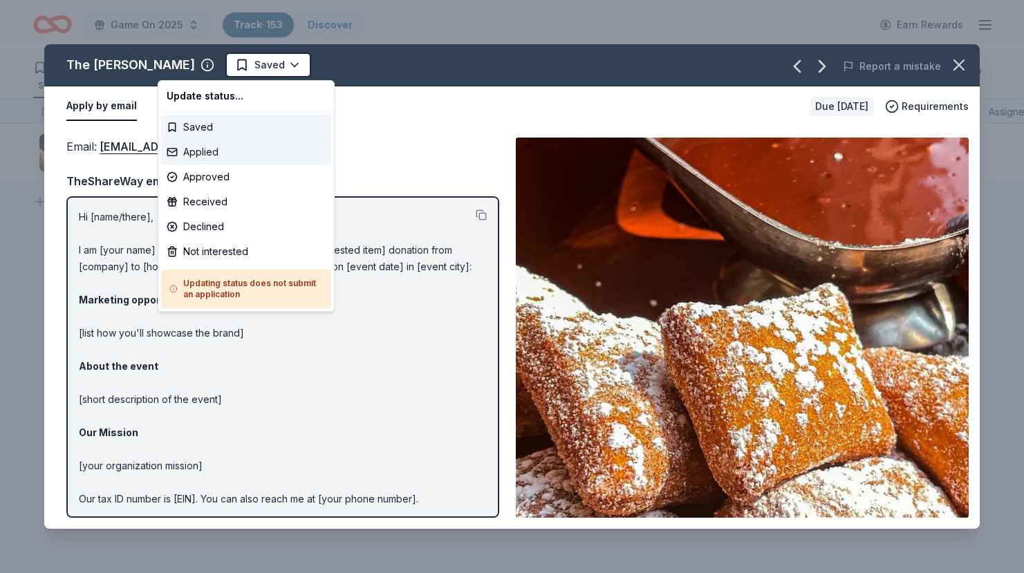
click at [211, 148] on div "Applied" at bounding box center [246, 152] width 170 height 25
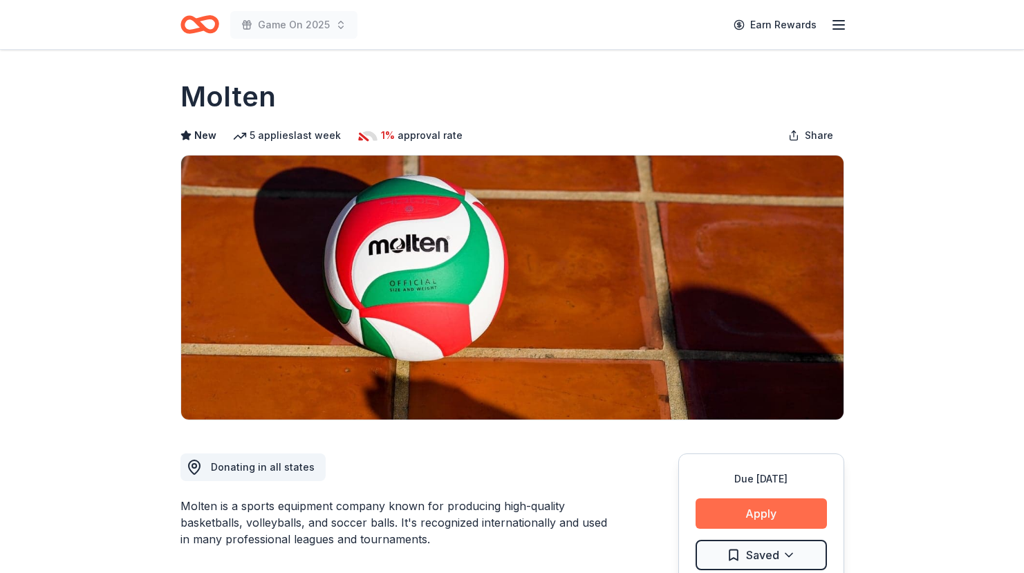
click at [764, 520] on button "Apply" at bounding box center [761, 514] width 131 height 30
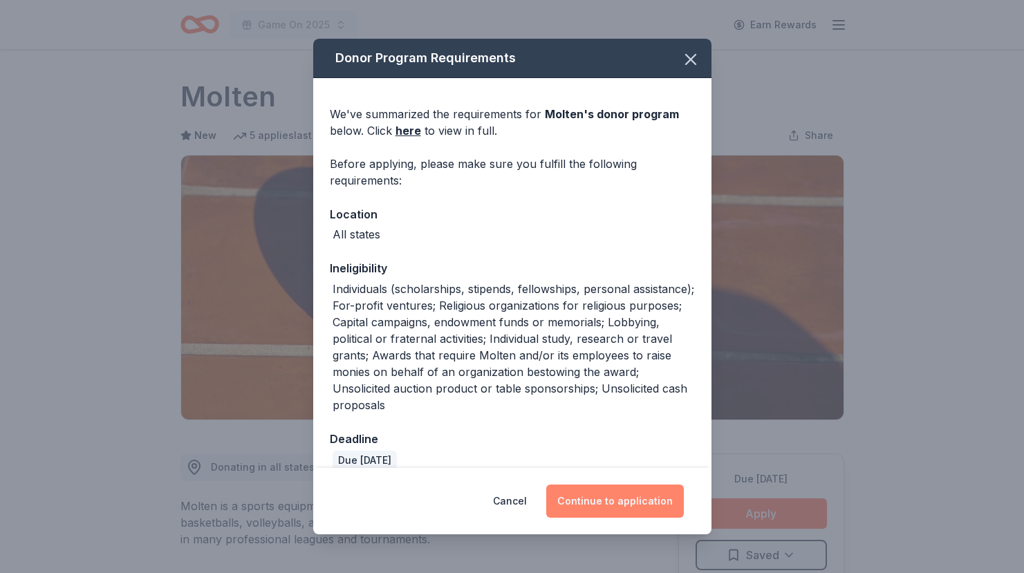
click at [604, 502] on button "Continue to application" at bounding box center [615, 501] width 138 height 33
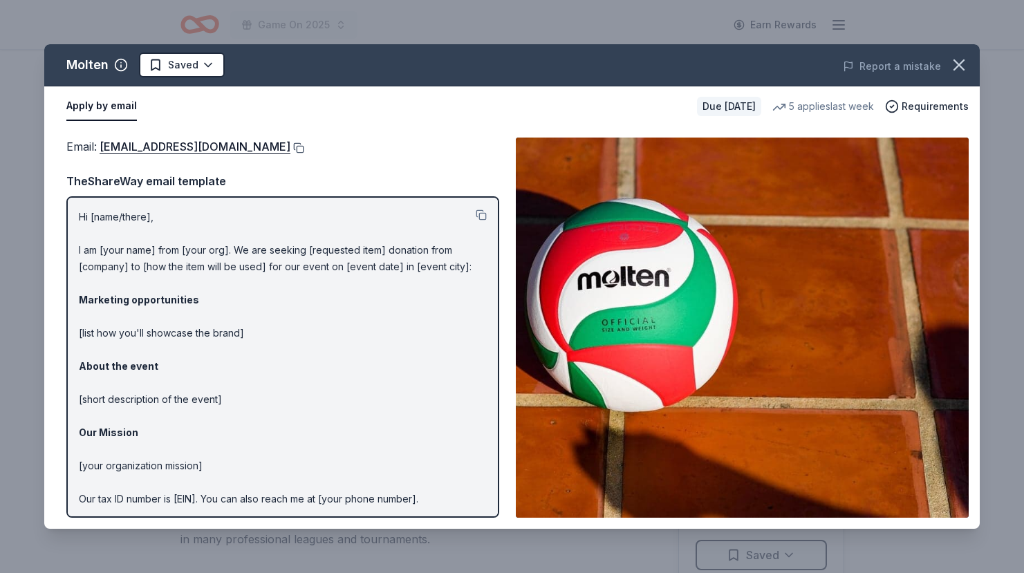
click at [291, 147] on button at bounding box center [298, 147] width 14 height 11
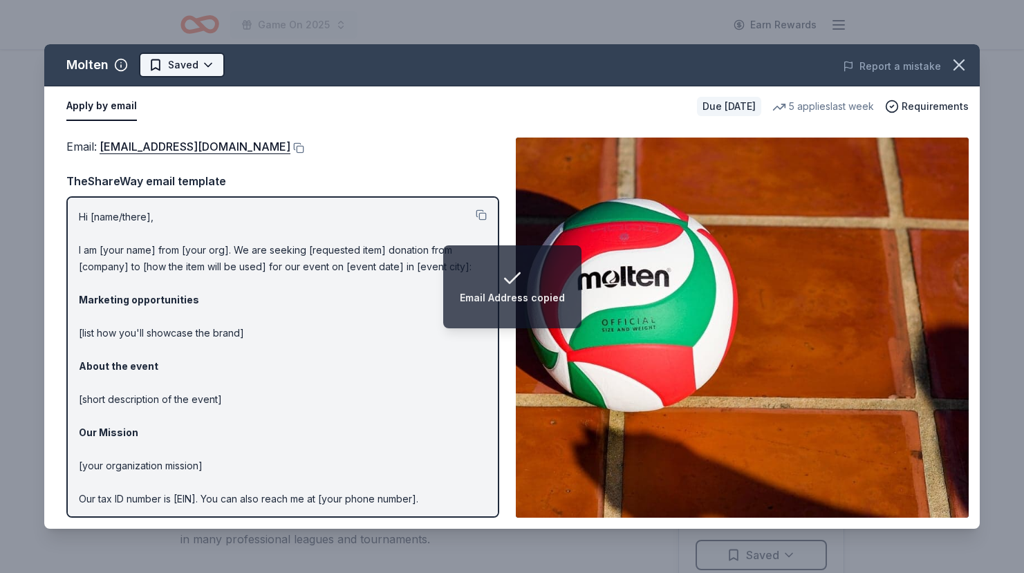
click at [172, 71] on html "Email Address copied Game On 2025 Earn Rewards Due [DATE] Share Molten New 5 ap…" at bounding box center [512, 286] width 1024 height 573
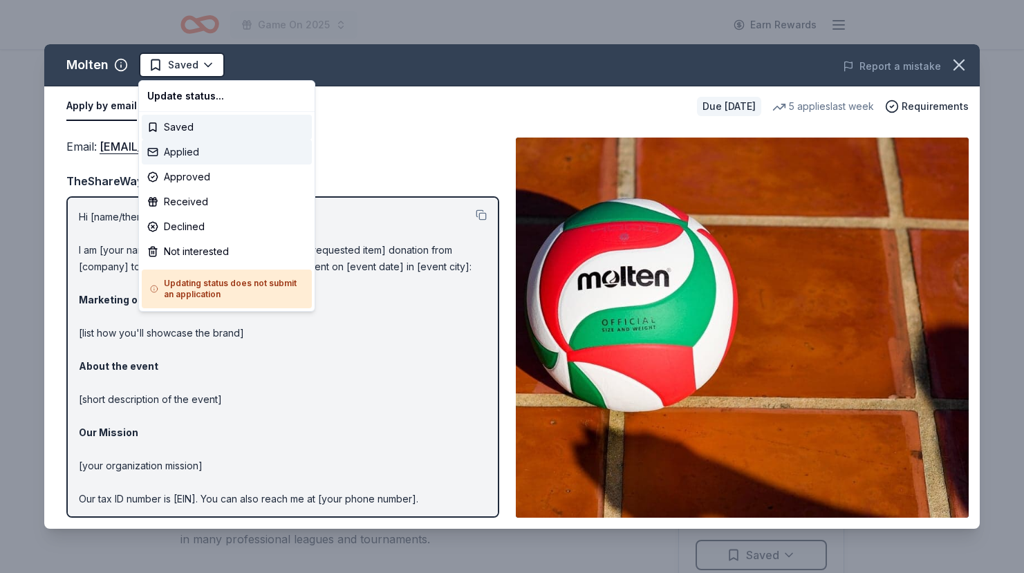
click at [193, 152] on div "Applied" at bounding box center [227, 152] width 170 height 25
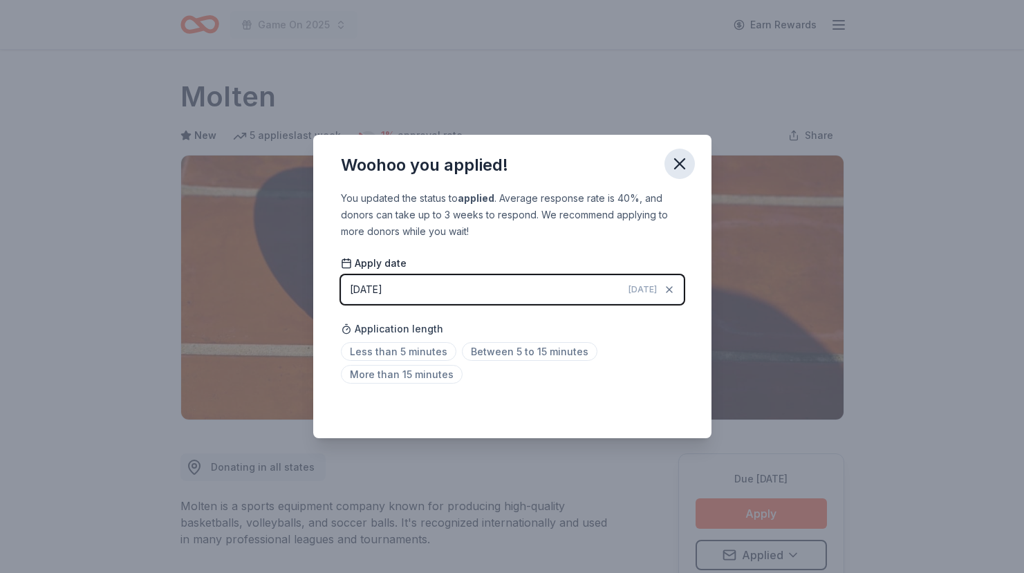
click at [682, 167] on icon "button" at bounding box center [680, 164] width 10 height 10
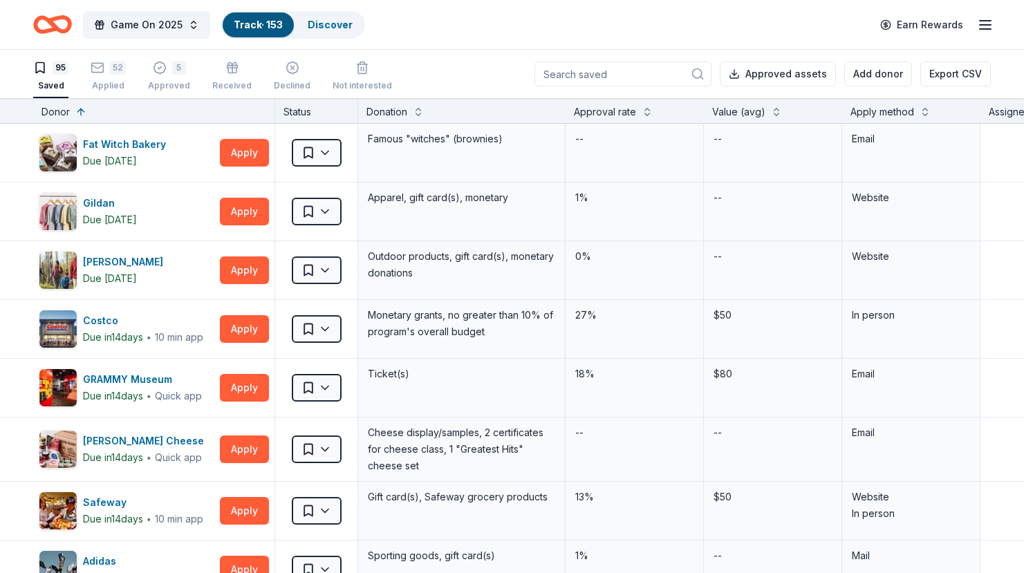
click at [629, 78] on input at bounding box center [623, 74] width 177 height 25
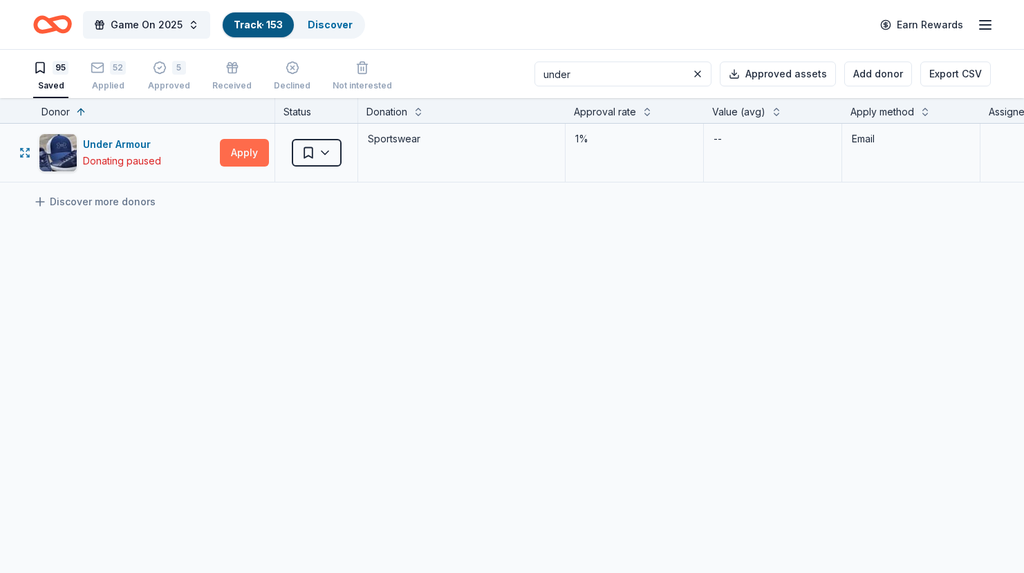
type input "under"
click at [241, 150] on button "Apply" at bounding box center [244, 153] width 49 height 28
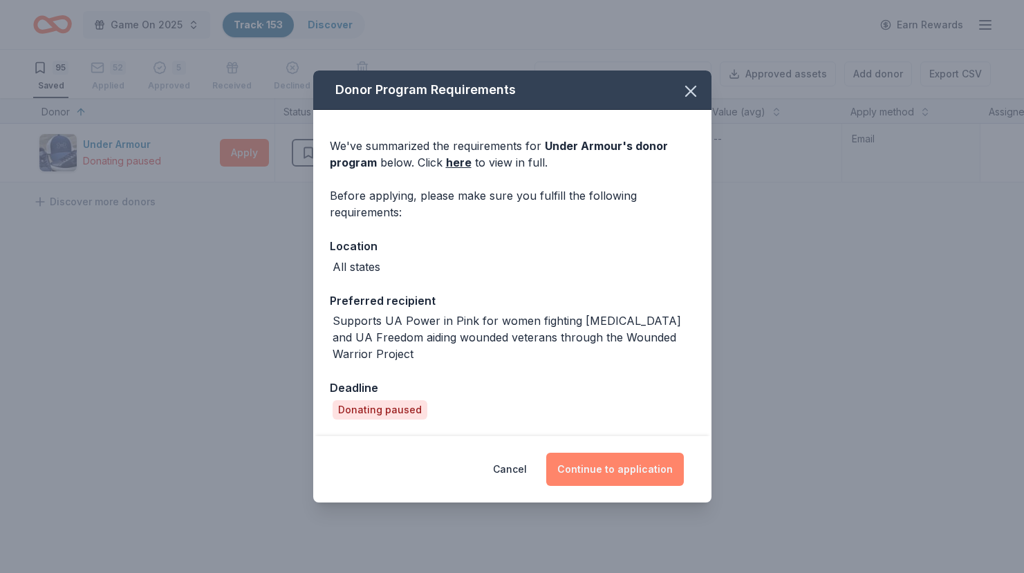
click at [636, 477] on button "Continue to application" at bounding box center [615, 469] width 138 height 33
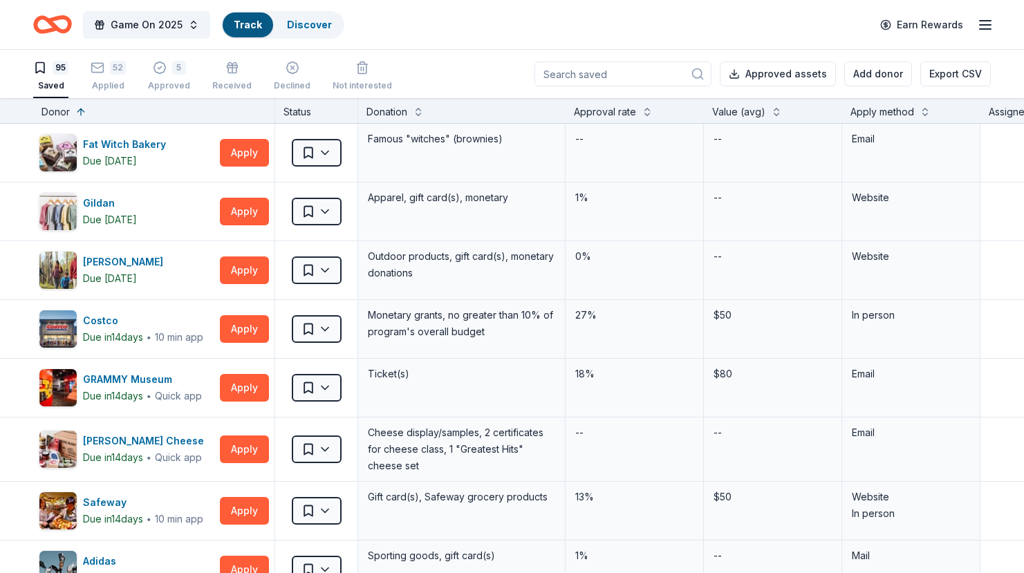
click at [642, 80] on input at bounding box center [623, 74] width 177 height 25
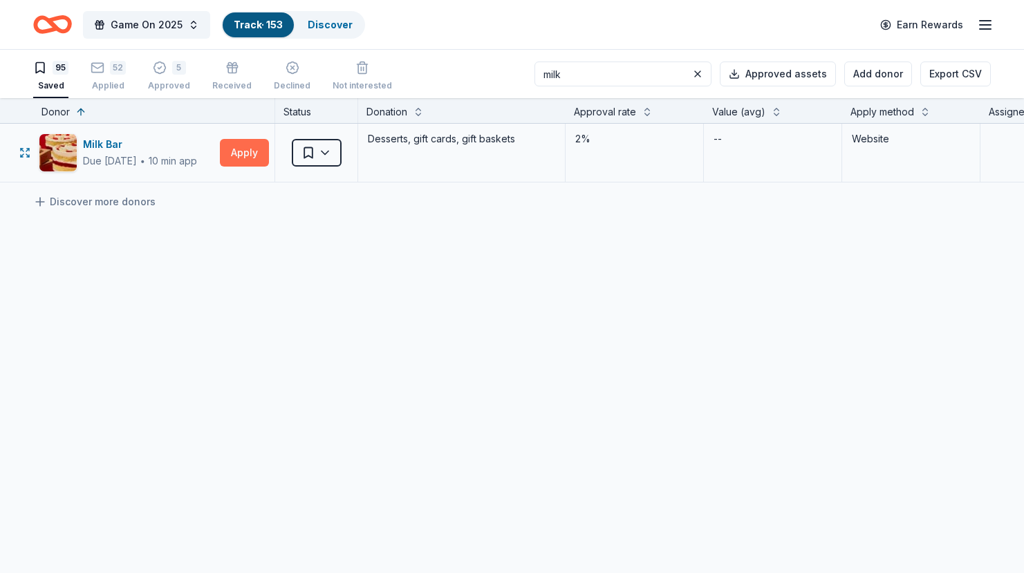
type input "milk"
click at [247, 153] on button "Apply" at bounding box center [244, 153] width 49 height 28
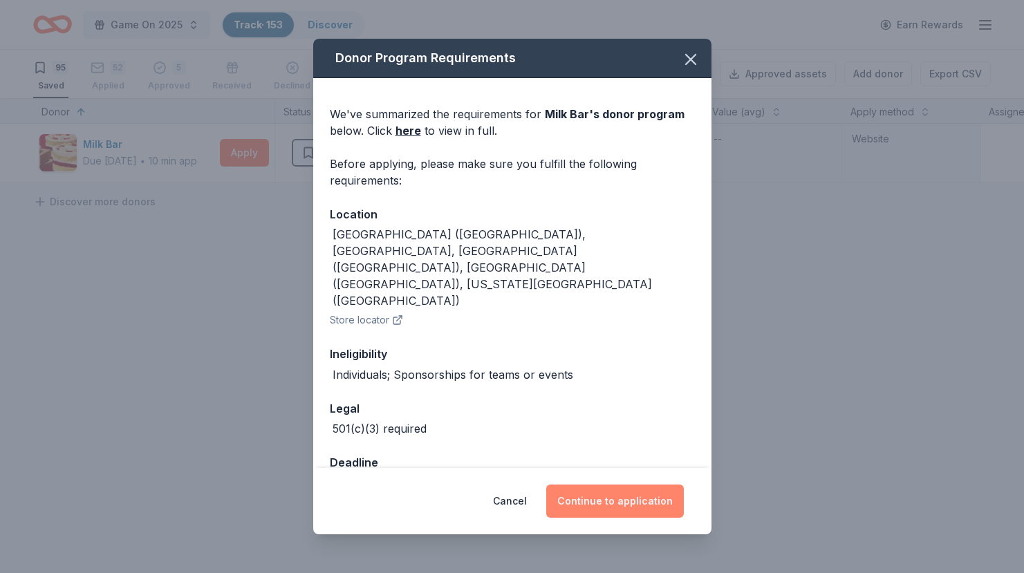
click at [603, 486] on button "Continue to application" at bounding box center [615, 501] width 138 height 33
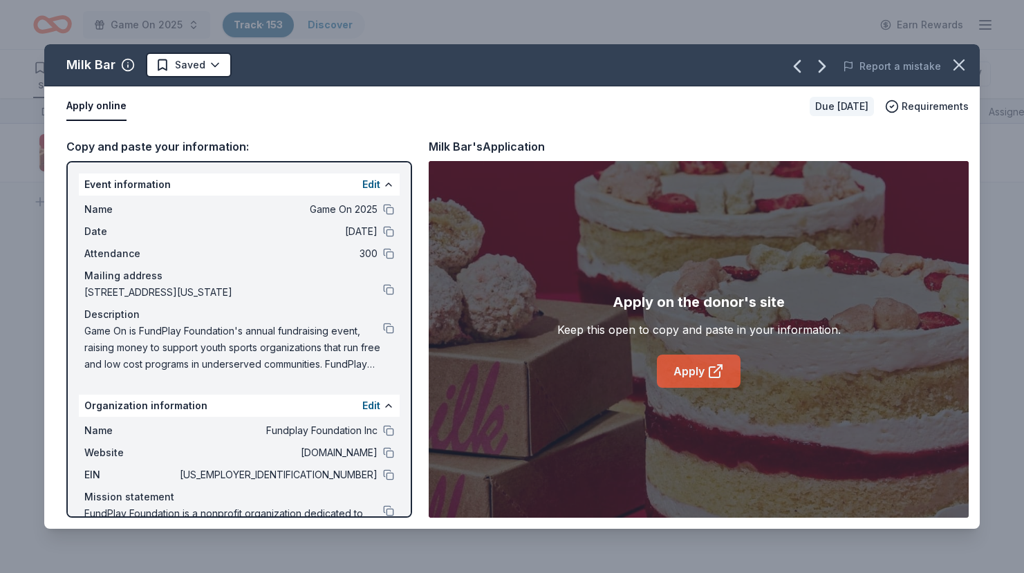
click at [688, 372] on link "Apply" at bounding box center [699, 371] width 84 height 33
click at [187, 63] on html "Game On 2025 Track · 153 Discover Earn Rewards 95 Saved 52 Applied 5 Approved R…" at bounding box center [512, 286] width 1024 height 573
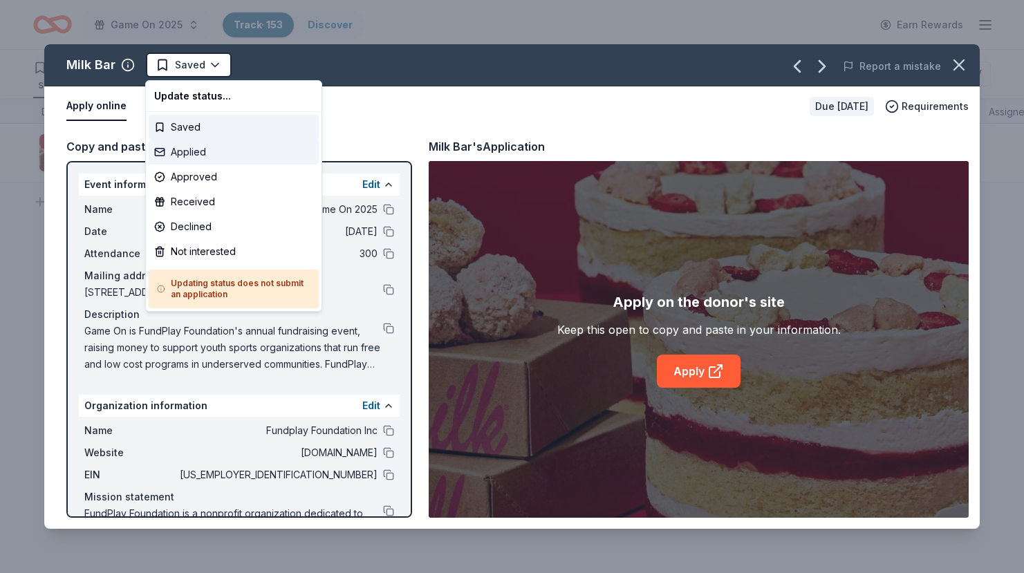
click at [193, 150] on div "Applied" at bounding box center [234, 152] width 170 height 25
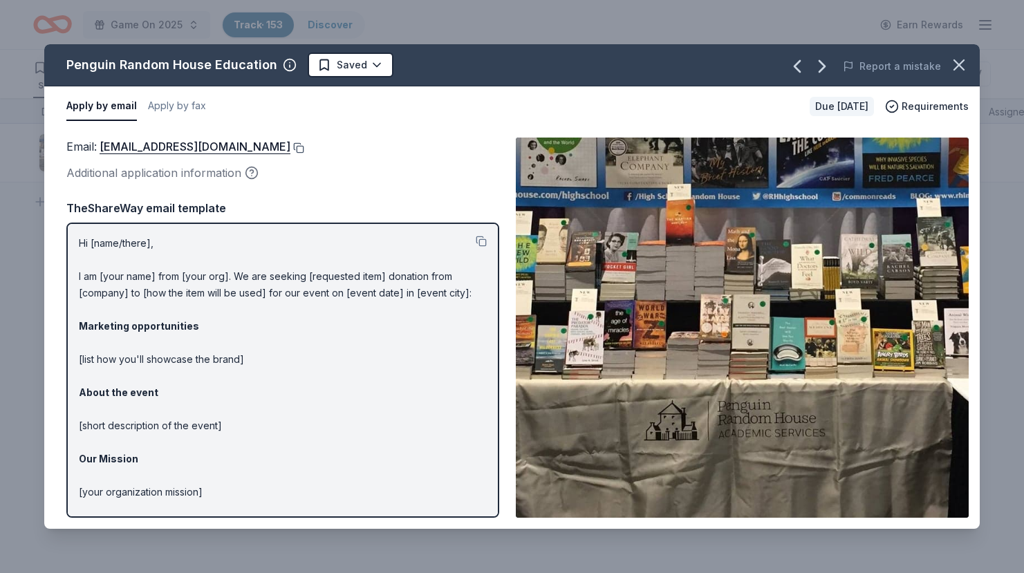
click at [304, 150] on button at bounding box center [298, 147] width 14 height 11
click at [336, 63] on html "Game On 2025 Track · 153 Discover Earn Rewards 88 Saved 59 Applied 5 Approved R…" at bounding box center [512, 286] width 1024 height 573
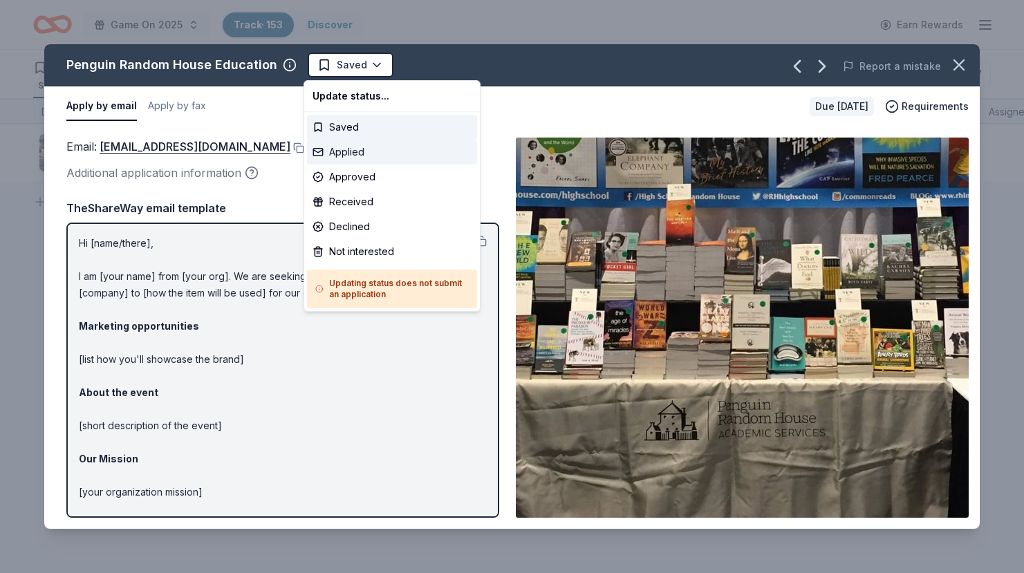
click at [339, 147] on div "Applied" at bounding box center [392, 152] width 170 height 25
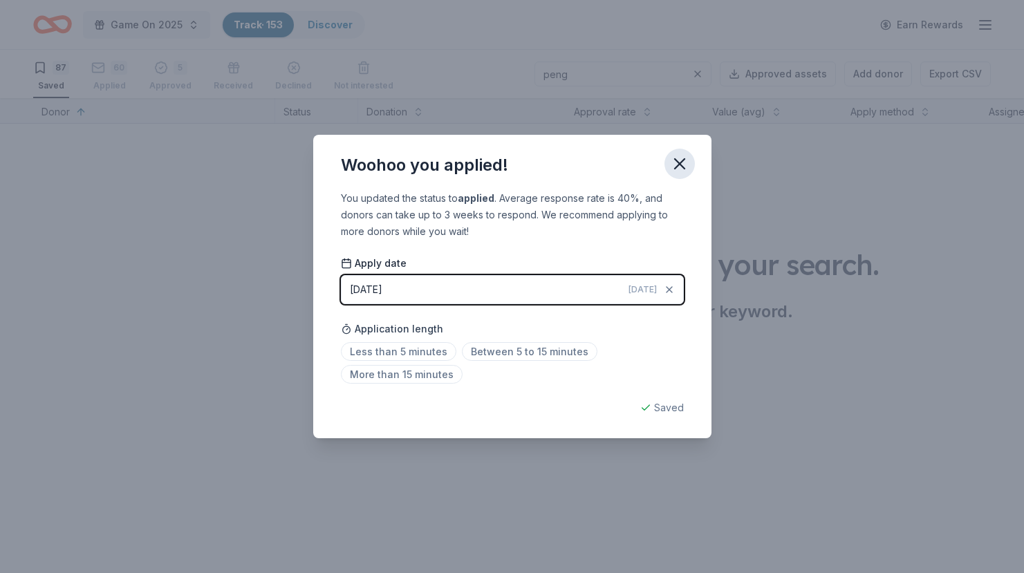
click at [678, 169] on icon "button" at bounding box center [679, 163] width 19 height 19
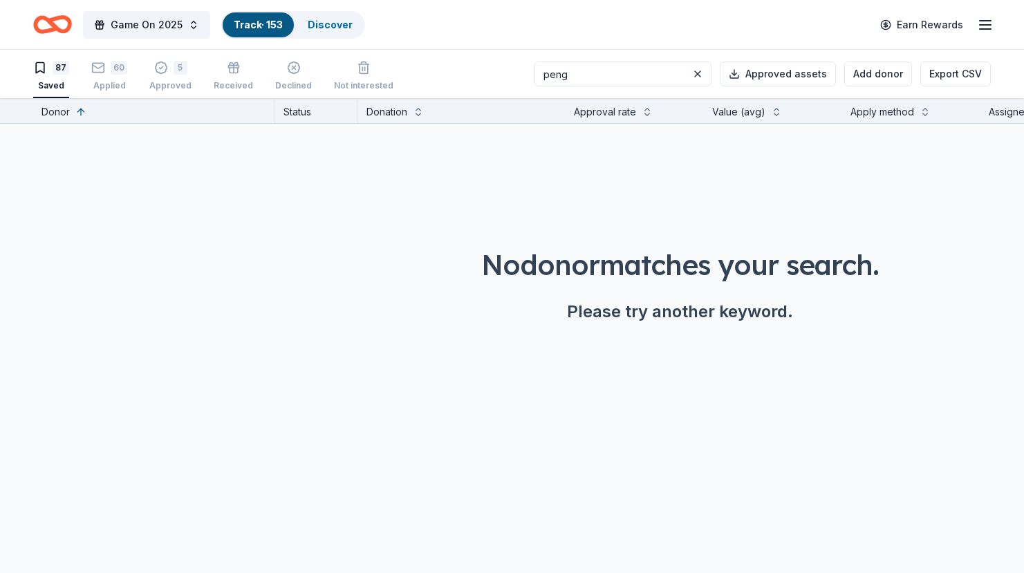
click at [66, 78] on div "87 Saved" at bounding box center [51, 76] width 36 height 30
click at [706, 73] on button at bounding box center [698, 74] width 17 height 17
